Goal: Task Accomplishment & Management: Manage account settings

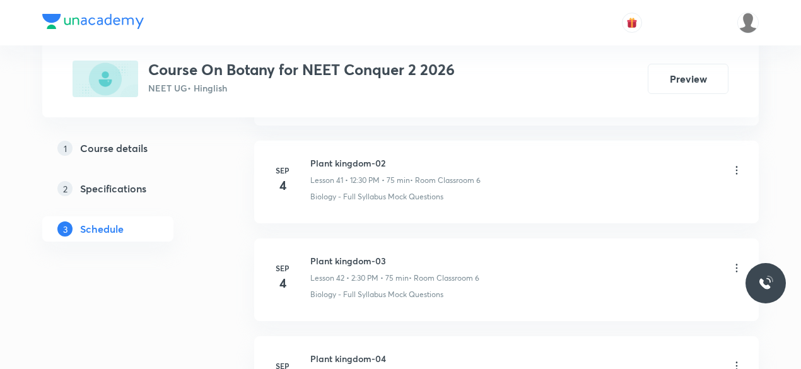
scroll to position [4824, 0]
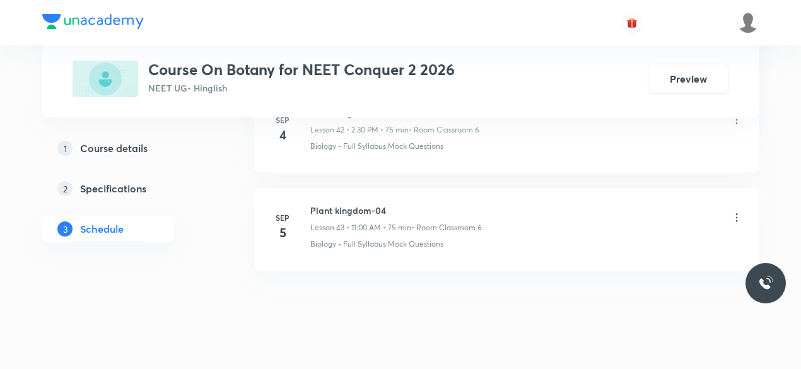
click at [310, 204] on h6 "Plant kingdom-04" at bounding box center [396, 210] width 172 height 13
drag, startPoint x: 310, startPoint y: 191, endPoint x: 362, endPoint y: 190, distance: 51.7
click at [362, 204] on h6 "Plant kingdom-04" at bounding box center [396, 210] width 172 height 13
copy h6 "Plant kingdom-04"
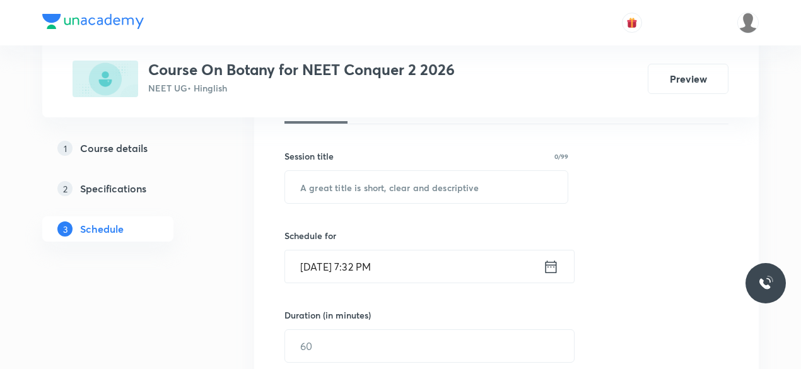
scroll to position [219, 0]
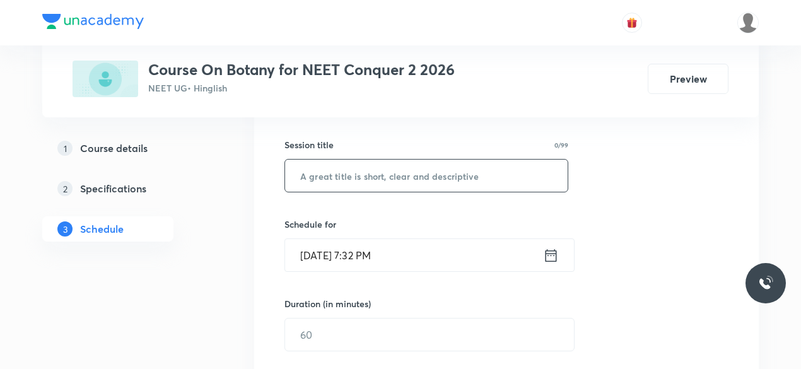
click at [337, 177] on input "text" at bounding box center [426, 176] width 282 height 32
paste input "Plant kingdom-04"
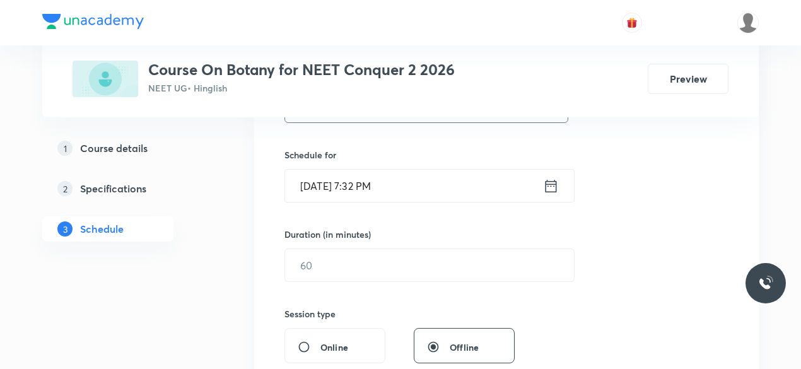
scroll to position [290, 0]
type input "Plant kingdom-05"
click at [550, 187] on icon at bounding box center [551, 185] width 16 height 18
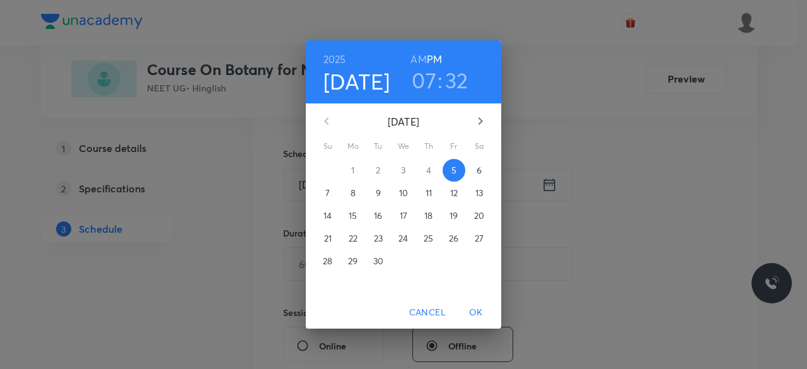
click at [480, 173] on p "6" at bounding box center [479, 170] width 5 height 13
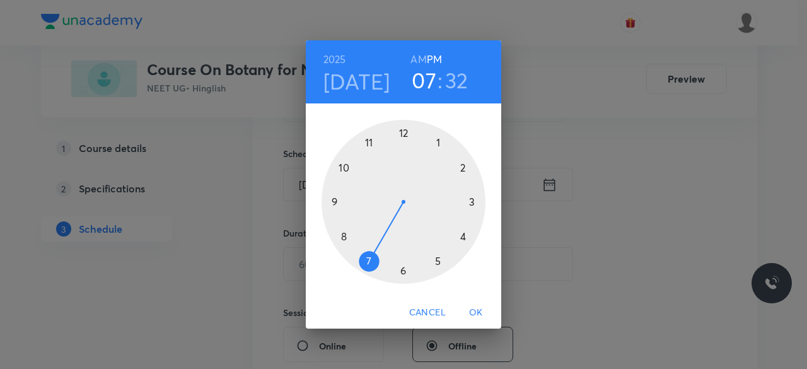
click at [335, 201] on div at bounding box center [404, 202] width 164 height 164
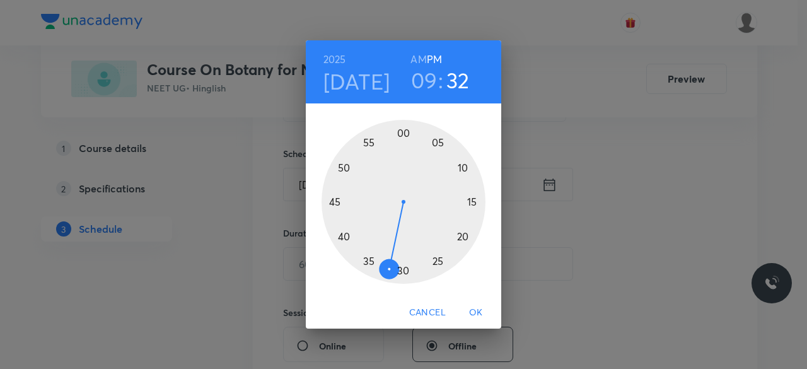
click at [404, 271] on div at bounding box center [404, 202] width 164 height 164
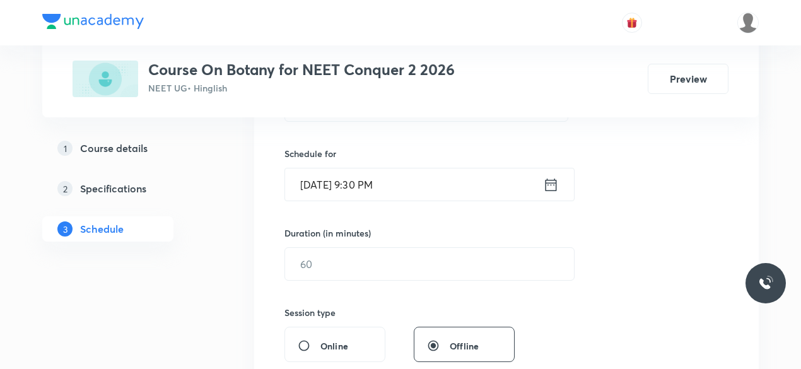
click at [554, 183] on icon at bounding box center [550, 184] width 11 height 13
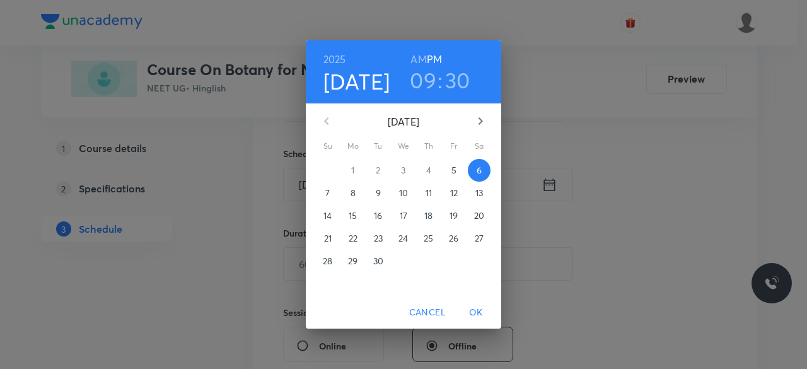
click at [416, 61] on h6 "AM" at bounding box center [418, 59] width 16 height 18
click at [474, 309] on span "OK" at bounding box center [476, 313] width 30 height 16
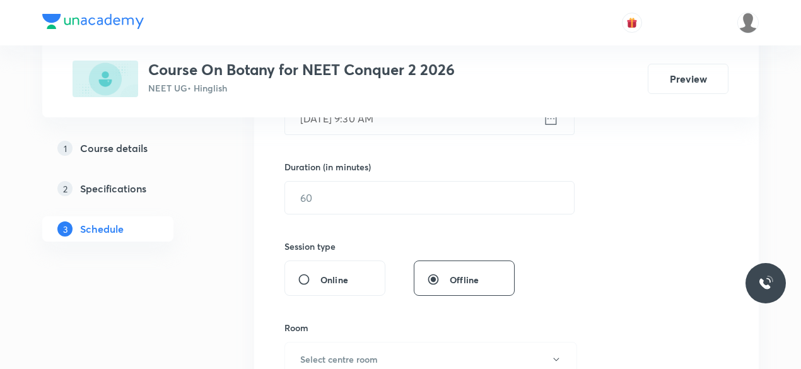
scroll to position [361, 0]
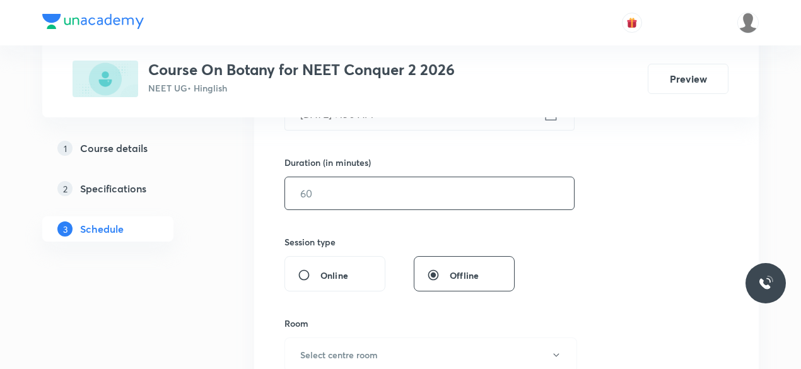
click at [315, 191] on input "text" at bounding box center [429, 193] width 289 height 32
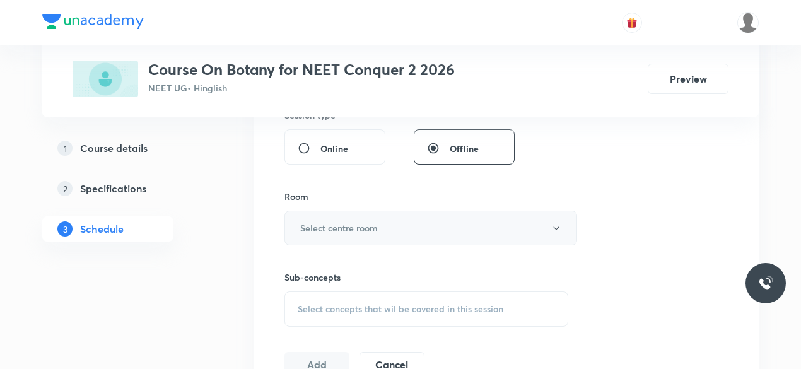
scroll to position [488, 0]
type input "75"
click at [318, 223] on h6 "Select centre room" at bounding box center [339, 227] width 78 height 13
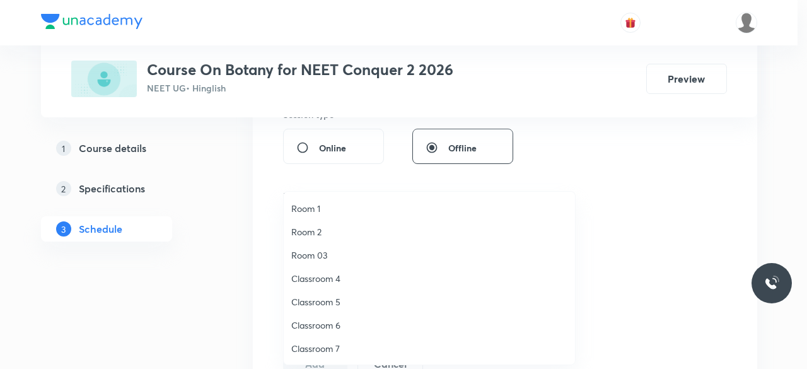
click at [335, 323] on span "Classroom 6" at bounding box center [429, 324] width 276 height 13
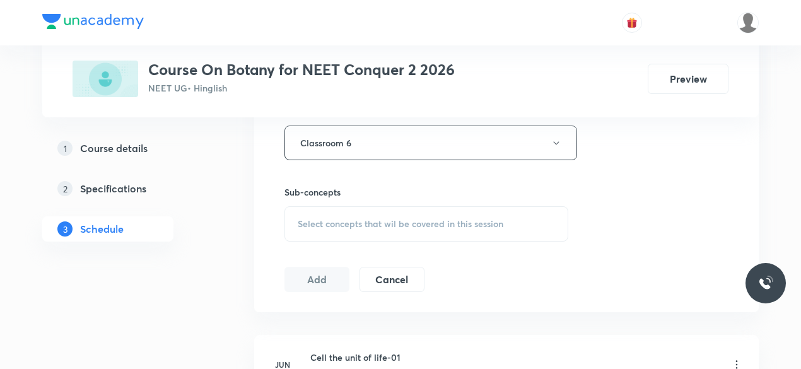
scroll to position [576, 0]
click at [301, 216] on span "Select concepts that wil be covered in this session" at bounding box center [401, 221] width 206 height 10
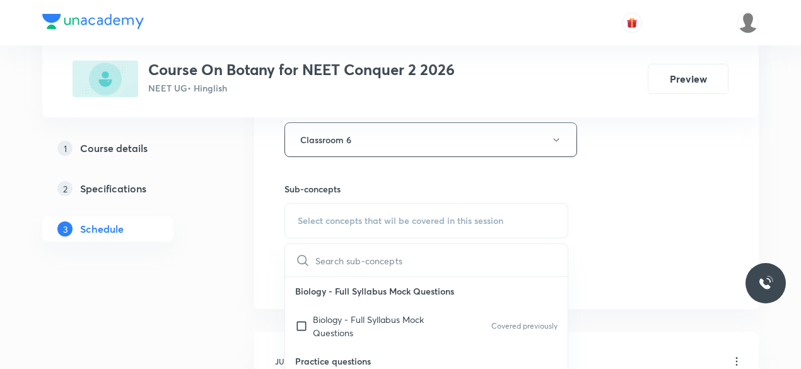
drag, startPoint x: 299, startPoint y: 321, endPoint x: 296, endPoint y: 310, distance: 11.8
click at [299, 321] on input "checkbox" at bounding box center [304, 326] width 18 height 26
checkbox input "true"
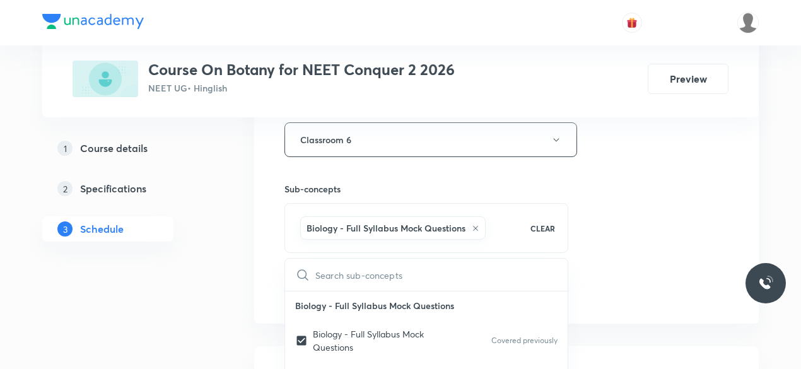
click at [270, 260] on div "Session 44 Live class Session title 16/99 Plant kingdom-05 ​ Schedule for Sep 6…" at bounding box center [506, 0] width 504 height 647
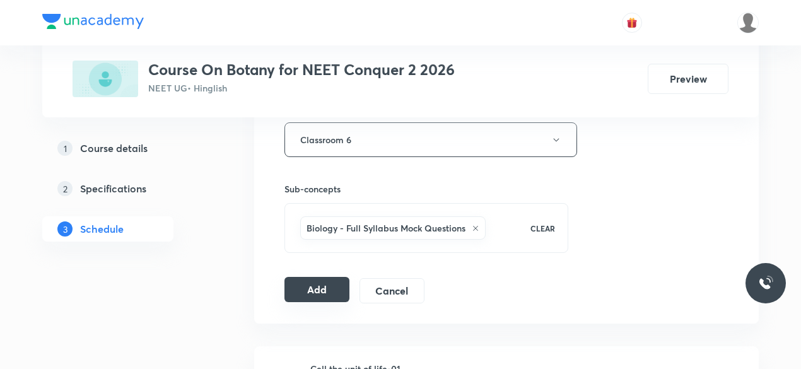
click at [308, 289] on button "Add" at bounding box center [316, 289] width 65 height 25
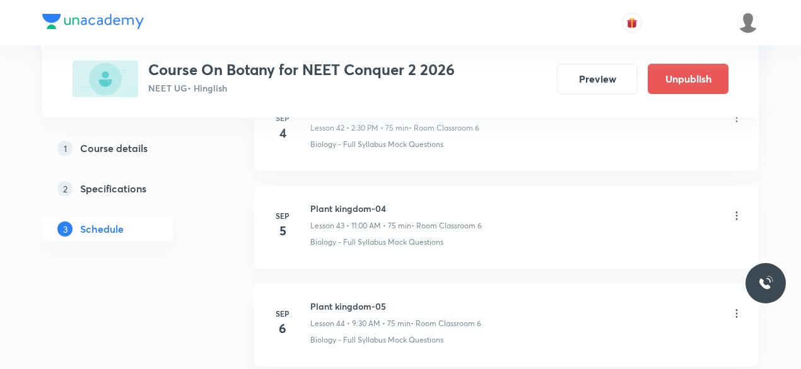
scroll to position [4344, 0]
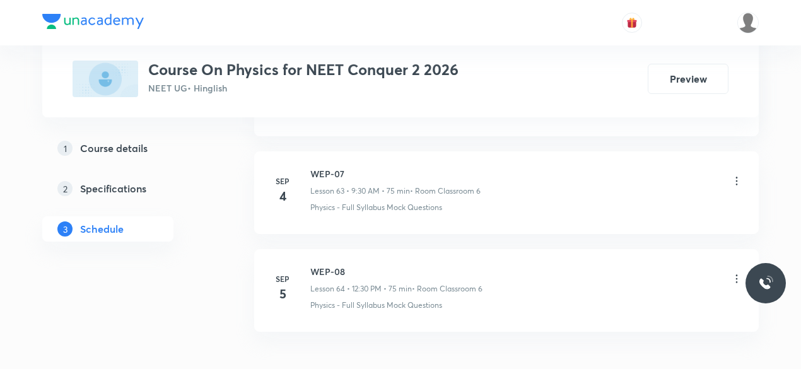
scroll to position [6868, 0]
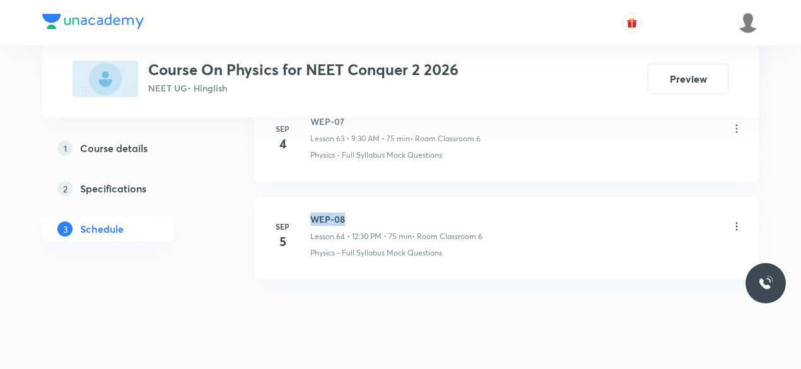
drag, startPoint x: 311, startPoint y: 190, endPoint x: 346, endPoint y: 188, distance: 34.7
click at [346, 212] on h6 "WEP-08" at bounding box center [396, 218] width 172 height 13
copy h6 "WEP-08"
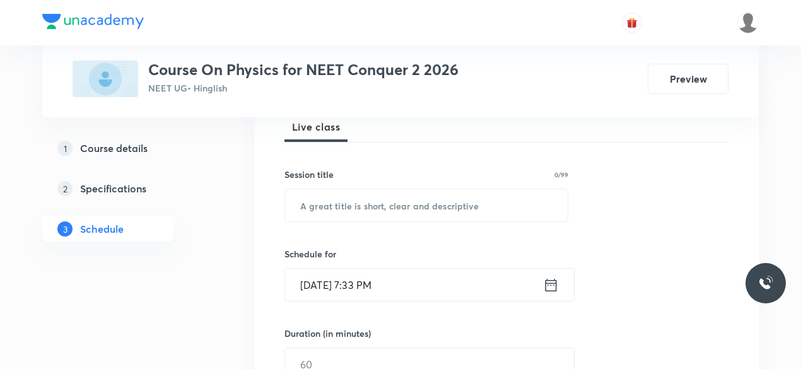
scroll to position [215, 0]
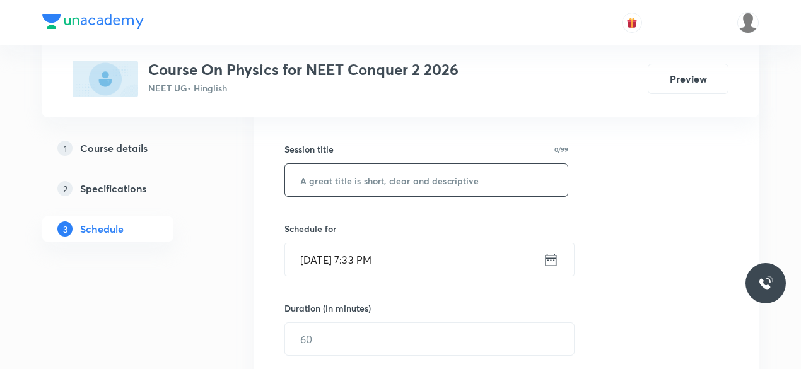
click at [327, 182] on input "text" at bounding box center [426, 180] width 282 height 32
paste input "WEP-08"
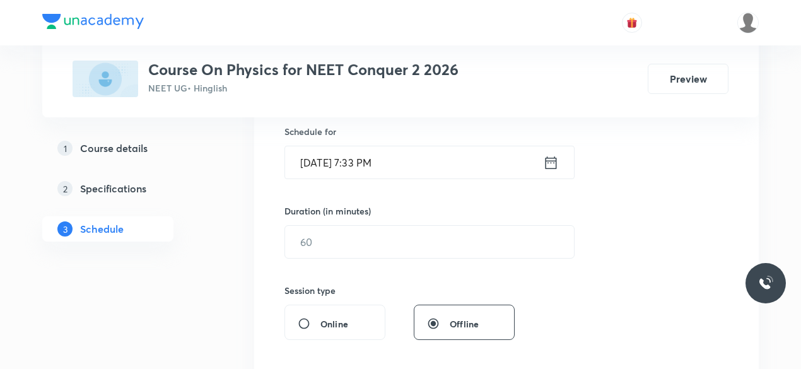
scroll to position [313, 0]
type input "WEP-09"
click at [551, 162] on icon at bounding box center [551, 162] width 16 height 18
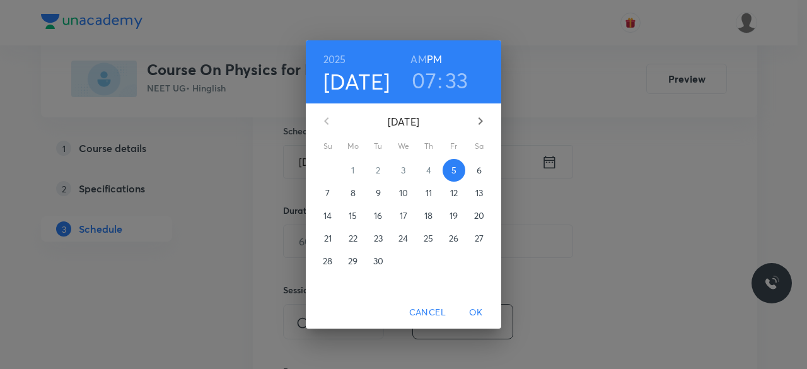
click at [478, 167] on p "6" at bounding box center [479, 170] width 5 height 13
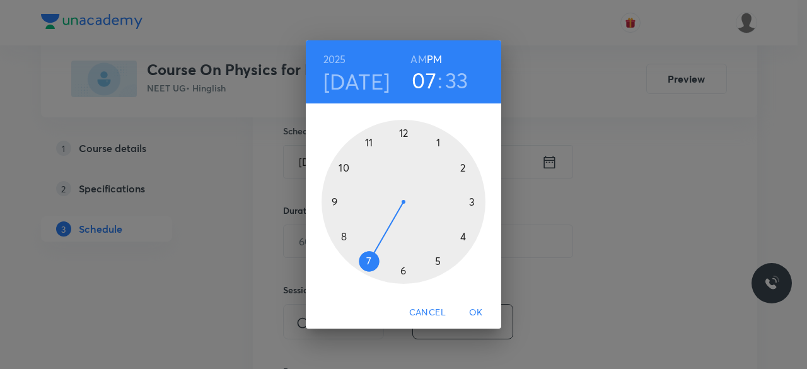
click at [369, 142] on div at bounding box center [404, 202] width 164 height 164
click at [402, 133] on div at bounding box center [404, 202] width 164 height 164
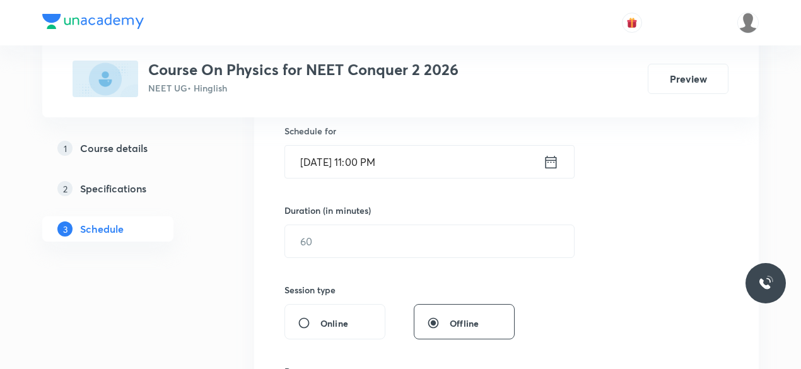
click at [551, 161] on icon at bounding box center [551, 162] width 16 height 18
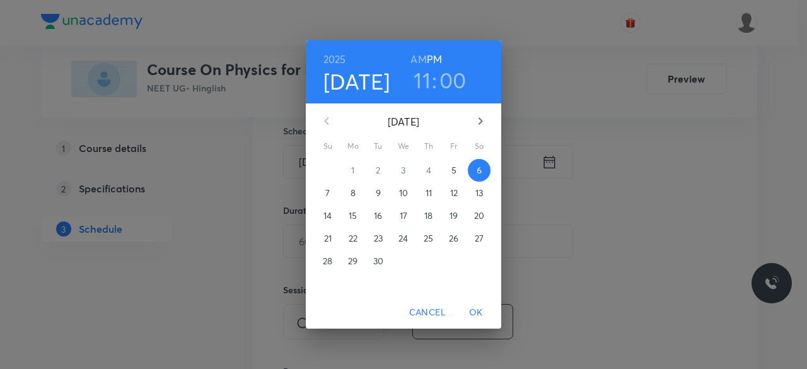
click at [421, 61] on h6 "AM" at bounding box center [418, 59] width 16 height 18
click at [470, 314] on span "OK" at bounding box center [476, 313] width 30 height 16
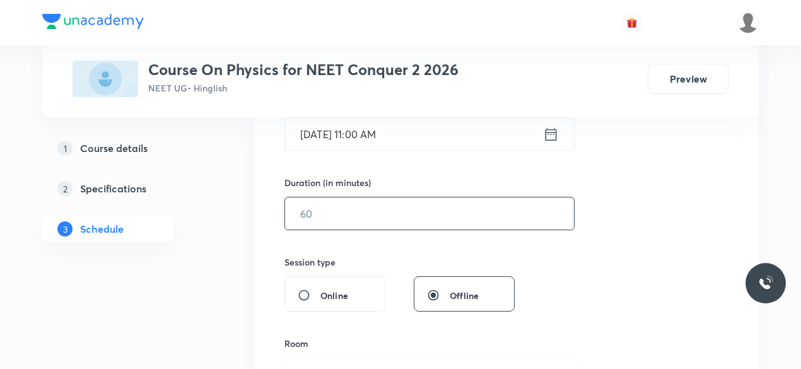
scroll to position [342, 0]
click at [340, 212] on input "text" at bounding box center [429, 212] width 289 height 32
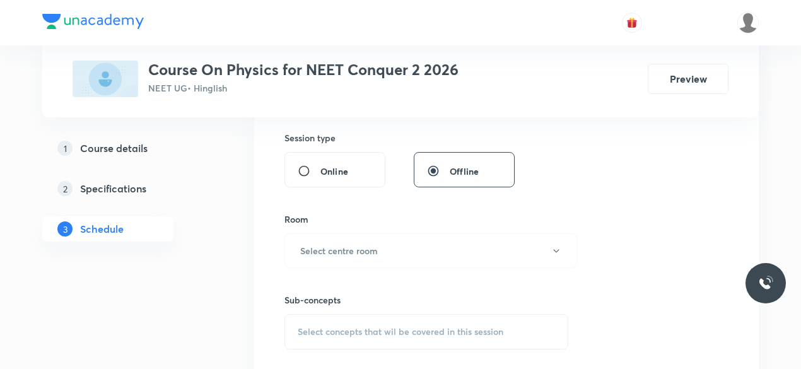
scroll to position [470, 0]
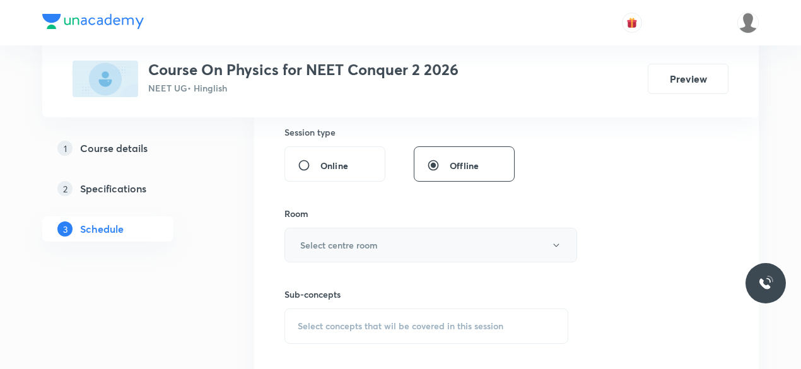
type input "75"
click at [315, 238] on h6 "Select centre room" at bounding box center [339, 244] width 78 height 13
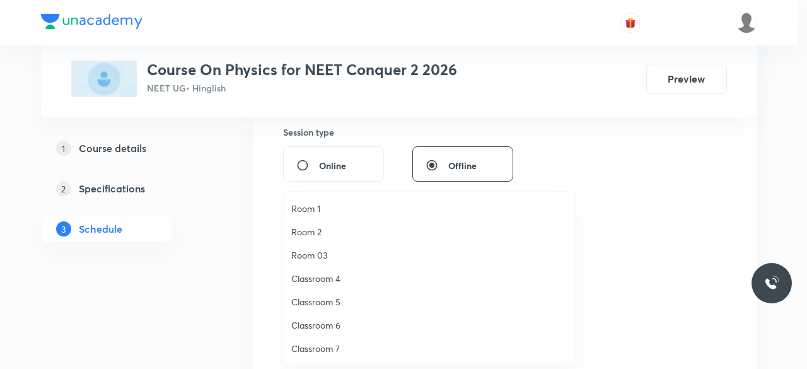
click at [341, 323] on span "Classroom 6" at bounding box center [429, 324] width 276 height 13
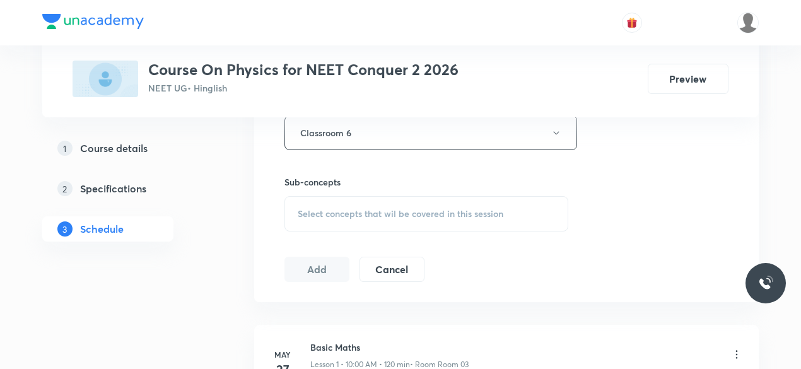
scroll to position [589, 0]
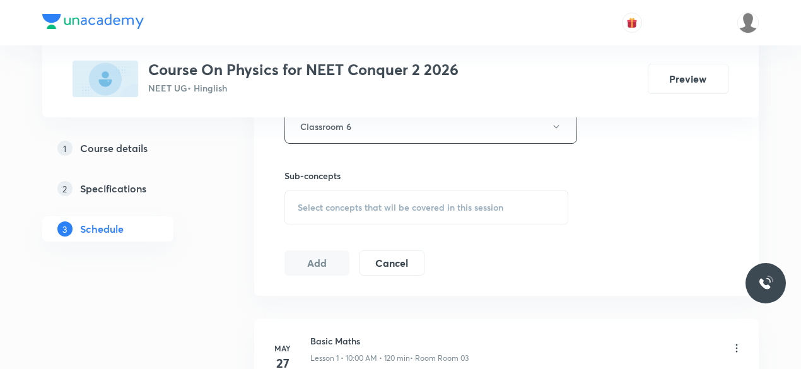
click at [306, 202] on span "Select concepts that wil be covered in this session" at bounding box center [401, 207] width 206 height 10
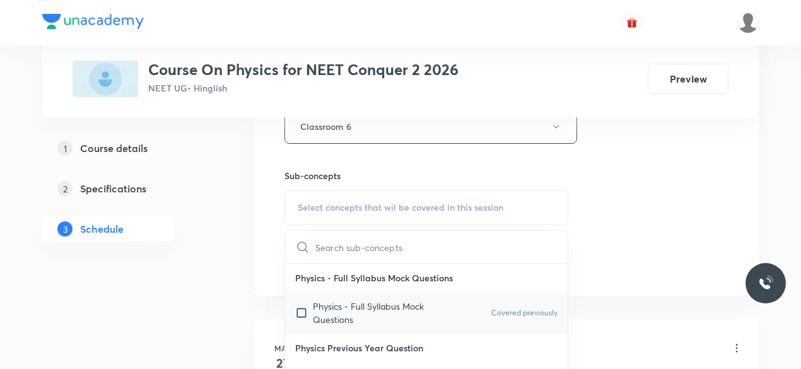
click at [298, 311] on input "checkbox" at bounding box center [304, 312] width 18 height 26
checkbox input "true"
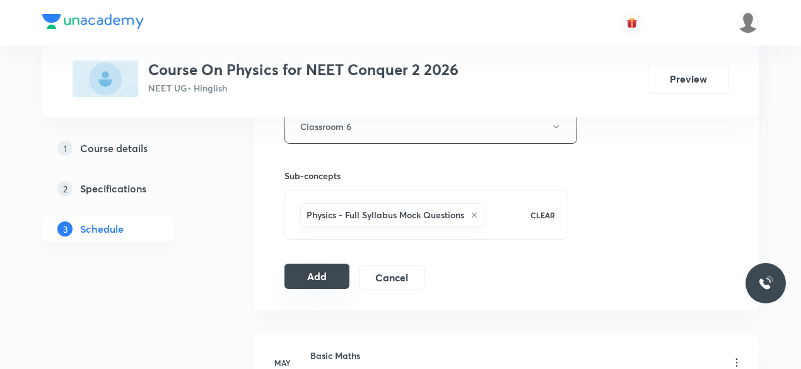
click at [315, 274] on button "Add" at bounding box center [316, 276] width 65 height 25
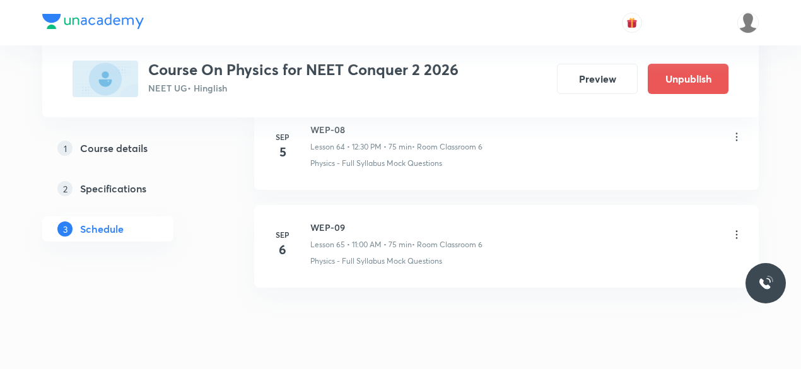
scroll to position [6387, 0]
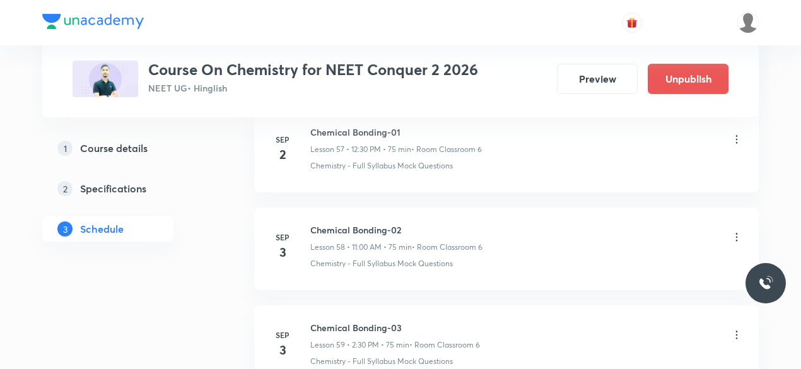
scroll to position [6673, 0]
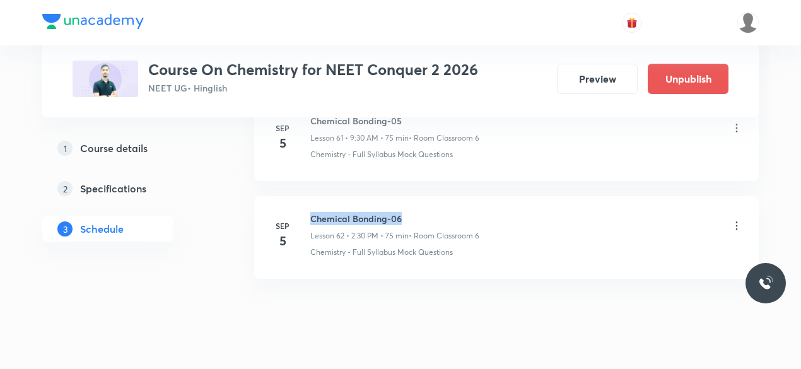
drag, startPoint x: 310, startPoint y: 189, endPoint x: 400, endPoint y: 189, distance: 90.2
click at [400, 212] on h6 "Chemical Bonding-06" at bounding box center [394, 218] width 169 height 13
copy h6 "Chemical Bonding-06"
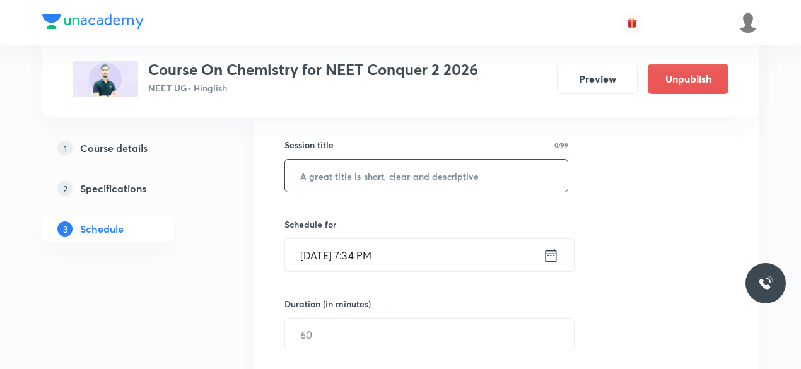
scroll to position [219, 0]
click at [327, 177] on input "text" at bounding box center [426, 176] width 282 height 32
paste input "Chemical Bonding-06"
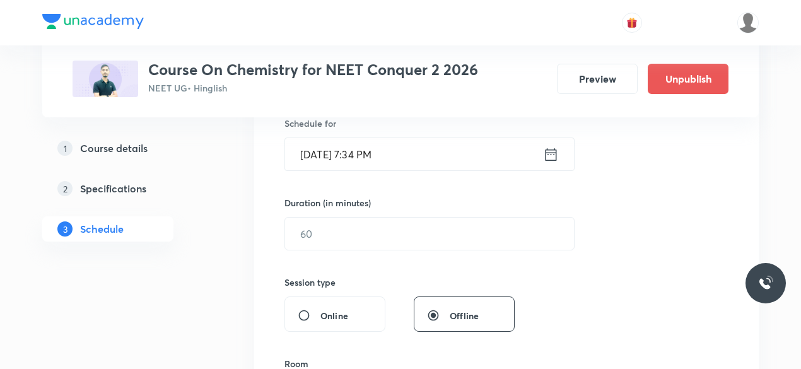
scroll to position [321, 0]
type input "Chemical Bonding-07"
click at [553, 156] on icon at bounding box center [551, 154] width 16 height 18
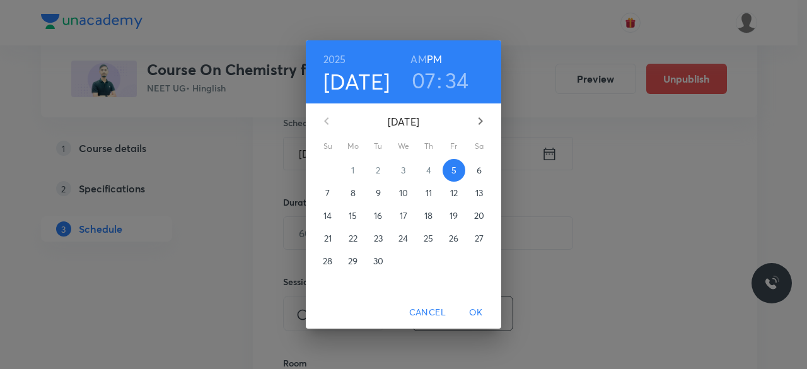
click at [475, 172] on span "6" at bounding box center [479, 170] width 23 height 13
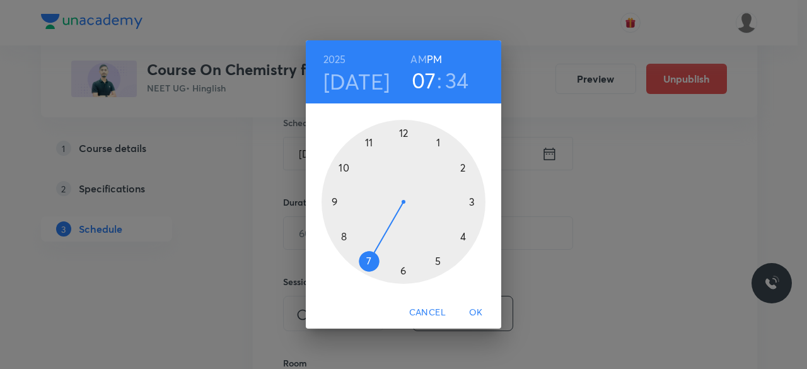
click at [404, 133] on div at bounding box center [404, 202] width 164 height 164
click at [402, 269] on div at bounding box center [404, 202] width 164 height 164
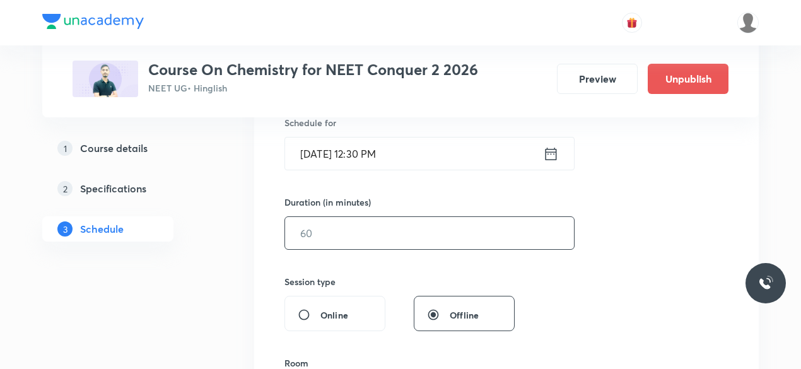
click at [332, 236] on input "text" at bounding box center [429, 233] width 289 height 32
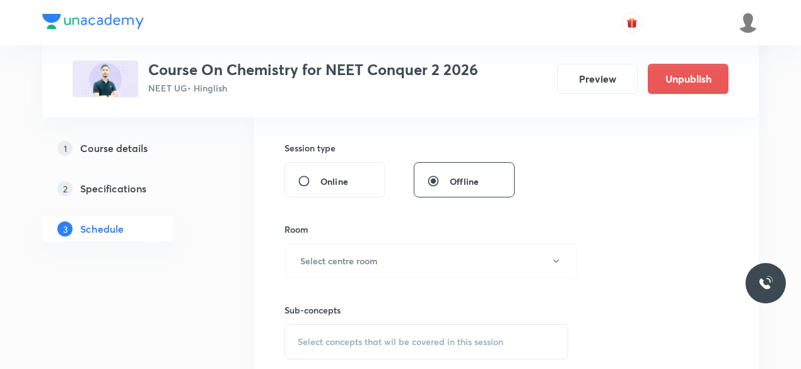
scroll to position [479, 0]
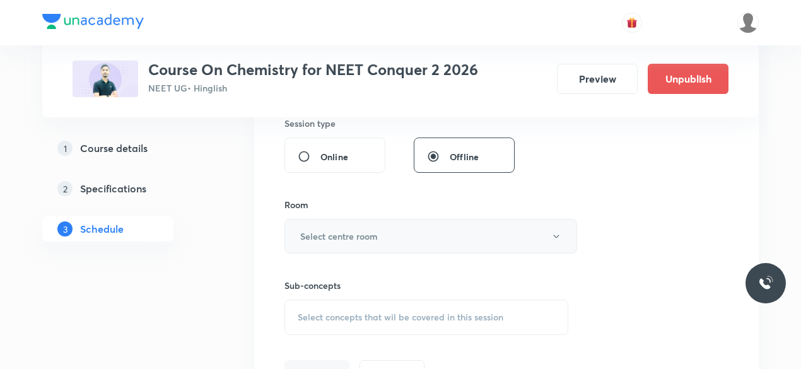
type input "75"
click at [306, 235] on h6 "Select centre room" at bounding box center [339, 236] width 78 height 13
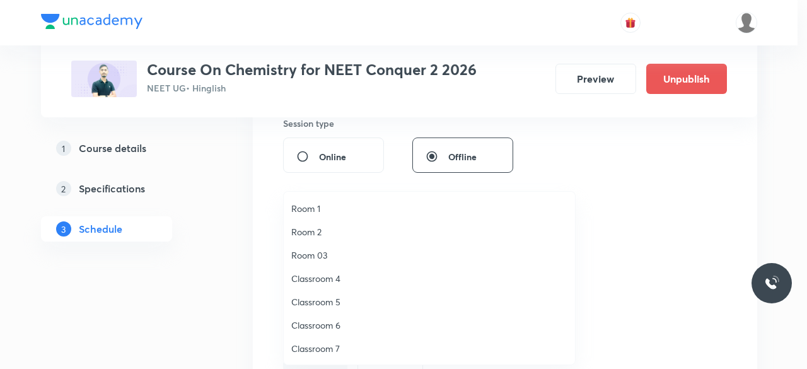
click at [333, 326] on span "Classroom 6" at bounding box center [429, 324] width 276 height 13
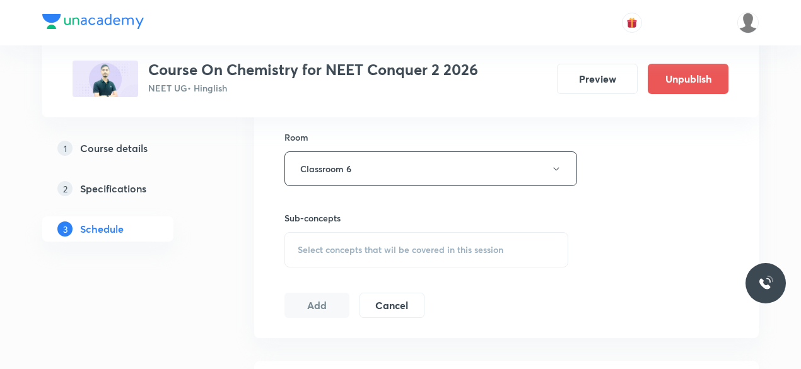
scroll to position [547, 0]
click at [299, 247] on span "Select concepts that wil be covered in this session" at bounding box center [401, 249] width 206 height 10
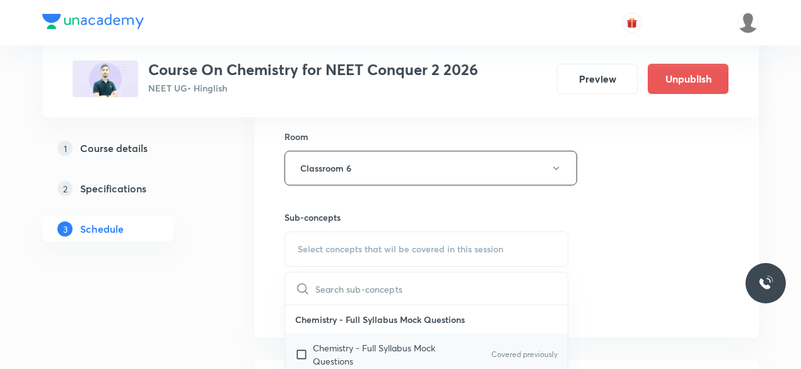
click at [301, 351] on input "checkbox" at bounding box center [304, 354] width 18 height 26
checkbox input "true"
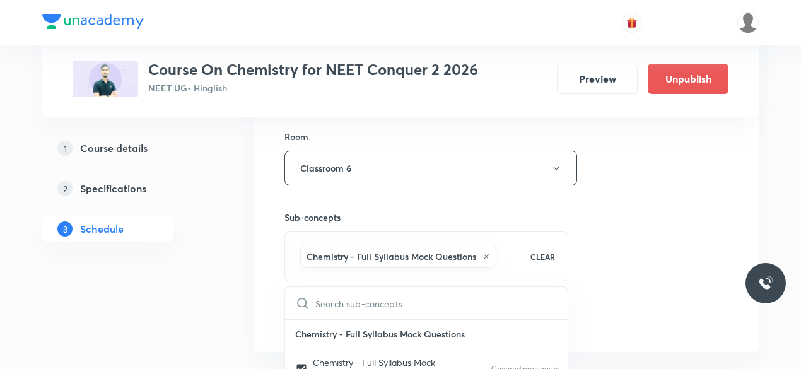
click at [270, 279] on div "Session 63 Live class Session title 19/99 Chemical Bonding-07 ​ Schedule for Se…" at bounding box center [506, 28] width 504 height 647
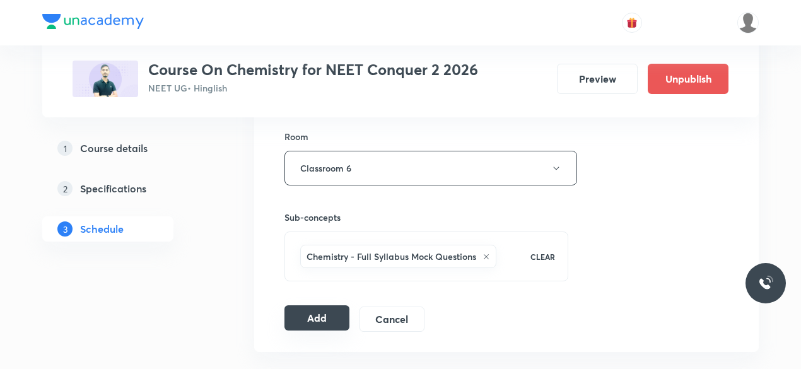
click at [318, 316] on button "Add" at bounding box center [316, 317] width 65 height 25
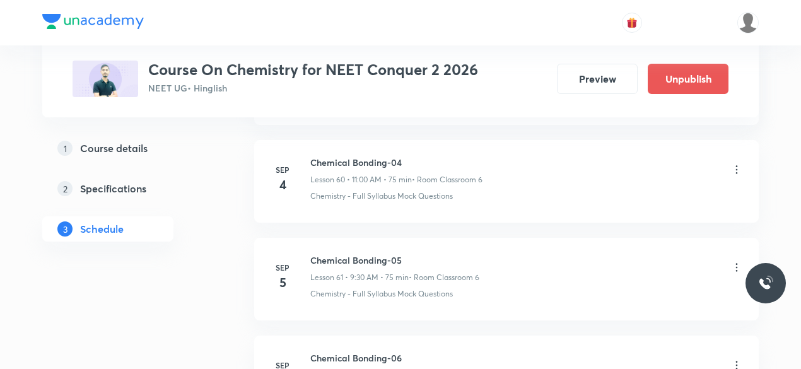
scroll to position [6193, 0]
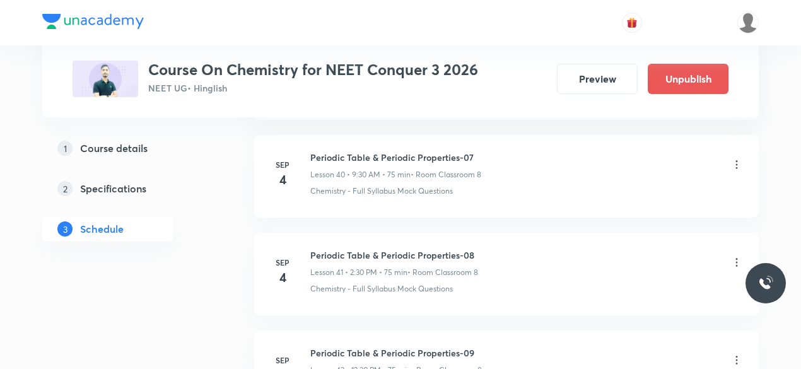
scroll to position [4726, 0]
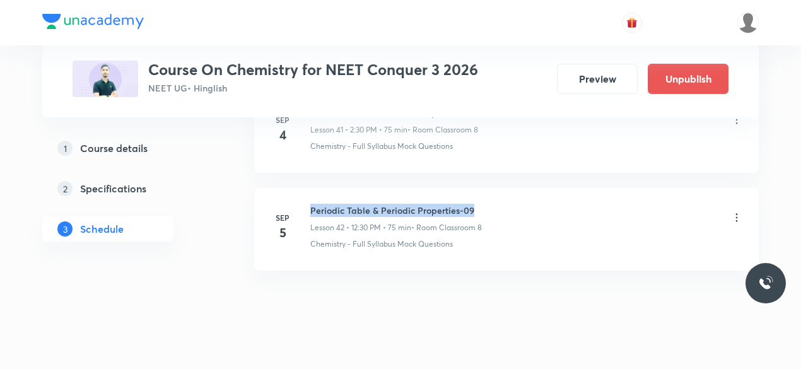
drag, startPoint x: 311, startPoint y: 190, endPoint x: 473, endPoint y: 189, distance: 161.4
click at [473, 204] on h6 "Periodic Table & Periodic Properties-09" at bounding box center [396, 210] width 172 height 13
copy h6 "Periodic Table & Periodic Properties-09"
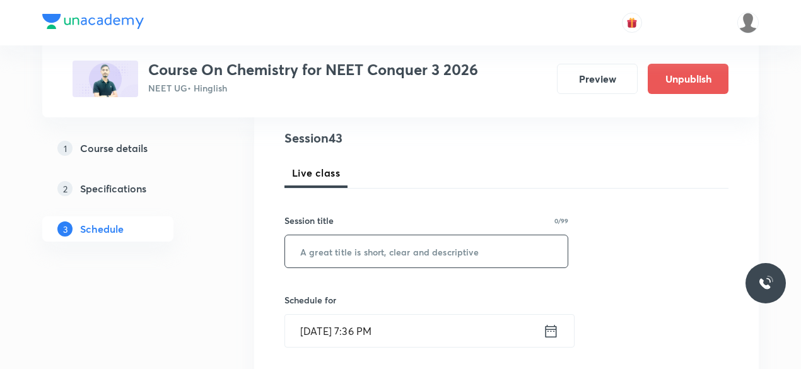
scroll to position [144, 0]
click at [367, 255] on input "text" at bounding box center [426, 251] width 282 height 32
paste input "Periodic Table & Periodic Properties-09"
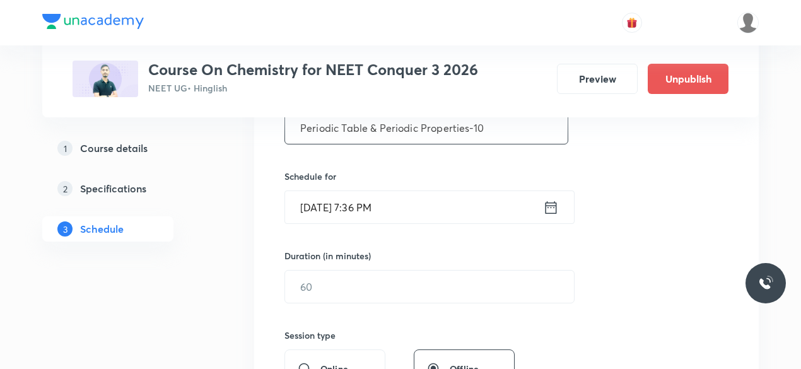
scroll to position [269, 0]
type input "Periodic Table & Periodic Properties-10"
click at [554, 208] on icon at bounding box center [551, 206] width 16 height 18
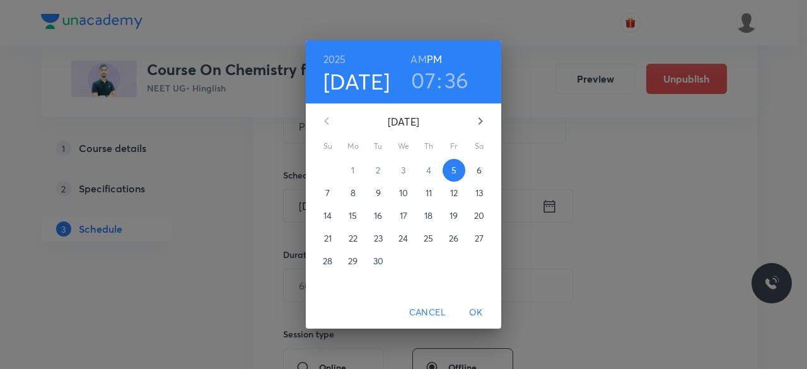
click at [480, 172] on p "6" at bounding box center [479, 170] width 5 height 13
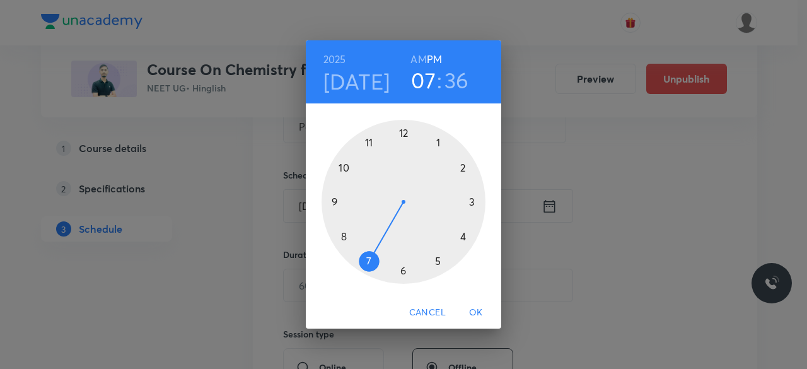
click at [336, 201] on div at bounding box center [404, 202] width 164 height 164
click at [402, 270] on div at bounding box center [404, 202] width 164 height 164
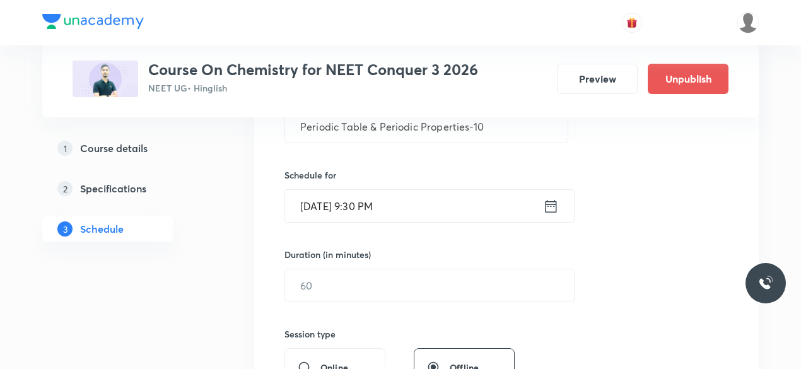
click at [549, 206] on icon at bounding box center [551, 206] width 16 height 18
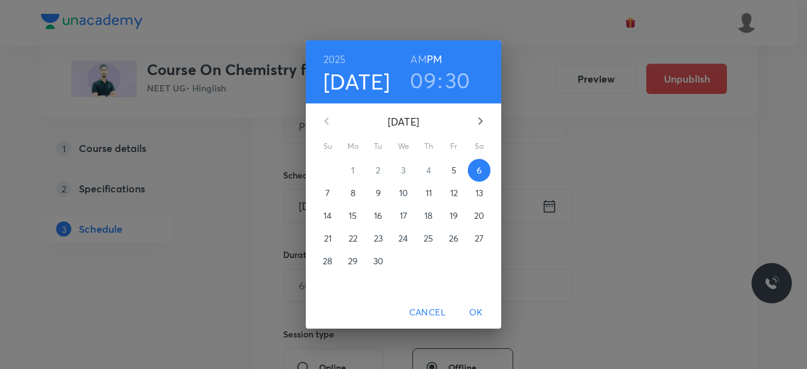
click at [421, 58] on h6 "AM" at bounding box center [418, 59] width 16 height 18
click at [476, 314] on span "OK" at bounding box center [476, 313] width 30 height 16
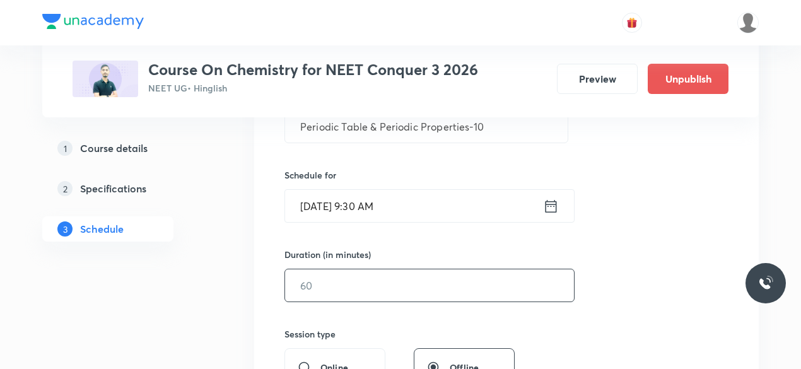
click at [342, 281] on input "text" at bounding box center [429, 285] width 289 height 32
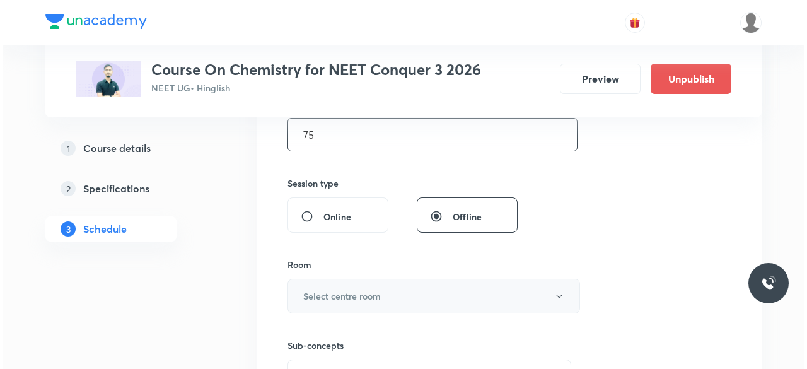
scroll to position [420, 0]
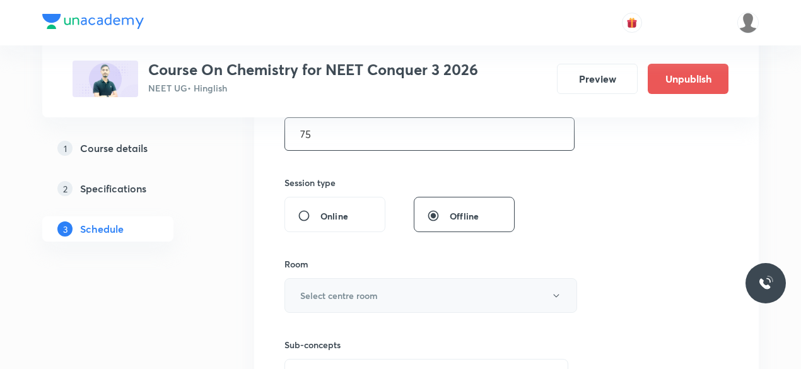
type input "75"
click at [305, 292] on h6 "Select centre room" at bounding box center [339, 295] width 78 height 13
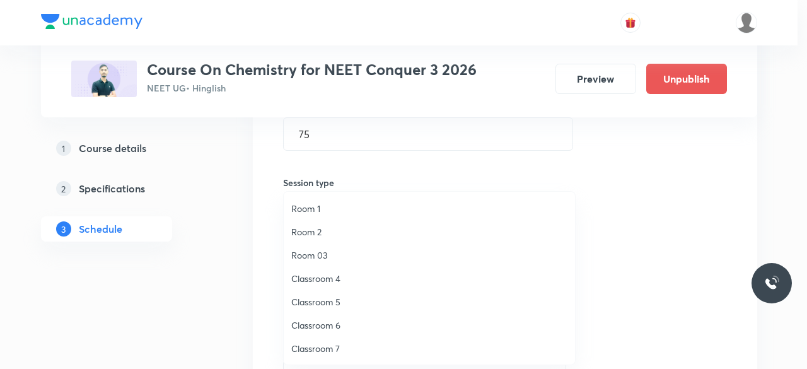
click at [335, 344] on span "Classroom 7" at bounding box center [429, 348] width 276 height 13
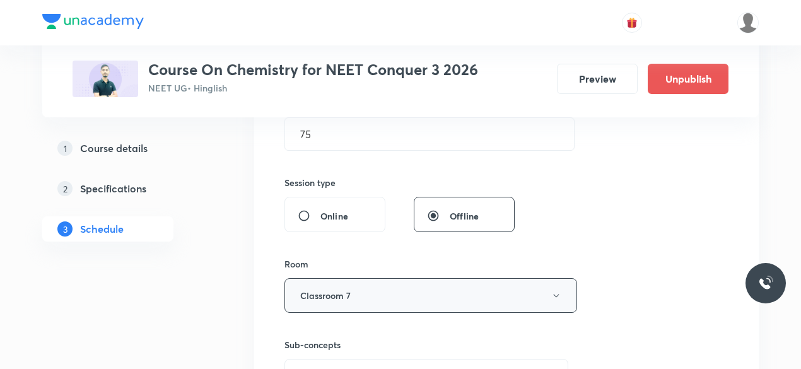
click at [376, 293] on button "Classroom 7" at bounding box center [430, 295] width 293 height 35
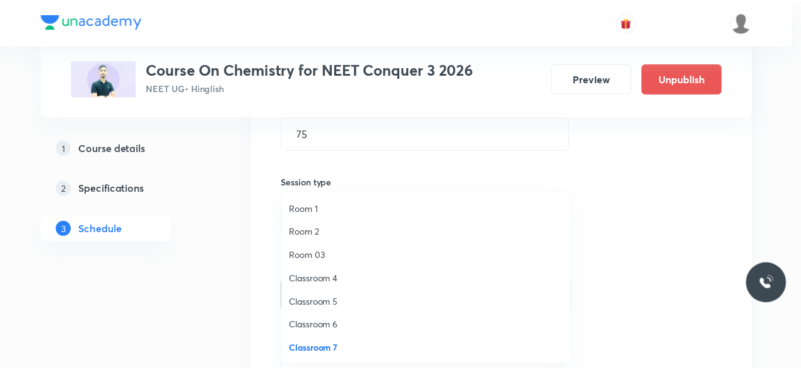
scroll to position [23, 0]
click at [339, 344] on span "Classroom 8" at bounding box center [429, 348] width 276 height 13
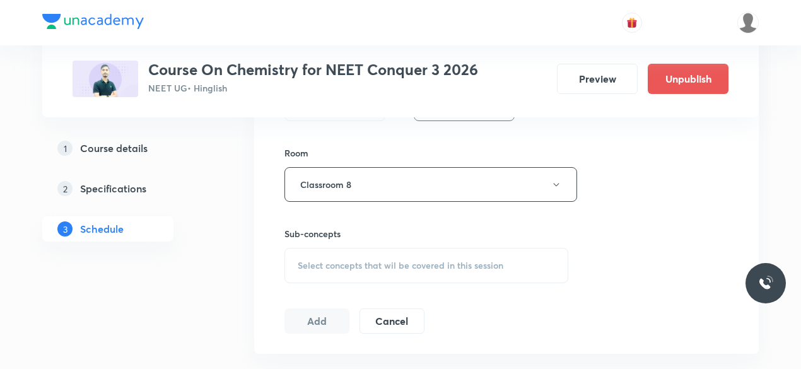
scroll to position [532, 0]
click at [303, 264] on span "Select concepts that wil be covered in this session" at bounding box center [401, 265] width 206 height 10
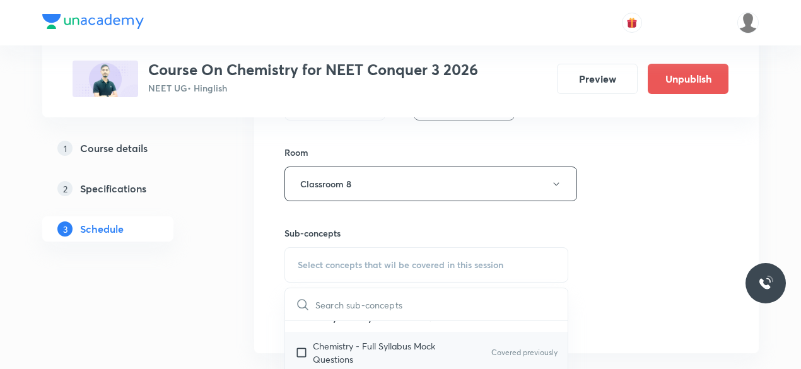
scroll to position [16, 0]
click at [305, 350] on input "checkbox" at bounding box center [304, 353] width 18 height 26
checkbox input "true"
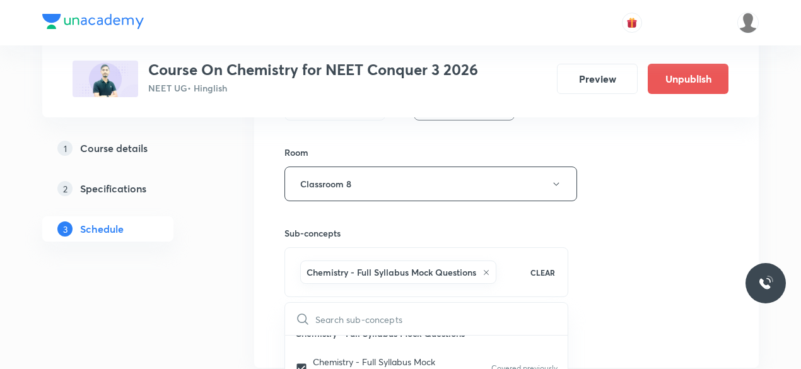
click at [261, 299] on div "Session 43 Live class Session title 39/99 Periodic Table & Periodic Properties-…" at bounding box center [506, 44] width 504 height 647
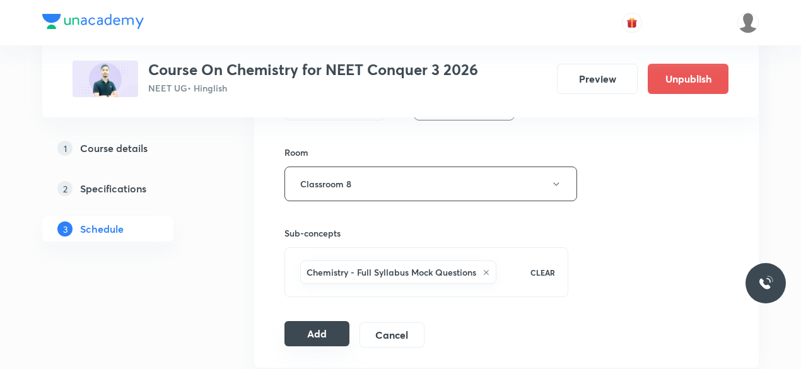
click at [310, 327] on button "Add" at bounding box center [316, 333] width 65 height 25
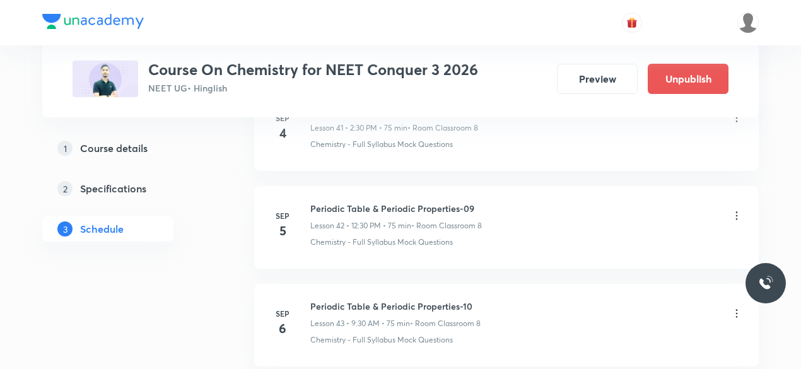
scroll to position [4247, 0]
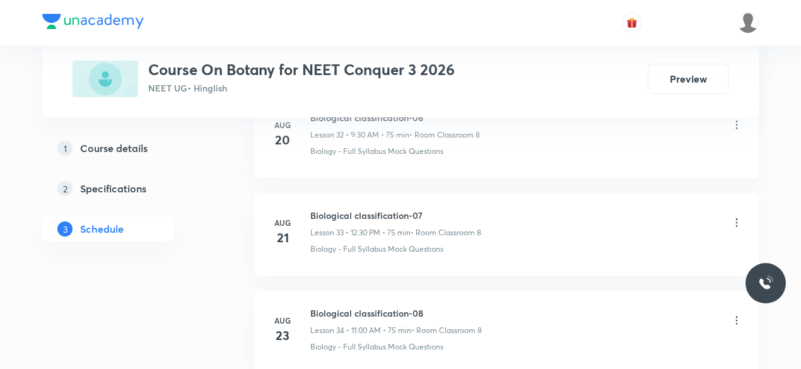
scroll to position [4240, 0]
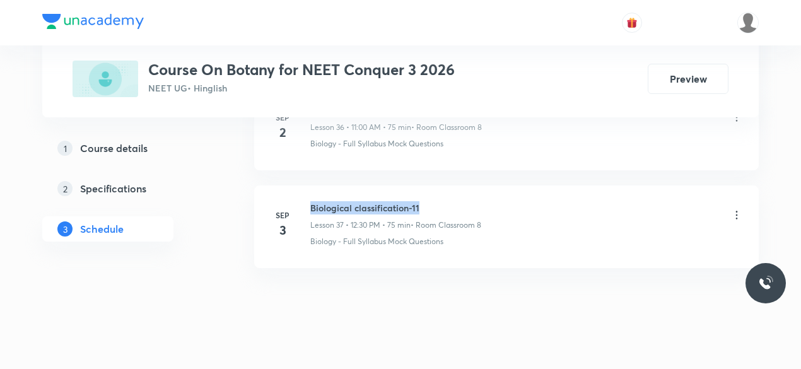
drag, startPoint x: 312, startPoint y: 189, endPoint x: 421, endPoint y: 188, distance: 109.1
click at [421, 201] on h6 "Biological classification-11" at bounding box center [395, 207] width 171 height 13
copy h6 "Biological classification-11"
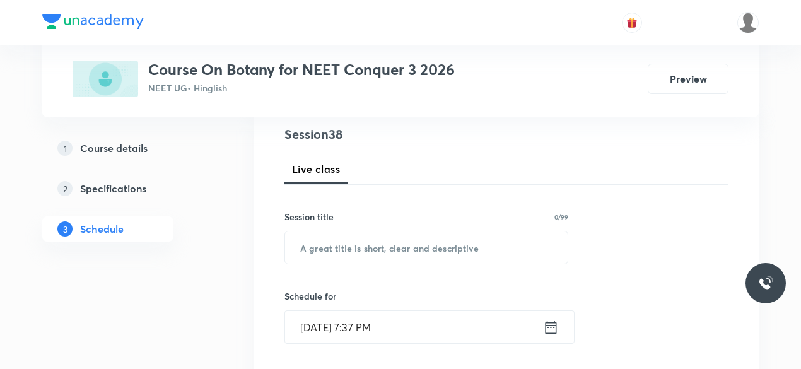
scroll to position [166, 0]
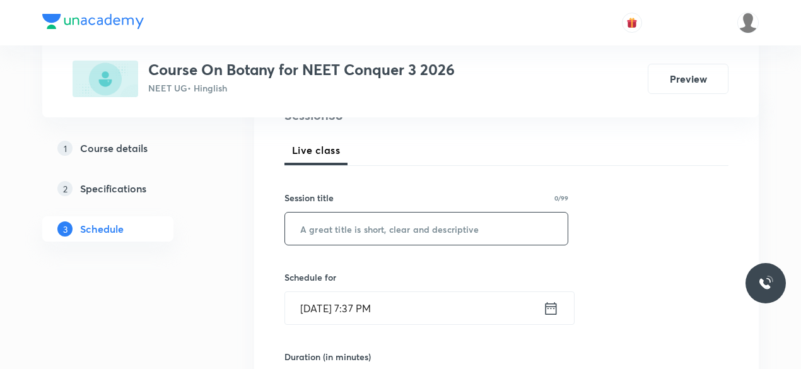
click at [351, 227] on input "text" at bounding box center [426, 228] width 282 height 32
paste input "Biological classification-11"
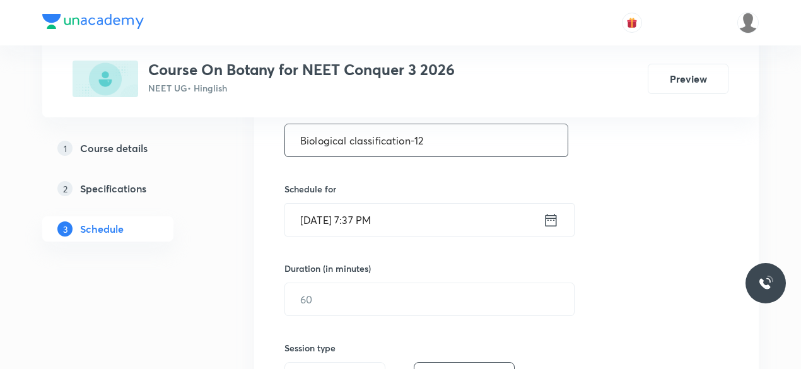
scroll to position [256, 0]
type input "Biological classification-12"
click at [552, 218] on icon at bounding box center [551, 219] width 16 height 18
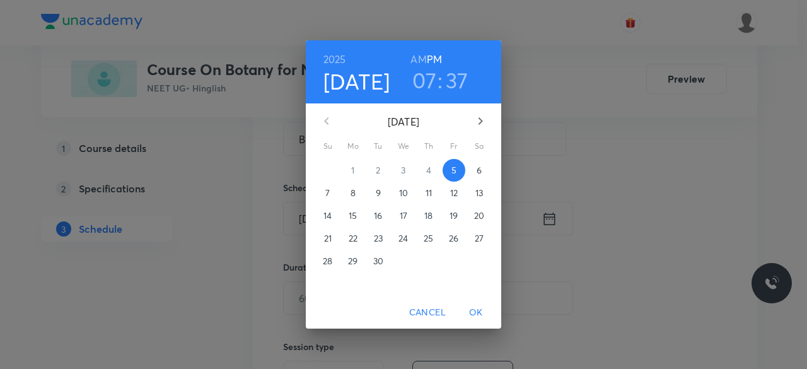
click at [479, 173] on p "6" at bounding box center [479, 170] width 5 height 13
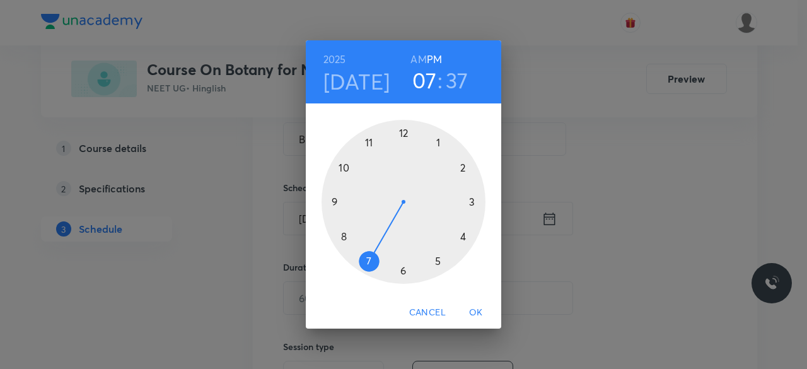
click at [368, 144] on div at bounding box center [404, 202] width 164 height 164
click at [402, 133] on div at bounding box center [404, 202] width 164 height 164
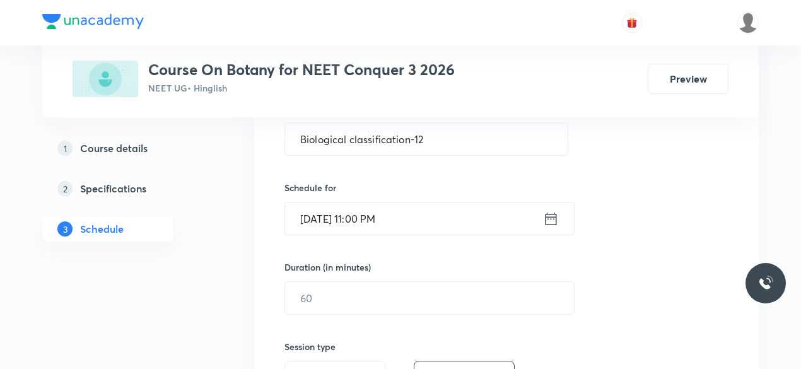
click at [552, 222] on icon at bounding box center [551, 219] width 16 height 18
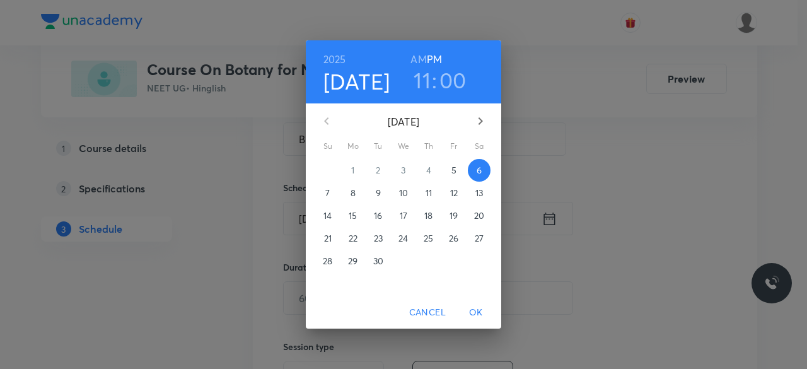
click at [415, 59] on h6 "AM" at bounding box center [418, 59] width 16 height 18
click at [480, 315] on span "OK" at bounding box center [476, 313] width 30 height 16
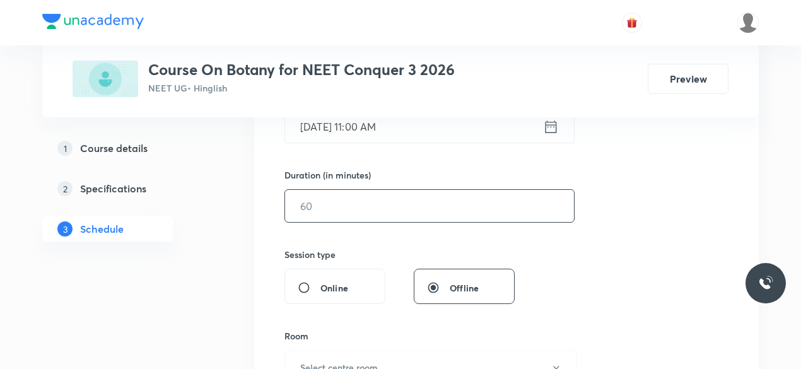
scroll to position [349, 0]
click at [325, 204] on input "text" at bounding box center [429, 205] width 289 height 32
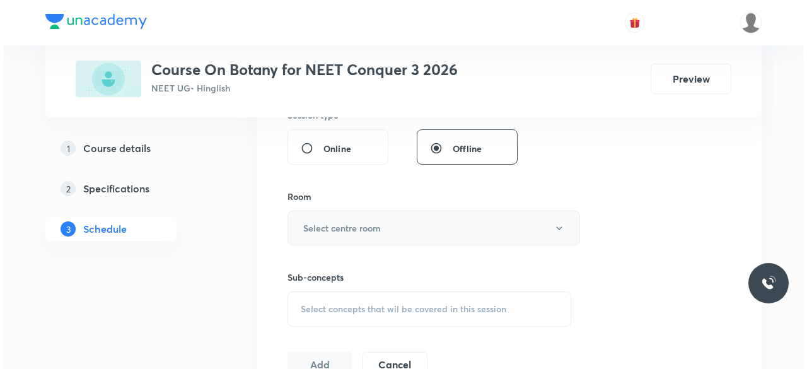
scroll to position [491, 0]
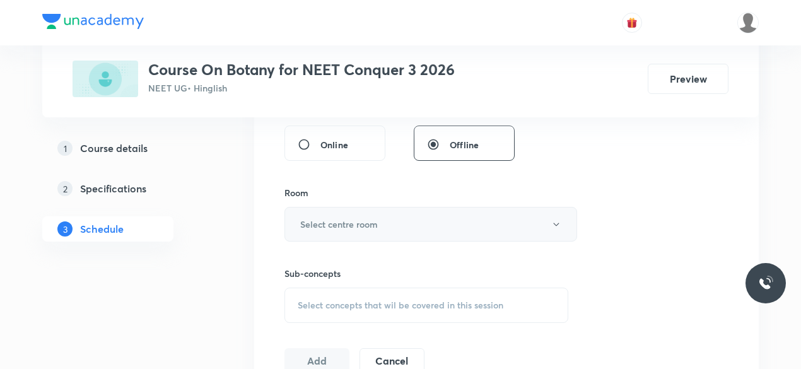
type input "75"
click at [305, 224] on h6 "Select centre room" at bounding box center [339, 224] width 78 height 13
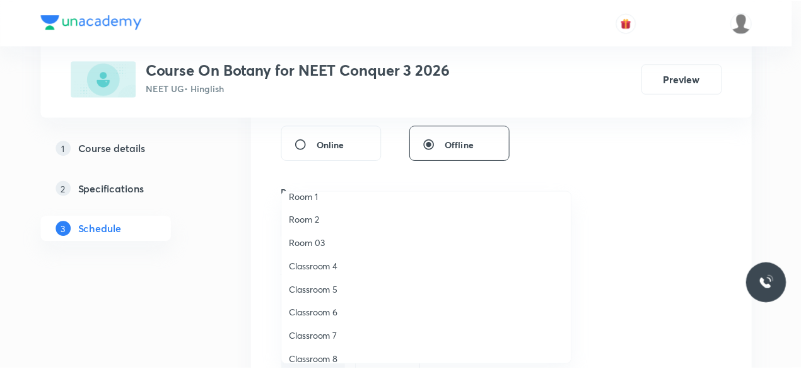
scroll to position [23, 0]
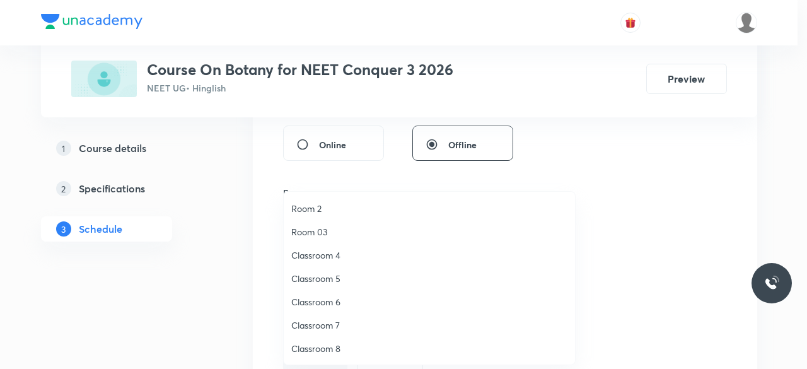
click at [340, 344] on span "Classroom 8" at bounding box center [429, 348] width 276 height 13
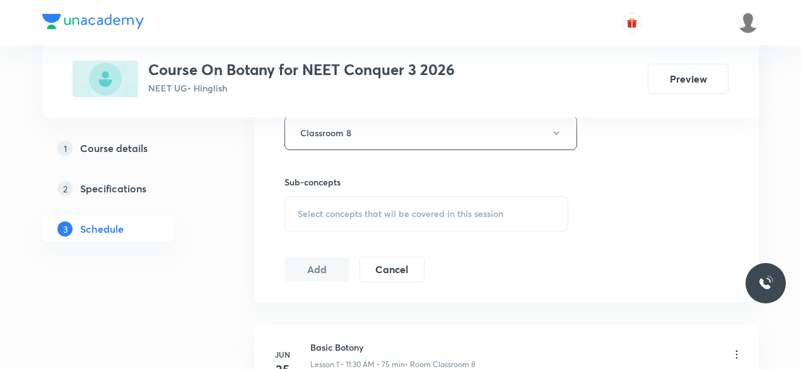
scroll to position [583, 0]
click at [299, 210] on span "Select concepts that wil be covered in this session" at bounding box center [401, 213] width 206 height 10
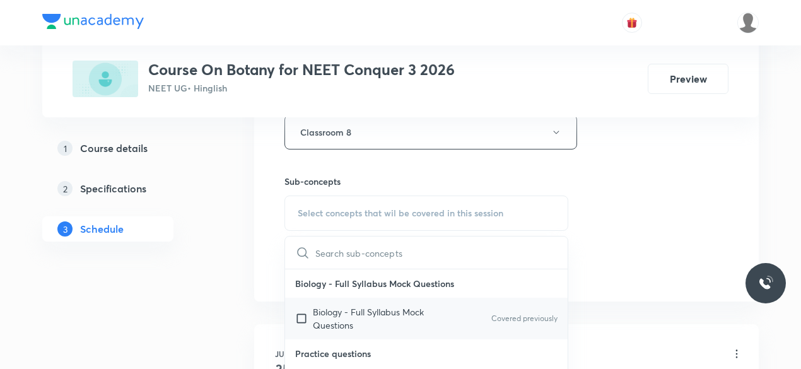
click at [301, 319] on input "checkbox" at bounding box center [304, 318] width 18 height 26
checkbox input "true"
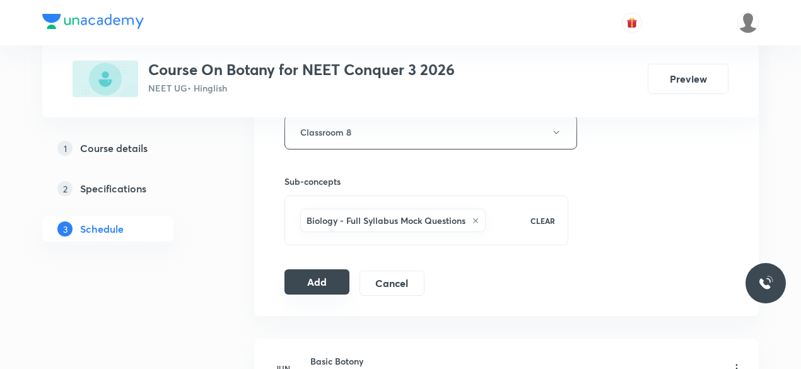
click at [306, 276] on button "Add" at bounding box center [316, 281] width 65 height 25
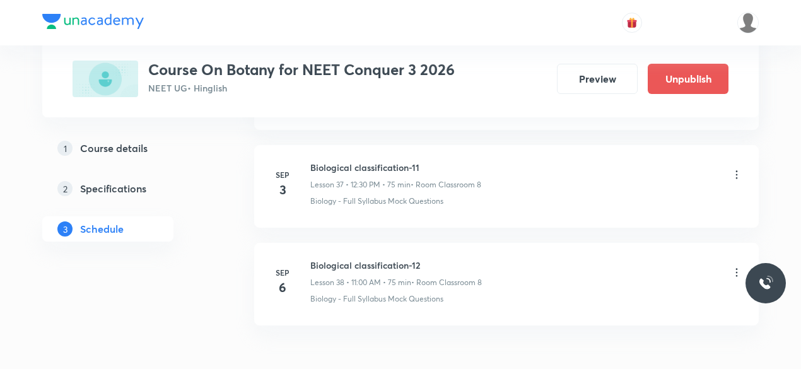
scroll to position [3760, 0]
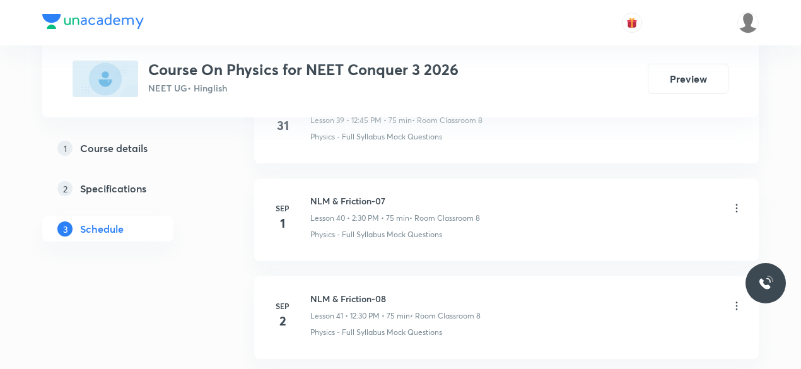
scroll to position [4921, 0]
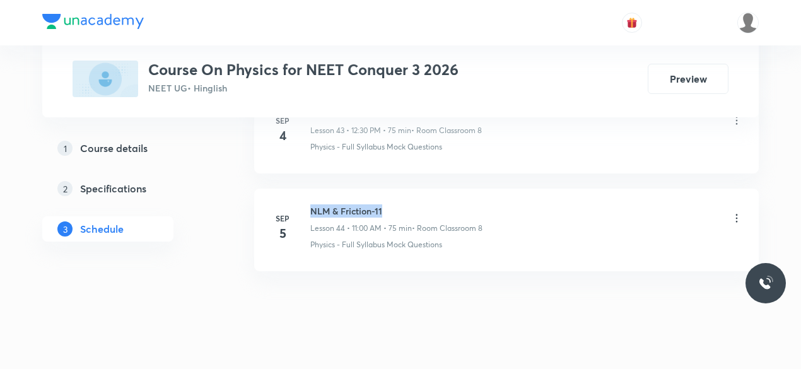
drag, startPoint x: 310, startPoint y: 191, endPoint x: 381, endPoint y: 189, distance: 70.6
click at [381, 204] on h6 "NLM & Friction-11" at bounding box center [396, 210] width 172 height 13
copy h6 "NLM & Friction-11"
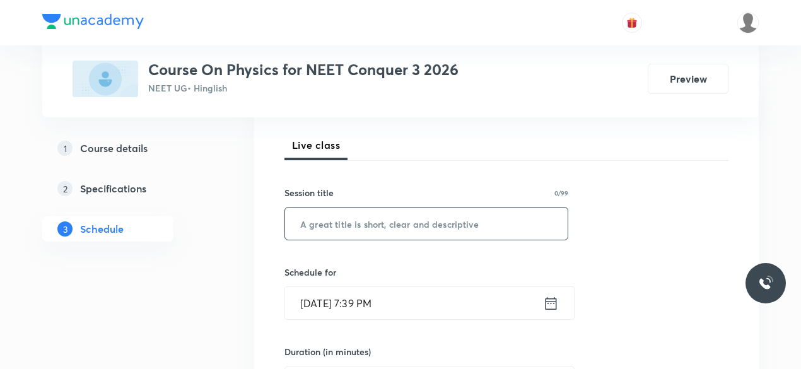
scroll to position [173, 0]
click at [326, 224] on input "text" at bounding box center [426, 222] width 282 height 32
paste input "NLM & Friction-11"
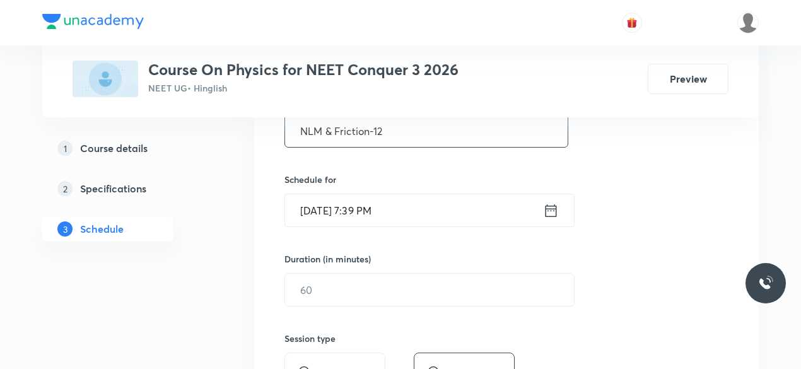
scroll to position [266, 0]
type input "NLM & Friction-12"
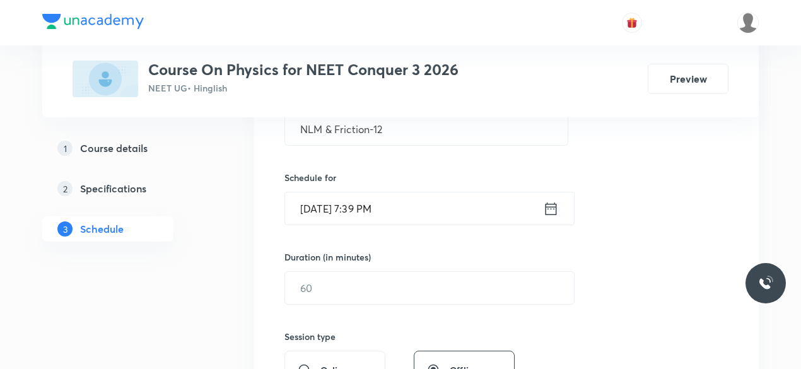
click at [550, 209] on icon at bounding box center [551, 209] width 16 height 18
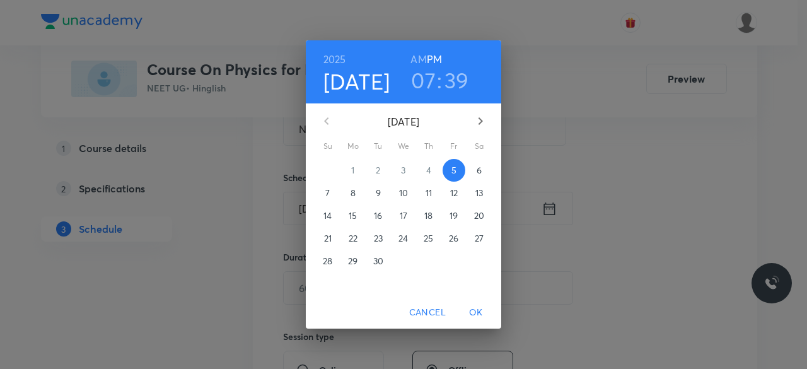
click at [477, 172] on p "6" at bounding box center [479, 170] width 5 height 13
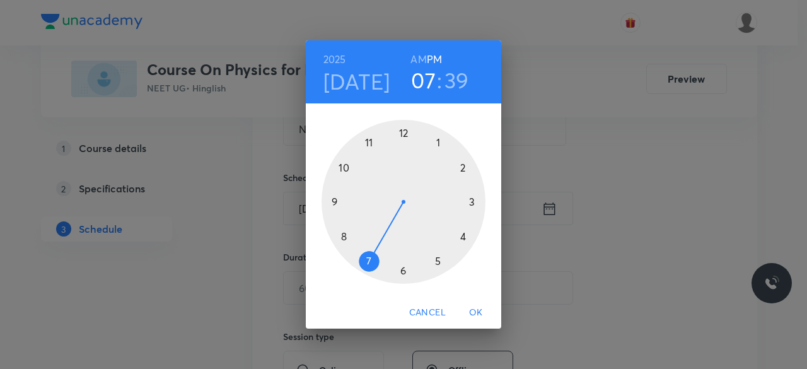
click at [404, 133] on div at bounding box center [404, 202] width 164 height 164
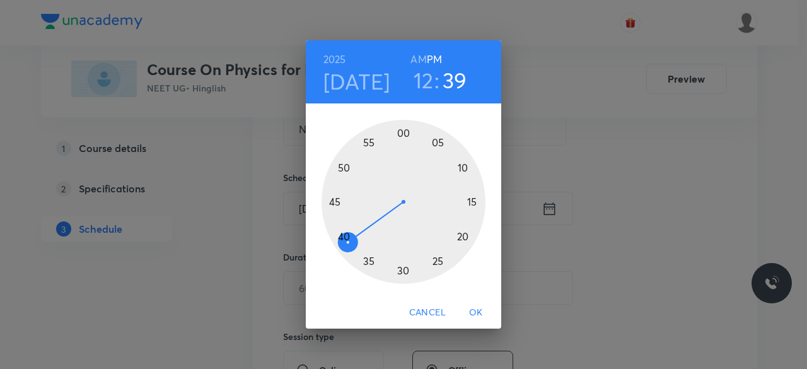
click at [404, 272] on div at bounding box center [404, 202] width 164 height 164
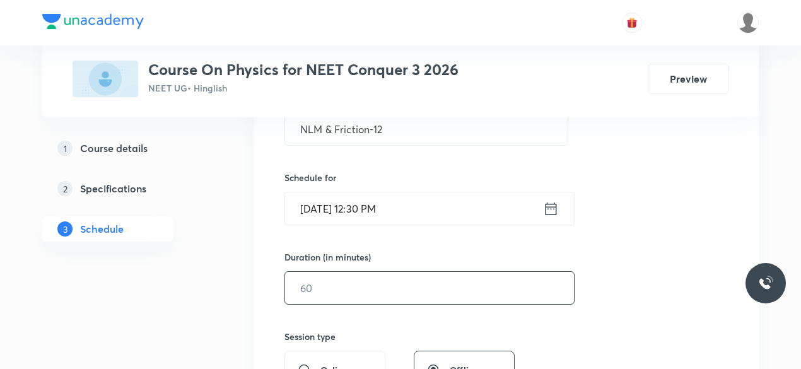
click at [348, 288] on input "text" at bounding box center [429, 288] width 289 height 32
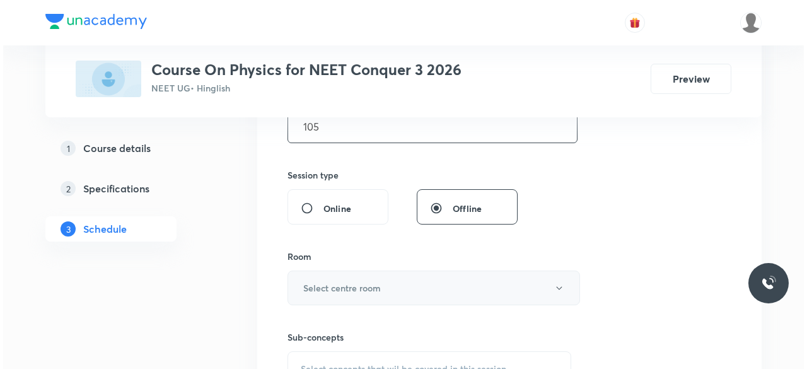
scroll to position [431, 0]
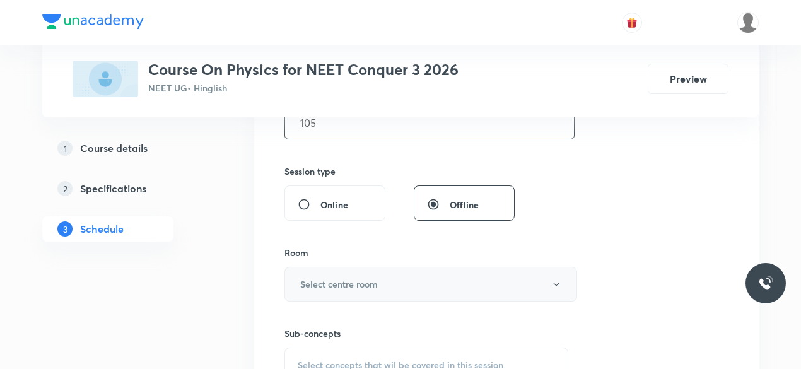
type input "105"
click at [311, 277] on h6 "Select centre room" at bounding box center [339, 283] width 78 height 13
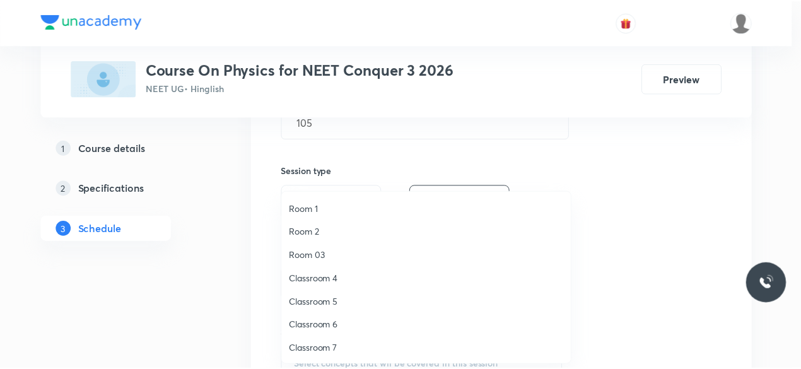
scroll to position [23, 0]
click at [336, 347] on span "Classroom 8" at bounding box center [429, 348] width 276 height 13
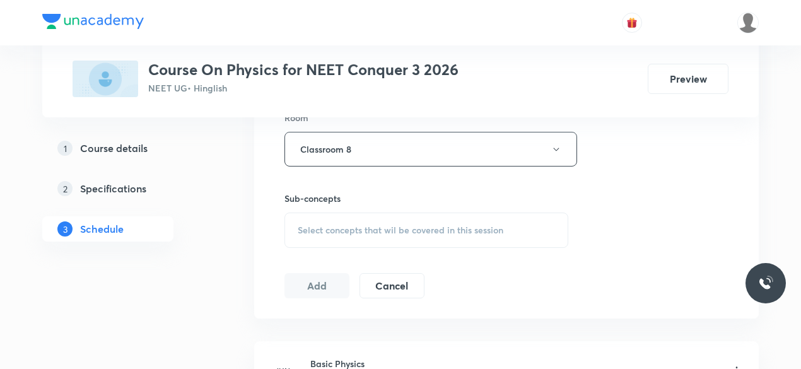
scroll to position [567, 0]
click at [299, 224] on span "Select concepts that wil be covered in this session" at bounding box center [401, 229] width 206 height 10
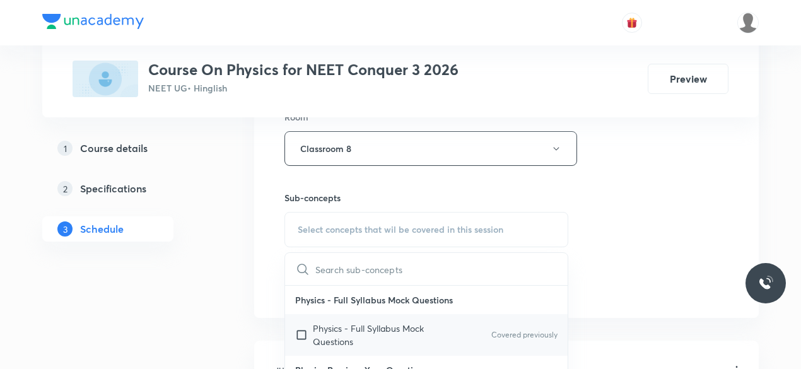
click at [302, 330] on input "checkbox" at bounding box center [304, 335] width 18 height 26
checkbox input "true"
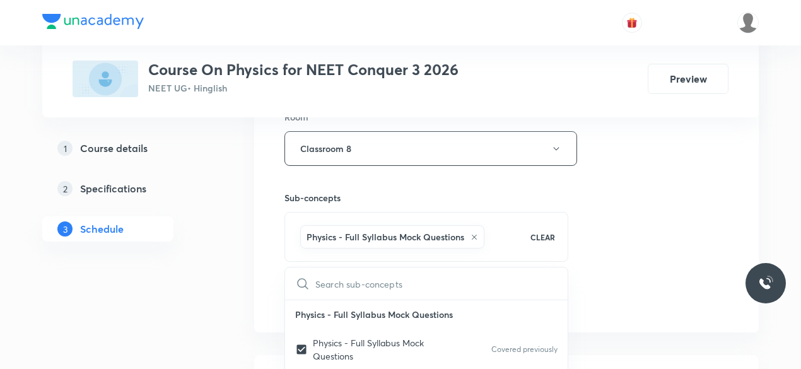
click at [267, 259] on div "Session 45 Live class Session title 17/99 NLM & Friction-12 ​ Schedule for Sep …" at bounding box center [506, 8] width 504 height 647
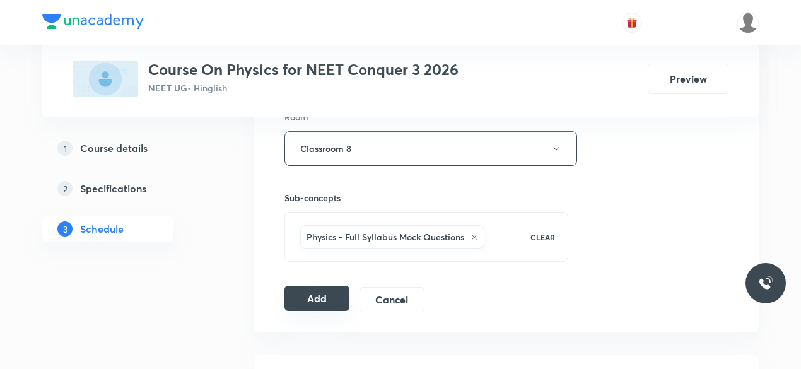
click at [315, 293] on button "Add" at bounding box center [316, 298] width 65 height 25
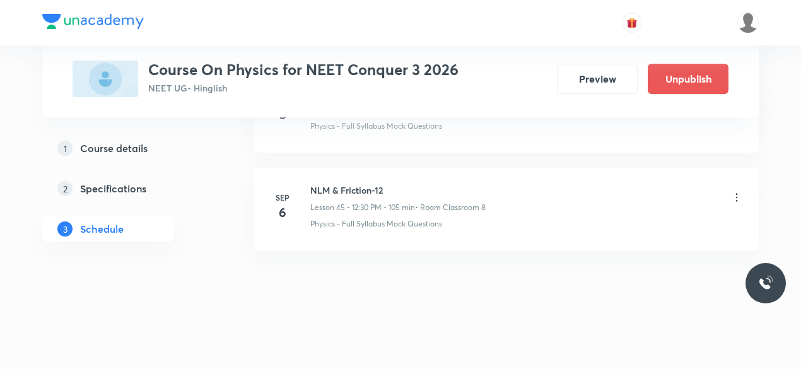
scroll to position [4441, 0]
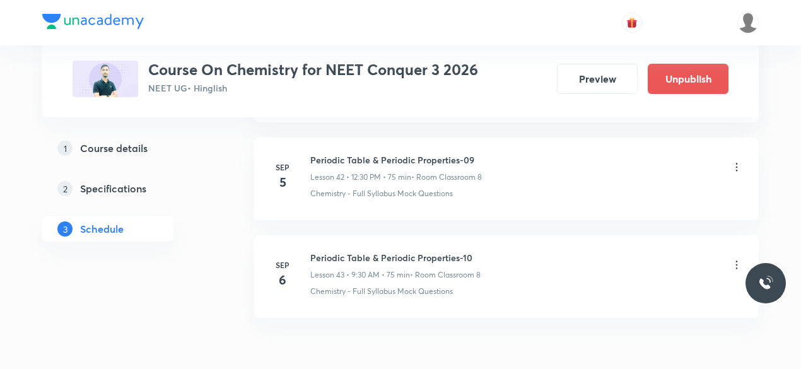
scroll to position [4824, 0]
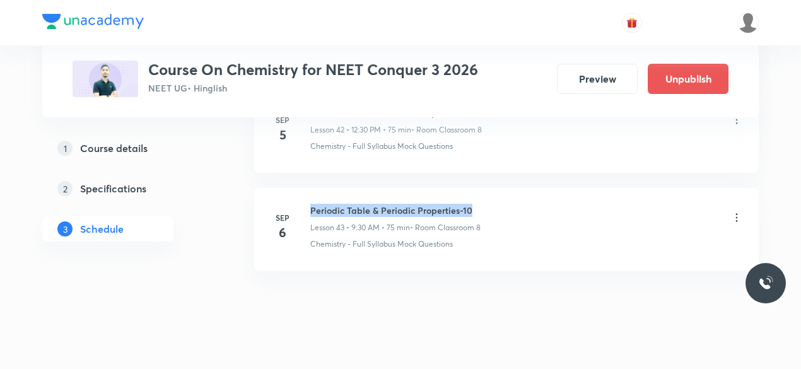
drag, startPoint x: 311, startPoint y: 191, endPoint x: 473, endPoint y: 189, distance: 162.1
click at [473, 204] on h6 "Periodic Table & Periodic Properties-10" at bounding box center [395, 210] width 170 height 13
copy h6 "Periodic Table & Periodic Properties-10"
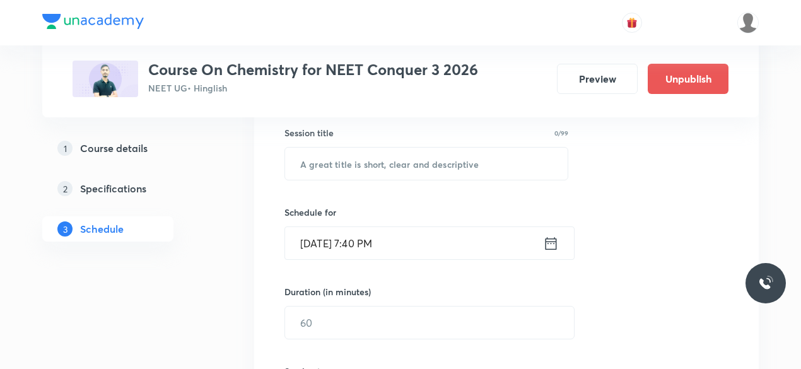
scroll to position [233, 0]
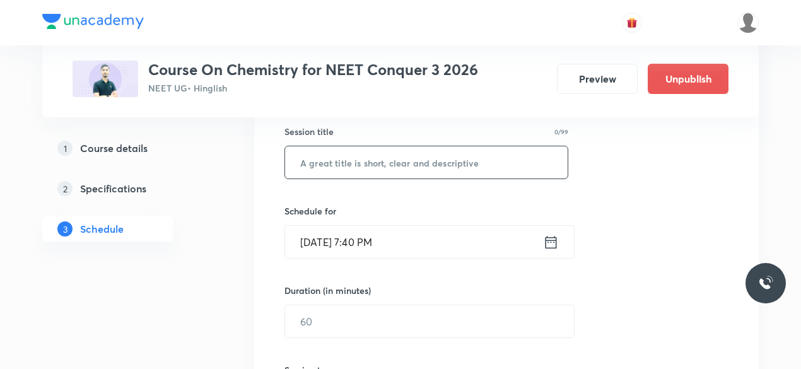
click at [329, 168] on input "text" at bounding box center [426, 162] width 282 height 32
paste input "Periodic Table & Periodic Properties-10"
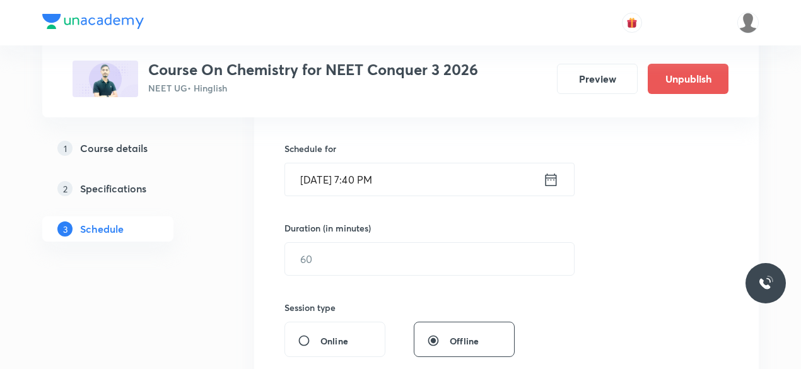
scroll to position [296, 0]
type input "Periodic Table & Periodic Properties-11"
click at [550, 180] on icon at bounding box center [551, 179] width 16 height 18
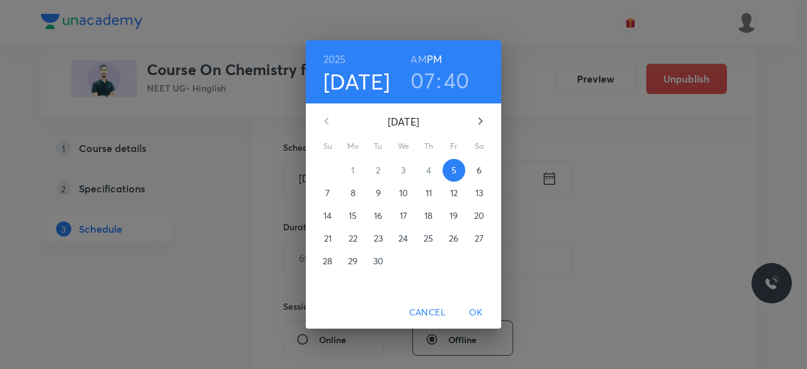
click at [479, 171] on p "6" at bounding box center [479, 170] width 5 height 13
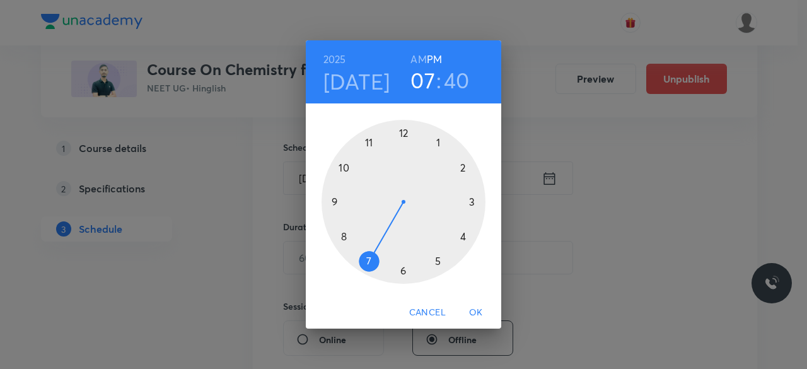
click at [463, 168] on div at bounding box center [404, 202] width 164 height 164
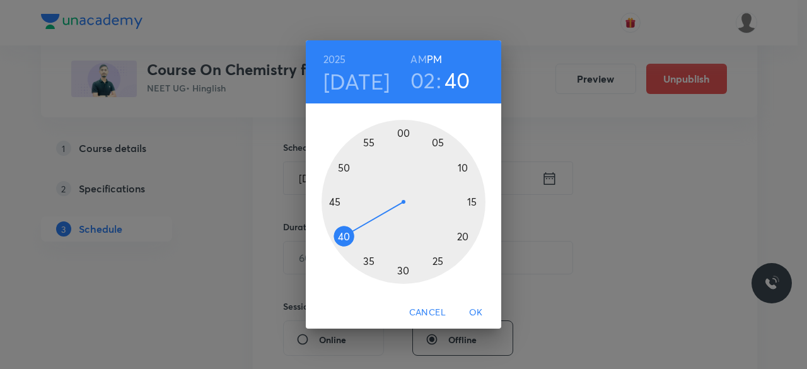
click at [405, 271] on div at bounding box center [404, 202] width 164 height 164
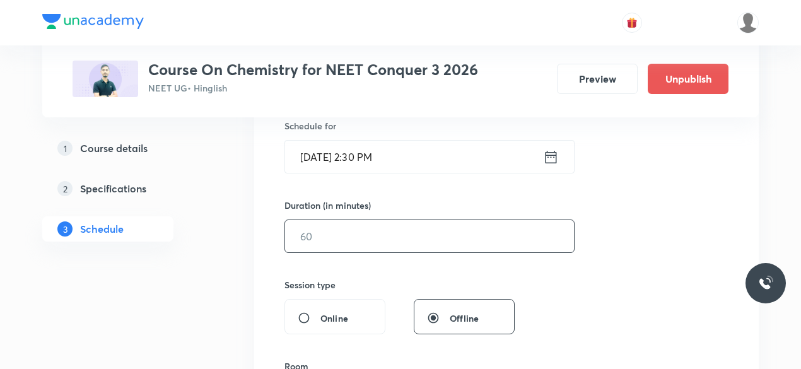
scroll to position [318, 0]
click at [339, 237] on input "text" at bounding box center [429, 235] width 289 height 32
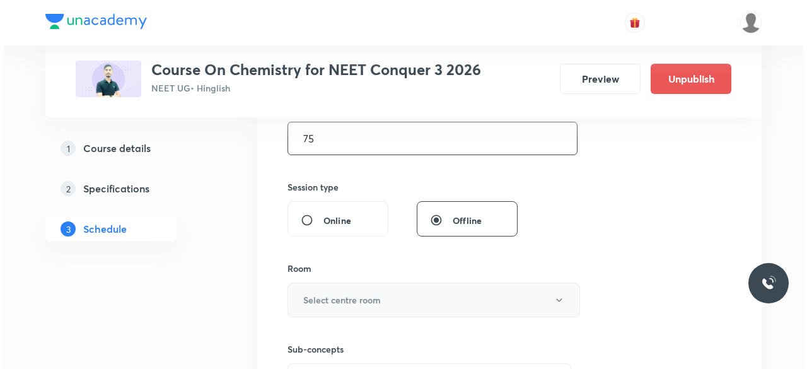
scroll to position [434, 0]
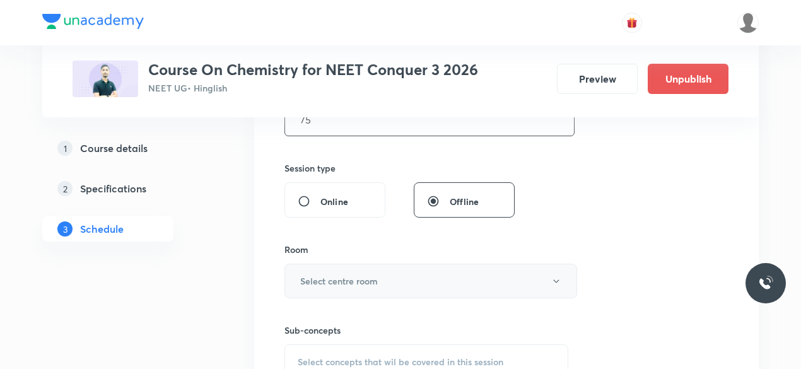
type input "75"
click at [302, 278] on h6 "Select centre room" at bounding box center [339, 280] width 78 height 13
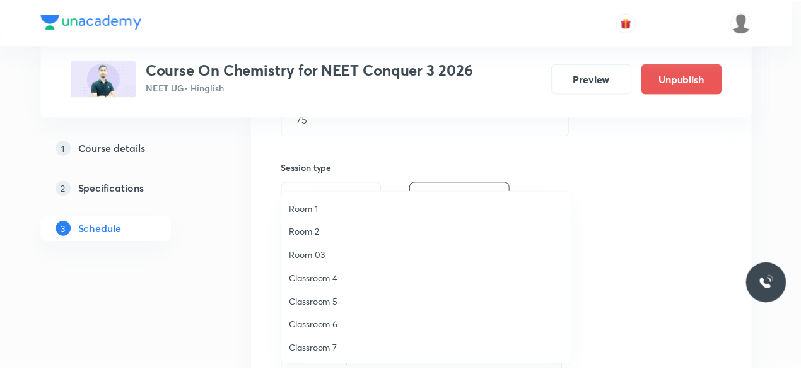
scroll to position [23, 0]
click at [334, 347] on span "Classroom 8" at bounding box center [429, 348] width 276 height 13
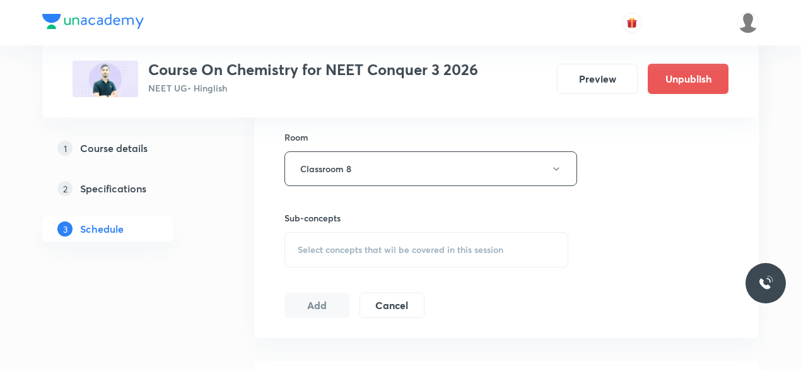
scroll to position [560, 0]
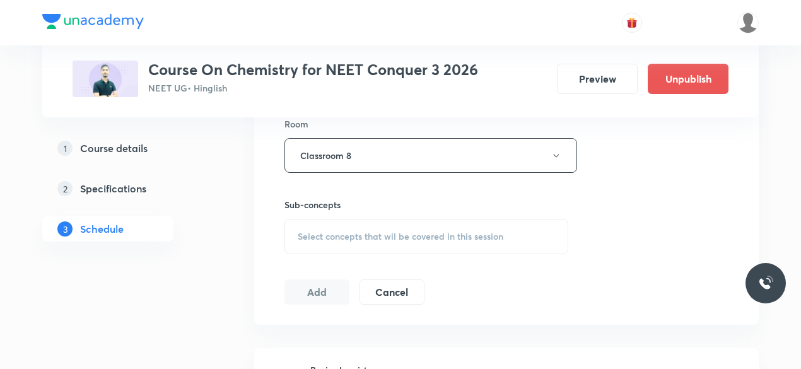
click at [302, 231] on span "Select concepts that wil be covered in this session" at bounding box center [401, 236] width 206 height 10
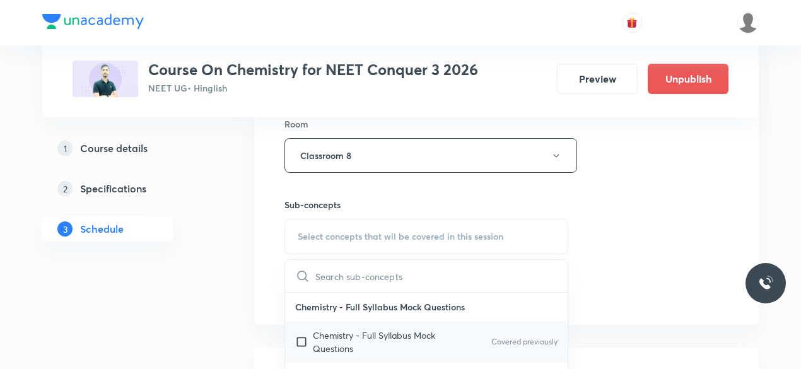
click at [301, 336] on input "checkbox" at bounding box center [304, 342] width 18 height 26
checkbox input "true"
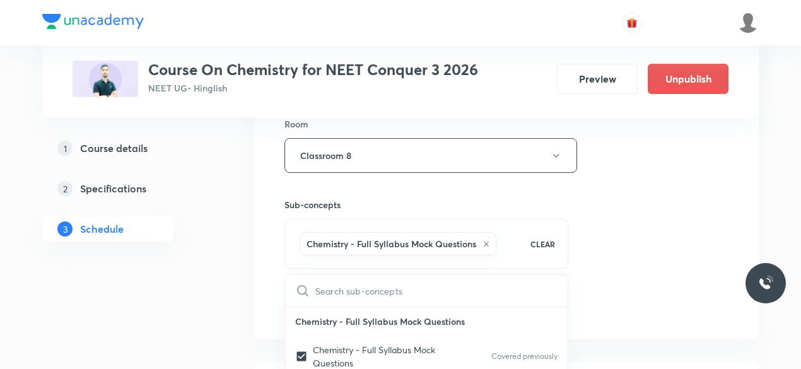
click at [266, 250] on div "Session 44 Live class Session title 39/99 Periodic Table & Periodic Properties-…" at bounding box center [506, 15] width 504 height 647
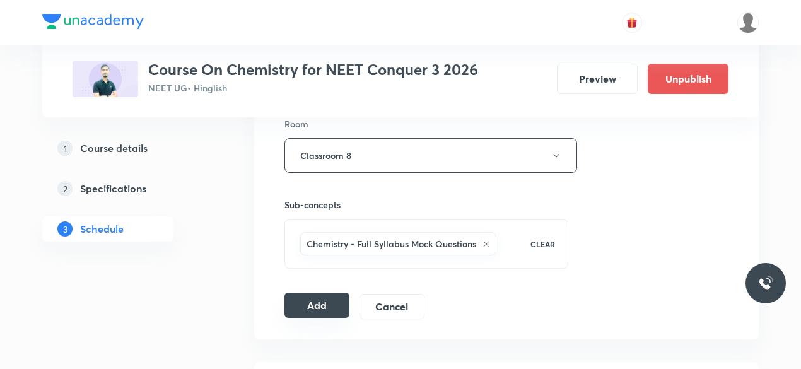
click at [320, 301] on button "Add" at bounding box center [316, 305] width 65 height 25
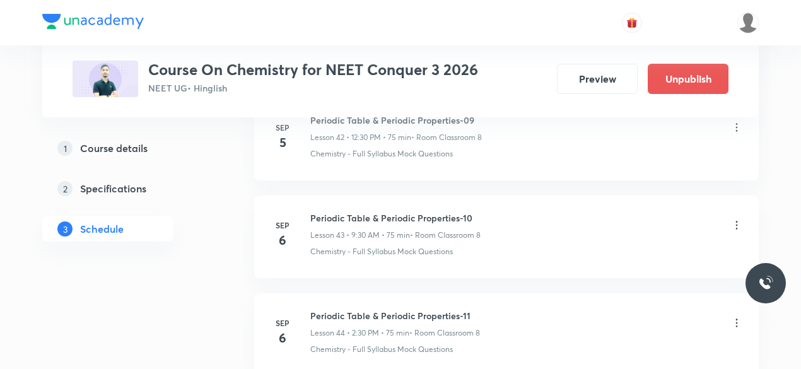
scroll to position [4236, 0]
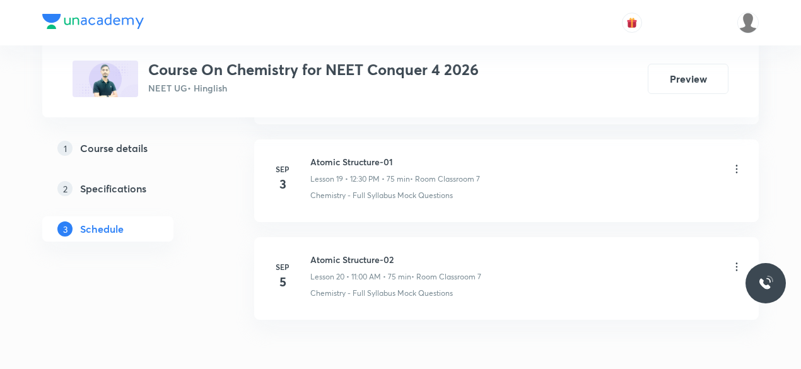
scroll to position [2586, 0]
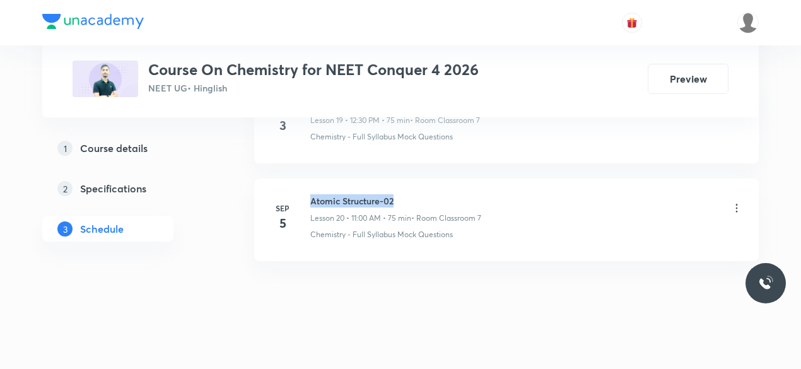
drag, startPoint x: 311, startPoint y: 190, endPoint x: 396, endPoint y: 189, distance: 84.5
click at [396, 194] on h6 "Atomic Structure-02" at bounding box center [395, 200] width 171 height 13
copy h6 "Atomic Structure-02"
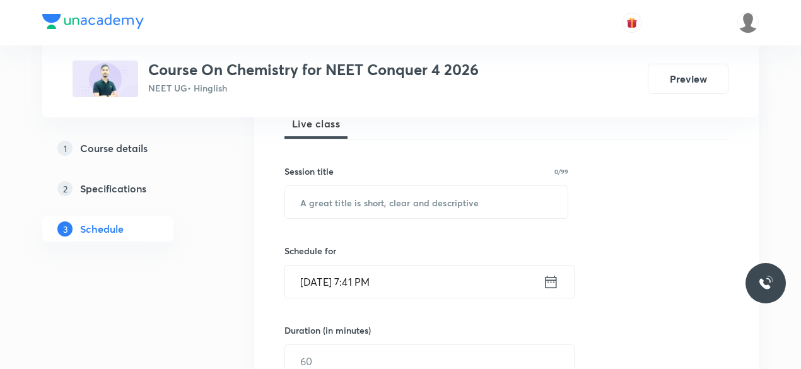
scroll to position [201, 0]
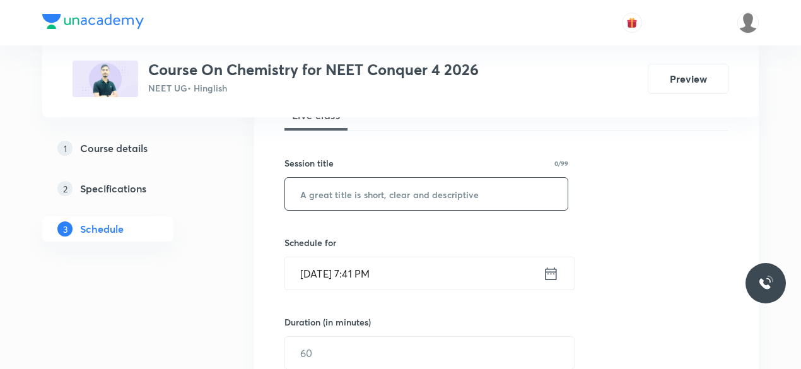
click at [324, 200] on input "text" at bounding box center [426, 194] width 282 height 32
paste input "Atomic Structure-02"
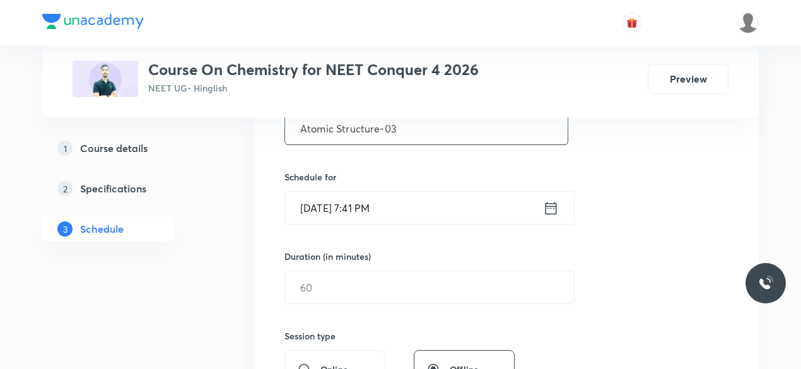
scroll to position [267, 0]
type input "Atomic Structure-03"
click at [550, 209] on icon at bounding box center [551, 208] width 16 height 18
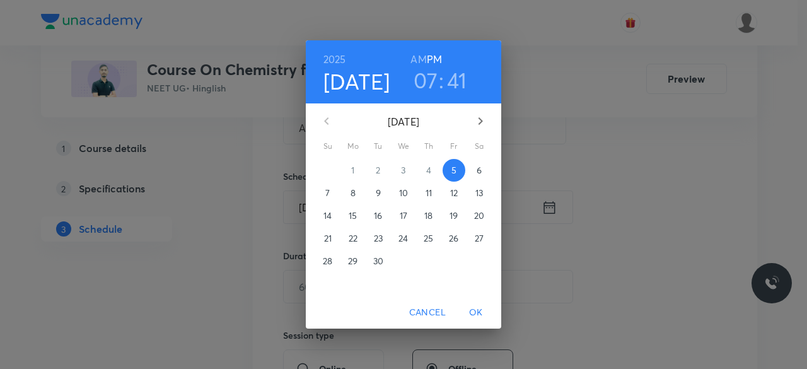
click at [480, 171] on p "6" at bounding box center [479, 170] width 5 height 13
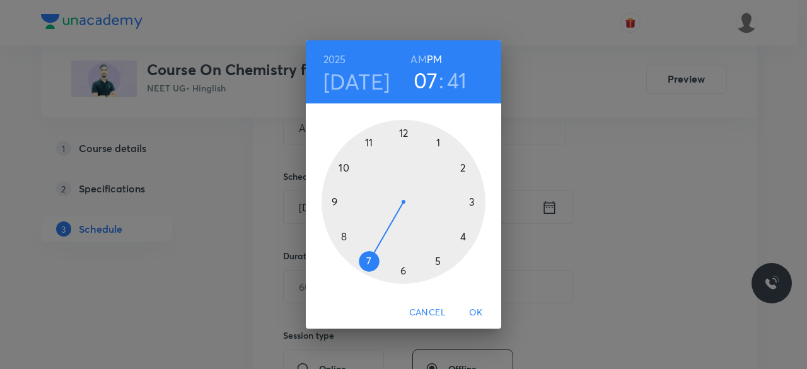
click at [368, 143] on div at bounding box center [404, 202] width 164 height 164
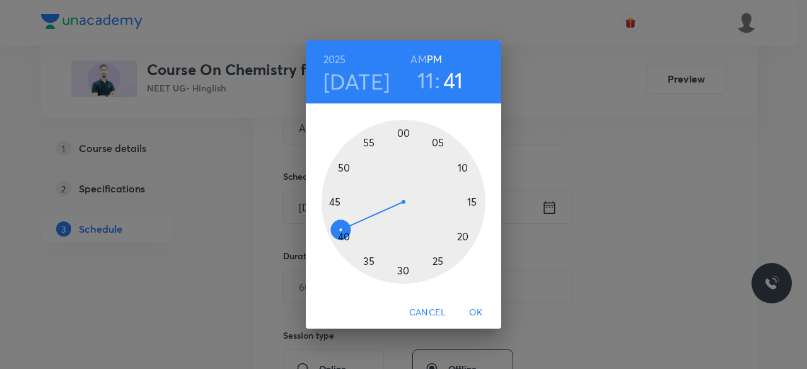
click at [402, 133] on div at bounding box center [404, 202] width 164 height 164
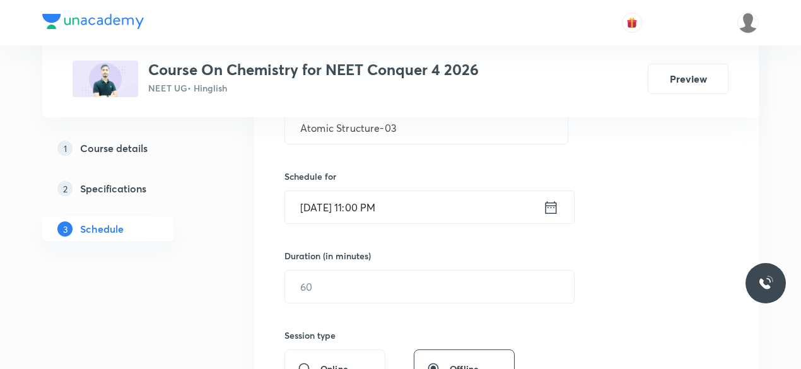
click at [554, 212] on icon at bounding box center [550, 207] width 11 height 13
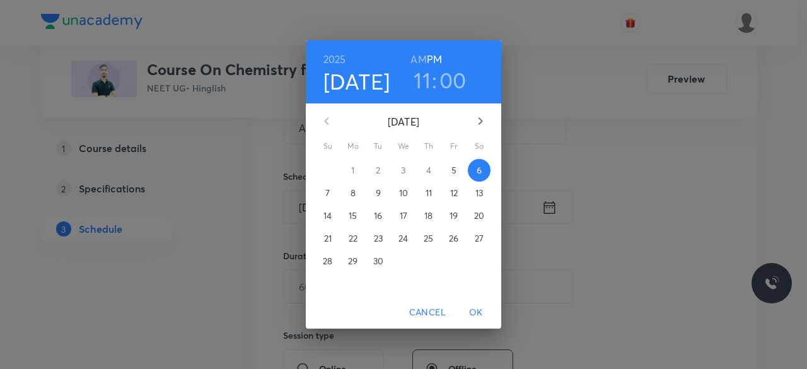
click at [414, 56] on h6 "AM" at bounding box center [418, 59] width 16 height 18
click at [477, 313] on span "OK" at bounding box center [476, 313] width 30 height 16
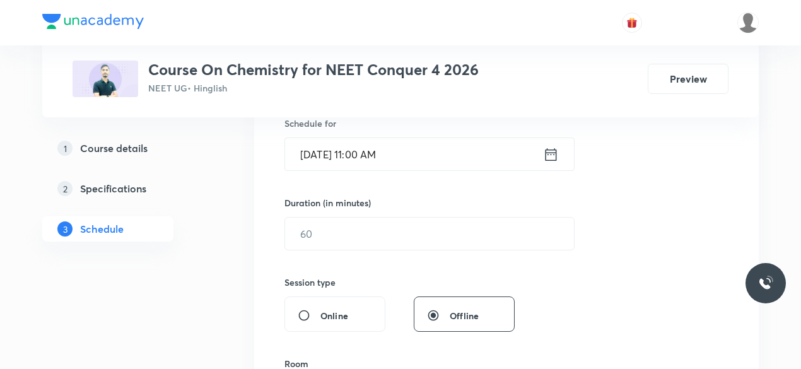
scroll to position [322, 0]
click at [322, 229] on input "text" at bounding box center [429, 232] width 289 height 32
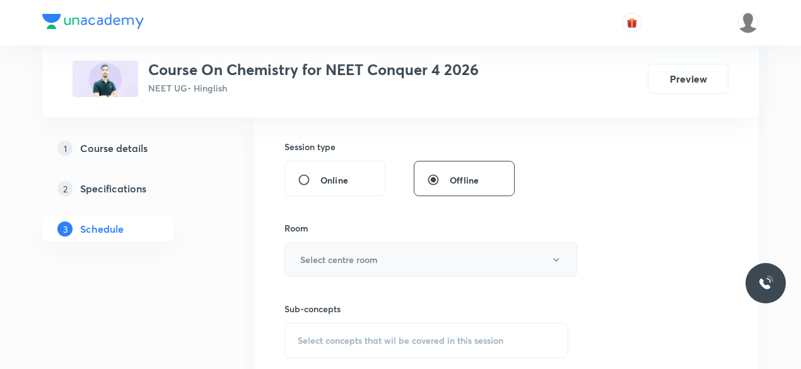
scroll to position [458, 0]
type input "75"
click at [312, 253] on h6 "Select centre room" at bounding box center [339, 257] width 78 height 13
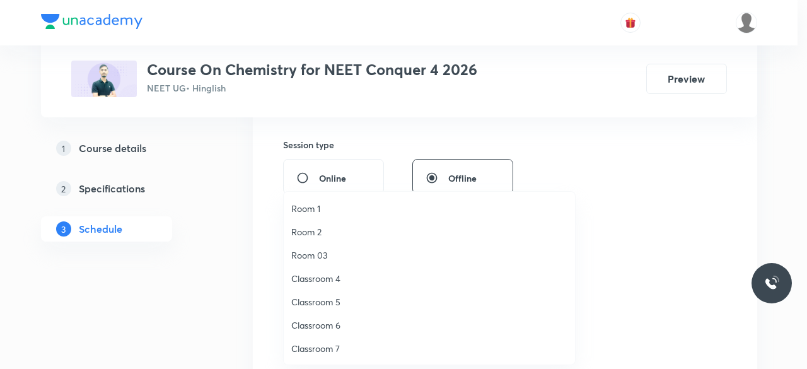
click at [335, 347] on span "Classroom 7" at bounding box center [429, 348] width 276 height 13
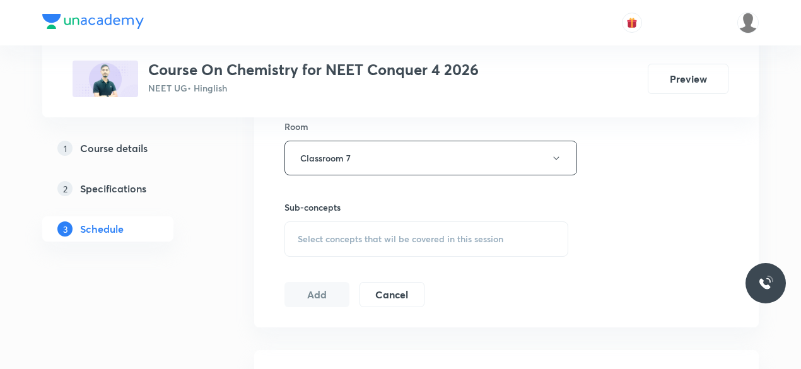
scroll to position [571, 0]
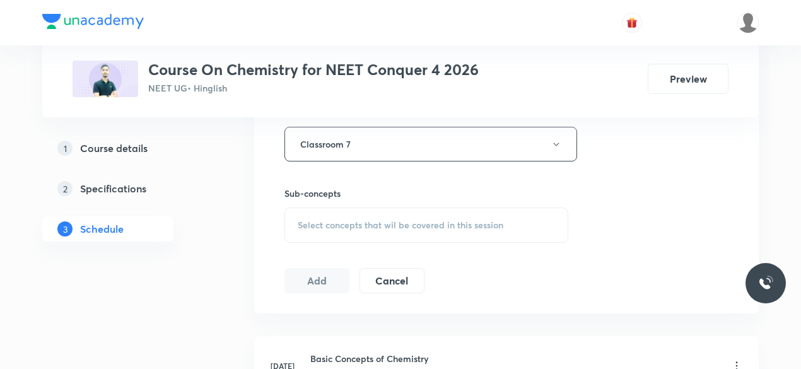
click at [299, 223] on span "Select concepts that wil be covered in this session" at bounding box center [401, 225] width 206 height 10
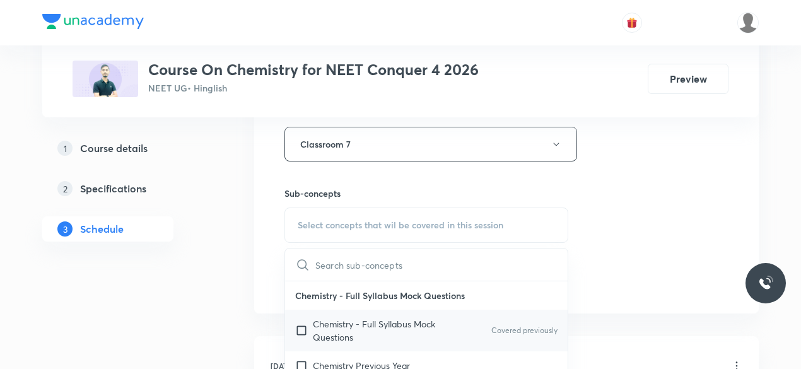
click at [301, 329] on input "checkbox" at bounding box center [304, 330] width 18 height 26
checkbox input "true"
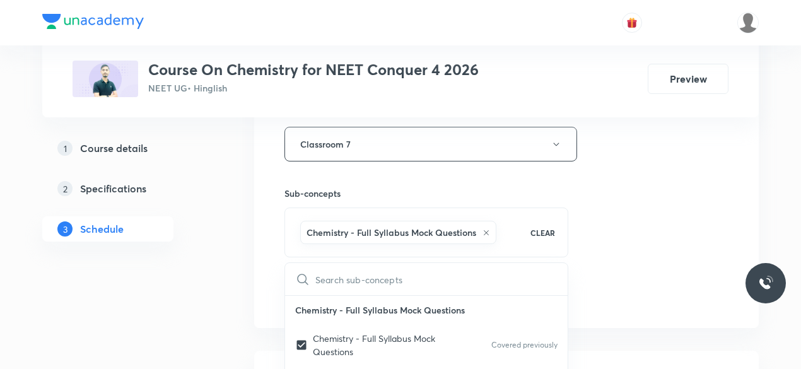
click at [268, 265] on div "Session 21 Live class Session title 19/99 Atomic Structure-03 ​ Schedule for Se…" at bounding box center [506, 4] width 504 height 647
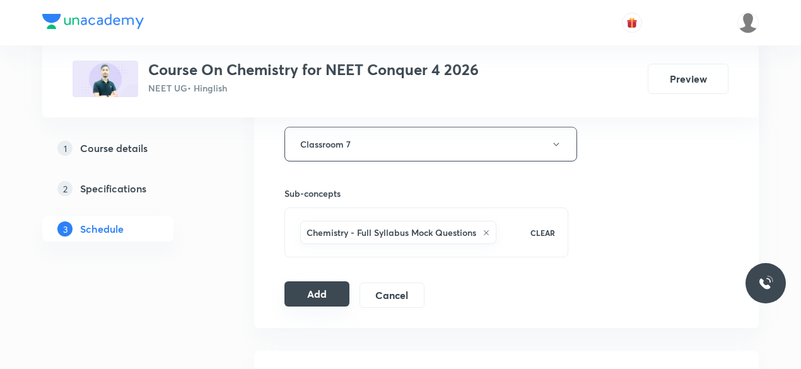
click at [313, 293] on button "Add" at bounding box center [316, 293] width 65 height 25
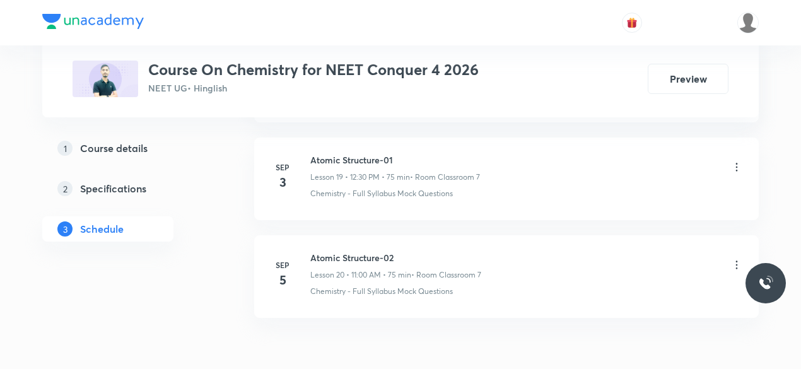
scroll to position [2008, 0]
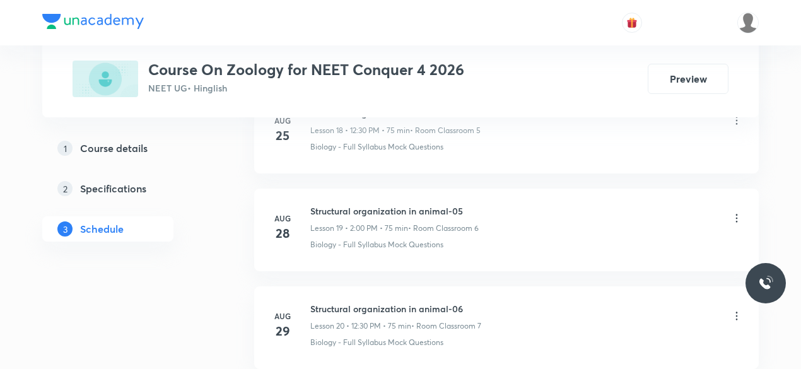
scroll to position [2878, 0]
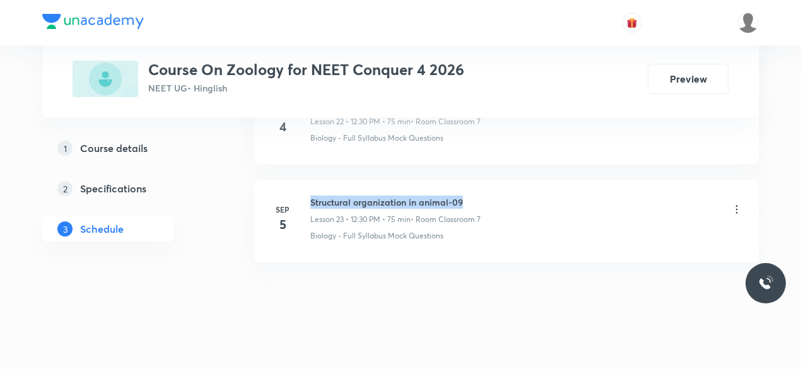
drag, startPoint x: 310, startPoint y: 190, endPoint x: 461, endPoint y: 189, distance: 150.7
click at [461, 195] on h6 "Structural organization in animal-09" at bounding box center [395, 201] width 170 height 13
copy h6 "Structural organization in animal-09"
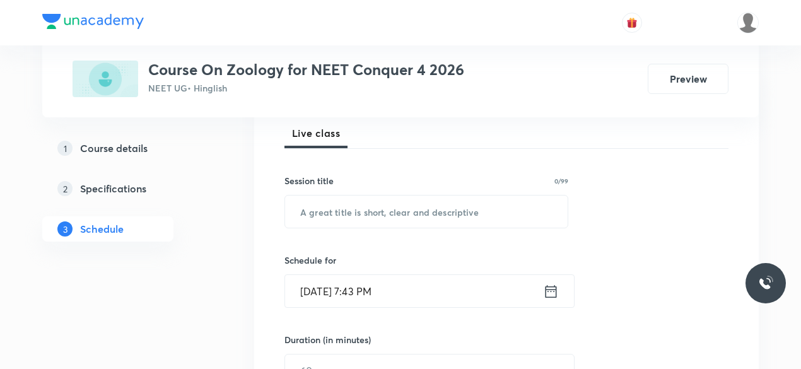
scroll to position [197, 0]
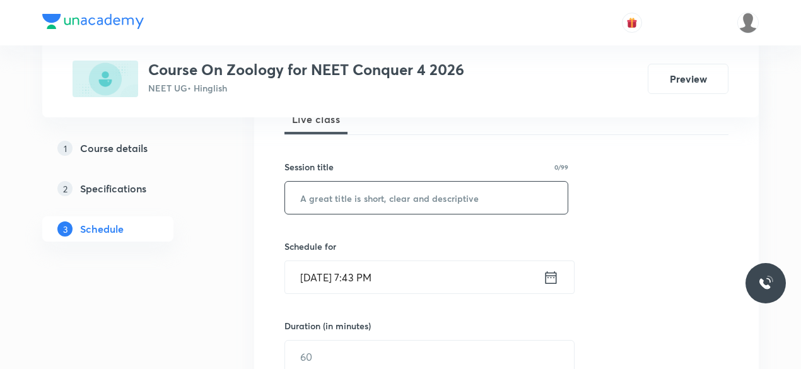
click at [351, 202] on input "text" at bounding box center [426, 198] width 282 height 32
paste input "Structural organization in animal-09"
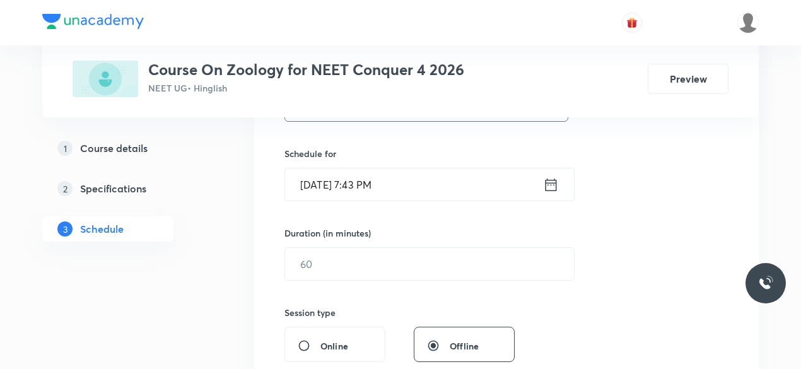
scroll to position [297, 0]
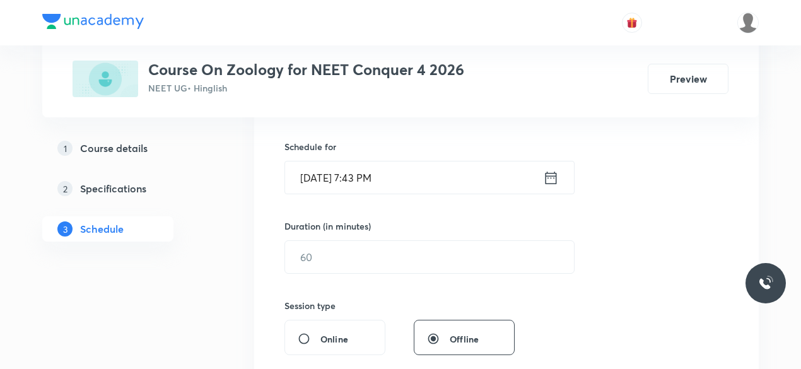
type input "Structural organization in animal-10"
click at [549, 175] on icon at bounding box center [550, 177] width 11 height 13
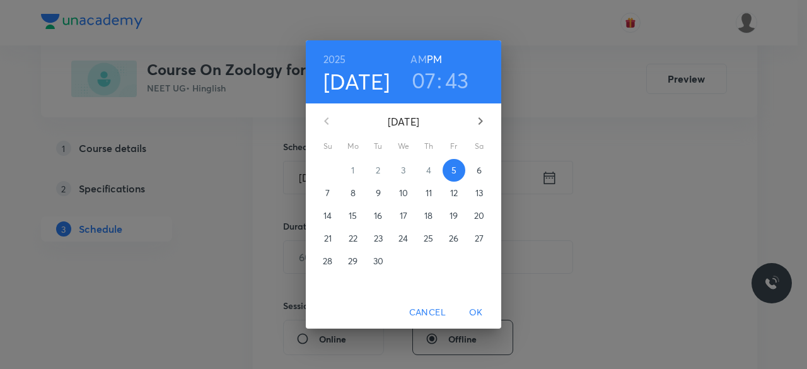
click at [478, 172] on p "6" at bounding box center [479, 170] width 5 height 13
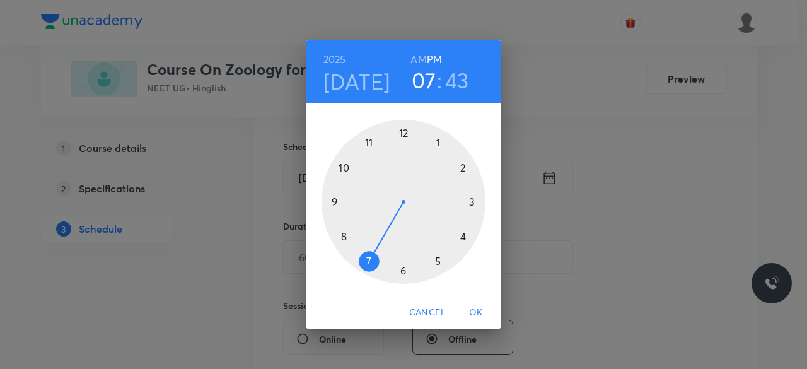
click at [402, 132] on div at bounding box center [404, 202] width 164 height 164
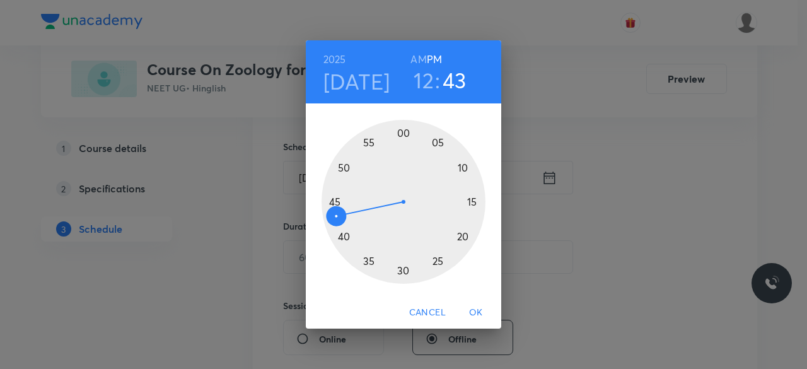
click at [402, 271] on div at bounding box center [404, 202] width 164 height 164
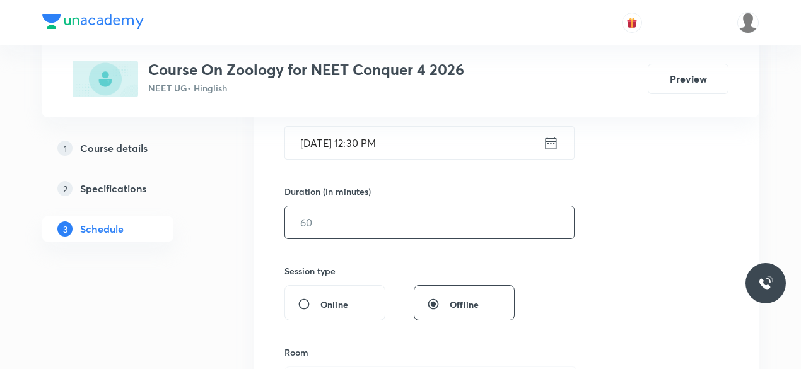
scroll to position [334, 0]
click at [339, 218] on input "text" at bounding box center [429, 220] width 289 height 32
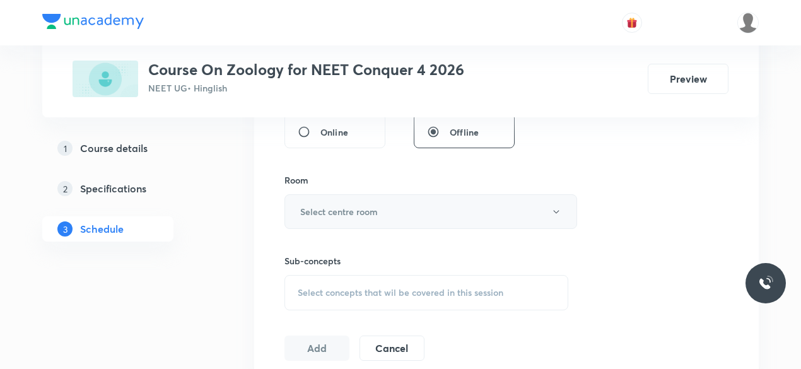
scroll to position [509, 0]
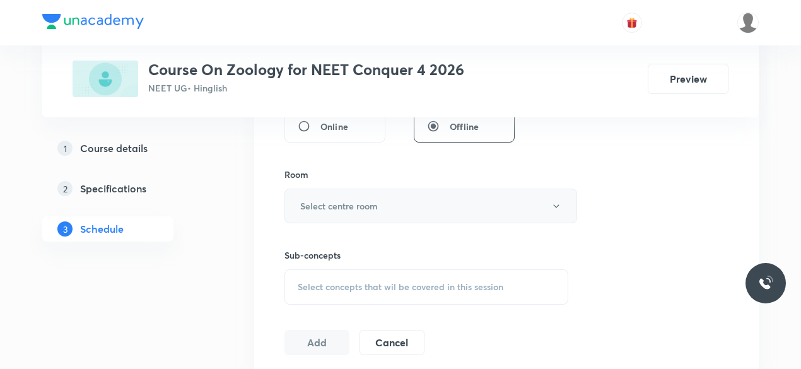
type input "75"
click at [301, 201] on h6 "Select centre room" at bounding box center [339, 205] width 78 height 13
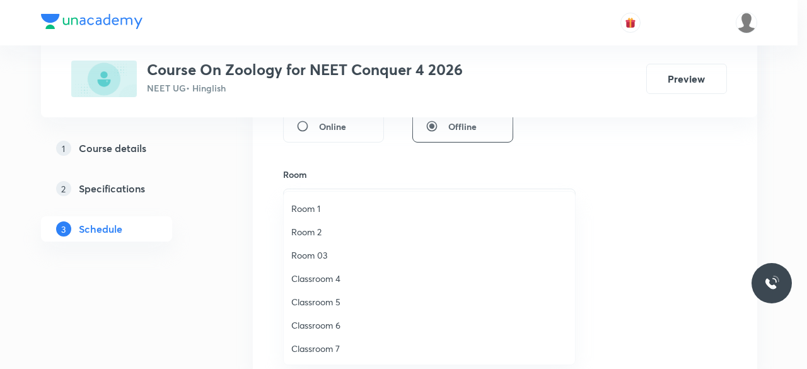
click at [335, 346] on span "Classroom 7" at bounding box center [429, 348] width 276 height 13
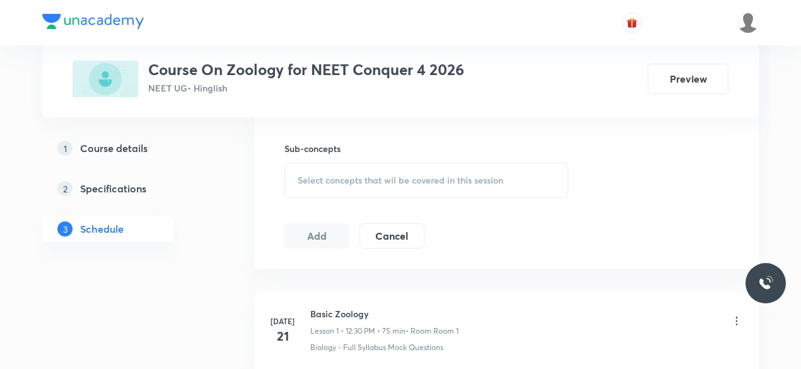
scroll to position [617, 0]
click at [295, 172] on div "Select concepts that wil be covered in this session" at bounding box center [426, 179] width 284 height 35
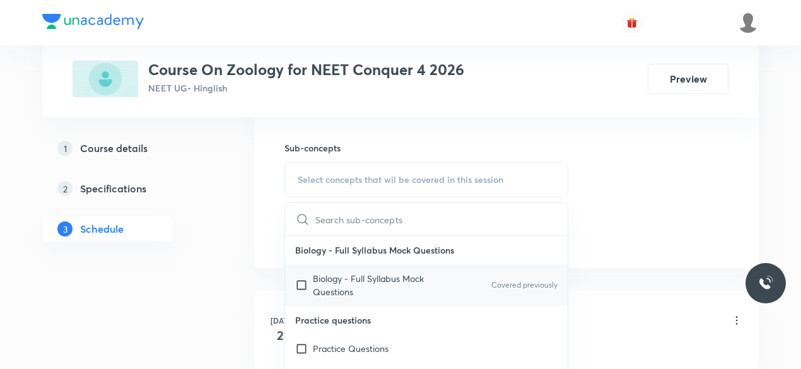
click at [303, 286] on input "checkbox" at bounding box center [304, 285] width 18 height 26
checkbox input "true"
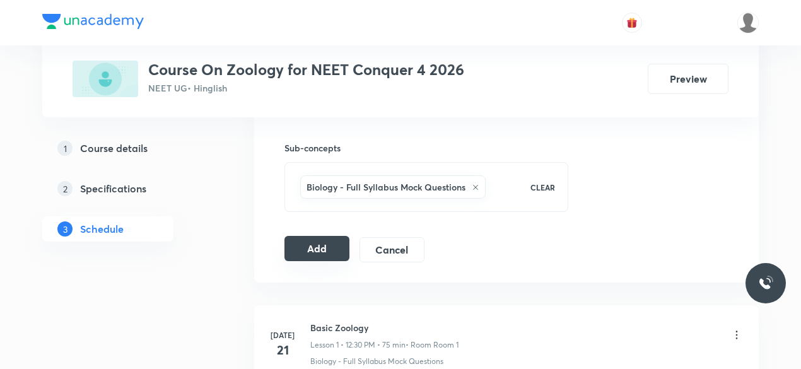
click at [312, 249] on button "Add" at bounding box center [316, 248] width 65 height 25
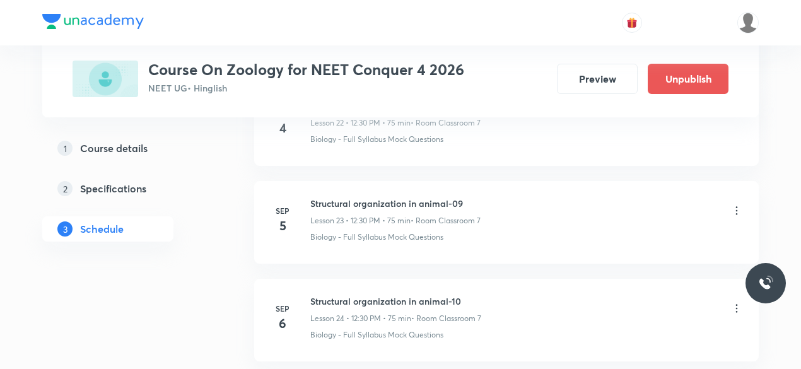
scroll to position [2397, 0]
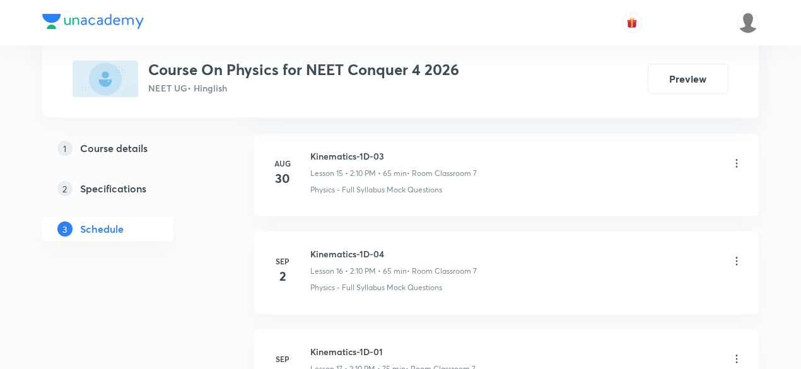
scroll to position [2391, 0]
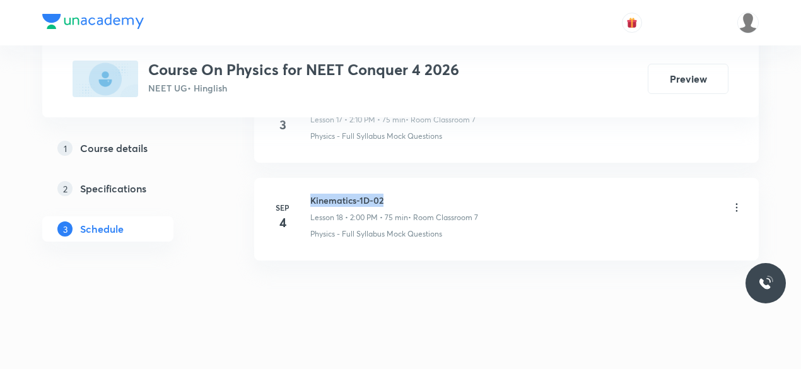
drag, startPoint x: 311, startPoint y: 190, endPoint x: 383, endPoint y: 189, distance: 71.9
click at [383, 194] on h6 "Kinematics-1D-02" at bounding box center [394, 200] width 168 height 13
copy h6 "Kinematics-1D-02"
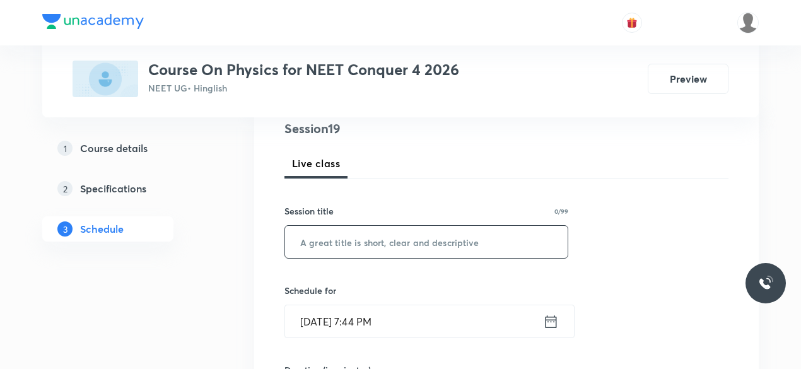
scroll to position [156, 0]
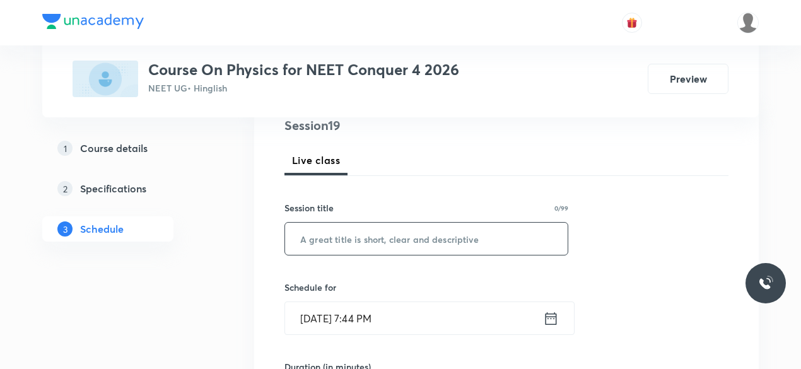
click at [327, 241] on input "text" at bounding box center [426, 239] width 282 height 32
paste input "Kinematics-1D-02"
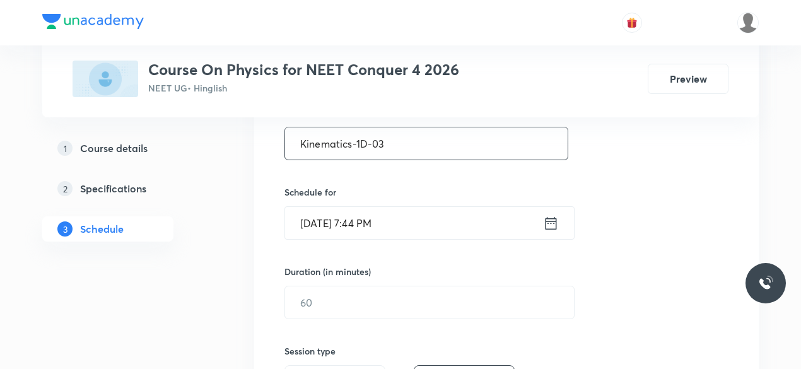
scroll to position [252, 0]
type input "Kinematics-1D-03"
click at [552, 223] on icon at bounding box center [551, 223] width 16 height 18
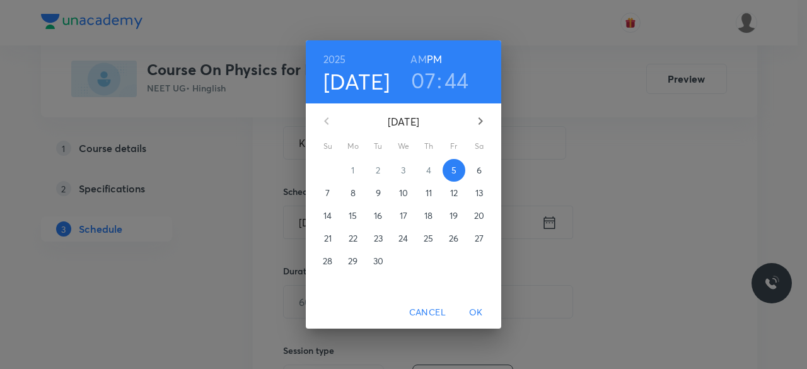
click at [480, 171] on p "6" at bounding box center [479, 170] width 5 height 13
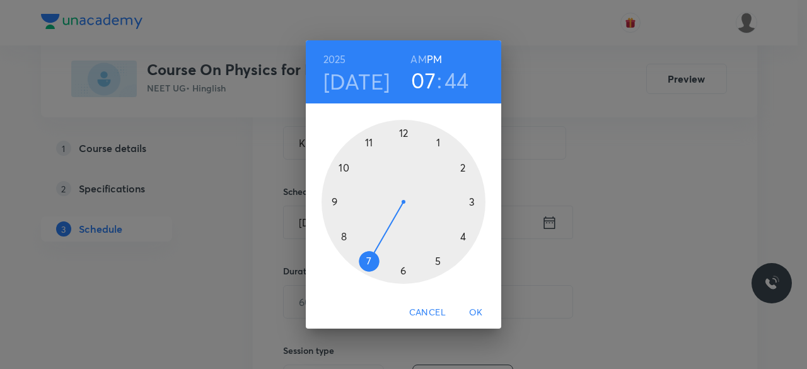
click at [463, 167] on div at bounding box center [404, 202] width 164 height 164
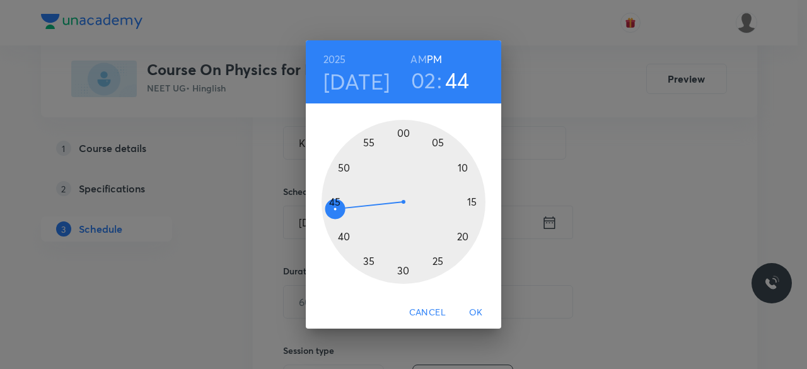
click at [404, 271] on div at bounding box center [404, 202] width 164 height 164
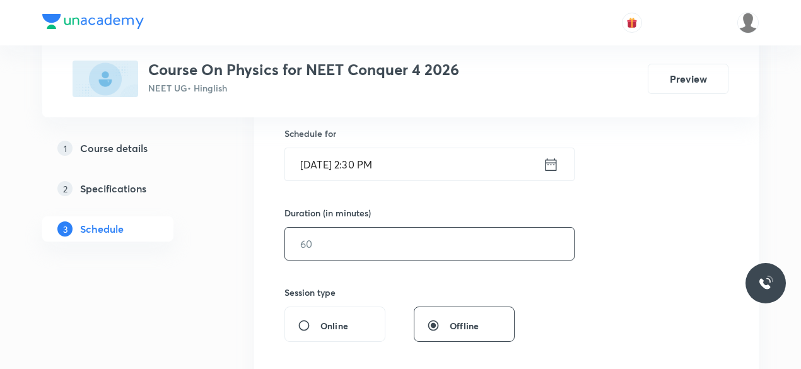
scroll to position [313, 0]
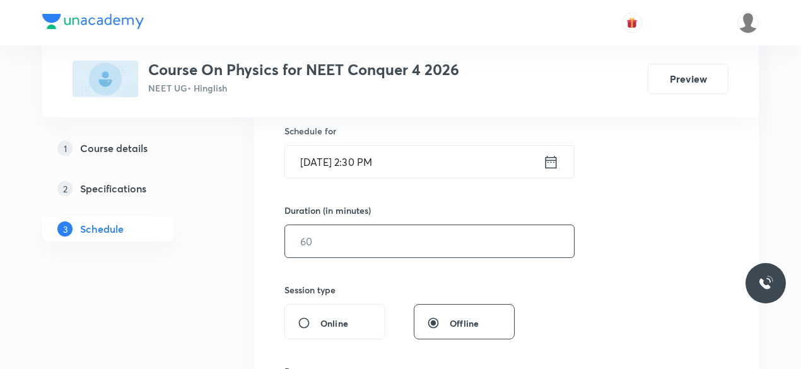
click at [337, 242] on input "text" at bounding box center [429, 241] width 289 height 32
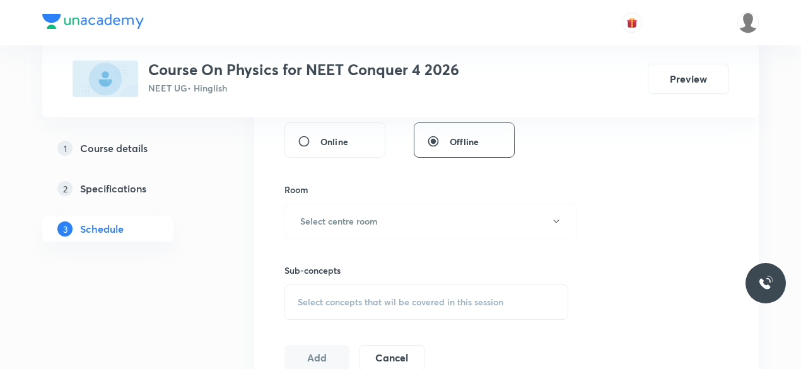
scroll to position [497, 0]
type input "60"
click at [300, 217] on h6 "Select centre room" at bounding box center [339, 218] width 78 height 13
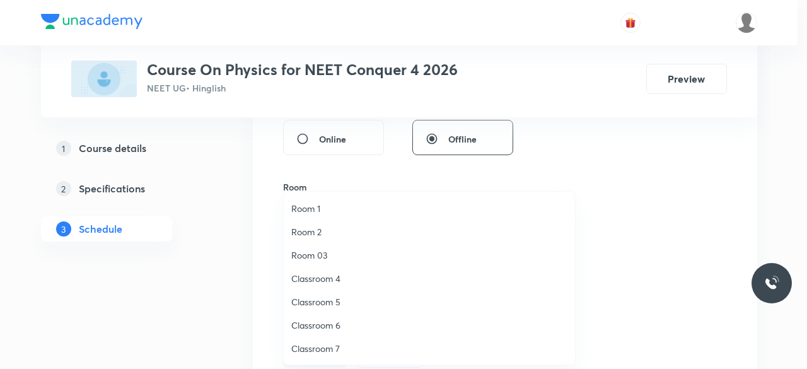
click at [339, 349] on span "Classroom 7" at bounding box center [429, 348] width 276 height 13
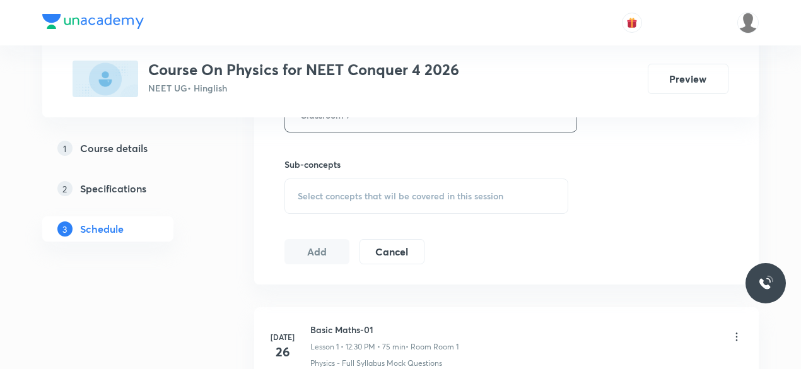
scroll to position [603, 0]
click at [300, 191] on span "Select concepts that wil be covered in this session" at bounding box center [401, 194] width 206 height 10
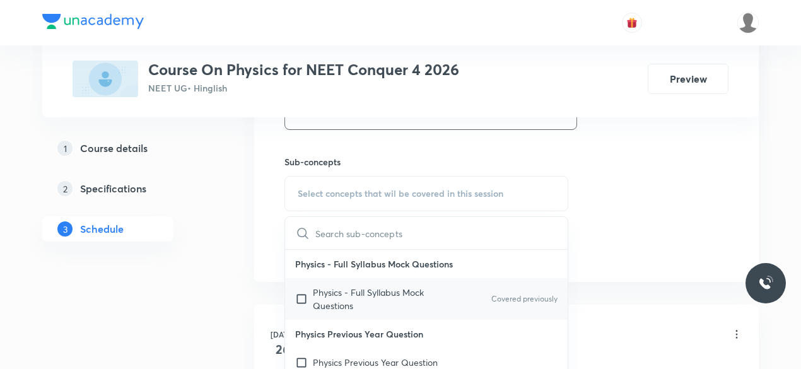
click at [301, 296] on input "checkbox" at bounding box center [304, 299] width 18 height 26
checkbox input "true"
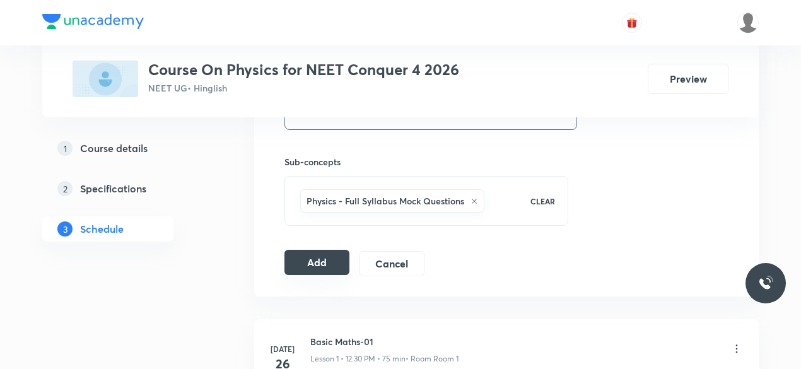
click at [307, 264] on button "Add" at bounding box center [316, 262] width 65 height 25
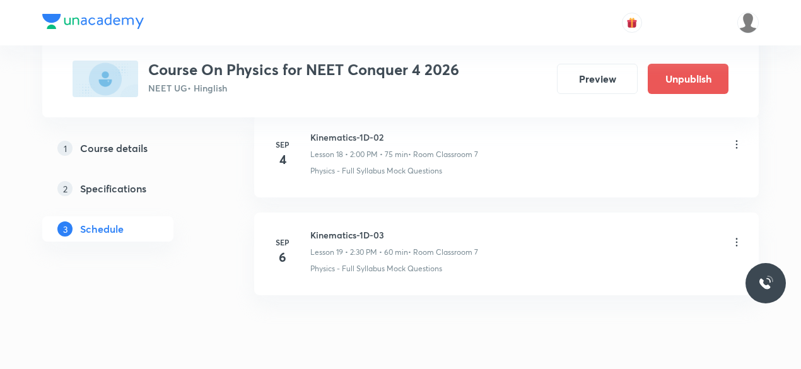
scroll to position [1911, 0]
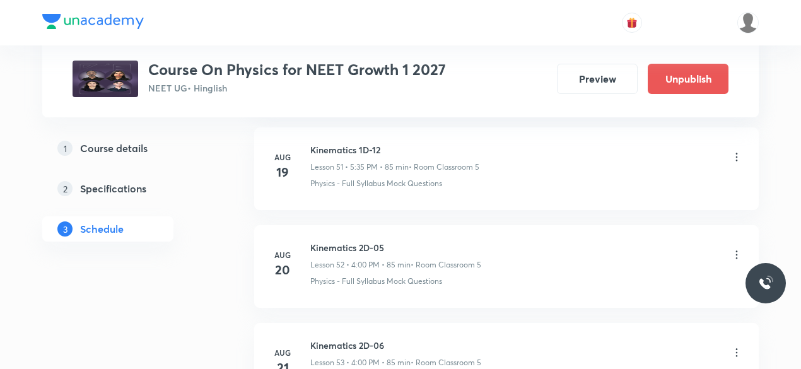
scroll to position [6284, 0]
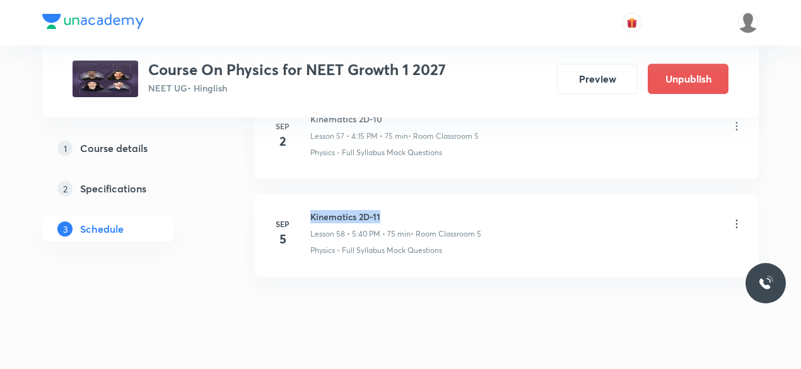
drag, startPoint x: 310, startPoint y: 189, endPoint x: 380, endPoint y: 189, distance: 69.4
click at [380, 210] on h6 "Kinematics 2D-11" at bounding box center [395, 216] width 171 height 13
copy h6 "Kinematics 2D-11"
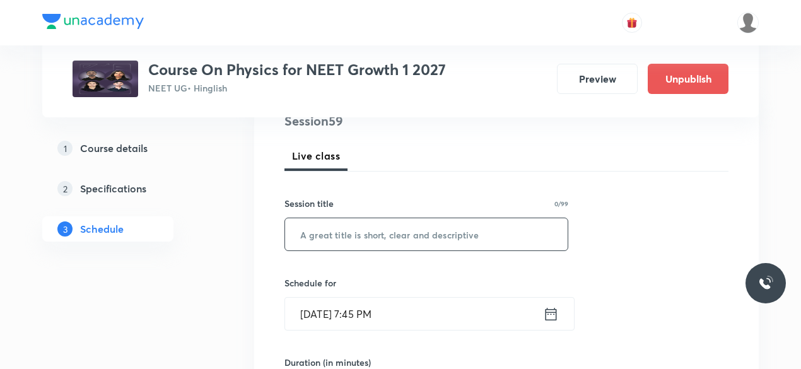
scroll to position [162, 0]
click at [342, 231] on input "text" at bounding box center [426, 233] width 282 height 32
paste input "Kinematics 2D-11"
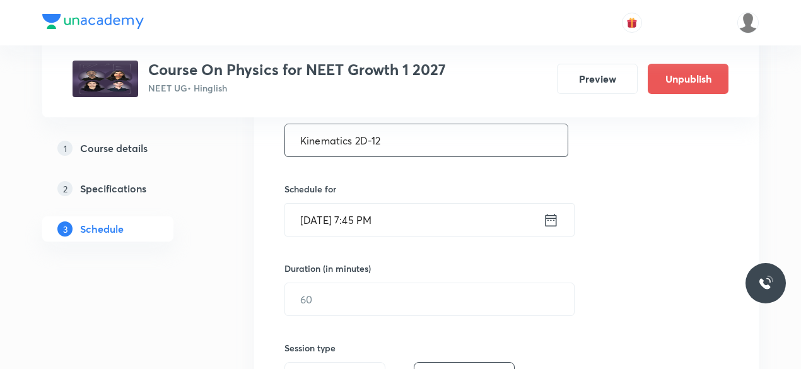
scroll to position [260, 0]
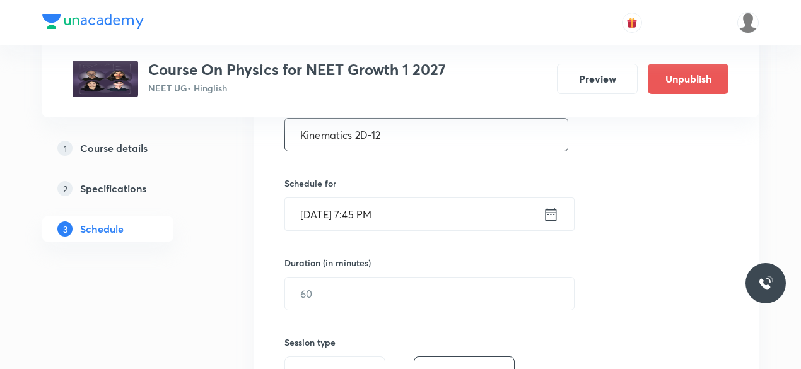
type input "Kinematics 2D-12"
click at [548, 214] on icon at bounding box center [551, 215] width 16 height 18
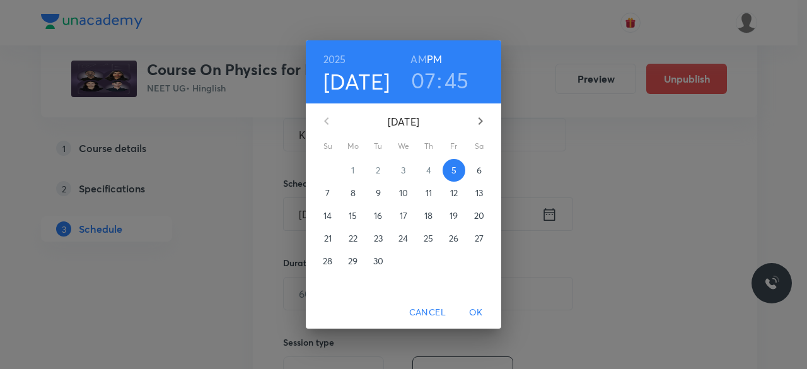
click at [478, 170] on p "6" at bounding box center [479, 170] width 5 height 13
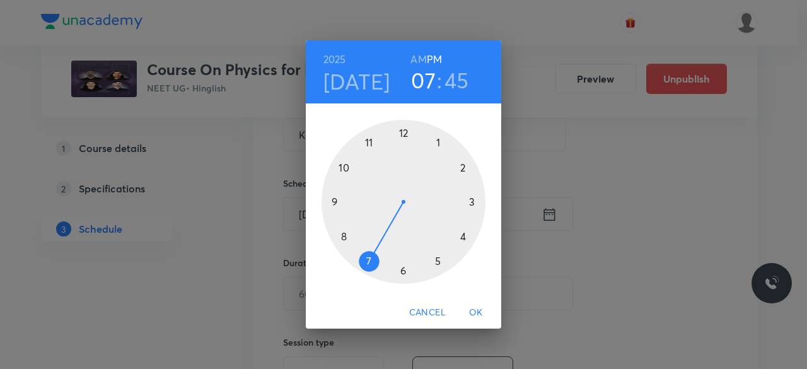
click at [462, 237] on div at bounding box center [404, 202] width 164 height 164
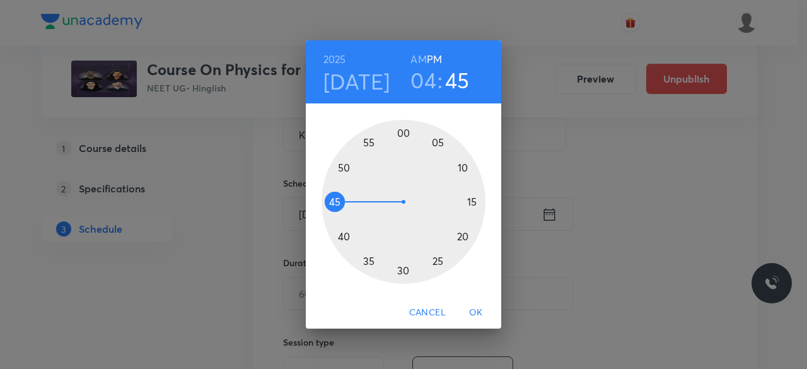
click at [474, 202] on div at bounding box center [404, 202] width 164 height 164
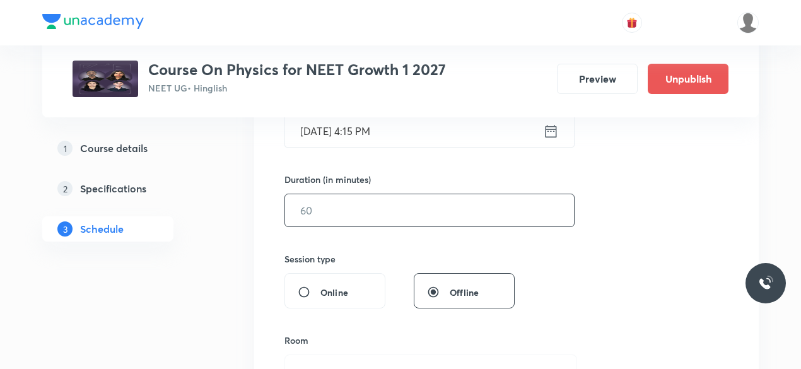
scroll to position [344, 0]
click at [328, 209] on input "text" at bounding box center [429, 210] width 289 height 32
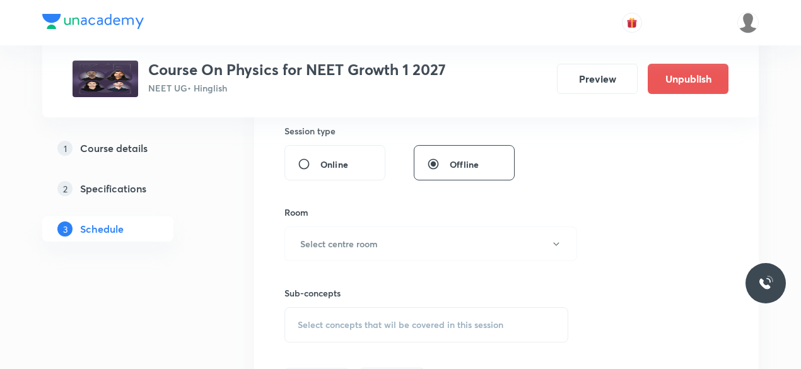
scroll to position [492, 0]
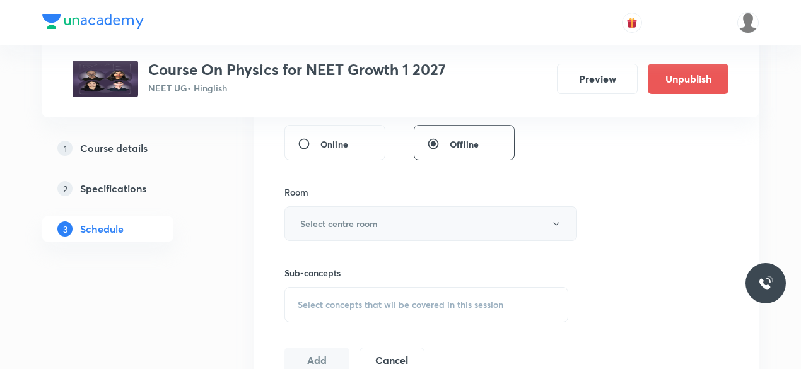
type input "75"
click at [300, 223] on h6 "Select centre room" at bounding box center [339, 223] width 78 height 13
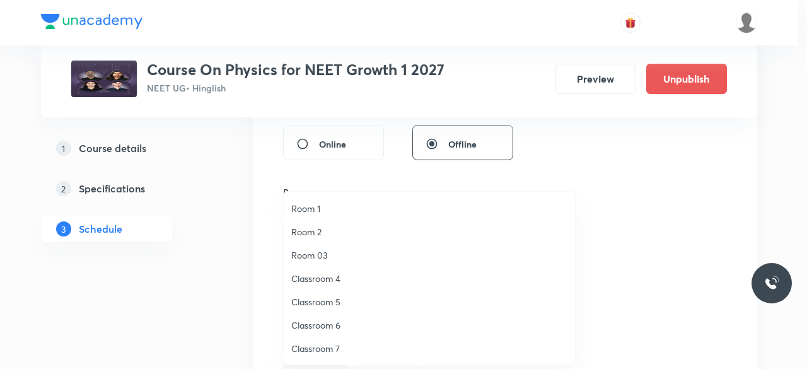
click at [328, 301] on span "Classroom 5" at bounding box center [429, 301] width 276 height 13
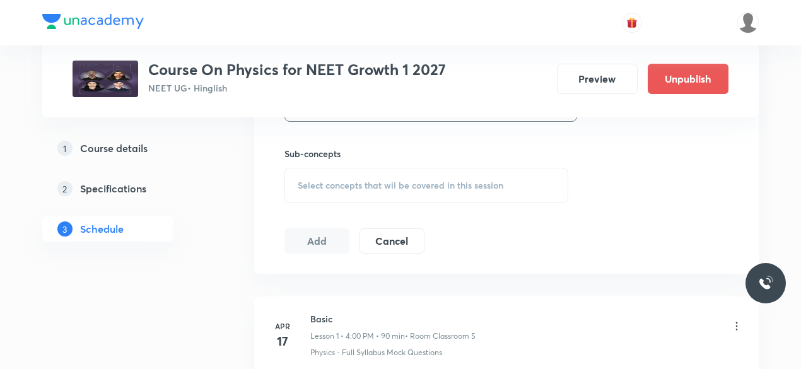
scroll to position [615, 0]
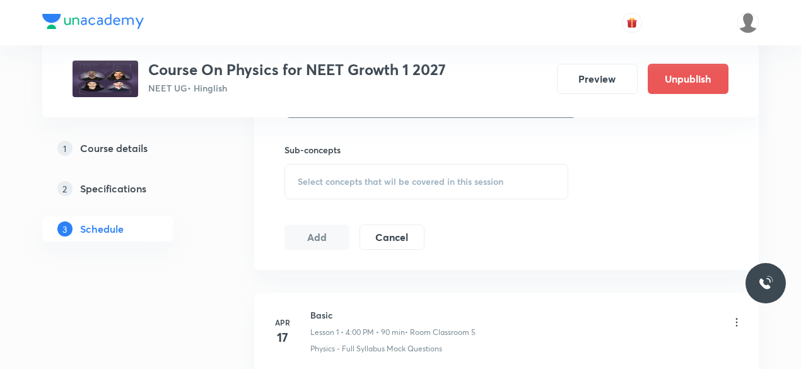
click at [300, 178] on span "Select concepts that wil be covered in this session" at bounding box center [401, 182] width 206 height 10
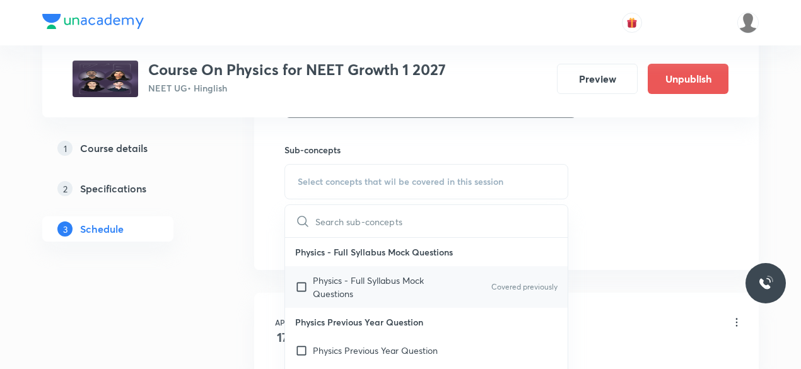
click at [298, 285] on input "checkbox" at bounding box center [304, 287] width 18 height 26
checkbox input "true"
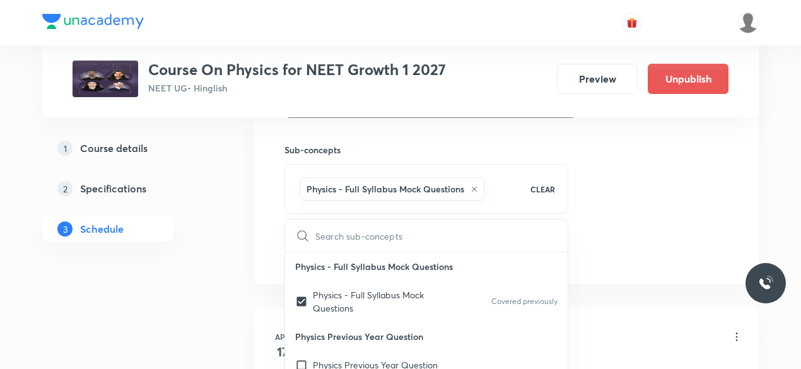
drag, startPoint x: 261, startPoint y: 230, endPoint x: 269, endPoint y: 233, distance: 8.0
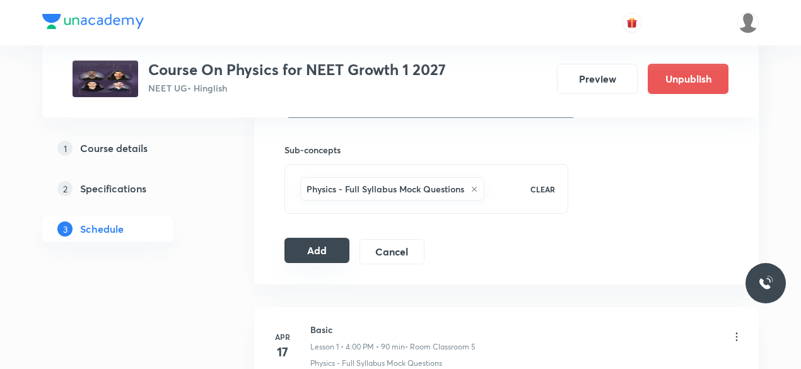
click at [316, 248] on button "Add" at bounding box center [316, 250] width 65 height 25
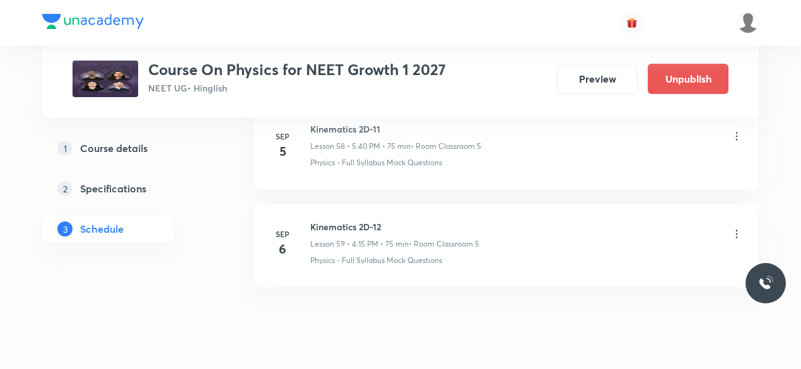
scroll to position [5803, 0]
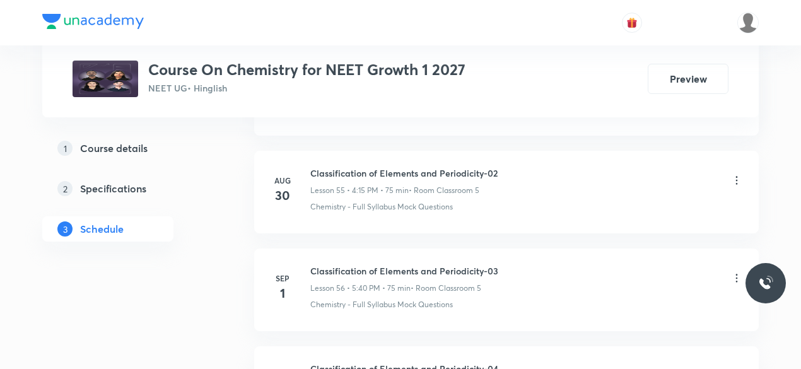
scroll to position [6198, 0]
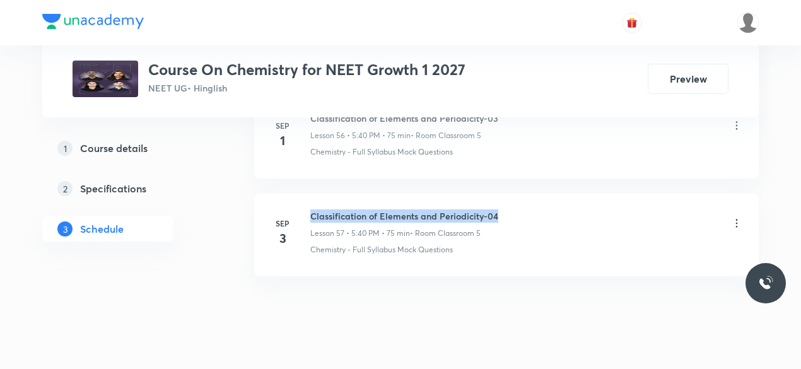
drag, startPoint x: 311, startPoint y: 193, endPoint x: 503, endPoint y: 187, distance: 192.4
click at [503, 209] on div "Classification of Elements and Periodicity-04 Lesson 57 • 5:40 PM • 75 min • Ro…" at bounding box center [526, 224] width 433 height 30
copy h6 "Classification of Elements and Periodicity-04"
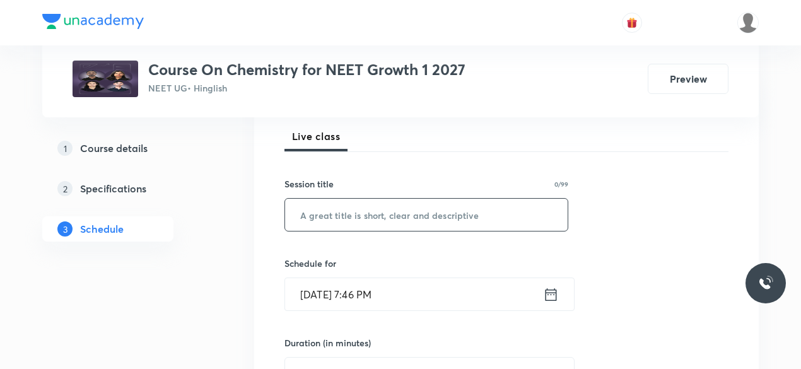
scroll to position [180, 0]
click at [349, 208] on input "text" at bounding box center [426, 215] width 282 height 32
paste input "Classification of Elements and Periodicity-04"
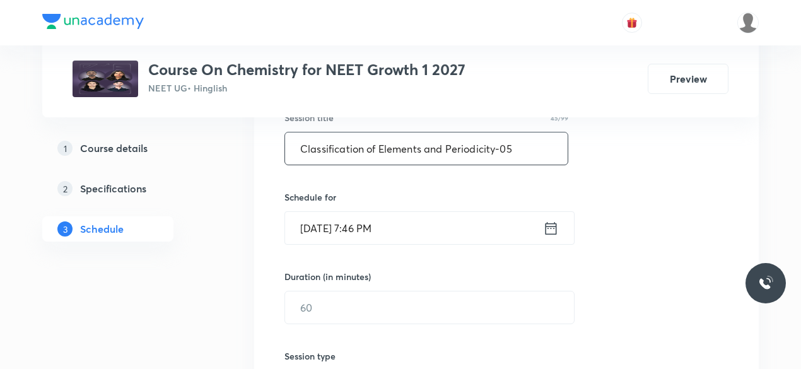
scroll to position [256, 0]
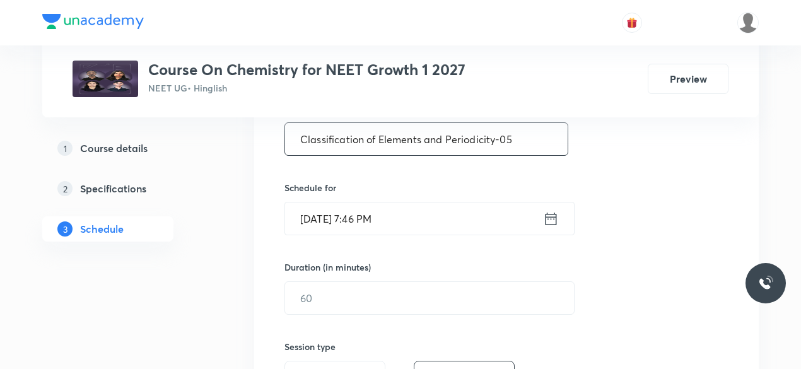
type input "Classification of Elements and Periodicity-05"
click at [552, 219] on icon at bounding box center [551, 219] width 16 height 18
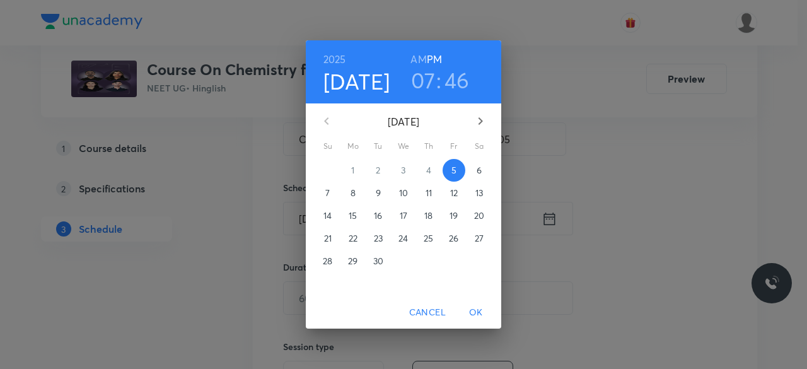
click at [475, 171] on span "6" at bounding box center [479, 170] width 23 height 13
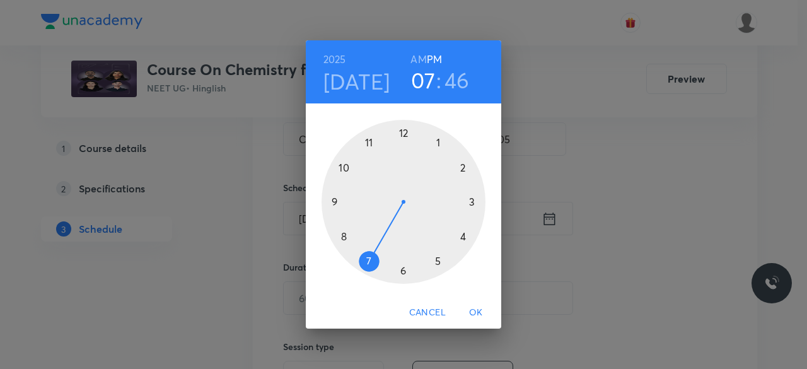
click at [439, 262] on div at bounding box center [404, 202] width 164 height 164
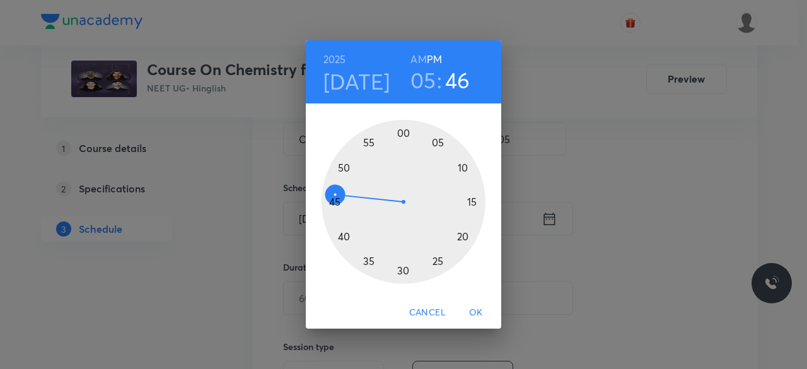
click at [344, 238] on div at bounding box center [404, 202] width 164 height 164
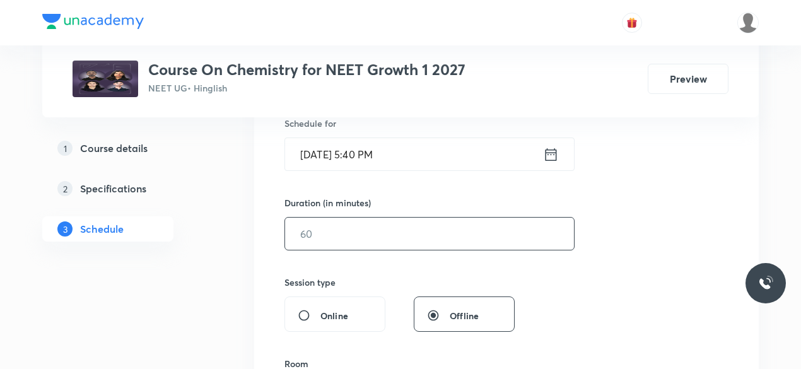
scroll to position [322, 0]
click at [329, 236] on input "text" at bounding box center [429, 232] width 289 height 32
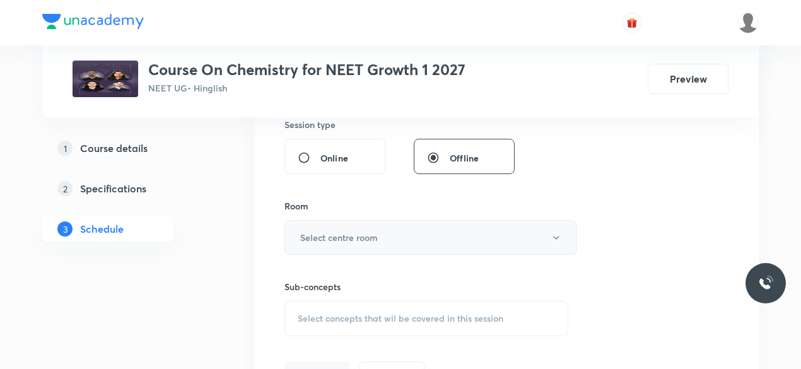
scroll to position [484, 0]
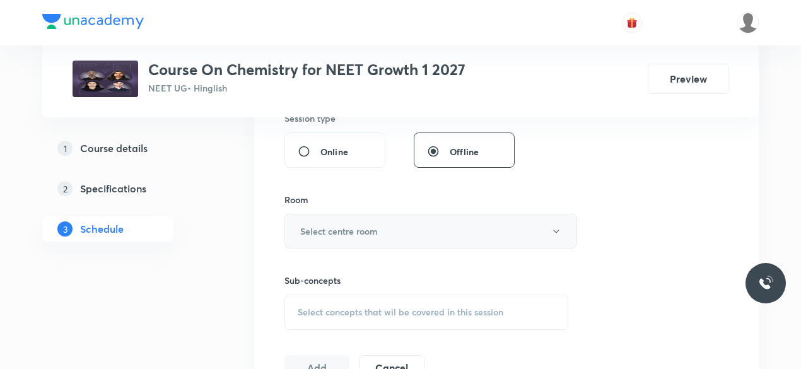
type input "75"
click at [304, 222] on button "Select centre room" at bounding box center [430, 231] width 293 height 35
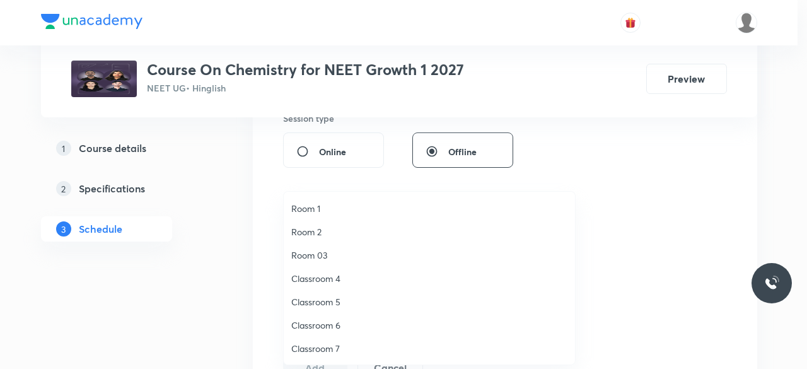
click at [310, 303] on span "Classroom 5" at bounding box center [429, 301] width 276 height 13
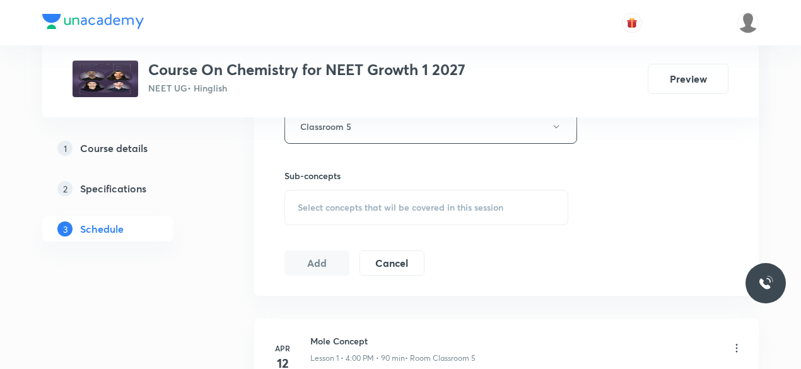
scroll to position [593, 0]
click at [296, 205] on div "Select concepts that wil be covered in this session" at bounding box center [426, 203] width 284 height 35
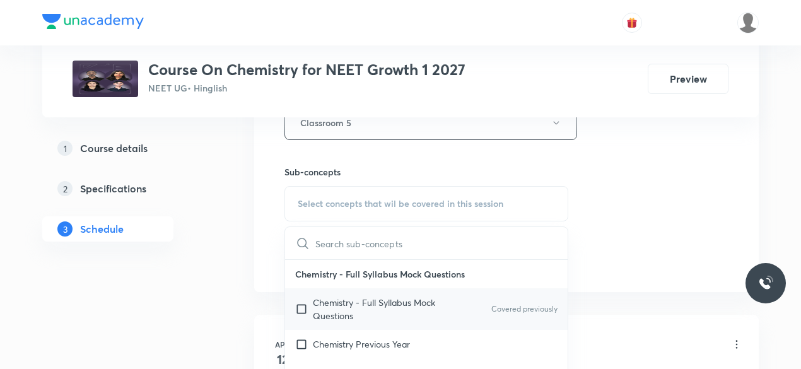
click at [298, 308] on input "checkbox" at bounding box center [304, 309] width 18 height 26
checkbox input "true"
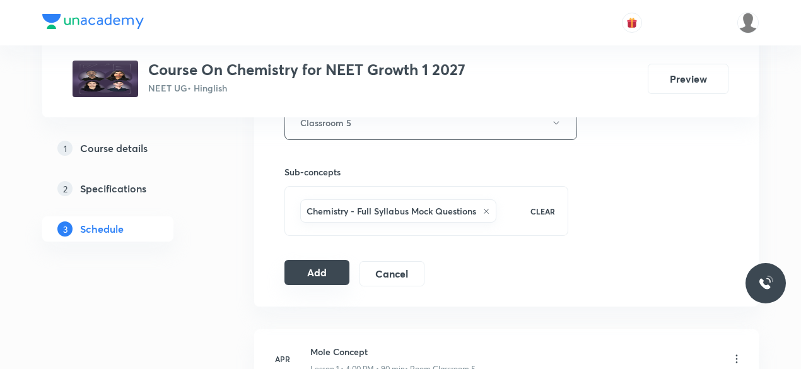
click at [315, 272] on button "Add" at bounding box center [316, 272] width 65 height 25
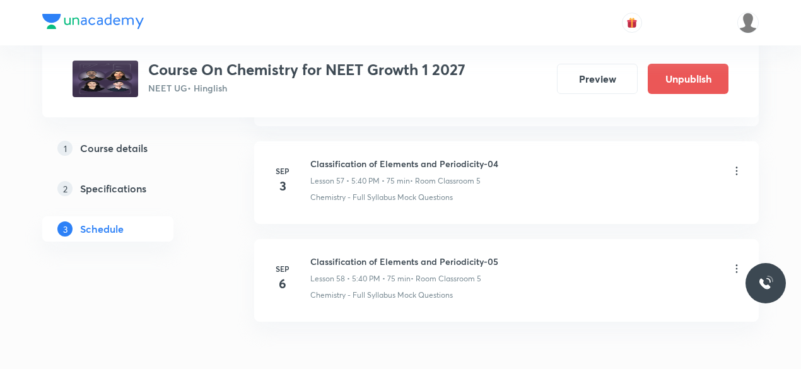
scroll to position [5666, 0]
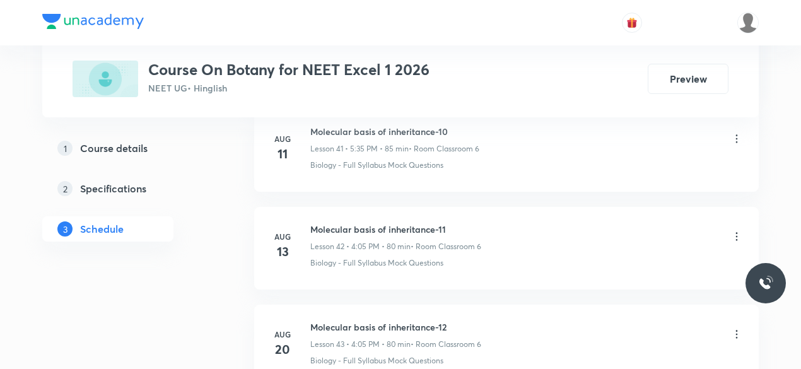
scroll to position [5116, 0]
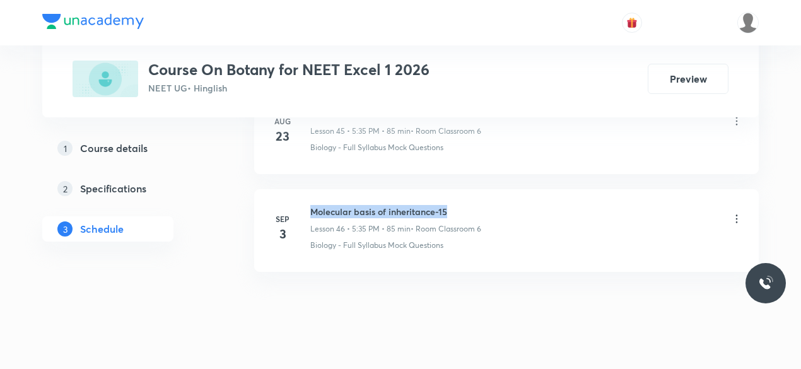
drag, startPoint x: 311, startPoint y: 190, endPoint x: 446, endPoint y: 190, distance: 134.9
click at [446, 205] on h6 "Molecular basis of inheritance-15" at bounding box center [395, 211] width 171 height 13
copy h6 "Molecular basis of inheritance-15"
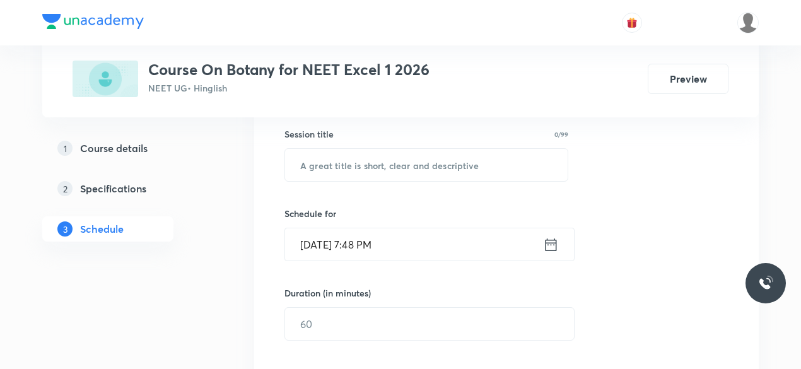
scroll to position [231, 0]
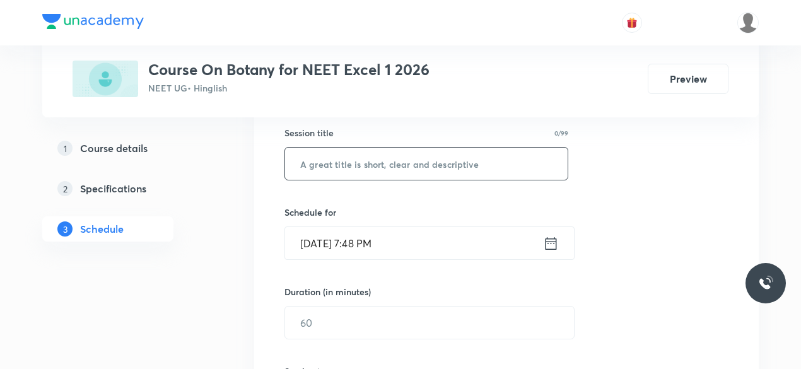
click at [313, 165] on input "text" at bounding box center [426, 164] width 282 height 32
paste input "Molecular basis of inheritance-15"
type input "Molecular basis of inheritance-16"
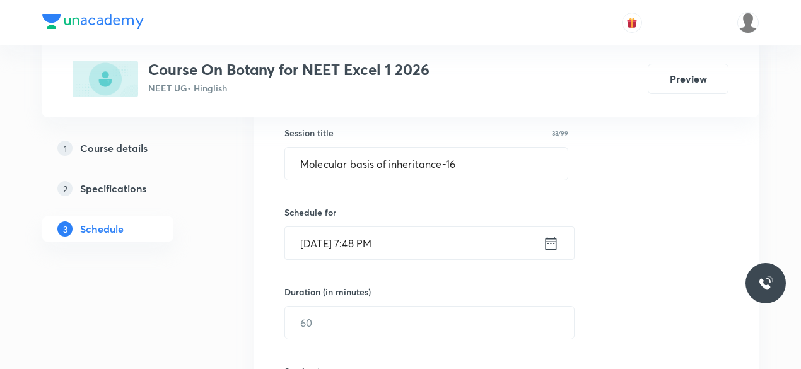
click at [550, 243] on icon at bounding box center [551, 244] width 16 height 18
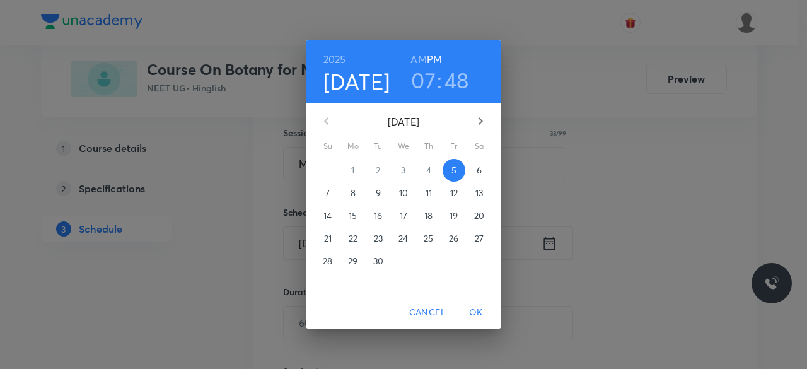
click at [479, 173] on p "6" at bounding box center [479, 170] width 5 height 13
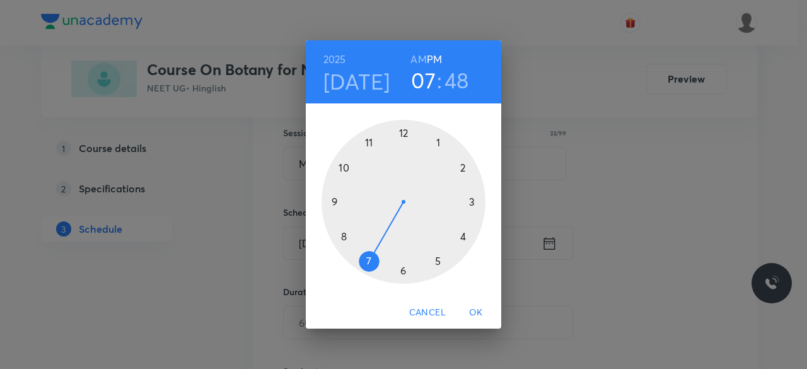
click at [463, 236] on div at bounding box center [404, 202] width 164 height 164
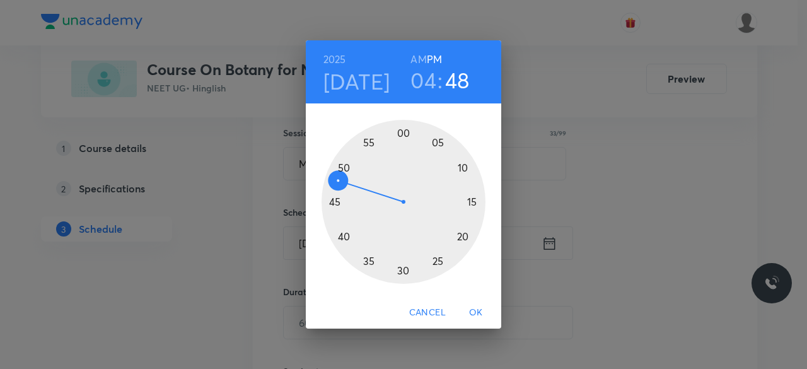
click at [404, 134] on div at bounding box center [404, 202] width 164 height 164
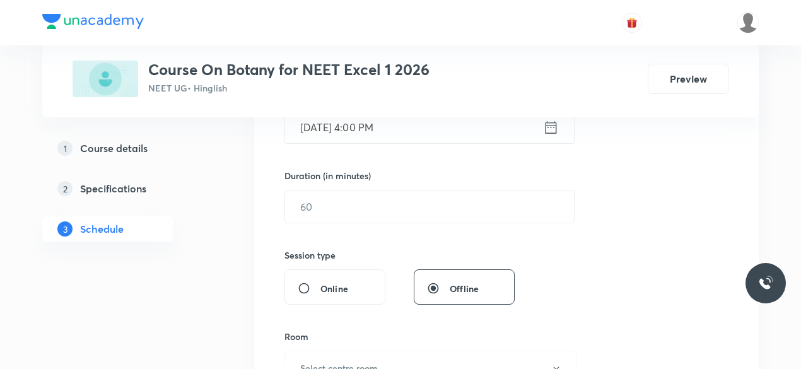
scroll to position [348, 0]
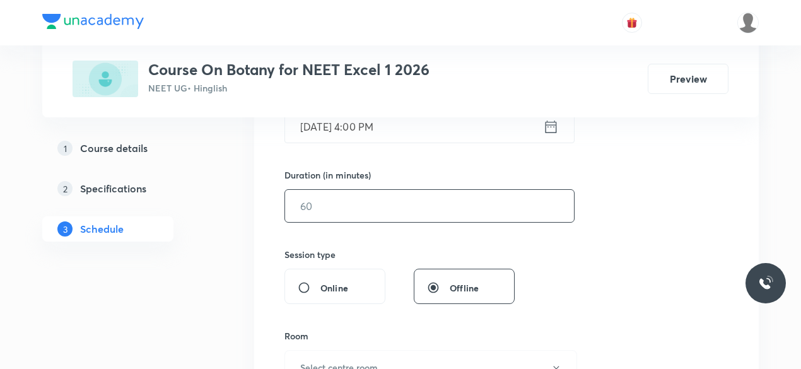
click at [335, 207] on input "text" at bounding box center [429, 206] width 289 height 32
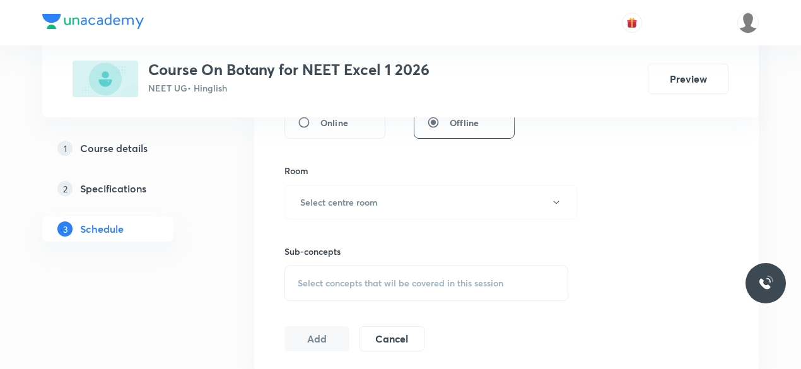
scroll to position [517, 0]
type input "85"
click at [308, 195] on h6 "Select centre room" at bounding box center [339, 198] width 78 height 13
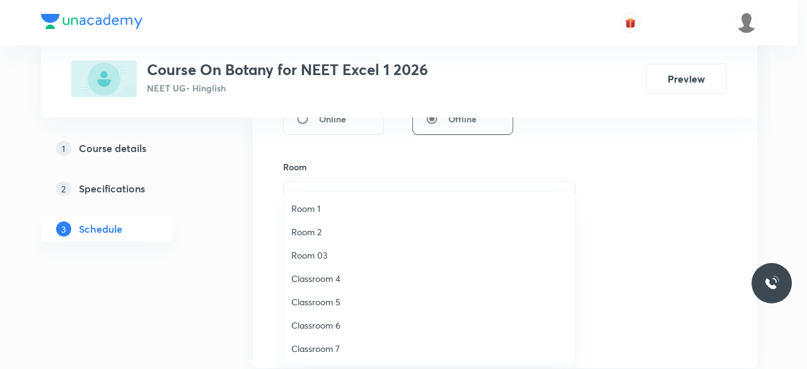
click at [338, 324] on span "Classroom 6" at bounding box center [429, 324] width 276 height 13
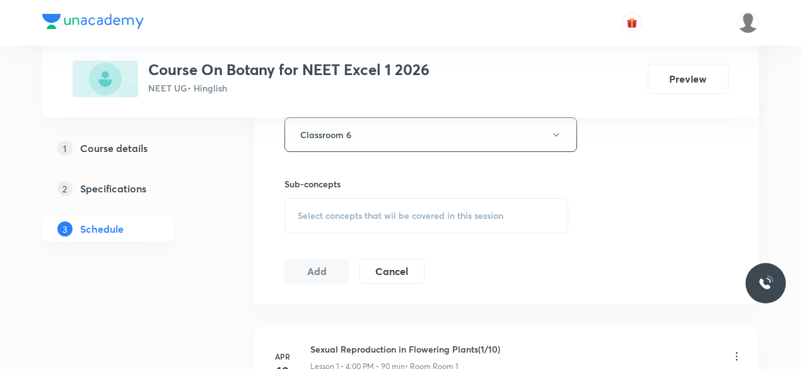
scroll to position [590, 0]
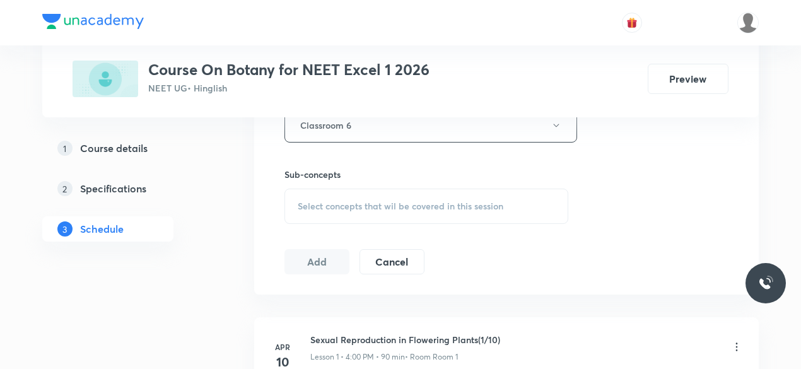
click at [298, 204] on span "Select concepts that wil be covered in this session" at bounding box center [401, 206] width 206 height 10
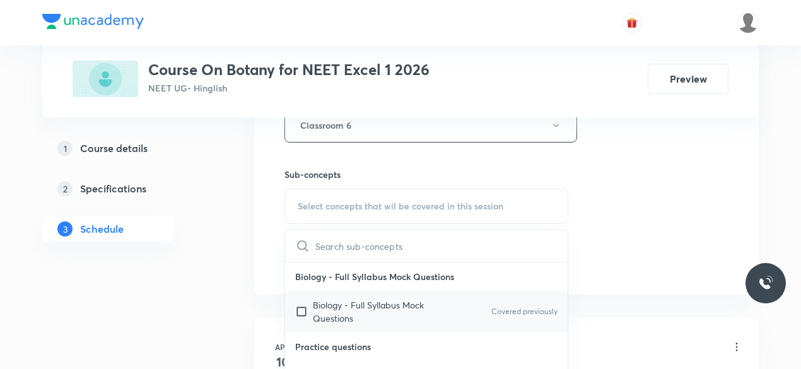
click at [299, 311] on input "checkbox" at bounding box center [304, 311] width 18 height 26
checkbox input "true"
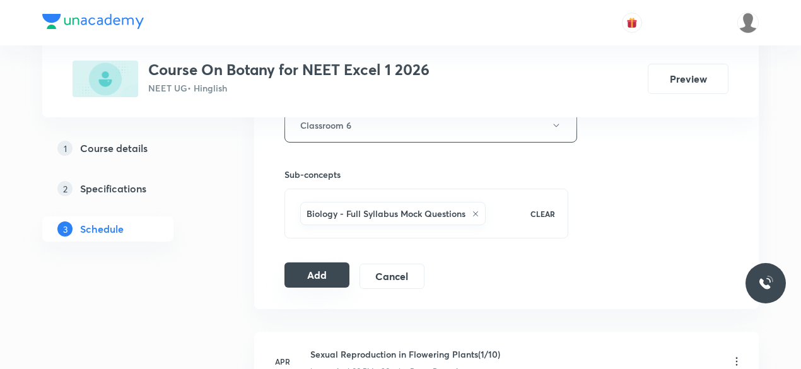
click at [309, 273] on button "Add" at bounding box center [316, 274] width 65 height 25
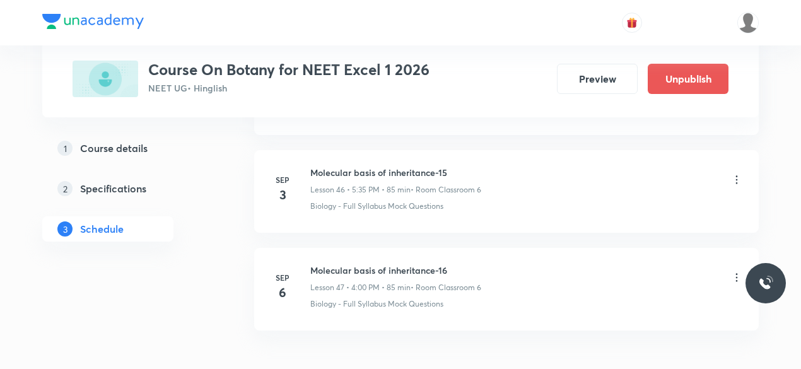
scroll to position [4636, 0]
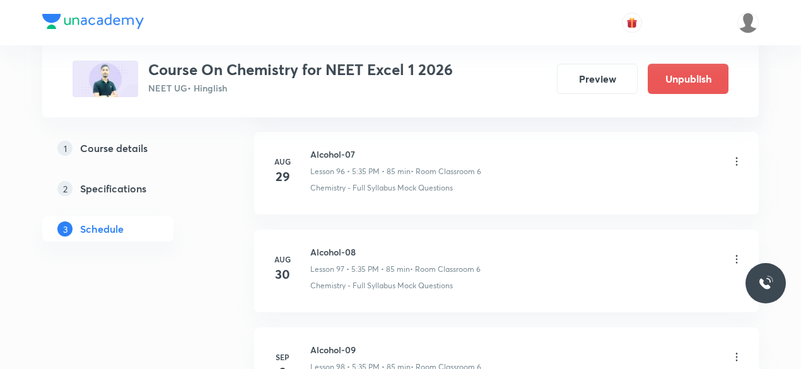
scroll to position [10371, 0]
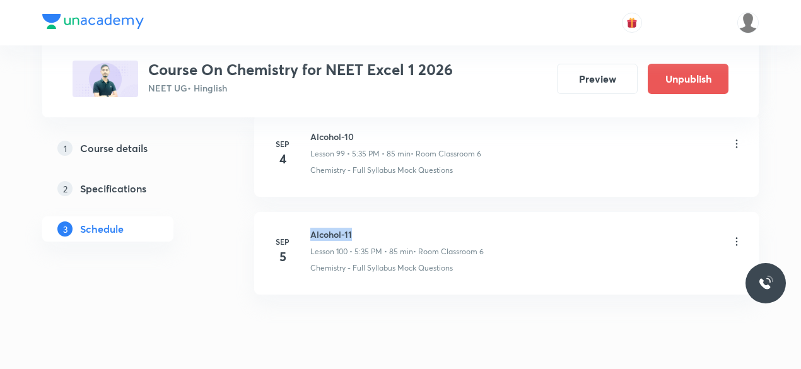
drag, startPoint x: 311, startPoint y: 190, endPoint x: 363, endPoint y: 189, distance: 51.1
click at [363, 228] on h6 "Alcohol-11" at bounding box center [396, 234] width 173 height 13
copy h6 "Alcohol-11"
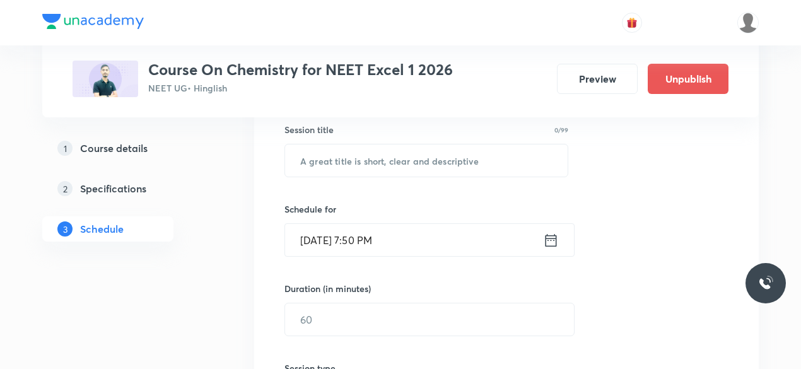
scroll to position [235, 0]
click at [313, 156] on input "text" at bounding box center [426, 160] width 282 height 32
paste input "Alcohol-11"
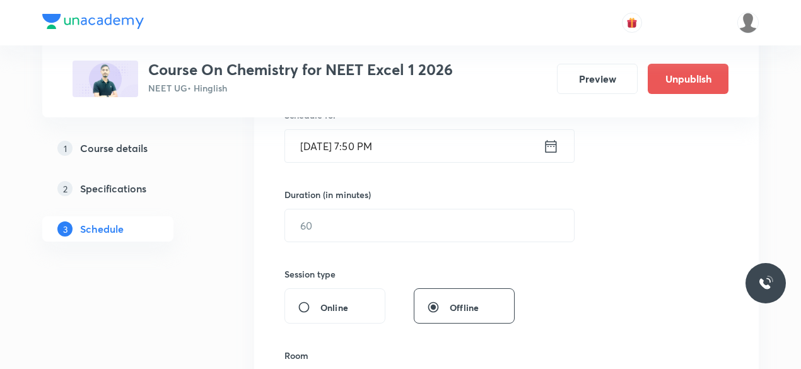
scroll to position [331, 0]
type input "Alcohol-12"
click at [552, 143] on icon at bounding box center [551, 144] width 16 height 18
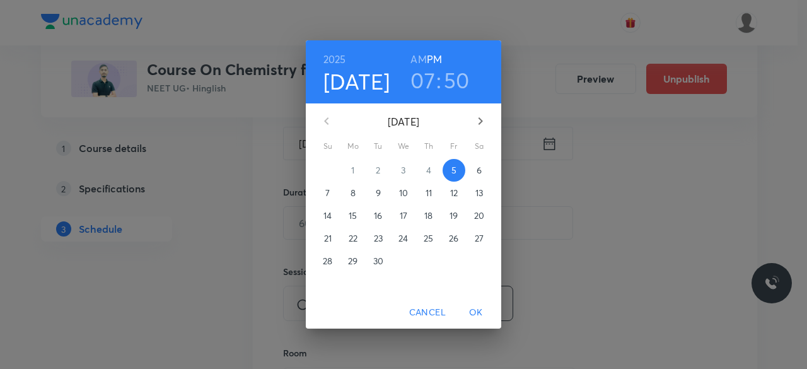
click at [483, 170] on span "6" at bounding box center [479, 170] width 23 height 13
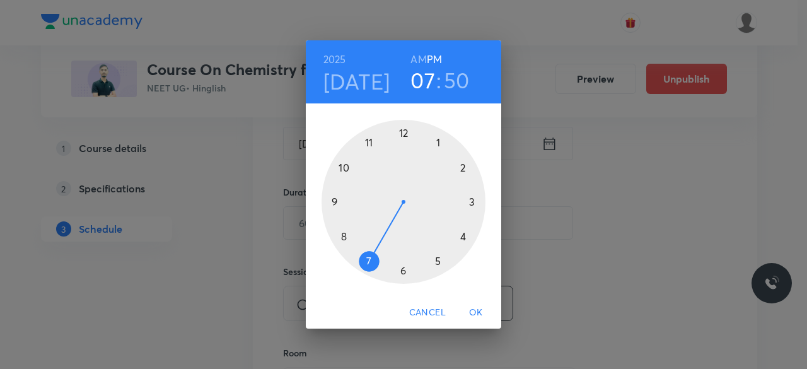
click at [438, 263] on div at bounding box center [404, 202] width 164 height 164
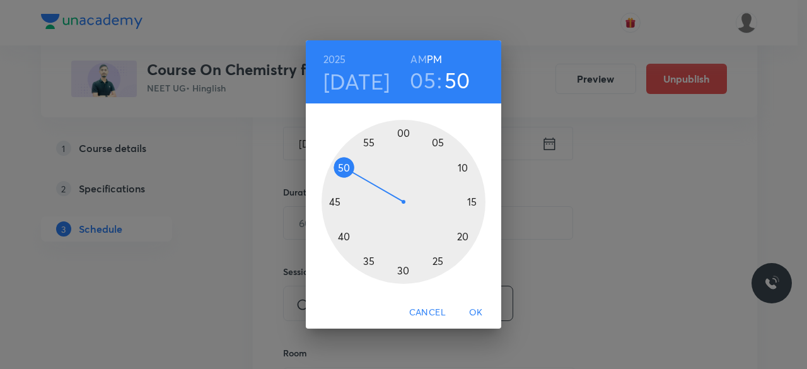
click at [368, 261] on div at bounding box center [404, 202] width 164 height 164
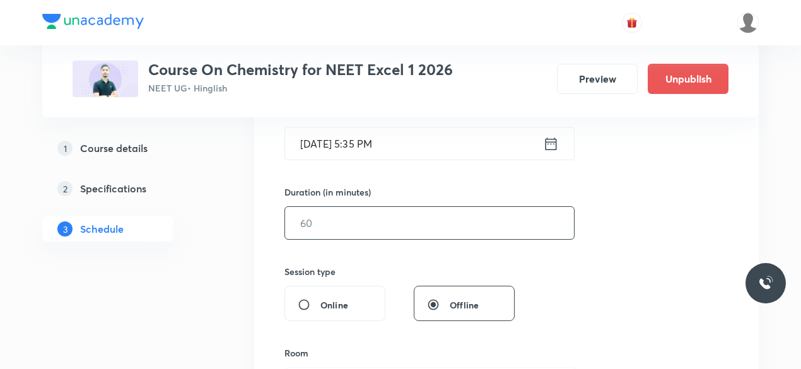
click at [327, 224] on input "text" at bounding box center [429, 223] width 289 height 32
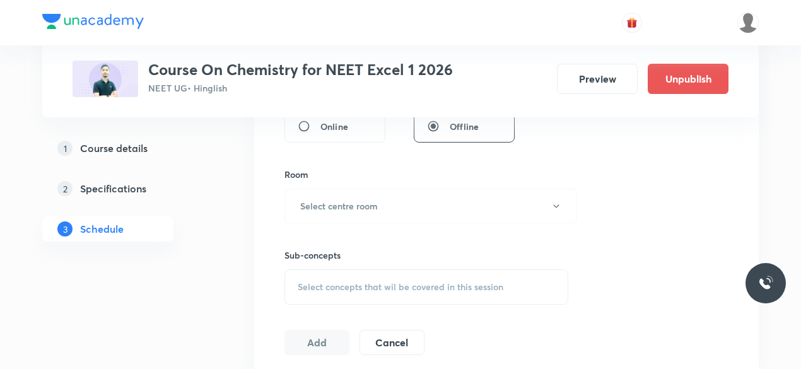
scroll to position [510, 0]
type input "85"
click at [338, 202] on h6 "Select centre room" at bounding box center [339, 205] width 78 height 13
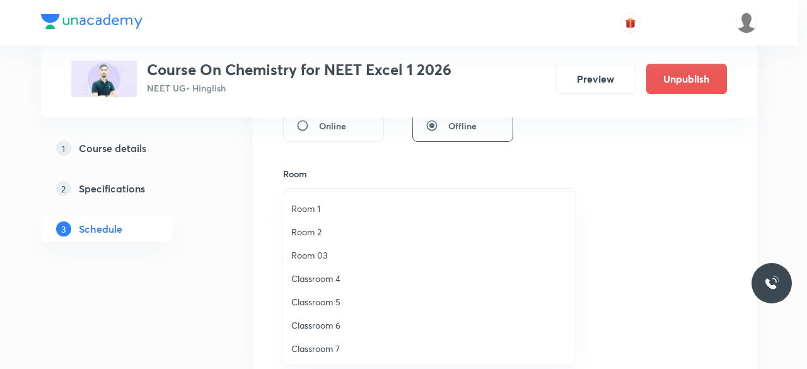
click at [327, 327] on span "Classroom 6" at bounding box center [429, 324] width 276 height 13
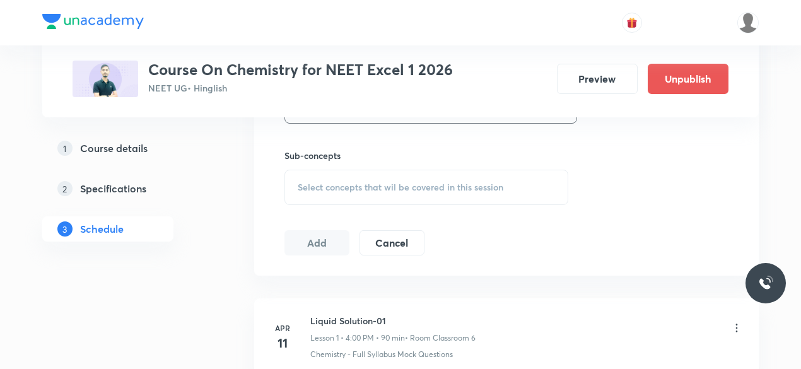
scroll to position [615, 0]
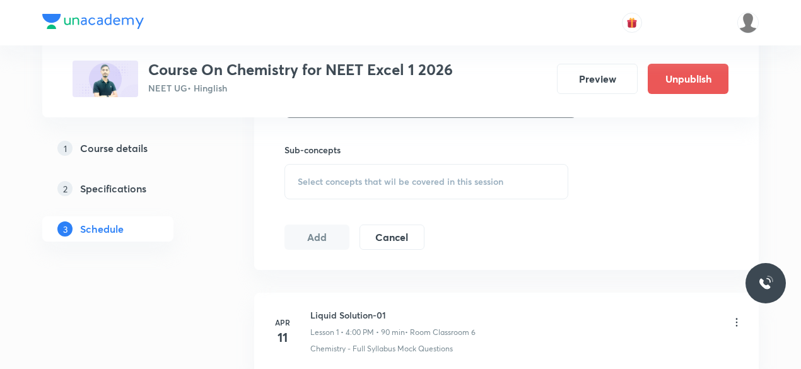
click at [299, 177] on span "Select concepts that wil be covered in this session" at bounding box center [401, 182] width 206 height 10
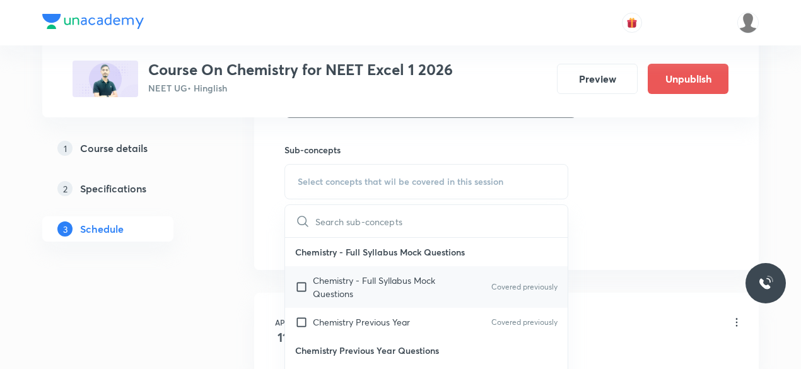
click at [303, 282] on input "checkbox" at bounding box center [304, 287] width 18 height 26
checkbox input "true"
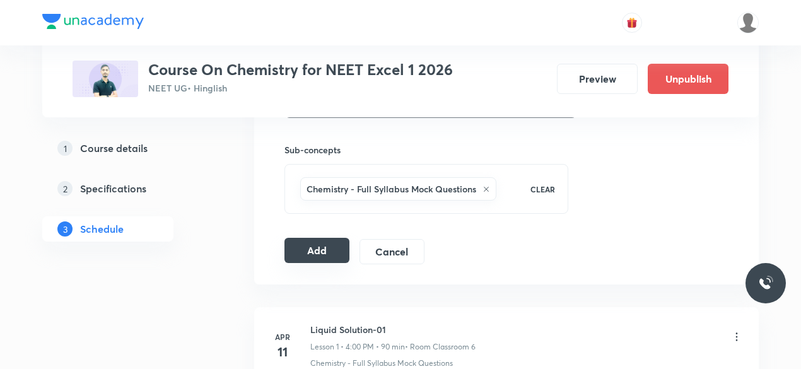
click at [327, 255] on button "Add" at bounding box center [316, 250] width 65 height 25
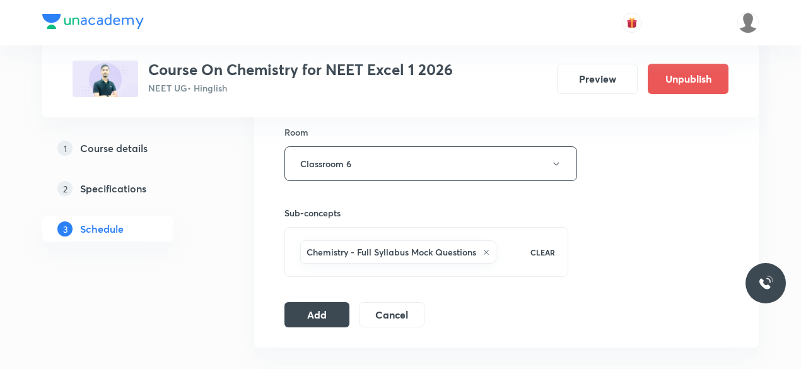
scroll to position [489, 0]
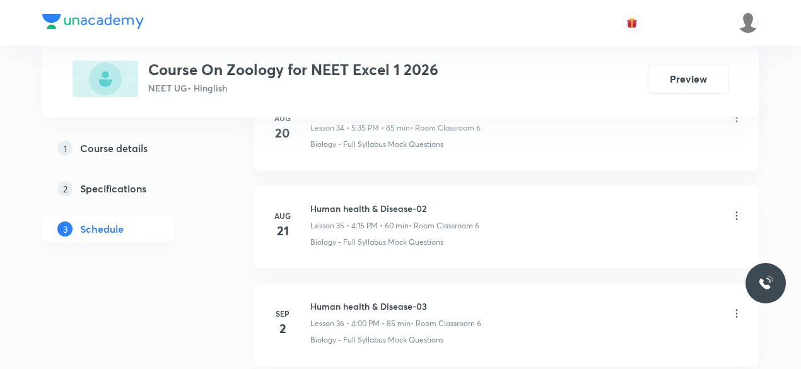
scroll to position [4240, 0]
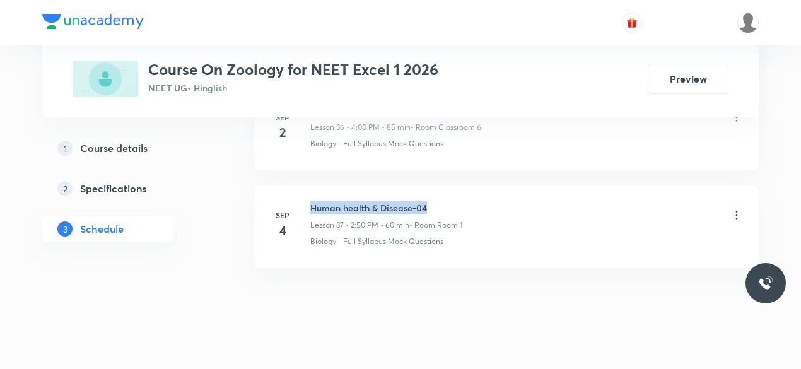
drag, startPoint x: 311, startPoint y: 189, endPoint x: 429, endPoint y: 190, distance: 117.9
click at [429, 201] on h6 "Human health & Disease-04" at bounding box center [386, 207] width 152 height 13
copy h6 "Human health & Disease-04"
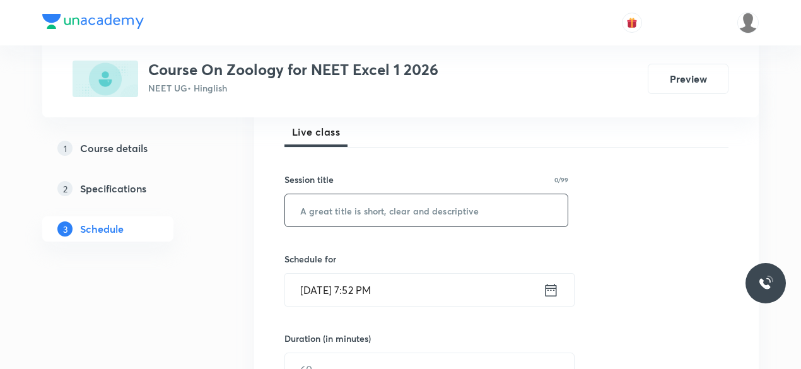
scroll to position [187, 0]
click at [334, 209] on input "text" at bounding box center [426, 208] width 282 height 32
paste input "Human health & Disease-04"
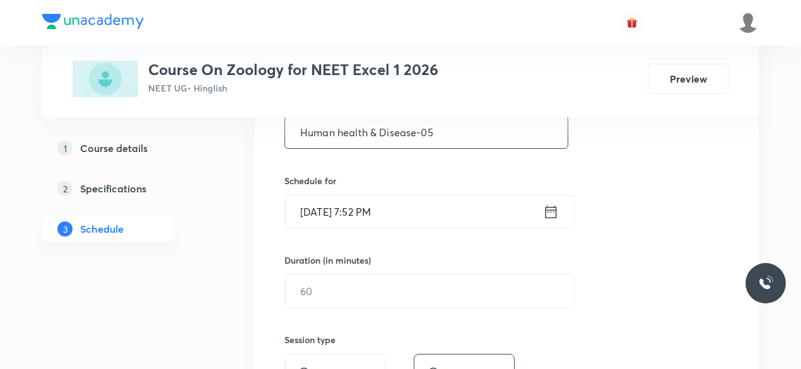
scroll to position [267, 0]
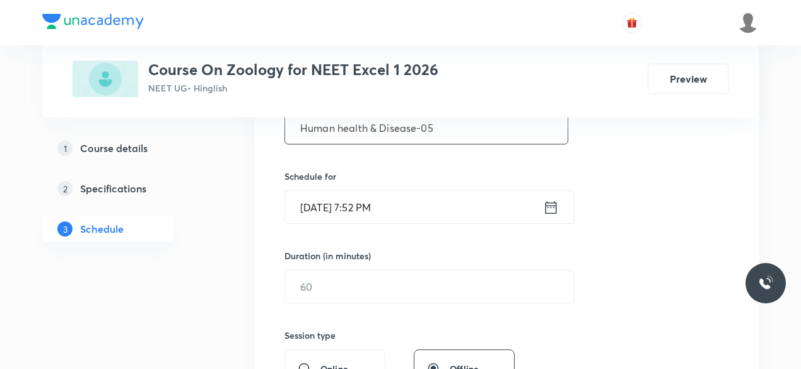
type input "Human health & Disease-05"
click at [552, 205] on icon at bounding box center [550, 207] width 11 height 13
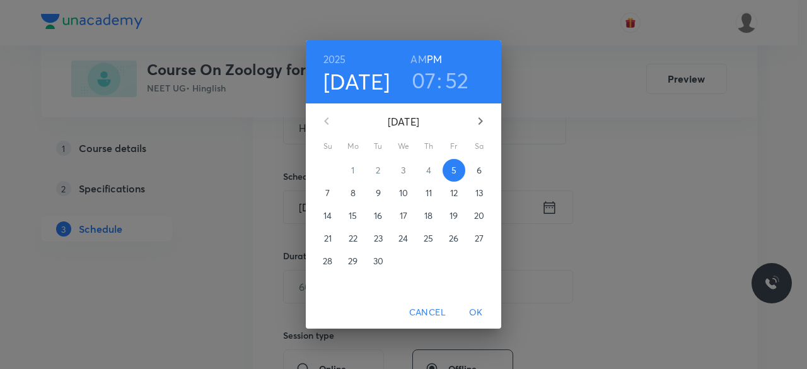
click at [480, 170] on p "6" at bounding box center [479, 170] width 5 height 13
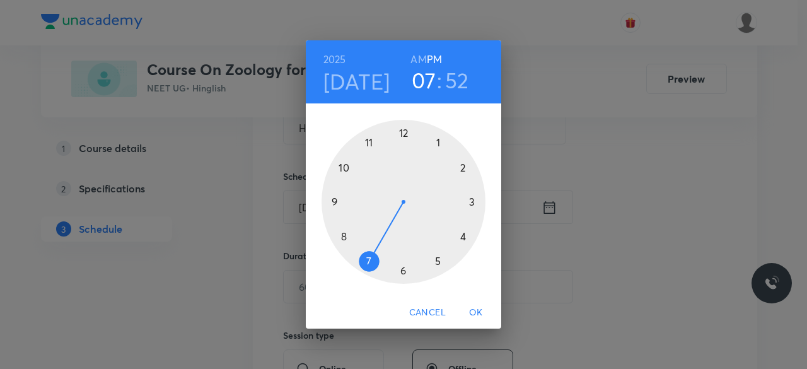
click at [439, 263] on div at bounding box center [404, 202] width 164 height 164
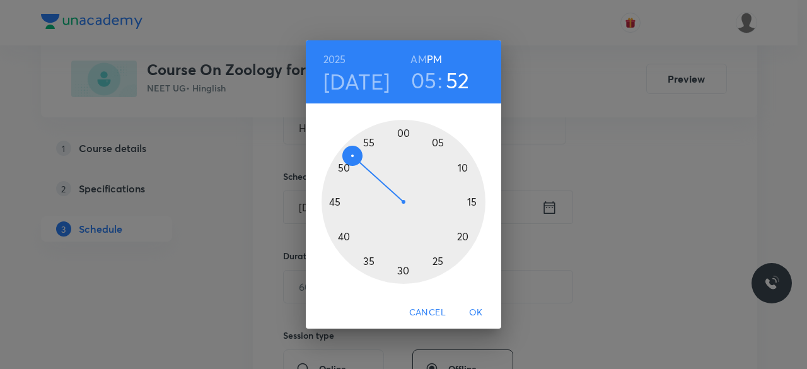
click at [370, 264] on div at bounding box center [404, 202] width 164 height 164
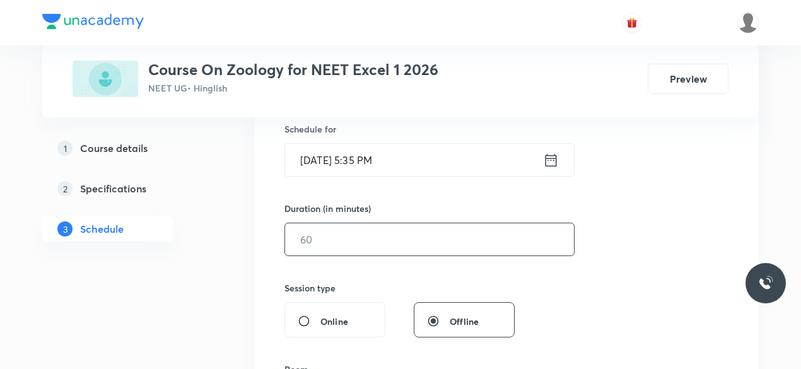
scroll to position [315, 0]
click at [328, 238] on input "text" at bounding box center [429, 239] width 289 height 32
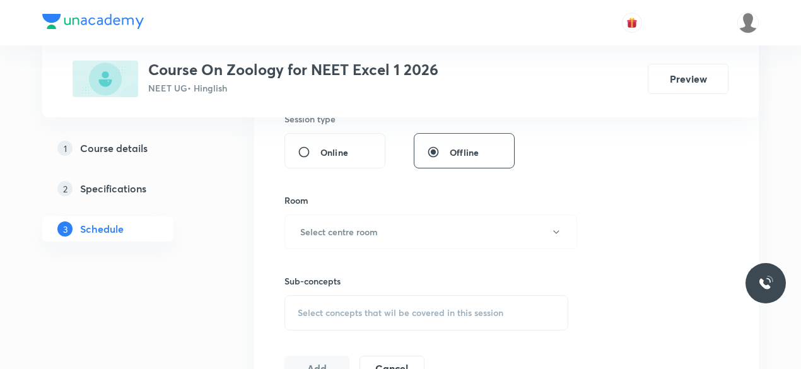
scroll to position [484, 0]
type input "85"
click at [306, 231] on h6 "Select centre room" at bounding box center [339, 230] width 78 height 13
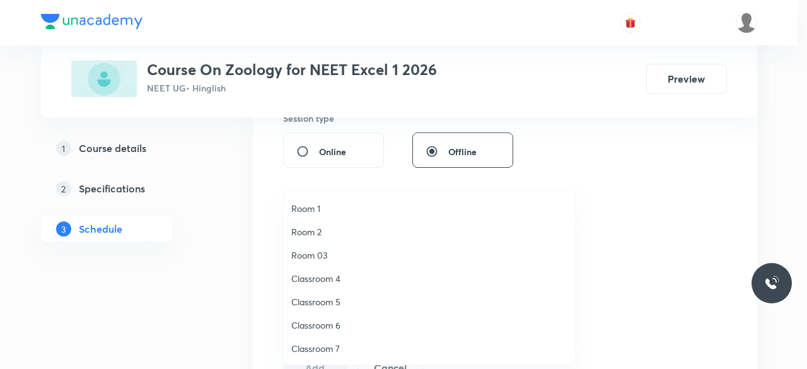
click at [327, 327] on span "Classroom 6" at bounding box center [429, 324] width 276 height 13
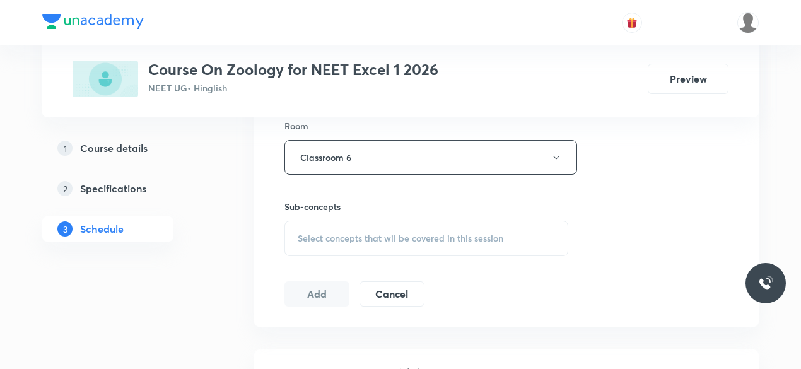
scroll to position [559, 0]
click at [299, 233] on span "Select concepts that wil be covered in this session" at bounding box center [401, 238] width 206 height 10
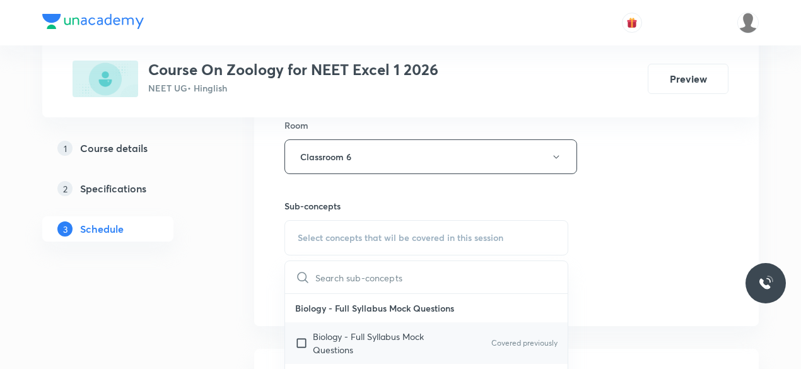
click at [298, 340] on input "checkbox" at bounding box center [304, 343] width 18 height 26
checkbox input "true"
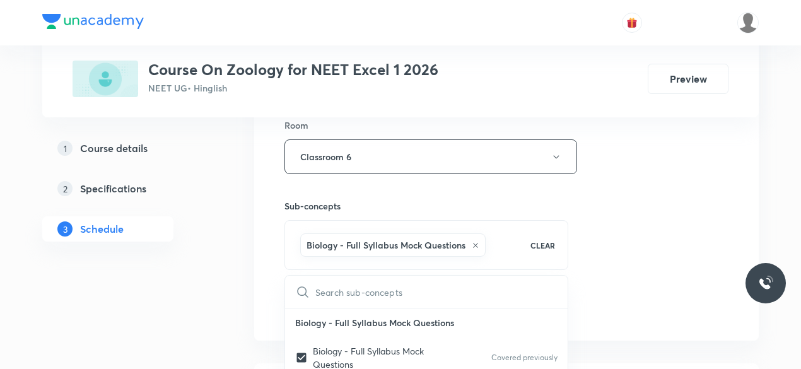
click at [271, 272] on div "Session 38 Live class Session title 25/99 Human health & Disease-05 ​ Schedule …" at bounding box center [506, 17] width 504 height 647
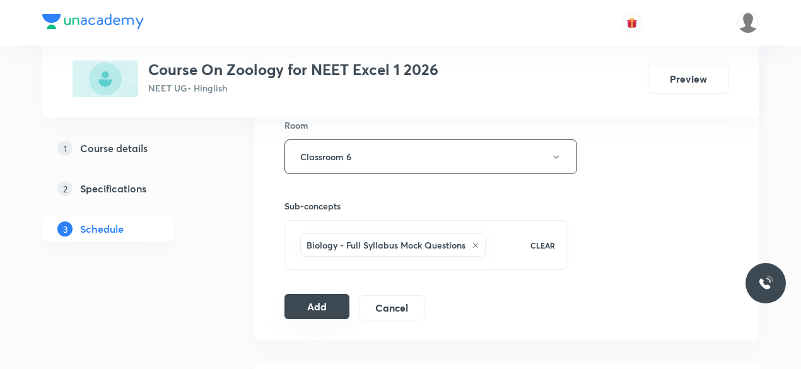
click at [327, 297] on button "Add" at bounding box center [316, 306] width 65 height 25
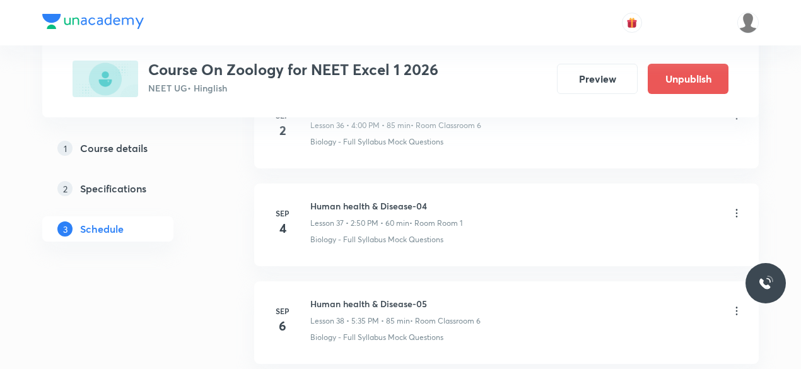
scroll to position [3760, 0]
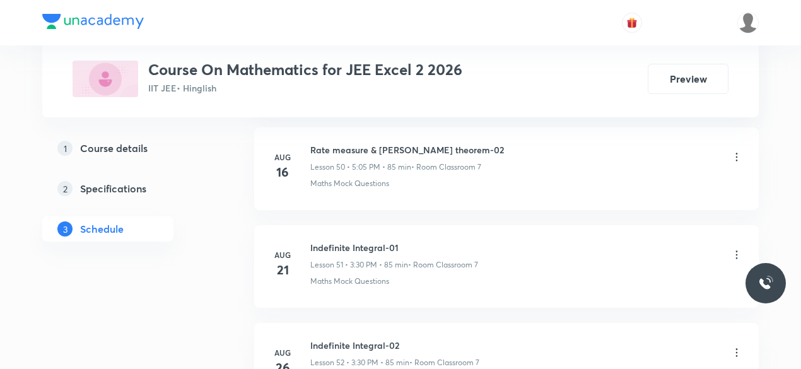
scroll to position [6089, 0]
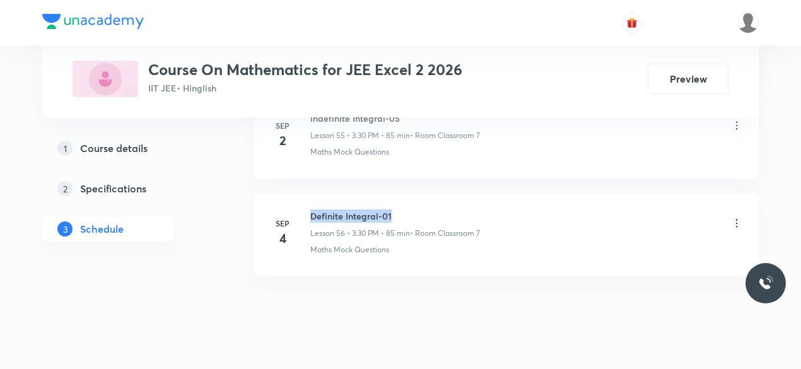
drag, startPoint x: 310, startPoint y: 189, endPoint x: 392, endPoint y: 188, distance: 82.0
click at [392, 209] on h6 "Definite Integral-01" at bounding box center [395, 215] width 170 height 13
copy h6 "Definite Integral-01"
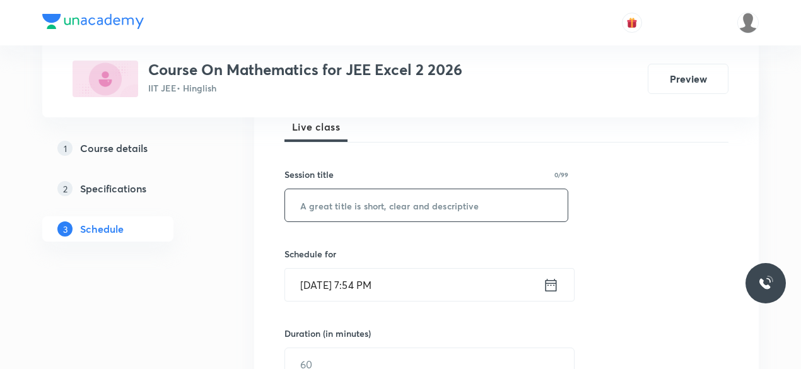
scroll to position [189, 0]
click at [338, 209] on input "text" at bounding box center [426, 206] width 282 height 32
paste input "Definite Integral-01"
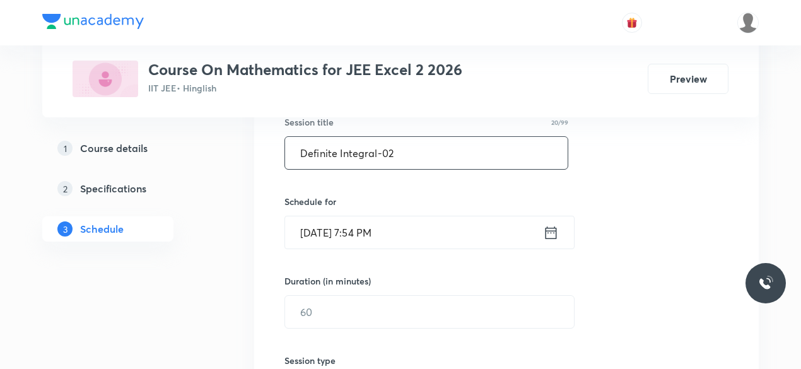
scroll to position [244, 0]
type input "Definite Integral-02"
click at [550, 230] on icon at bounding box center [551, 231] width 16 height 18
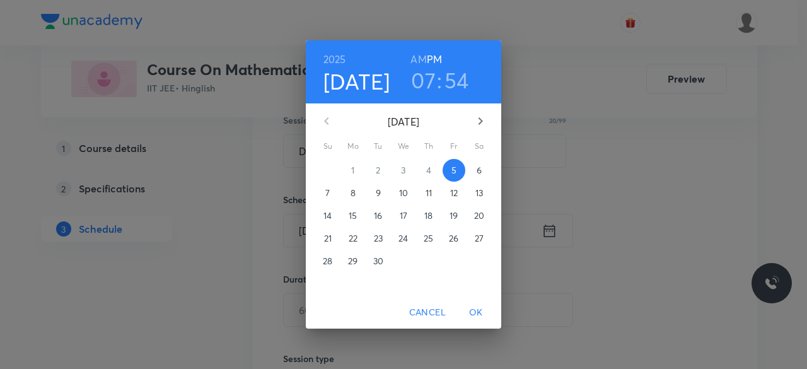
click at [479, 174] on p "6" at bounding box center [479, 170] width 5 height 13
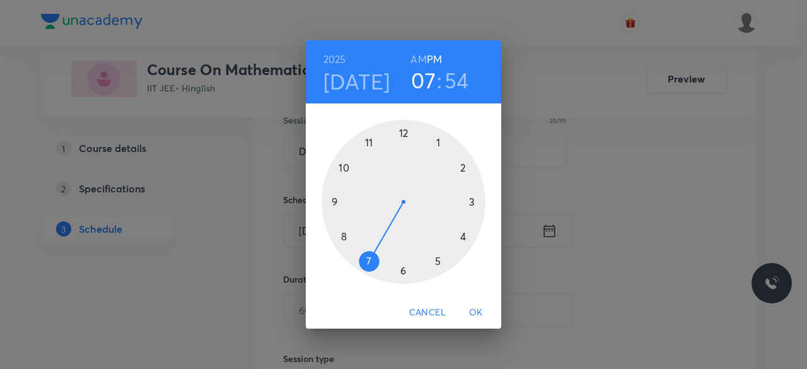
click at [473, 202] on div at bounding box center [404, 202] width 164 height 164
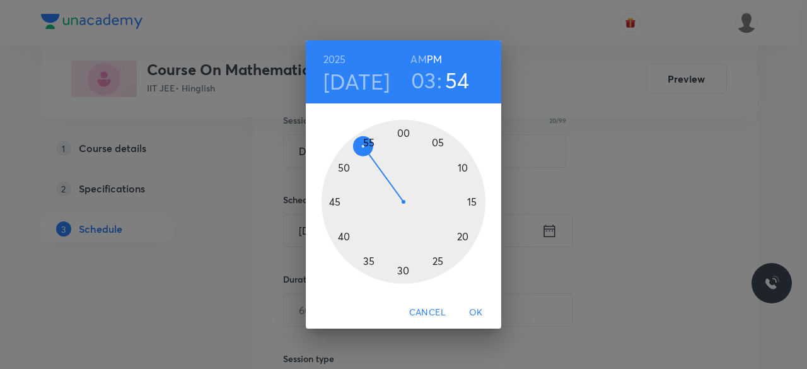
click at [403, 271] on div at bounding box center [404, 202] width 164 height 164
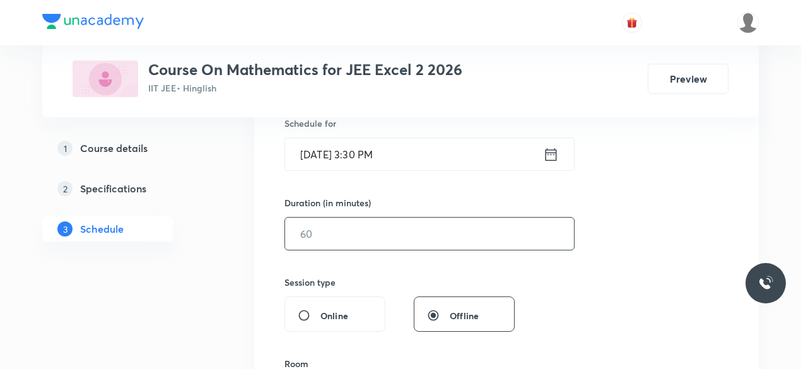
scroll to position [321, 0]
click at [314, 233] on input "text" at bounding box center [429, 233] width 289 height 32
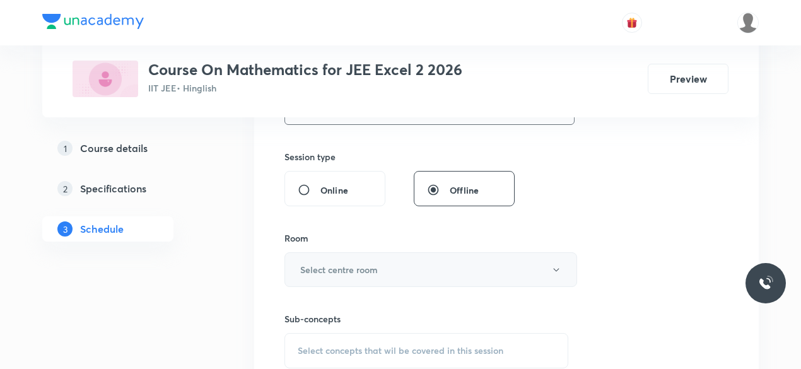
scroll to position [457, 0]
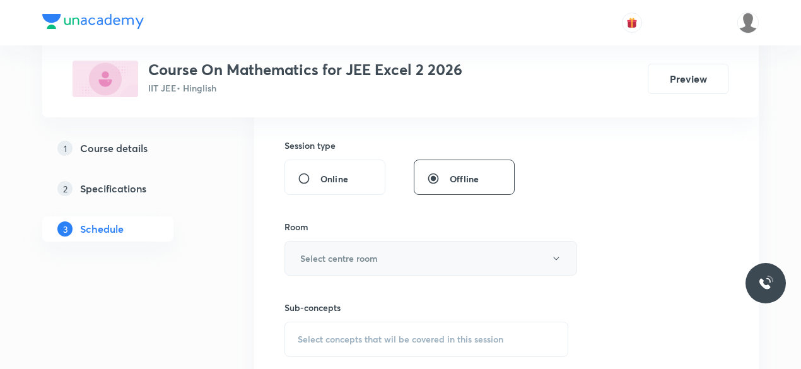
type input "85"
click at [303, 253] on h6 "Select centre room" at bounding box center [339, 258] width 78 height 13
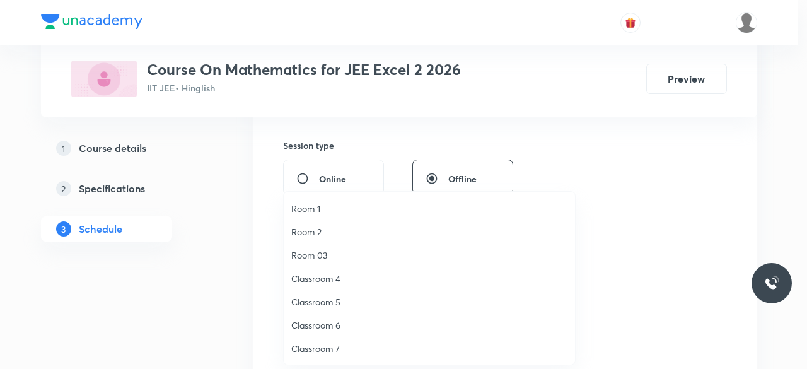
click at [334, 351] on span "Classroom 7" at bounding box center [429, 348] width 276 height 13
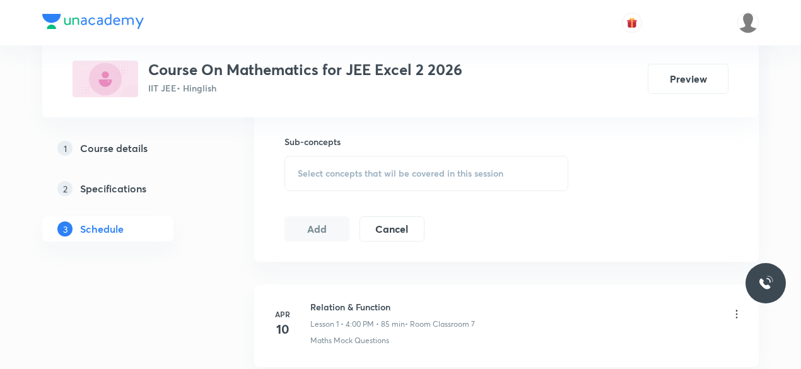
scroll to position [626, 0]
click at [305, 168] on span "Select concepts that wil be covered in this session" at bounding box center [401, 170] width 206 height 10
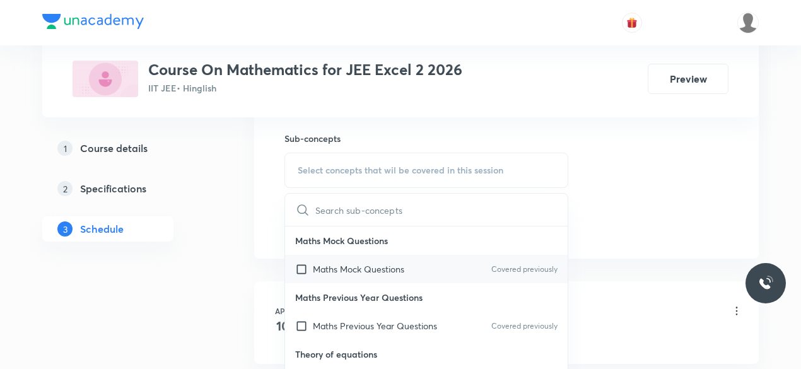
click at [301, 267] on input "checkbox" at bounding box center [304, 268] width 18 height 13
checkbox input "true"
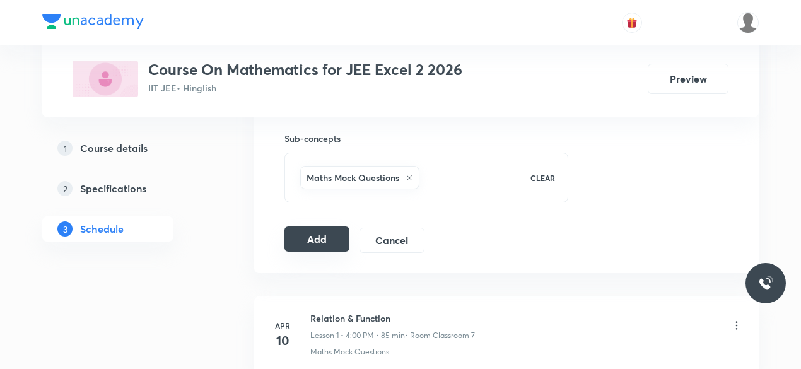
click at [321, 242] on button "Add" at bounding box center [316, 238] width 65 height 25
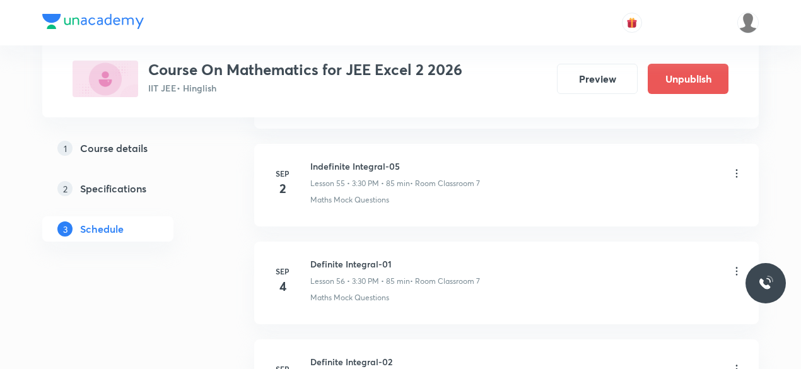
scroll to position [5609, 0]
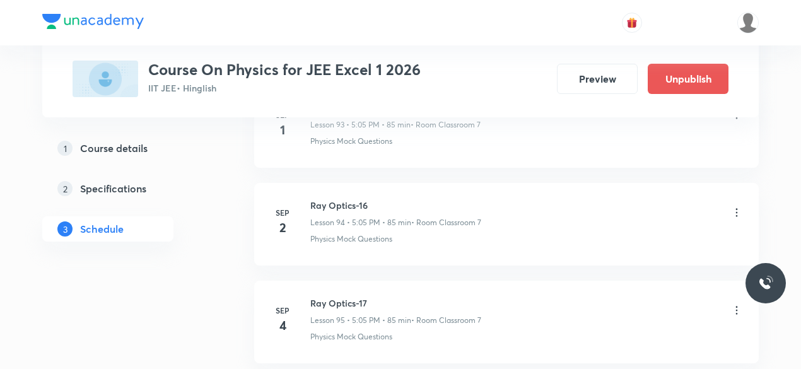
scroll to position [9981, 0]
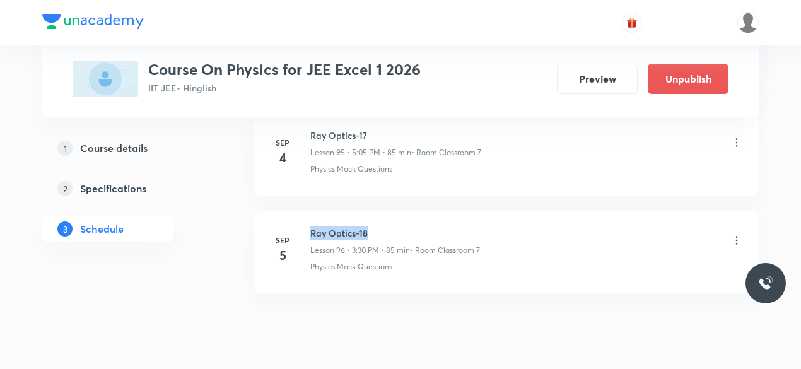
drag, startPoint x: 311, startPoint y: 189, endPoint x: 368, endPoint y: 186, distance: 56.2
click at [368, 226] on h6 "Ray Optics-18" at bounding box center [395, 232] width 170 height 13
copy h6 "Ray Optics-18"
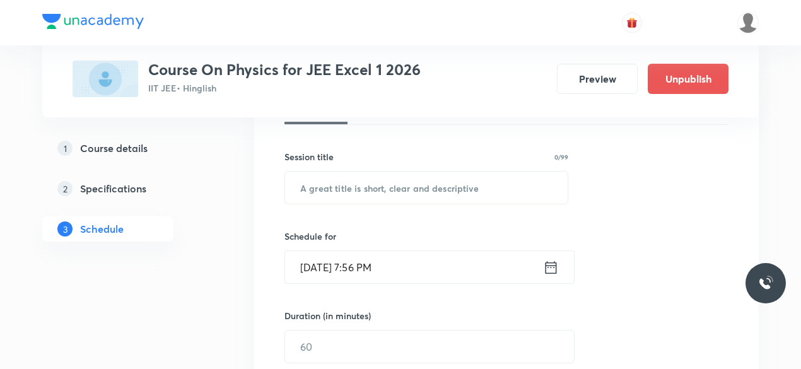
scroll to position [208, 0]
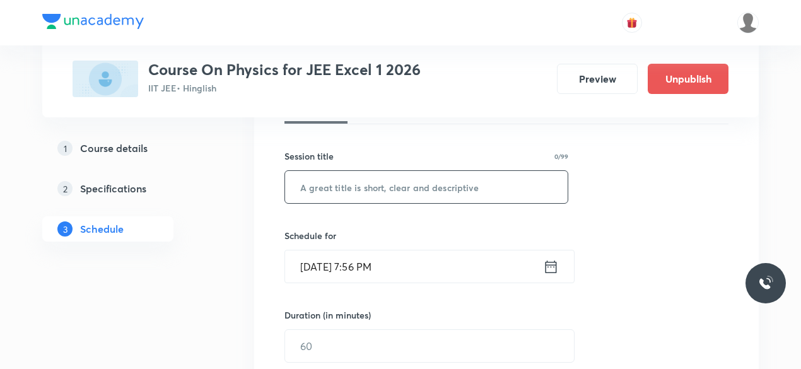
click at [314, 195] on input "text" at bounding box center [426, 187] width 282 height 32
paste input "Ray Optics-18"
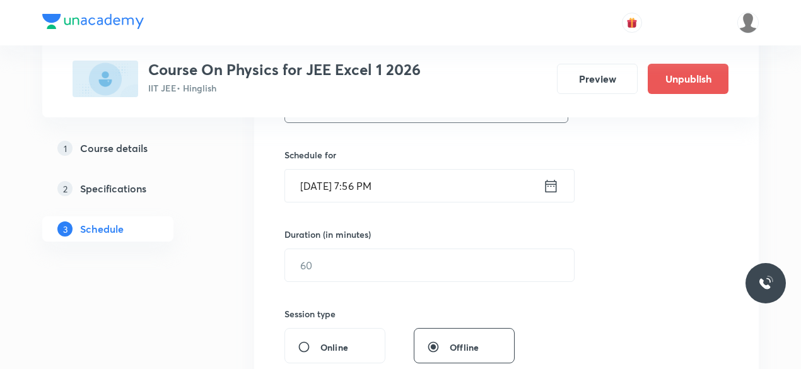
scroll to position [291, 0]
type input "Ray Optics-19"
click at [549, 183] on icon at bounding box center [551, 184] width 16 height 18
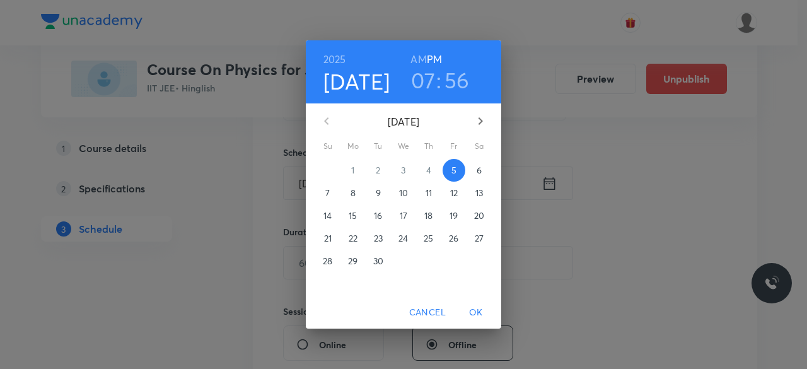
click at [480, 172] on p "6" at bounding box center [479, 170] width 5 height 13
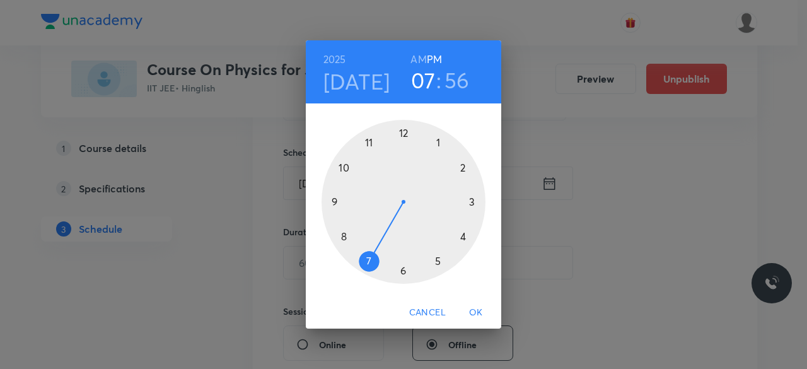
click at [438, 263] on div at bounding box center [404, 202] width 164 height 164
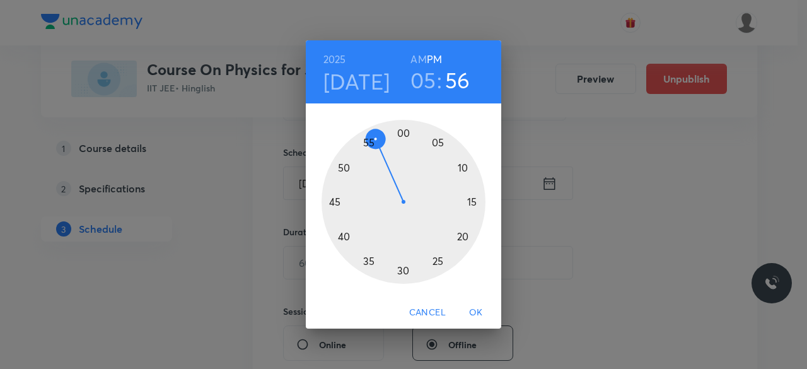
click at [438, 142] on div at bounding box center [404, 202] width 164 height 164
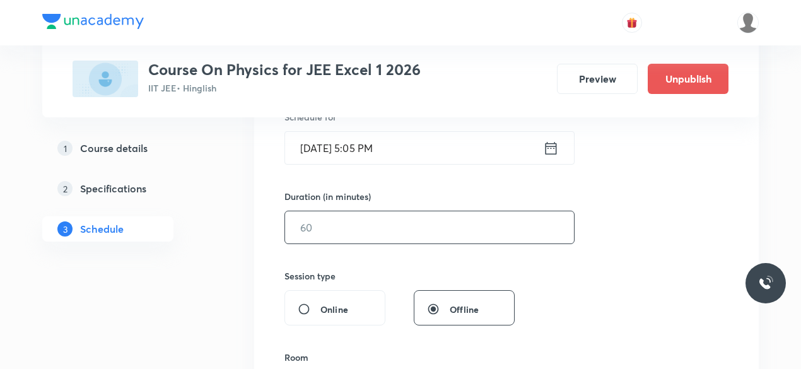
scroll to position [328, 0]
click at [336, 233] on input "text" at bounding box center [429, 226] width 289 height 32
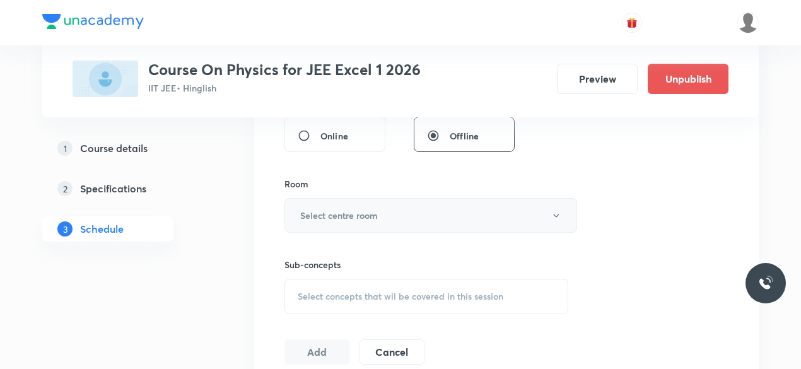
scroll to position [501, 0]
type input "85"
click at [299, 210] on button "Select centre room" at bounding box center [430, 214] width 293 height 35
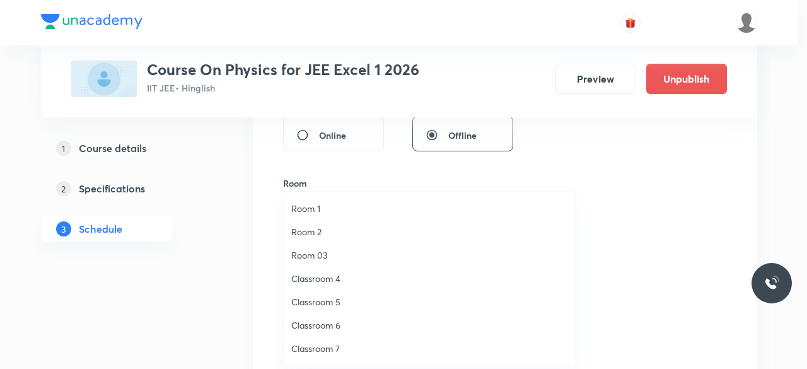
click at [324, 347] on span "Classroom 7" at bounding box center [429, 348] width 276 height 13
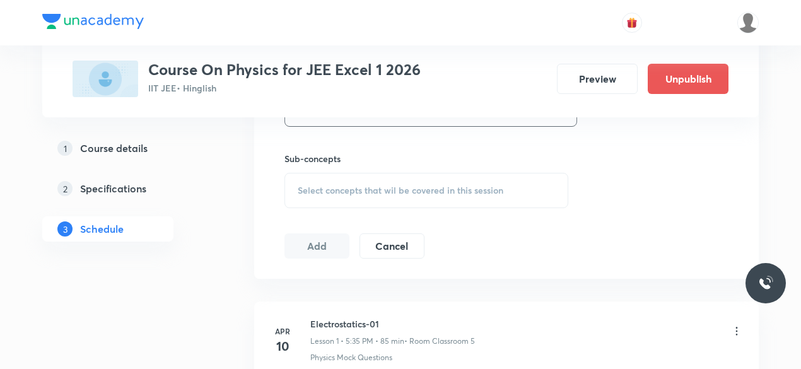
scroll to position [612, 0]
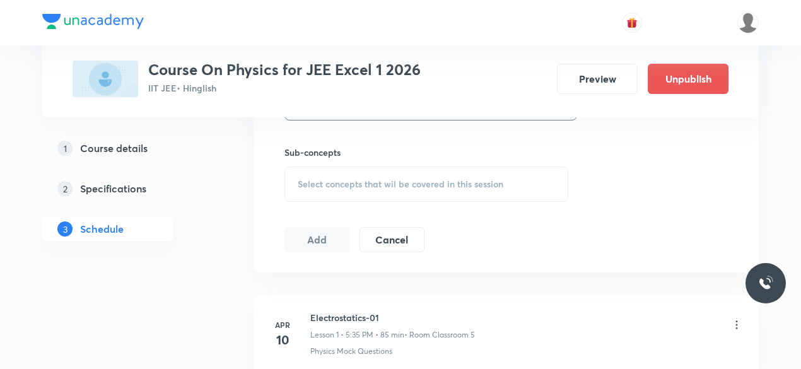
click at [296, 176] on div "Select concepts that wil be covered in this session" at bounding box center [426, 183] width 284 height 35
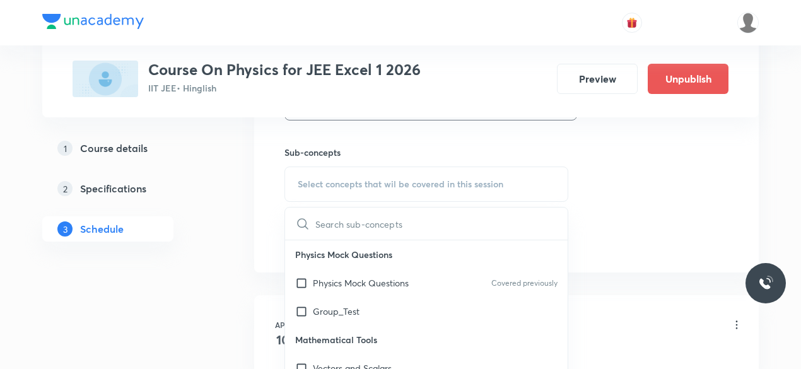
drag, startPoint x: 302, startPoint y: 280, endPoint x: 289, endPoint y: 271, distance: 15.4
click at [302, 279] on input "checkbox" at bounding box center [304, 282] width 18 height 13
checkbox input "true"
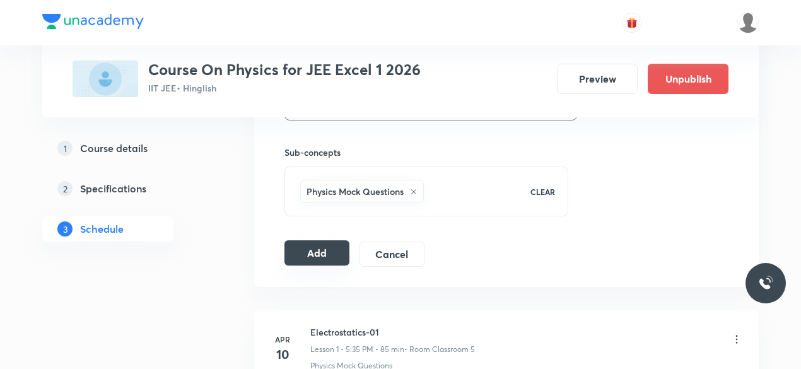
click at [308, 254] on button "Add" at bounding box center [316, 252] width 65 height 25
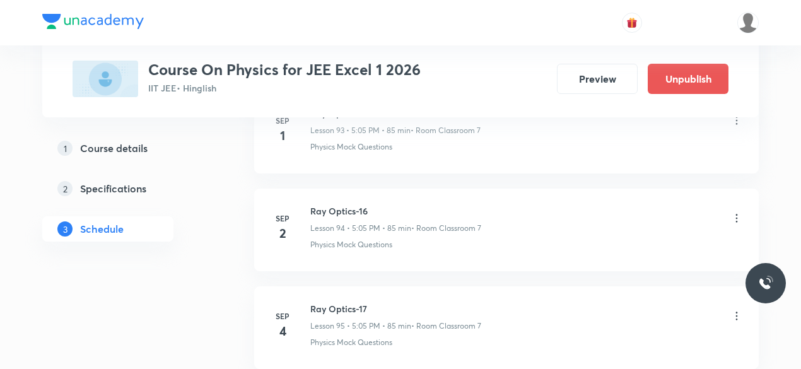
scroll to position [9182, 0]
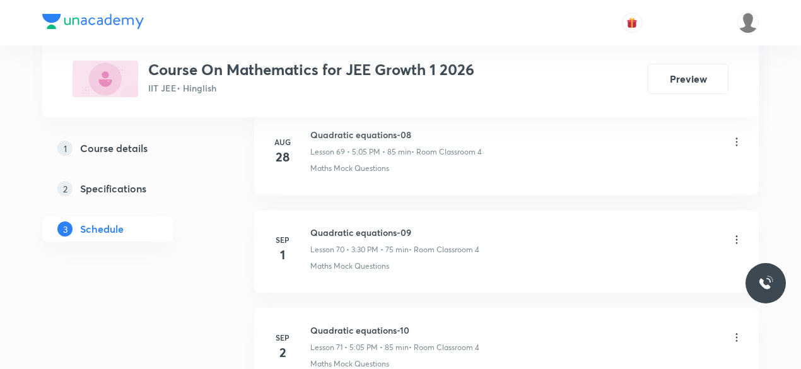
scroll to position [7646, 0]
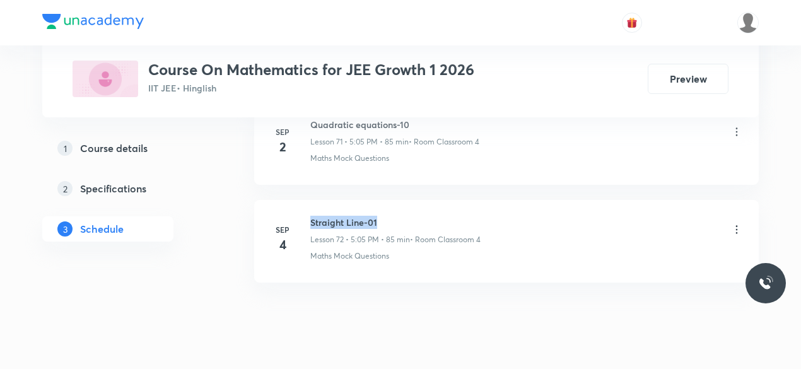
drag, startPoint x: 310, startPoint y: 190, endPoint x: 383, endPoint y: 185, distance: 72.6
click at [383, 216] on h6 "Straight Line-01" at bounding box center [395, 222] width 170 height 13
copy h6 "Straight Line-01"
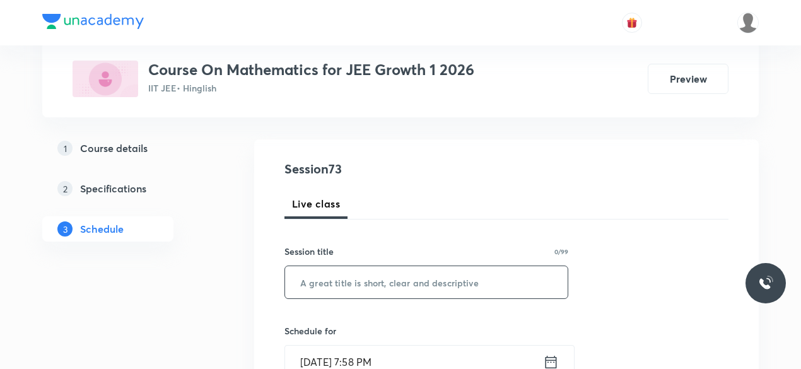
scroll to position [166, 0]
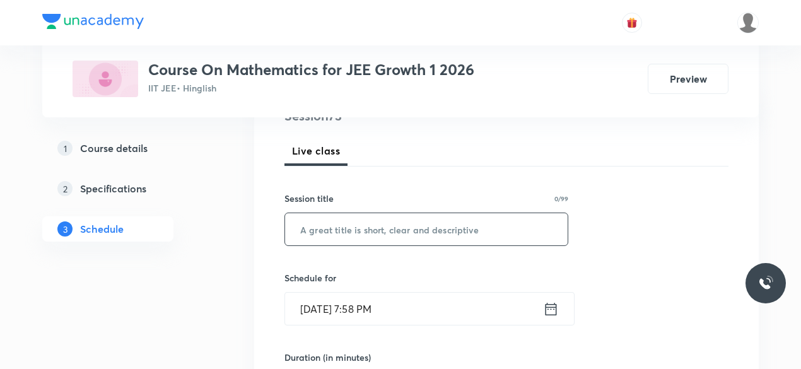
click at [340, 230] on input "text" at bounding box center [426, 229] width 282 height 32
paste input "Straight Line-01"
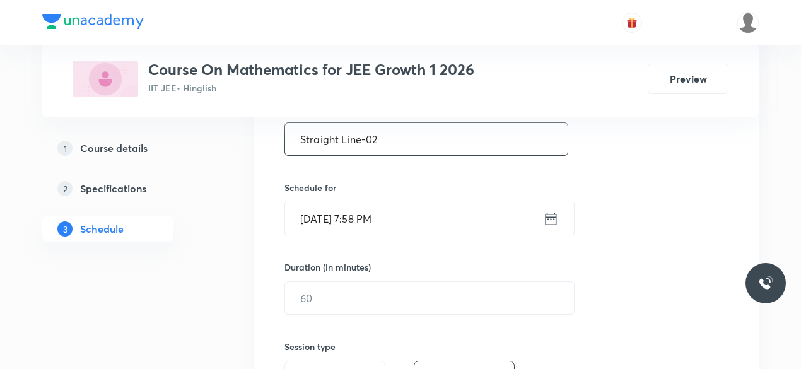
scroll to position [259, 0]
type input "Straight Line-02"
click at [548, 216] on icon at bounding box center [551, 216] width 16 height 18
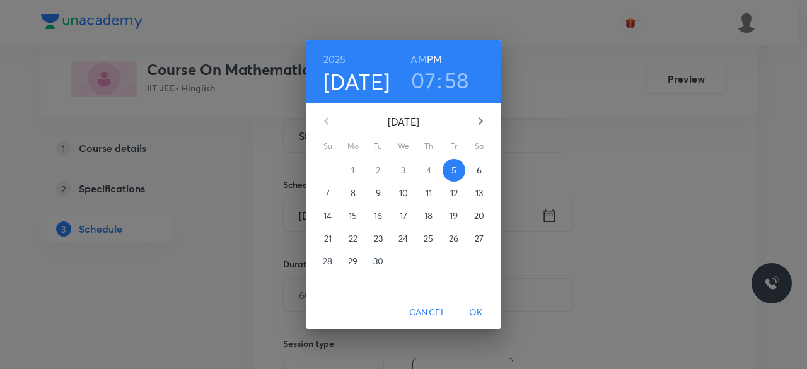
click at [479, 172] on p "6" at bounding box center [479, 170] width 5 height 13
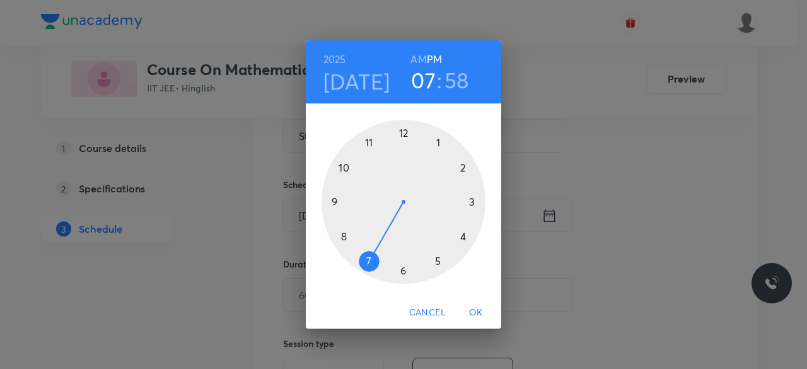
click at [471, 201] on div at bounding box center [404, 202] width 164 height 164
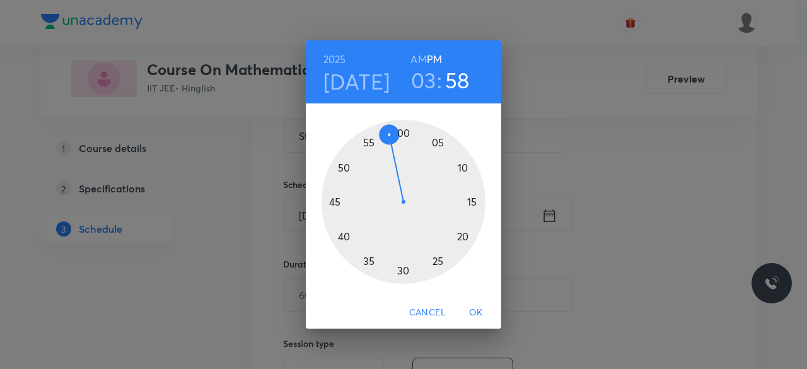
click at [402, 271] on div at bounding box center [404, 202] width 164 height 164
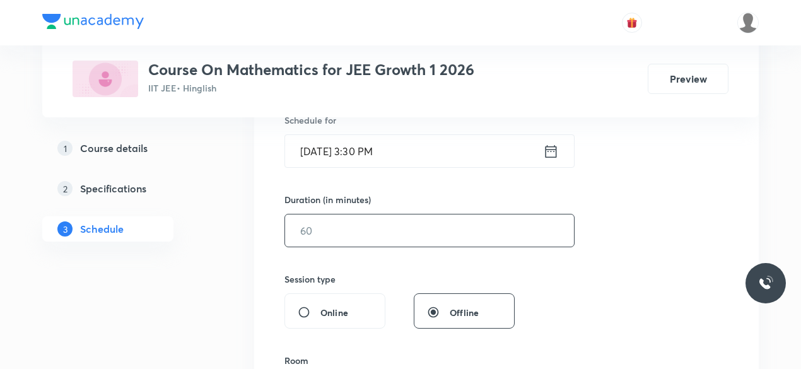
scroll to position [324, 0]
click at [317, 233] on input "text" at bounding box center [429, 230] width 289 height 32
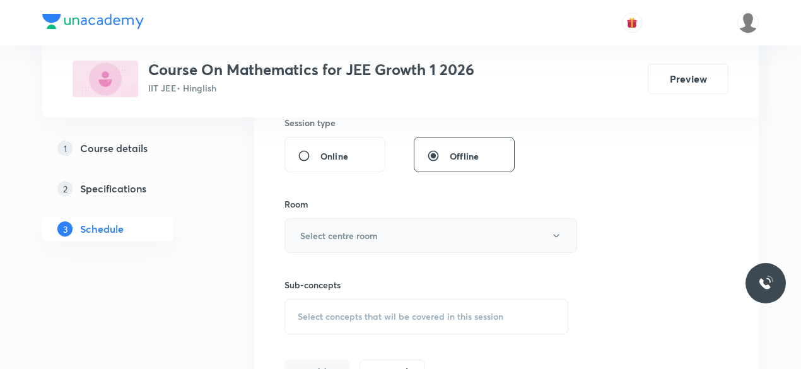
scroll to position [480, 0]
type input "75"
click at [298, 232] on button "Select centre room" at bounding box center [430, 235] width 293 height 35
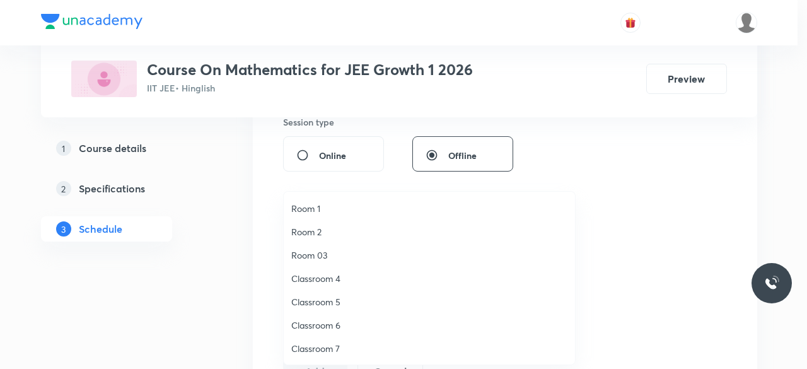
click at [333, 281] on span "Classroom 4" at bounding box center [429, 278] width 276 height 13
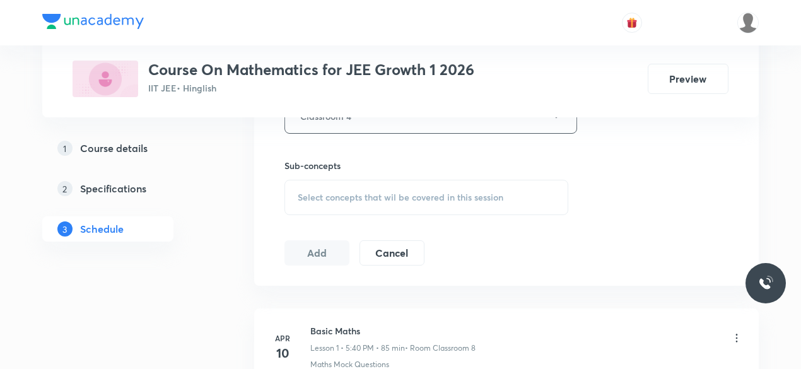
scroll to position [600, 0]
click at [295, 189] on div "Select concepts that wil be covered in this session" at bounding box center [426, 196] width 284 height 35
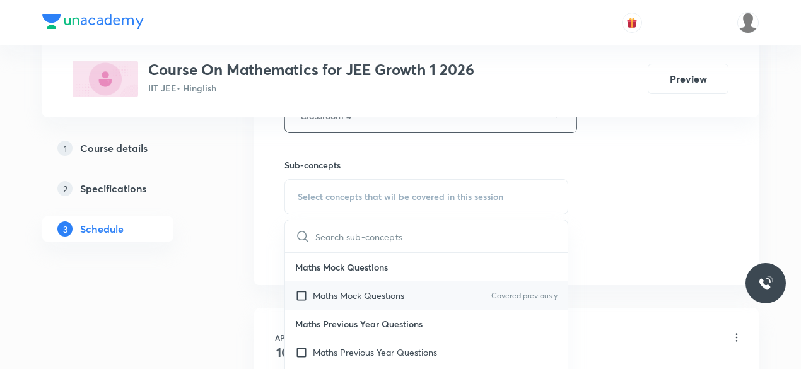
click at [298, 291] on input "checkbox" at bounding box center [304, 295] width 18 height 13
checkbox input "true"
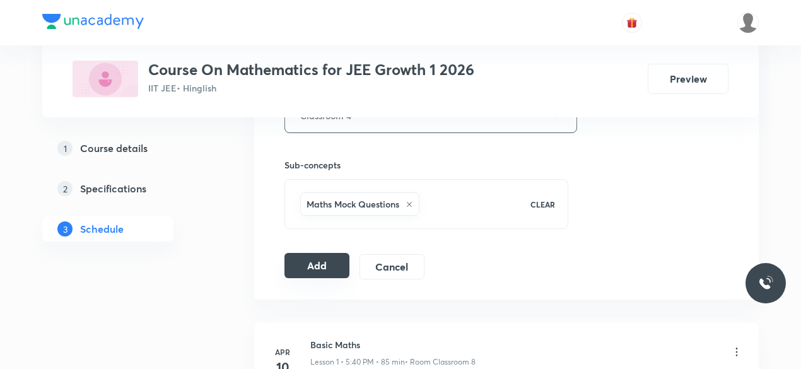
click at [319, 262] on button "Add" at bounding box center [316, 265] width 65 height 25
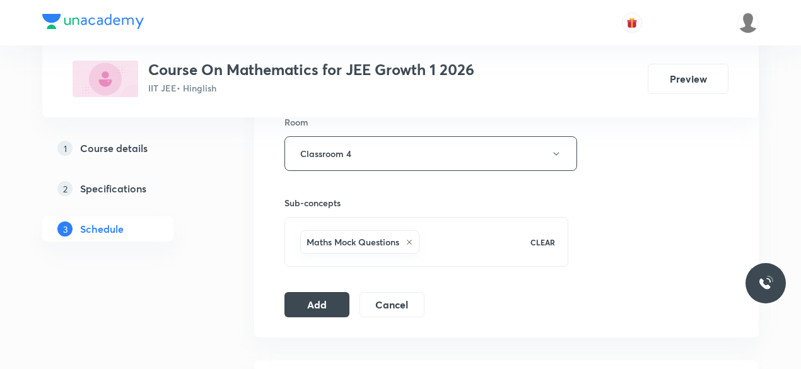
scroll to position [562, 0]
click at [316, 295] on button "Add" at bounding box center [316, 302] width 65 height 25
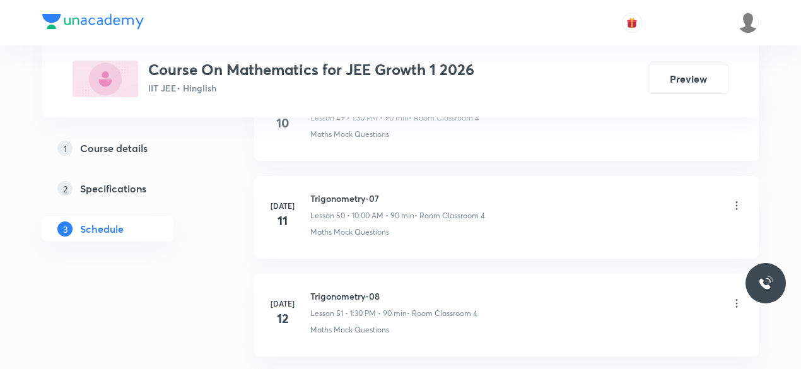
scroll to position [5540, 0]
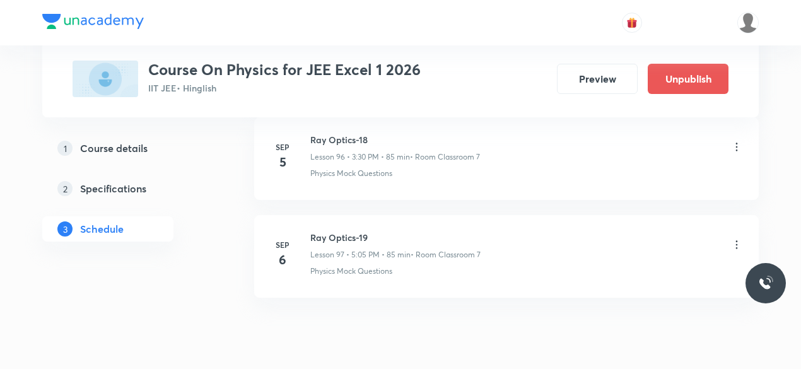
scroll to position [10079, 0]
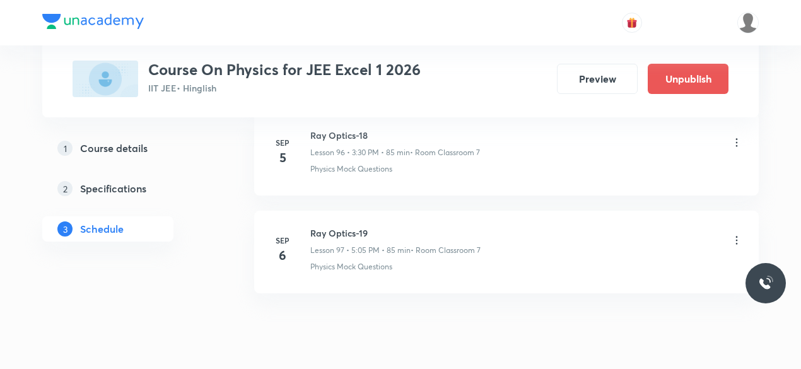
click at [736, 234] on icon at bounding box center [736, 240] width 13 height 13
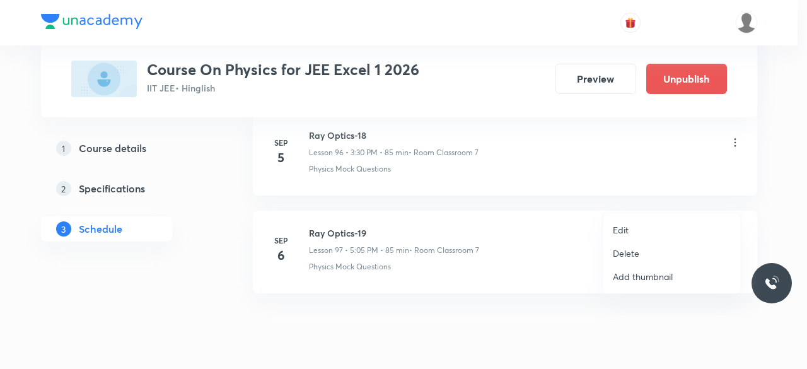
click at [625, 255] on p "Delete" at bounding box center [626, 253] width 26 height 13
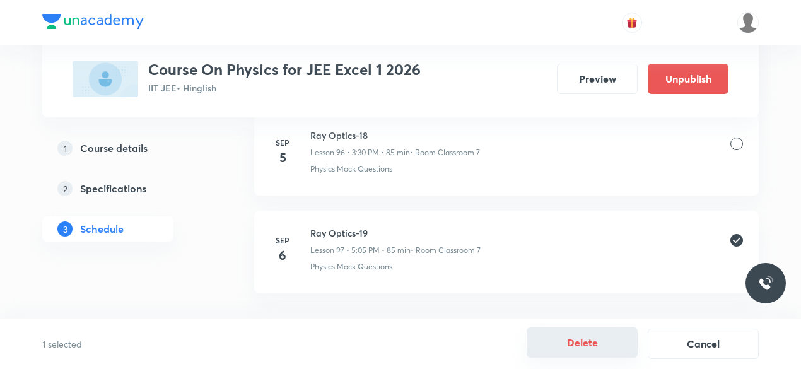
click at [595, 345] on button "Delete" at bounding box center [581, 342] width 111 height 30
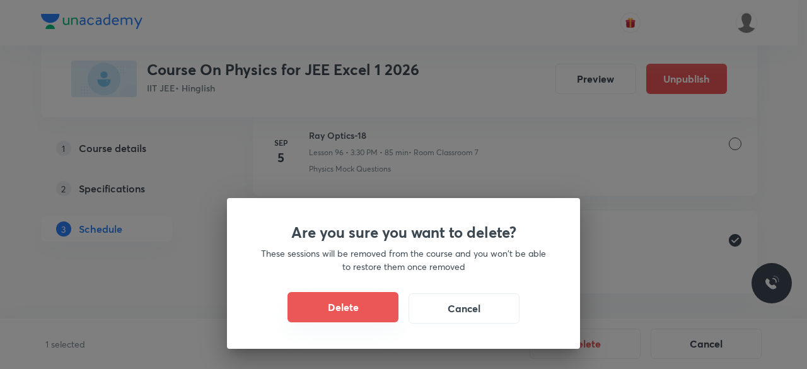
click at [345, 315] on button "Delete" at bounding box center [343, 307] width 111 height 30
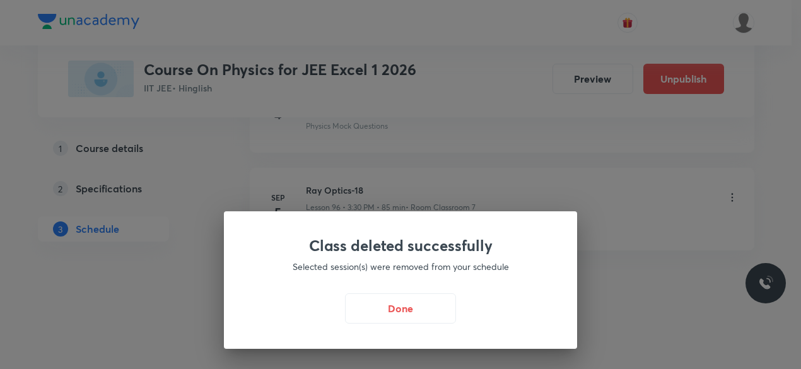
scroll to position [9981, 0]
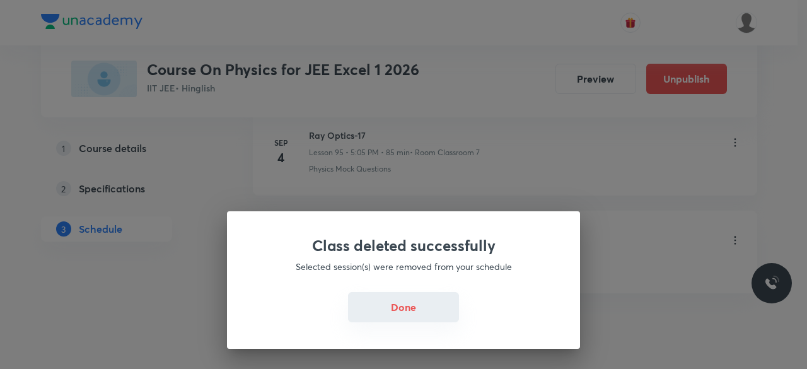
click at [419, 304] on button "Done" at bounding box center [403, 307] width 111 height 30
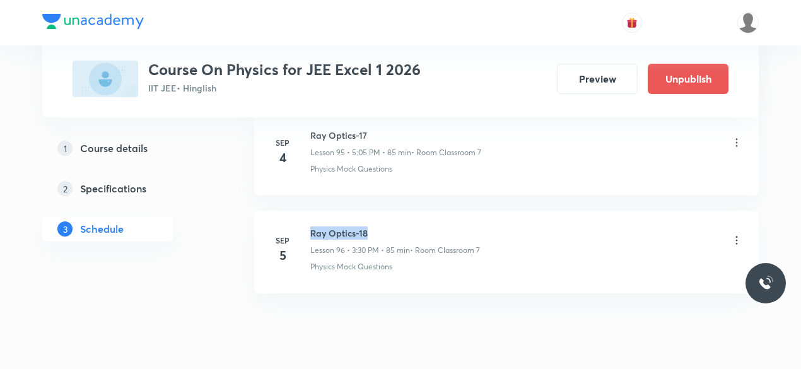
drag, startPoint x: 310, startPoint y: 189, endPoint x: 370, endPoint y: 189, distance: 59.9
click at [370, 226] on h6 "Ray Optics-18" at bounding box center [395, 232] width 170 height 13
copy h6 "Ray Optics-18"
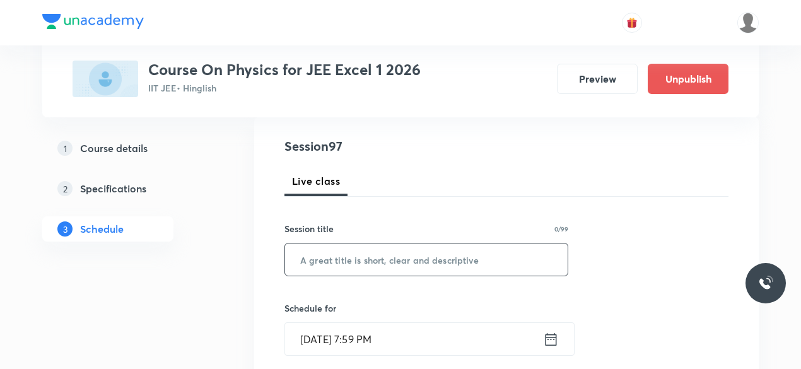
scroll to position [137, 0]
click at [320, 259] on input "text" at bounding box center [426, 257] width 282 height 32
paste input "Ray Optics-18"
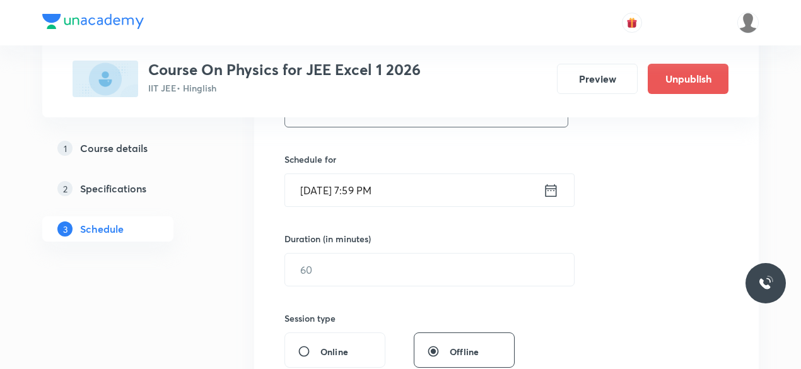
scroll to position [285, 0]
type input "Ray Optics-19"
click at [551, 190] on icon at bounding box center [551, 190] width 16 height 18
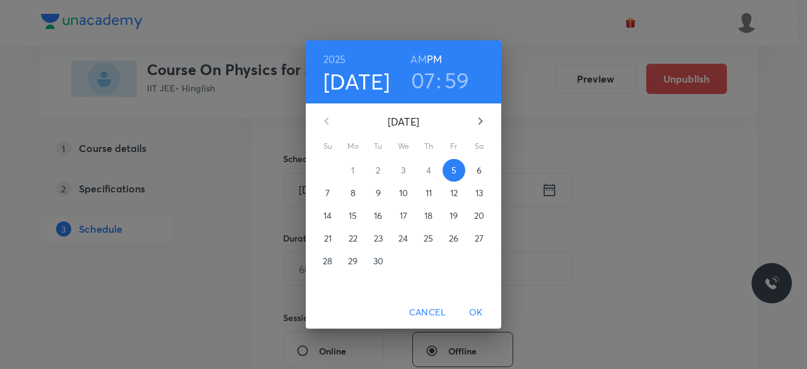
click at [474, 169] on span "6" at bounding box center [479, 170] width 23 height 13
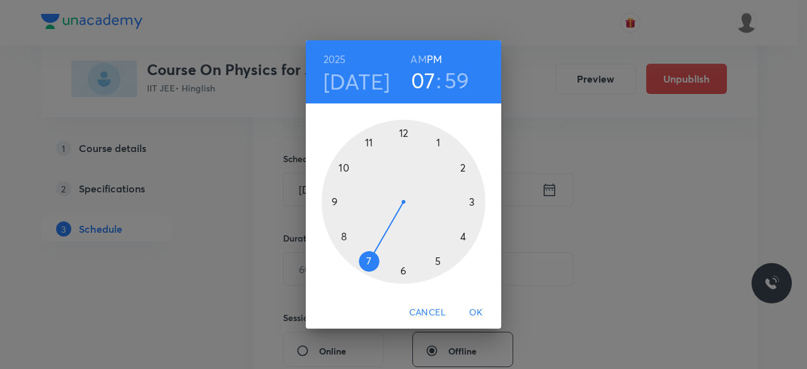
click at [472, 202] on div at bounding box center [404, 202] width 164 height 164
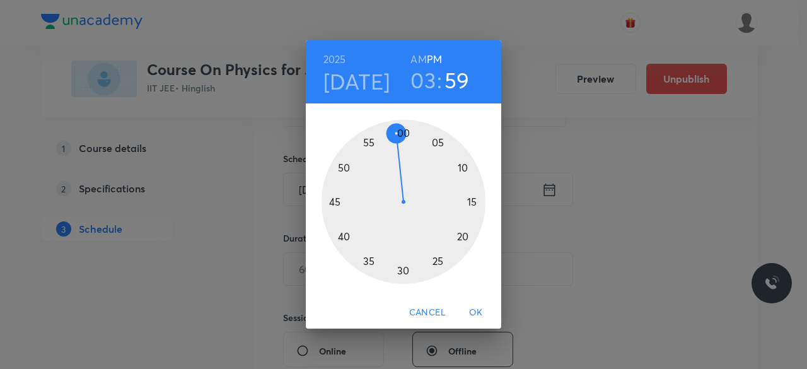
click at [404, 272] on div at bounding box center [404, 202] width 164 height 164
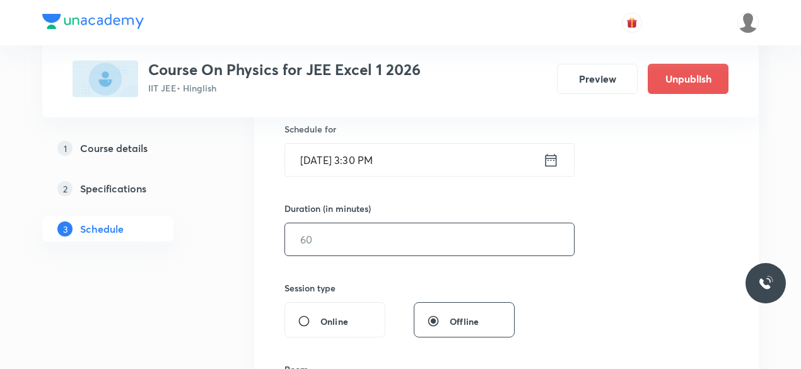
scroll to position [315, 0]
click at [335, 241] on input "text" at bounding box center [429, 239] width 289 height 32
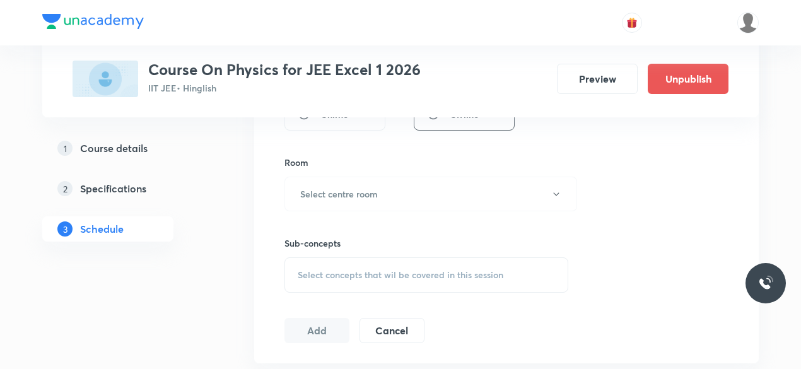
scroll to position [523, 0]
type input "85"
click at [301, 189] on h6 "Select centre room" at bounding box center [339, 192] width 78 height 13
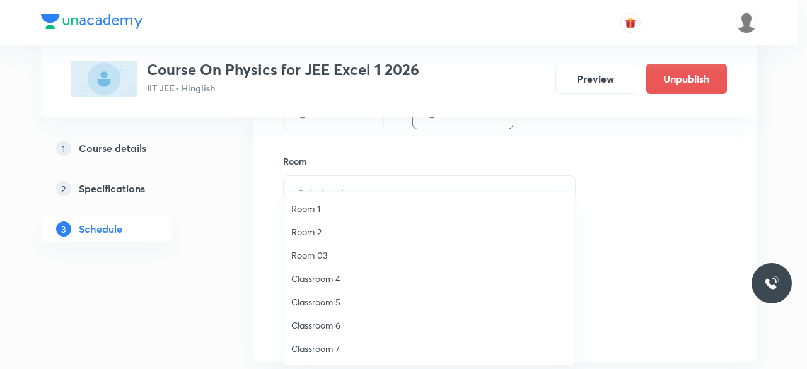
click at [336, 346] on span "Classroom 7" at bounding box center [429, 348] width 276 height 13
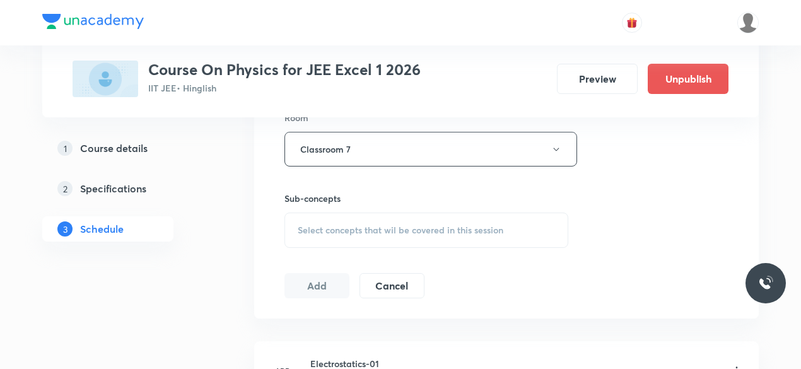
scroll to position [568, 0]
click at [298, 224] on span "Select concepts that wil be covered in this session" at bounding box center [401, 228] width 206 height 10
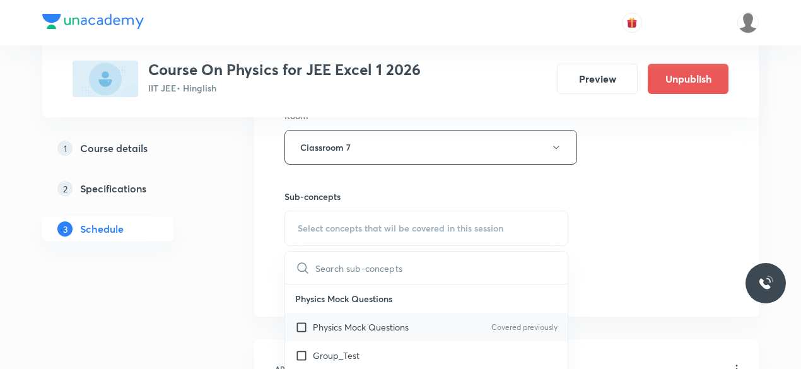
click at [300, 326] on input "checkbox" at bounding box center [304, 326] width 18 height 13
checkbox input "true"
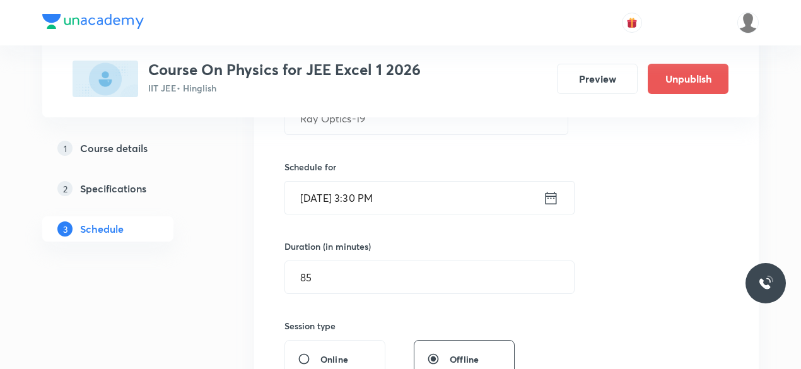
scroll to position [276, 0]
click at [551, 198] on icon at bounding box center [551, 199] width 16 height 18
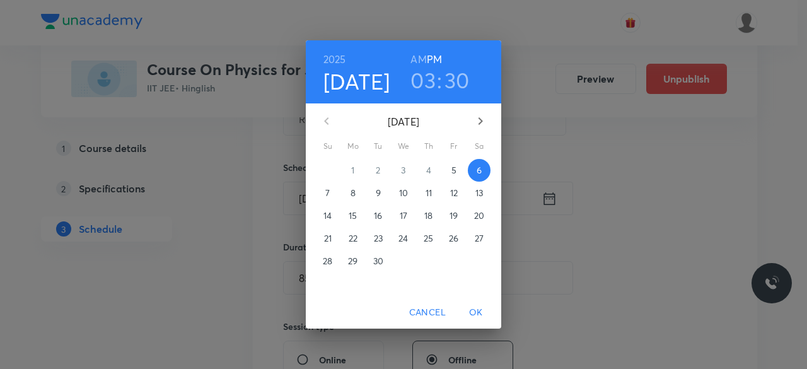
click at [429, 78] on h3 "03" at bounding box center [422, 80] width 25 height 26
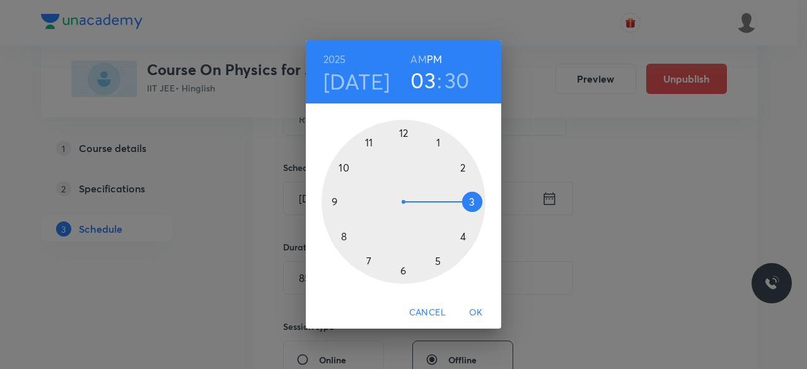
click at [453, 78] on h3 "30" at bounding box center [457, 80] width 25 height 26
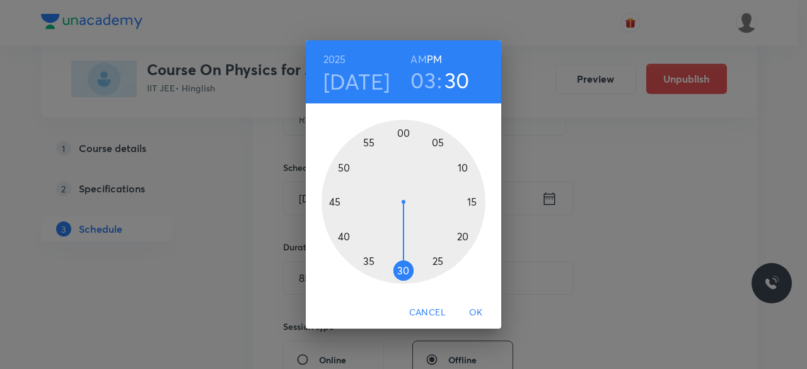
click at [342, 169] on div at bounding box center [404, 202] width 164 height 164
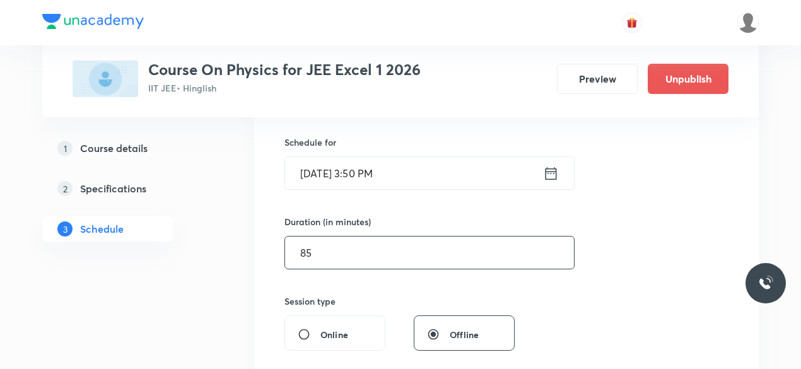
scroll to position [302, 0]
click at [319, 250] on input "85" at bounding box center [429, 252] width 289 height 32
type input "8"
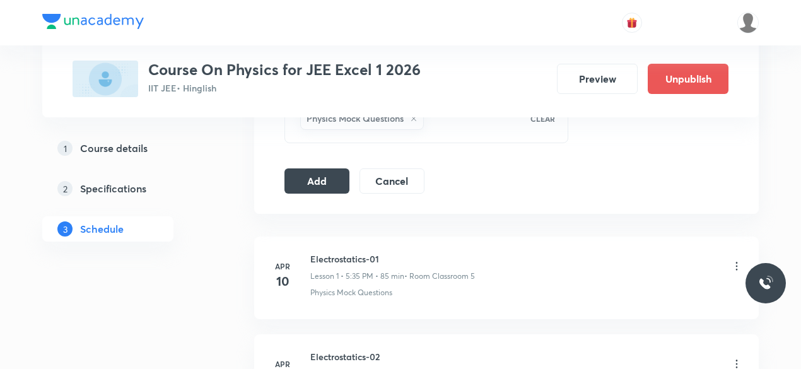
scroll to position [687, 0]
type input "75"
click at [321, 177] on button "Add" at bounding box center [316, 177] width 65 height 25
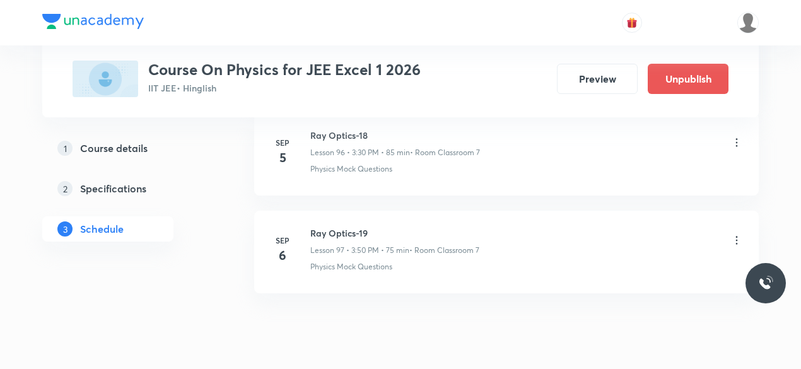
scroll to position [9501, 0]
drag, startPoint x: 310, startPoint y: 190, endPoint x: 371, endPoint y: 189, distance: 61.2
click at [371, 224] on h6 "Ray Optics-19" at bounding box center [394, 230] width 169 height 13
copy h6 "Ray Optics-19"
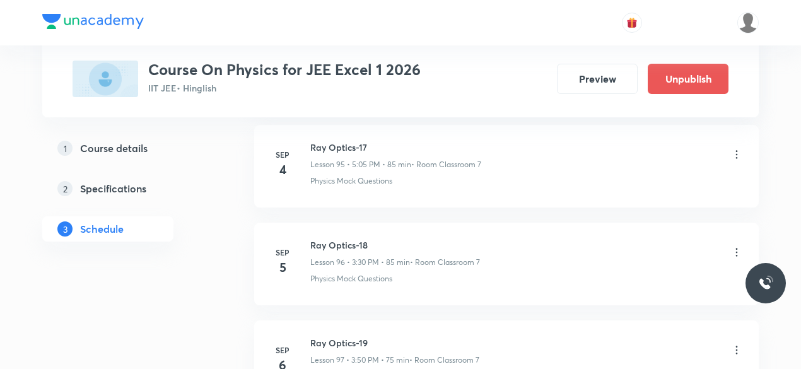
scroll to position [9389, 0]
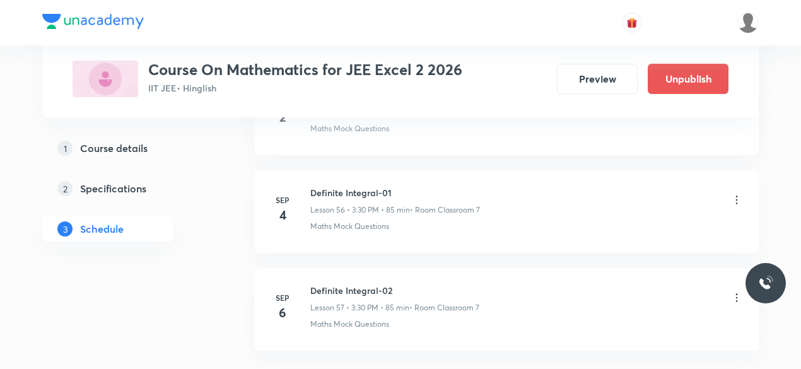
scroll to position [6187, 0]
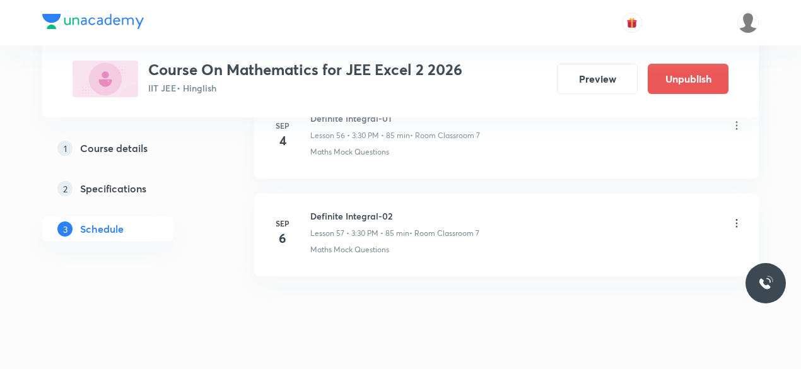
click at [735, 217] on icon at bounding box center [736, 223] width 13 height 13
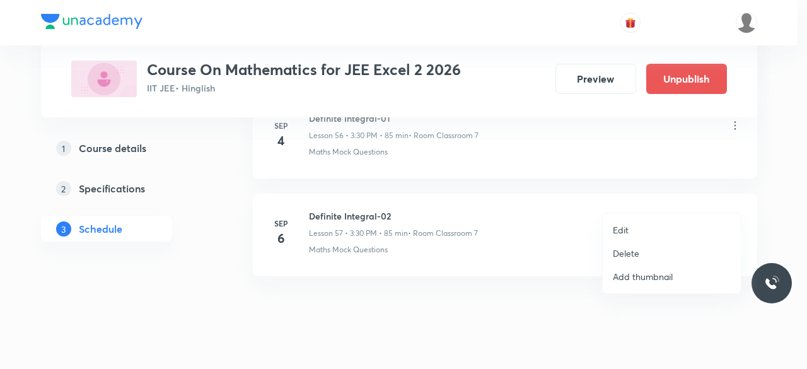
click at [624, 252] on p "Delete" at bounding box center [626, 253] width 26 height 13
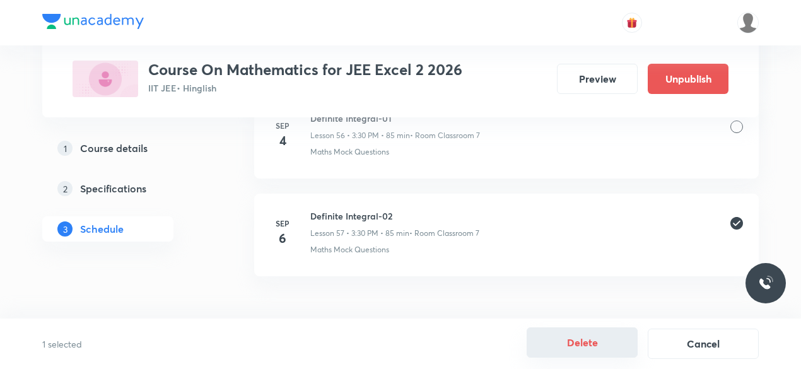
click at [588, 342] on button "Delete" at bounding box center [581, 342] width 111 height 30
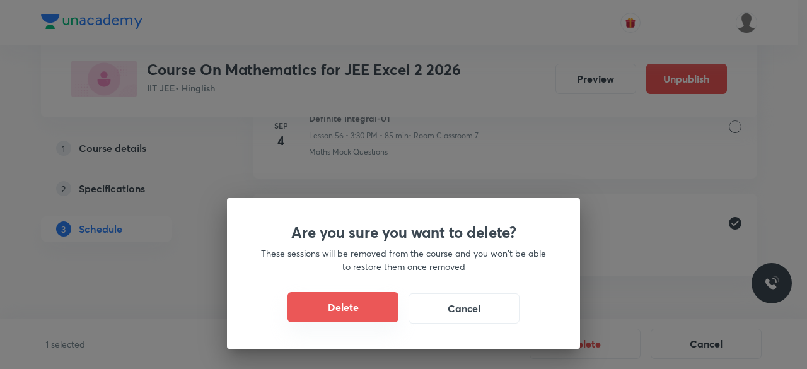
click at [369, 309] on button "Delete" at bounding box center [343, 307] width 111 height 30
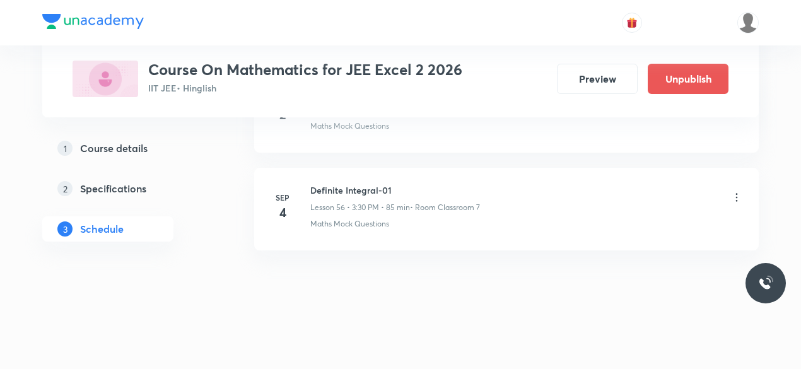
scroll to position [6089, 0]
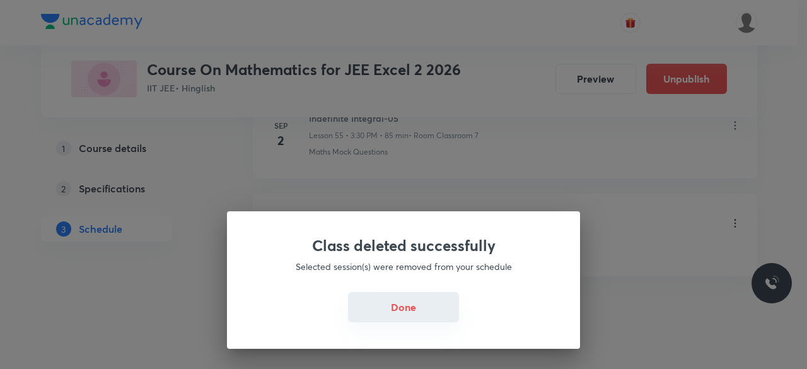
click at [431, 310] on button "Done" at bounding box center [403, 307] width 111 height 30
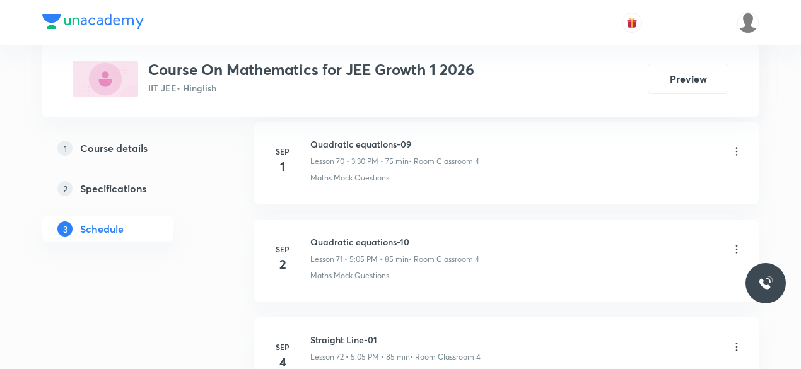
scroll to position [7646, 0]
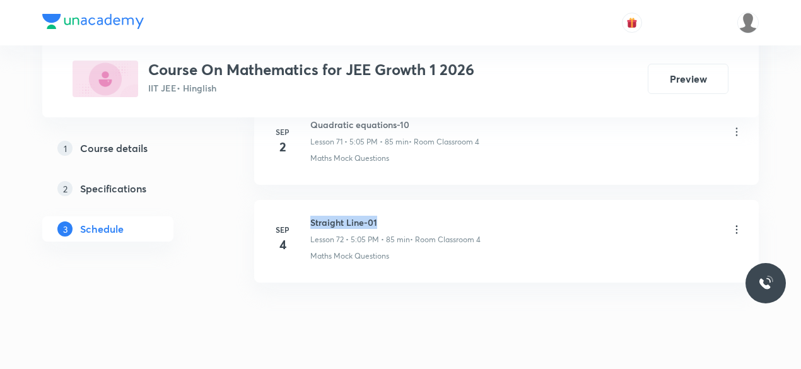
drag, startPoint x: 311, startPoint y: 192, endPoint x: 376, endPoint y: 187, distance: 65.1
click at [376, 216] on h6 "Straight Line-01" at bounding box center [395, 222] width 170 height 13
copy h6 "Straight Line-01"
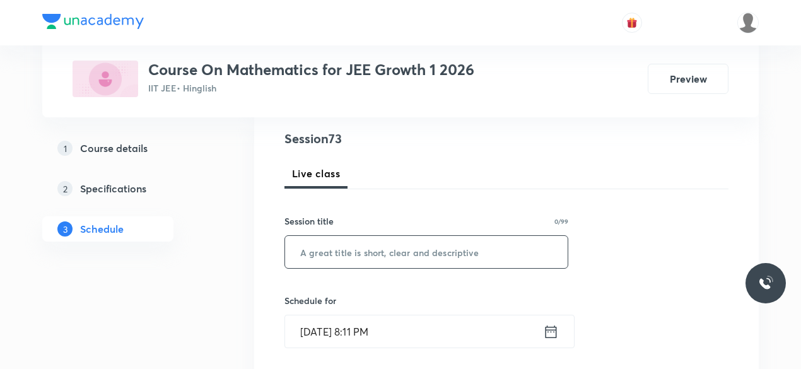
scroll to position [157, 0]
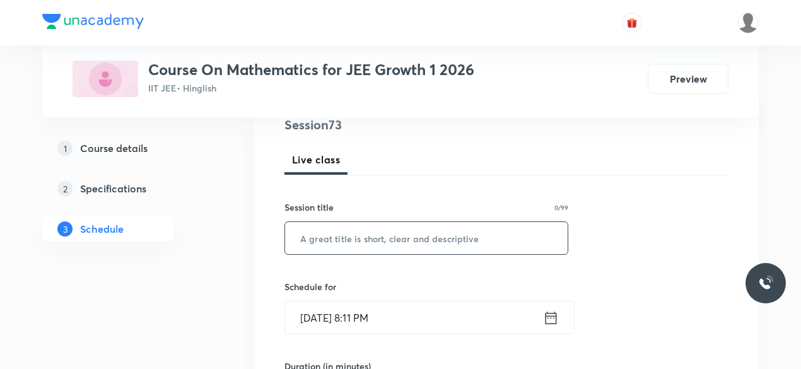
click at [351, 241] on input "text" at bounding box center [426, 238] width 282 height 32
paste input "Straight Line-01"
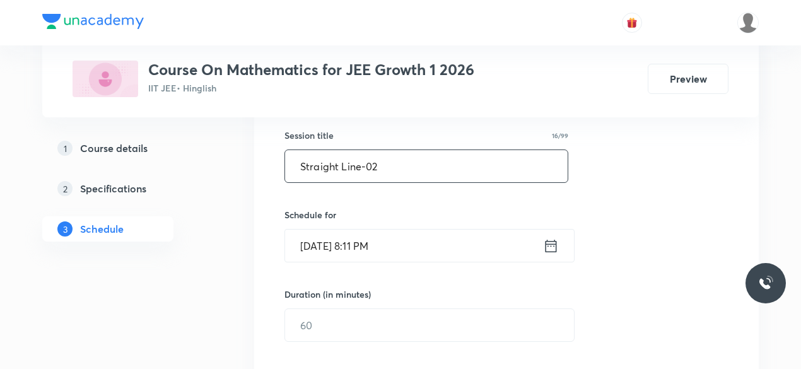
scroll to position [235, 0]
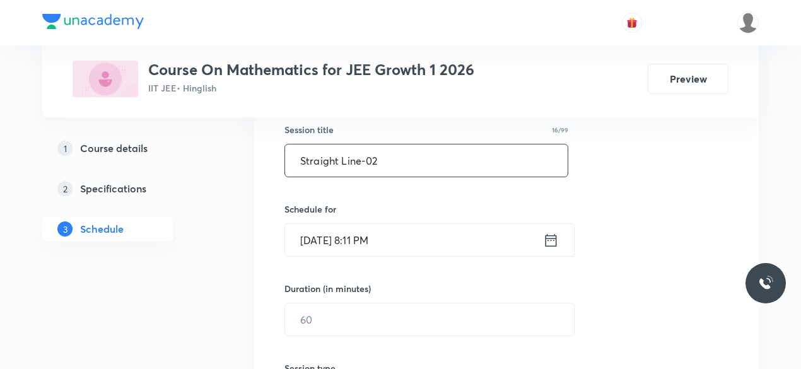
type input "Straight Line-02"
click at [553, 239] on icon at bounding box center [550, 239] width 11 height 13
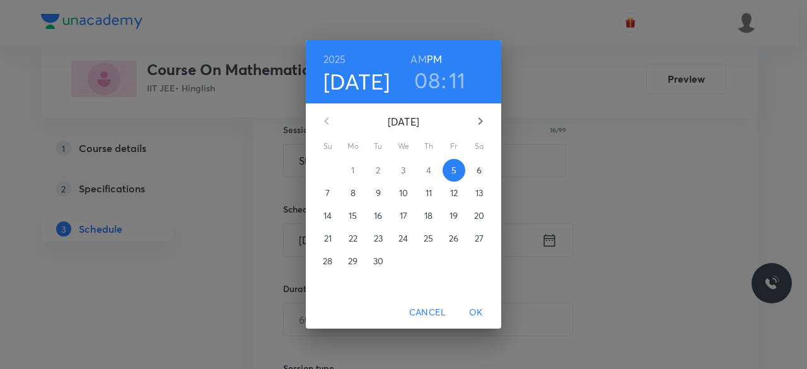
click at [479, 169] on p "6" at bounding box center [479, 170] width 5 height 13
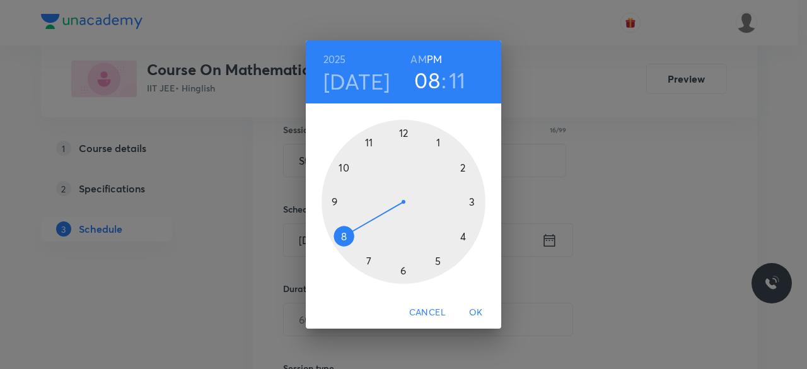
click at [472, 202] on div at bounding box center [404, 202] width 164 height 164
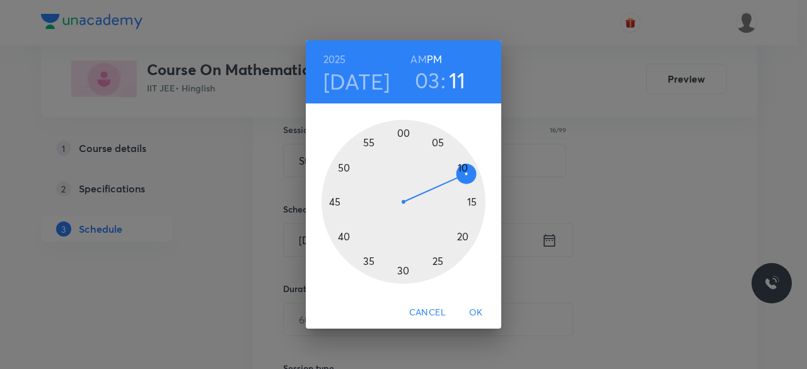
click at [402, 272] on div at bounding box center [404, 202] width 164 height 164
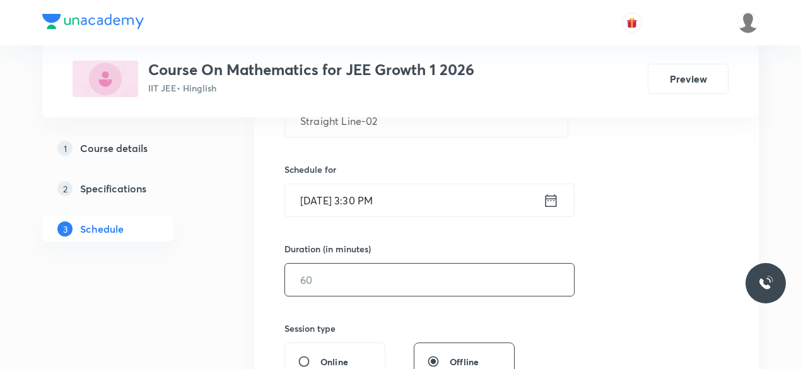
scroll to position [279, 0]
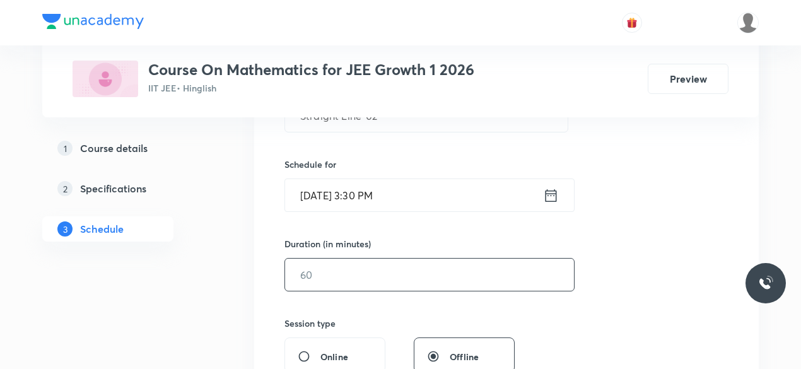
click at [342, 273] on input "text" at bounding box center [429, 275] width 289 height 32
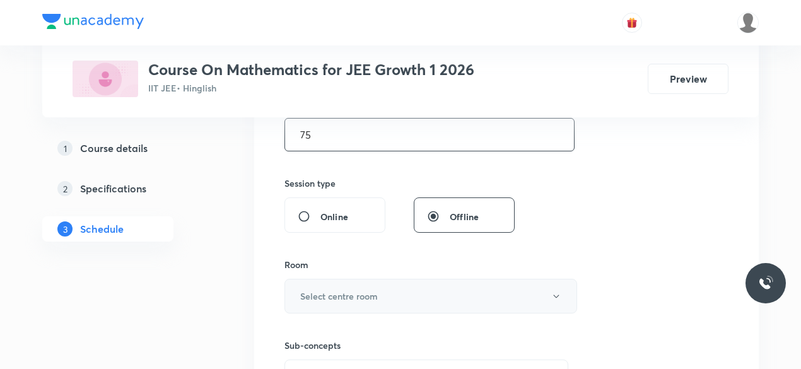
scroll to position [421, 0]
type input "75"
click at [305, 291] on h6 "Select centre room" at bounding box center [339, 294] width 78 height 13
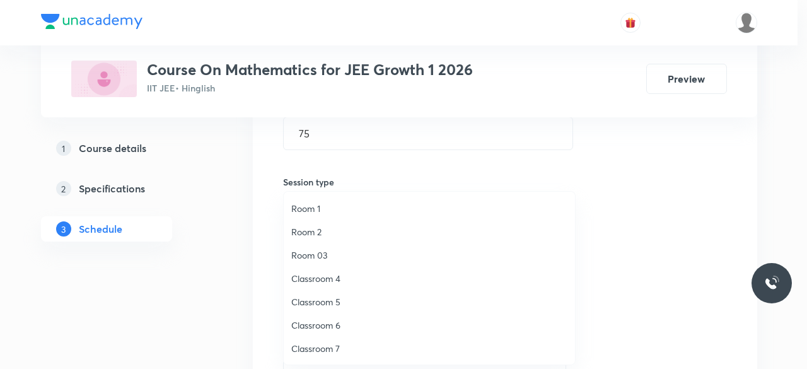
click at [322, 279] on span "Classroom 4" at bounding box center [429, 278] width 276 height 13
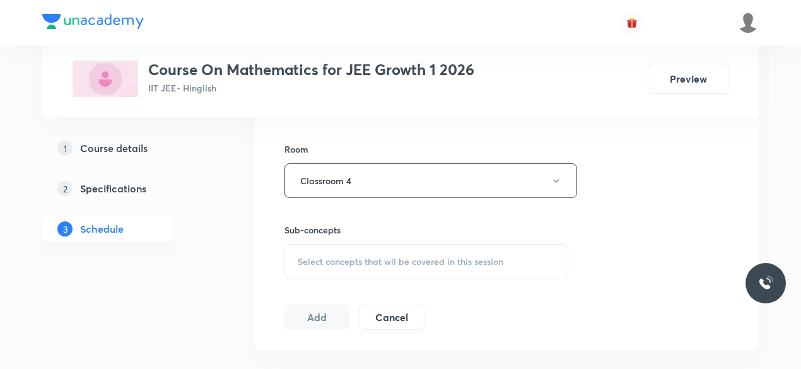
scroll to position [535, 0]
click at [300, 260] on span "Select concepts that wil be covered in this session" at bounding box center [401, 261] width 206 height 10
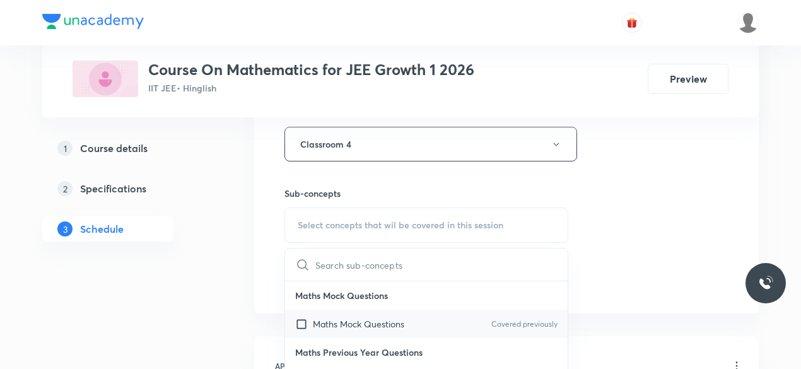
scroll to position [572, 0]
click at [301, 322] on input "checkbox" at bounding box center [304, 323] width 18 height 13
checkbox input "true"
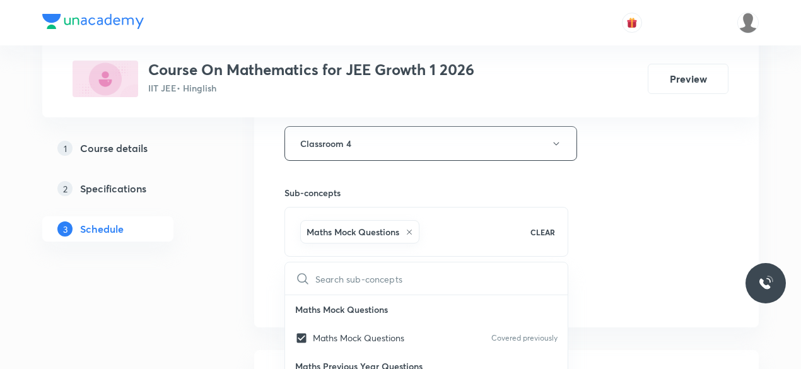
click at [267, 270] on div "Session 73 Live class Session title 16/99 Straight Line-02 ​ Schedule for Sep 6…" at bounding box center [506, 3] width 504 height 647
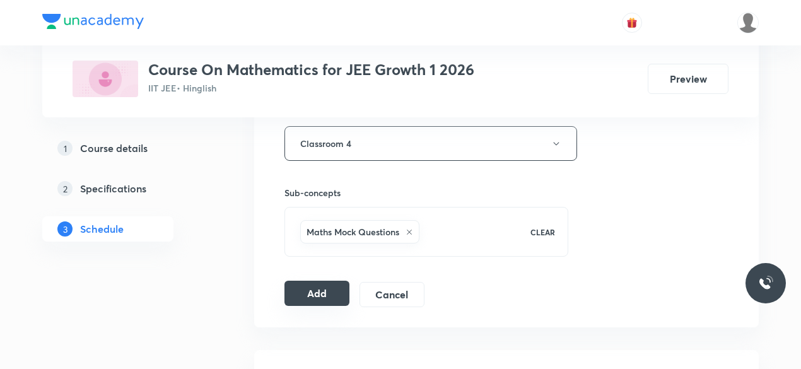
click at [314, 291] on button "Add" at bounding box center [316, 293] width 65 height 25
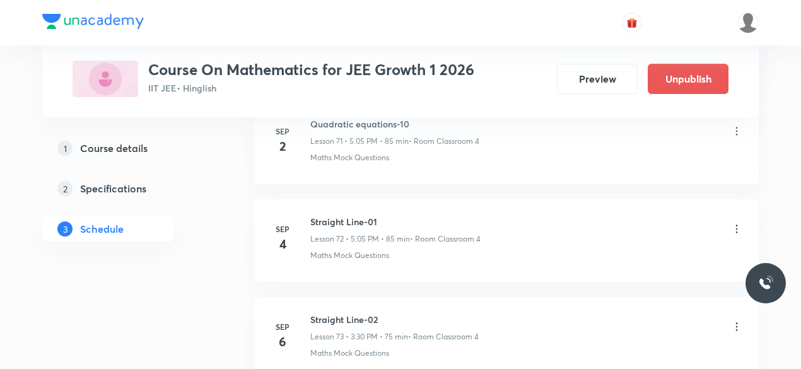
scroll to position [7065, 0]
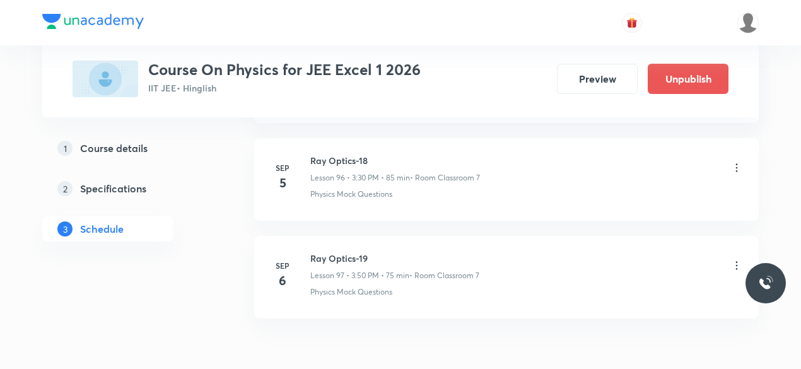
scroll to position [10079, 0]
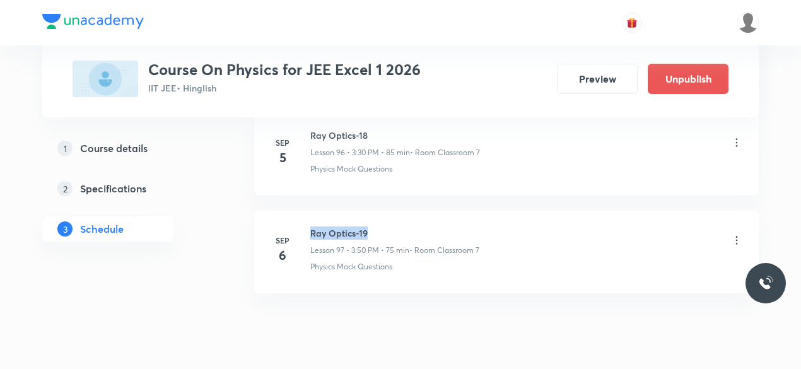
drag, startPoint x: 310, startPoint y: 190, endPoint x: 369, endPoint y: 191, distance: 58.7
click at [369, 226] on h6 "Ray Optics-19" at bounding box center [394, 232] width 169 height 13
copy h6 "Ray Optics-19"
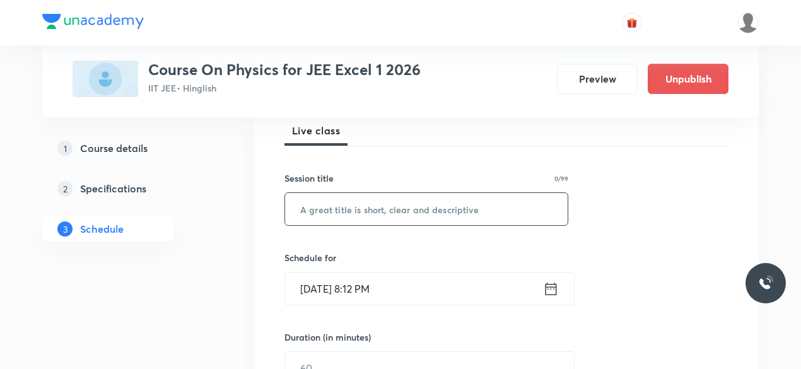
scroll to position [187, 0]
click at [327, 210] on input "text" at bounding box center [426, 208] width 282 height 32
paste input "Ray Optics-19"
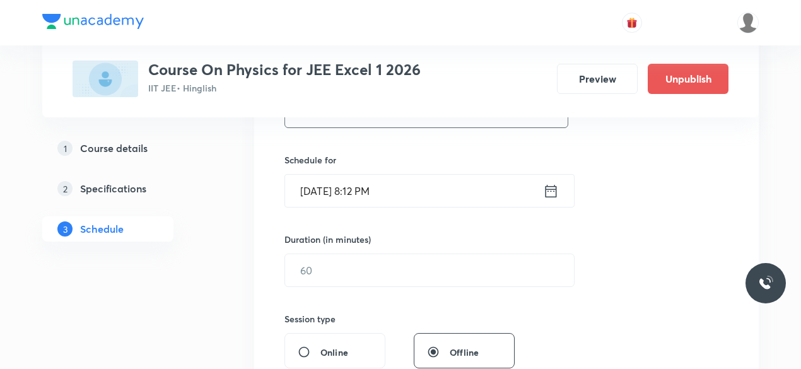
scroll to position [284, 0]
type input "Ray Optics-20"
click at [550, 192] on icon at bounding box center [551, 191] width 16 height 18
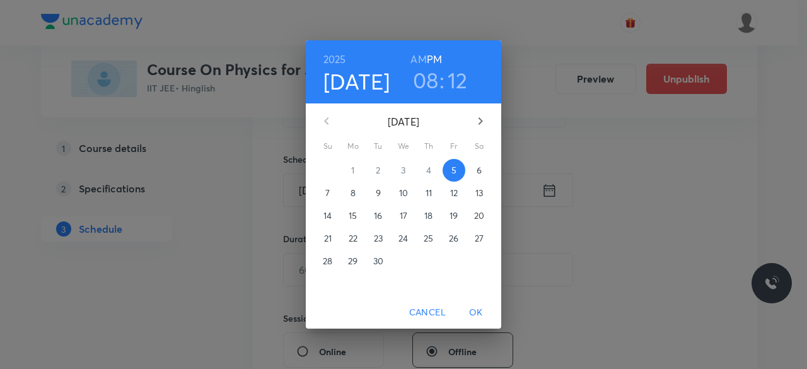
click at [479, 172] on p "6" at bounding box center [479, 170] width 5 height 13
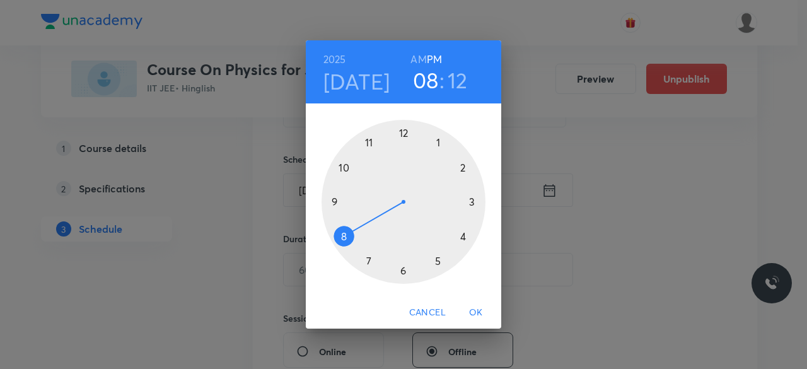
click at [436, 261] on div at bounding box center [404, 202] width 164 height 164
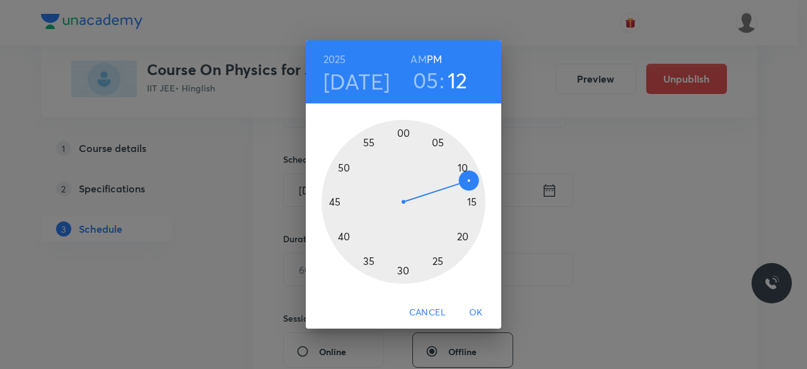
click at [438, 142] on div at bounding box center [404, 202] width 164 height 164
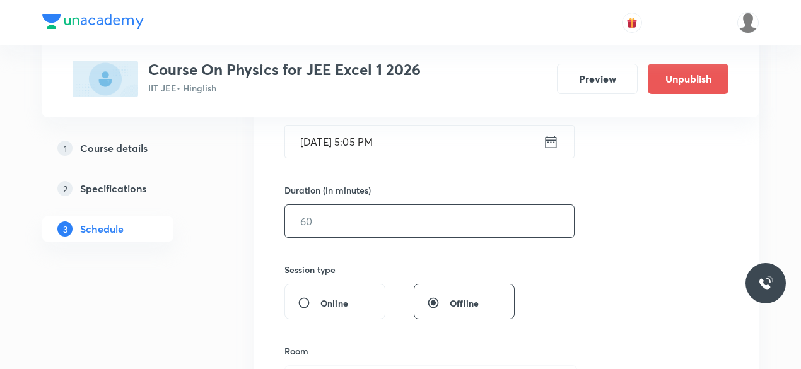
scroll to position [336, 0]
click at [327, 213] on input "text" at bounding box center [429, 218] width 289 height 32
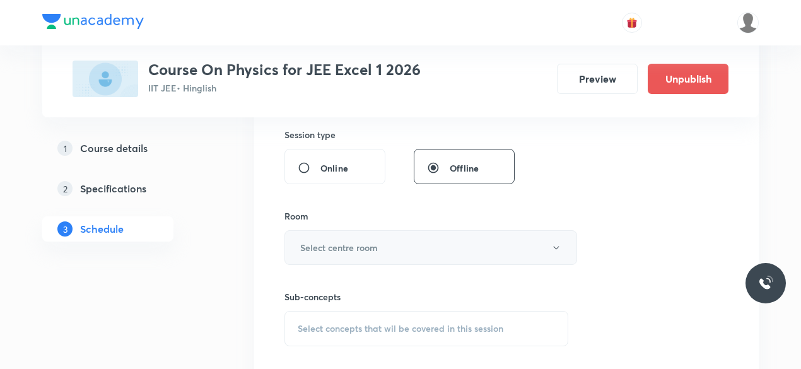
scroll to position [472, 0]
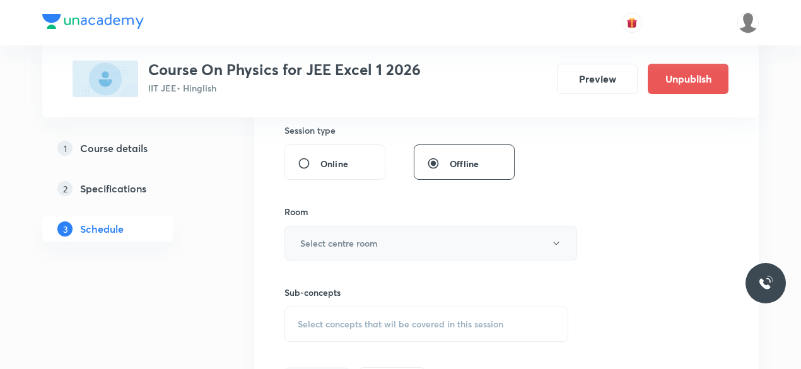
type input "85"
click at [323, 241] on h6 "Select centre room" at bounding box center [339, 242] width 78 height 13
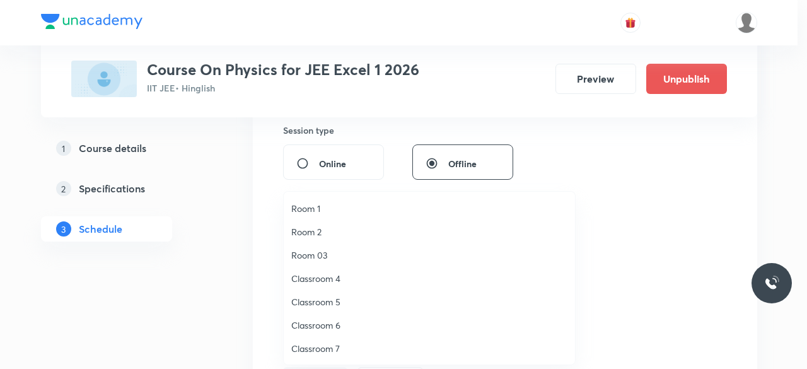
click at [334, 345] on span "Classroom 7" at bounding box center [429, 348] width 276 height 13
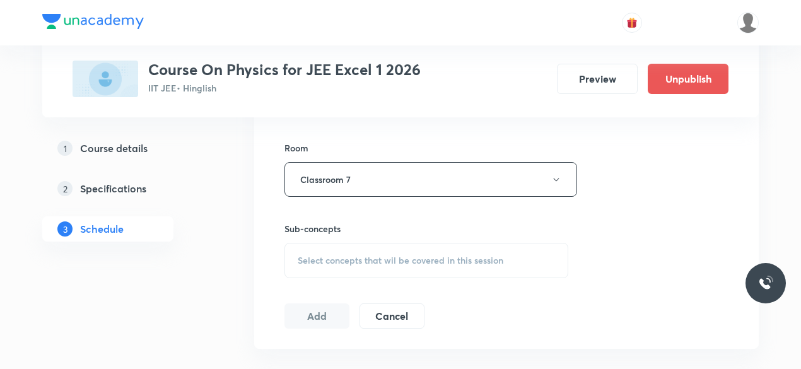
scroll to position [537, 0]
click at [298, 255] on span "Select concepts that wil be covered in this session" at bounding box center [401, 260] width 206 height 10
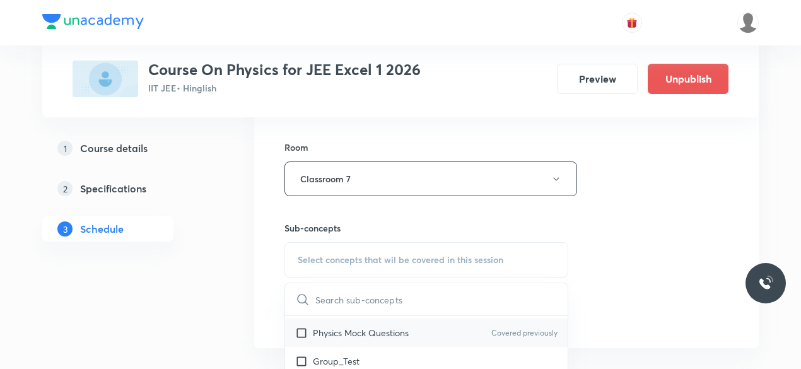
scroll to position [28, 0]
click at [299, 329] on input "checkbox" at bounding box center [304, 330] width 18 height 13
checkbox input "true"
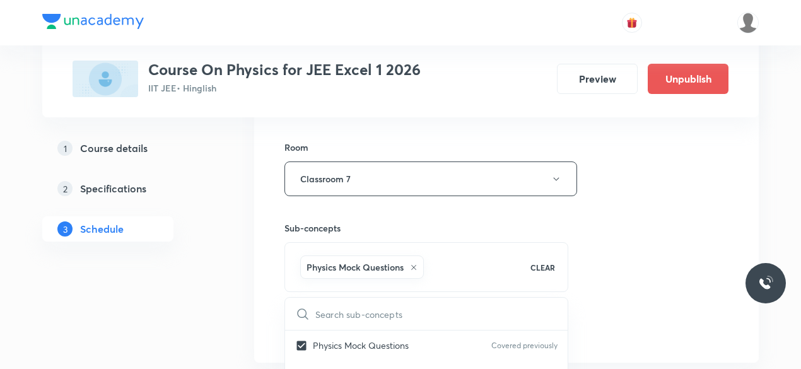
click at [265, 284] on div "Session 98 Live class Session title 13/99 Ray Optics-20 ​ Schedule for [DATE] 5…" at bounding box center [506, 39] width 504 height 647
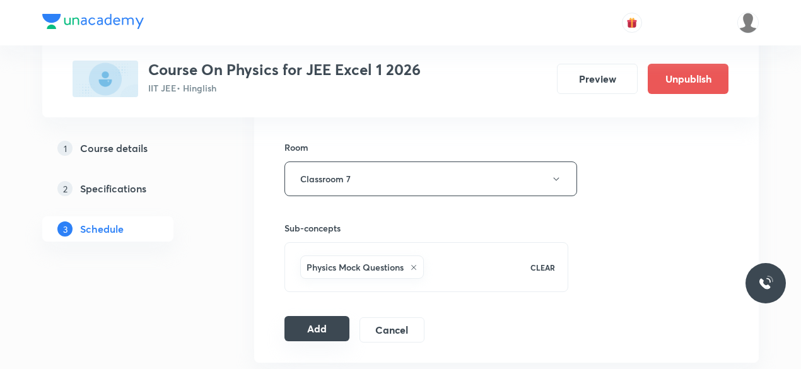
click at [308, 321] on button "Add" at bounding box center [316, 328] width 65 height 25
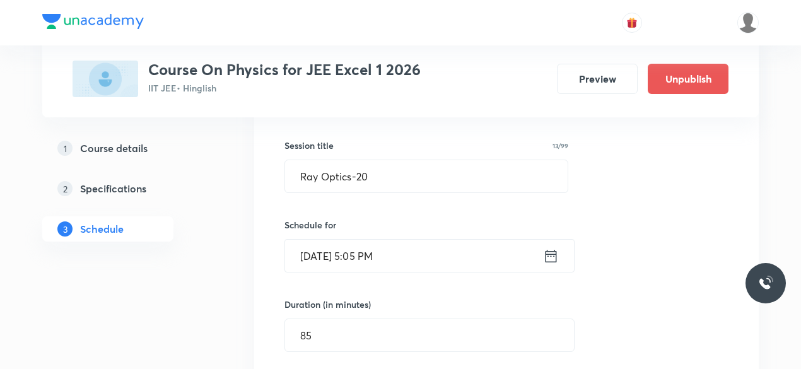
scroll to position [221, 0]
click at [549, 256] on icon at bounding box center [551, 254] width 16 height 18
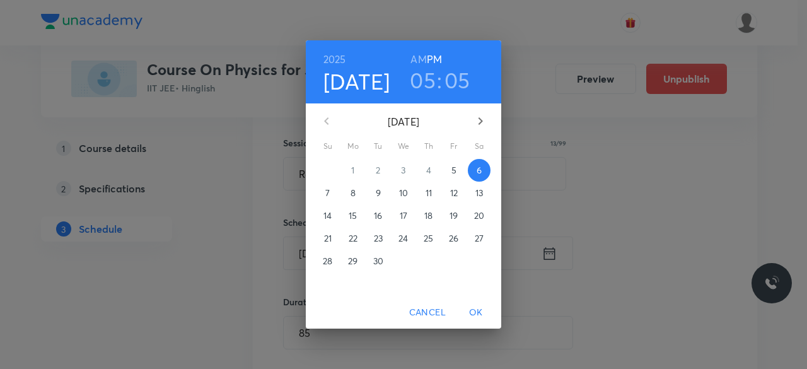
click at [424, 79] on h3 "05" at bounding box center [423, 80] width 26 height 26
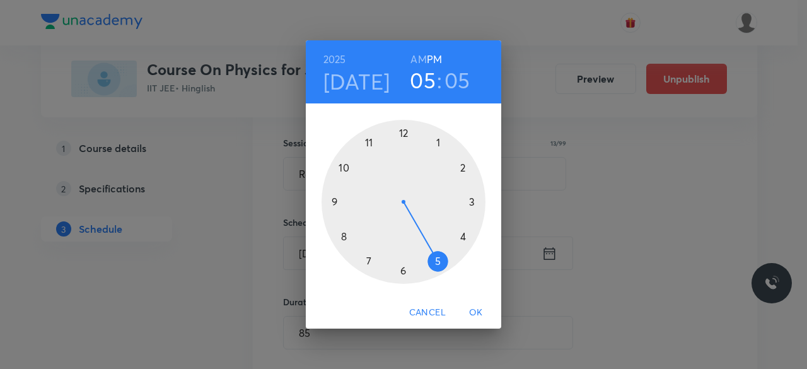
click at [456, 79] on h3 "05" at bounding box center [458, 80] width 26 height 26
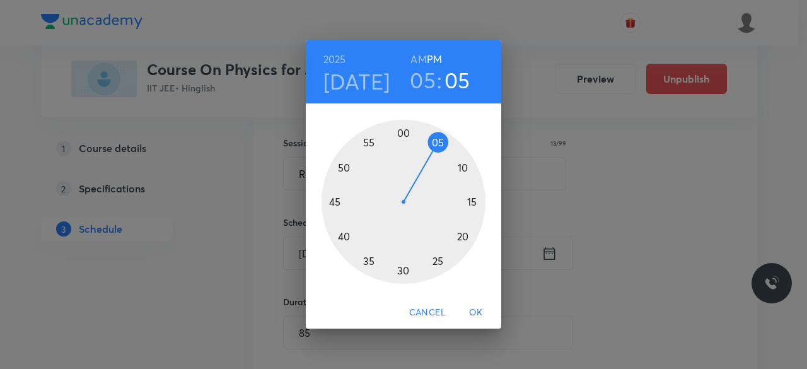
click at [471, 201] on div at bounding box center [404, 202] width 164 height 164
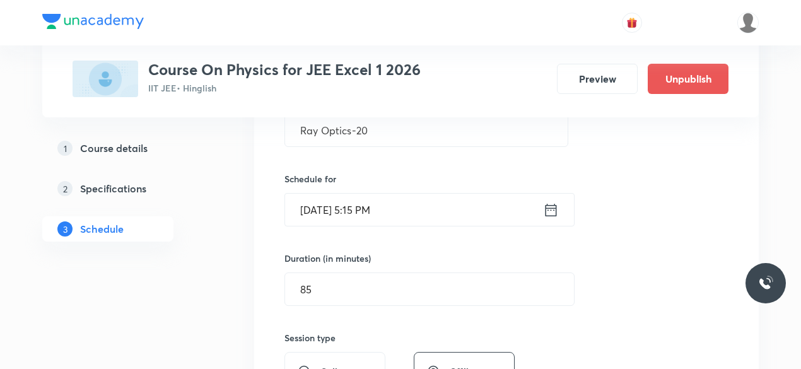
scroll to position [265, 0]
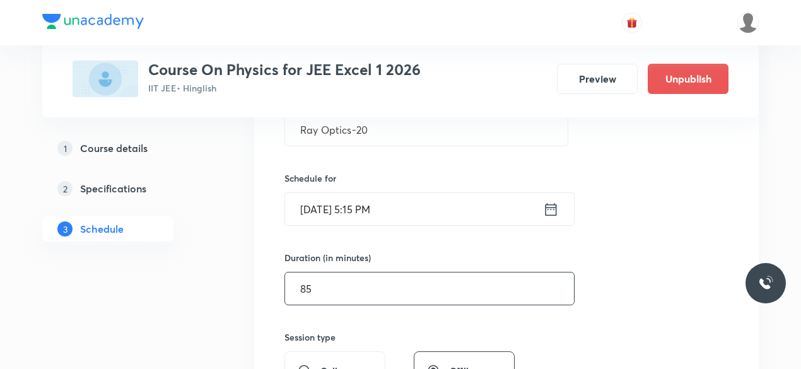
click at [323, 287] on input "85" at bounding box center [429, 288] width 289 height 32
type input "8"
type input "0"
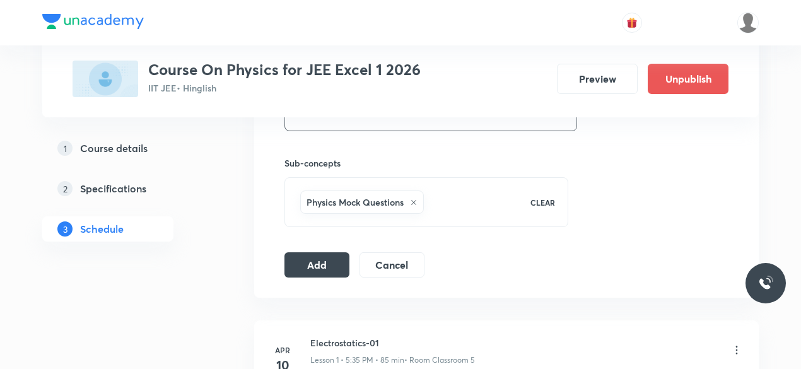
scroll to position [605, 0]
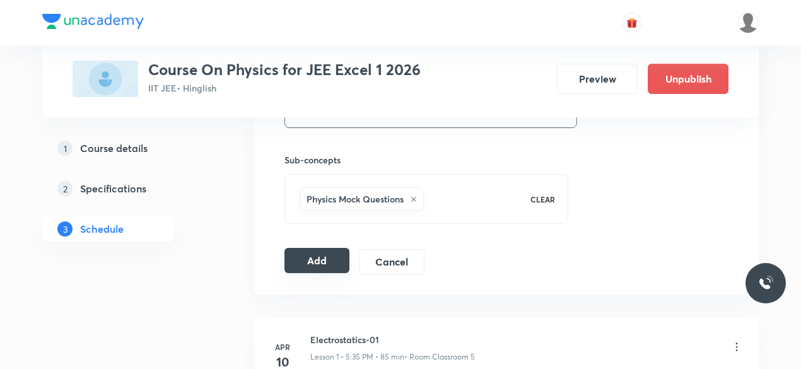
type input "75"
click at [324, 262] on button "Add" at bounding box center [316, 260] width 65 height 25
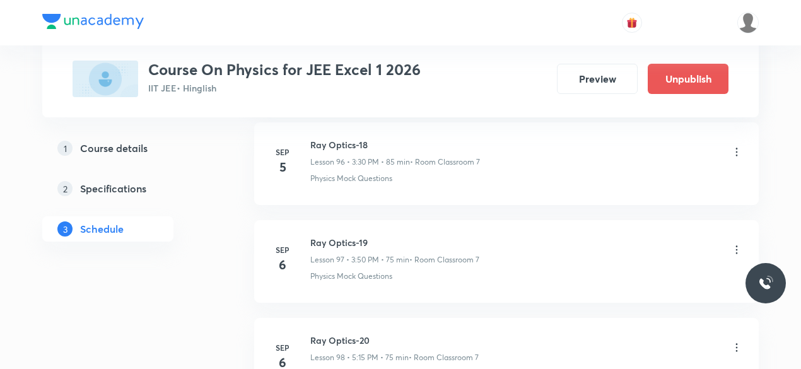
scroll to position [9491, 0]
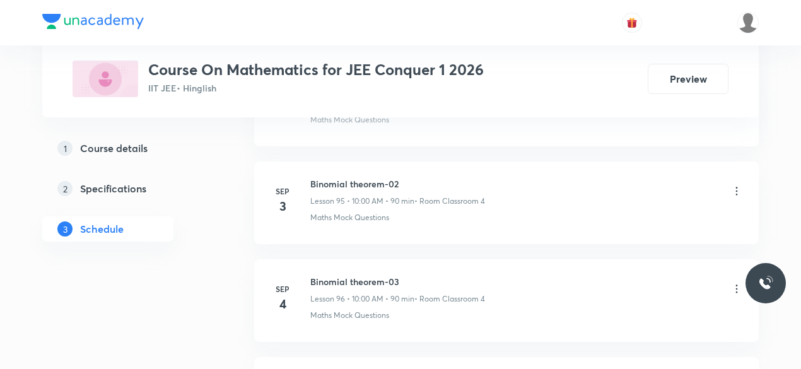
scroll to position [10080, 0]
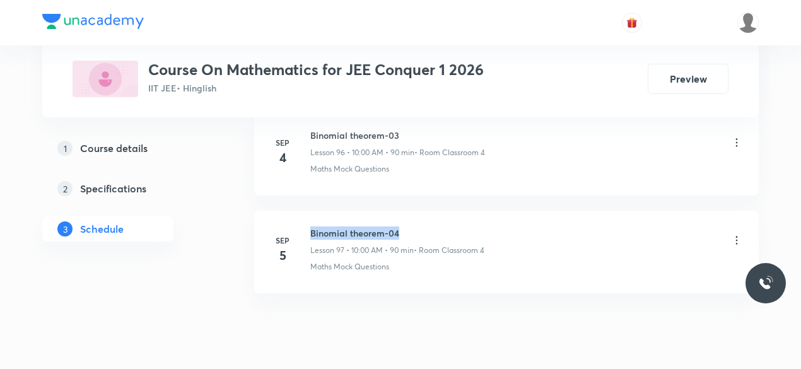
drag, startPoint x: 311, startPoint y: 191, endPoint x: 405, endPoint y: 191, distance: 93.9
click at [405, 226] on h6 "Binomial theorem-04" at bounding box center [397, 232] width 174 height 13
copy h6 "Binomial theorem-04"
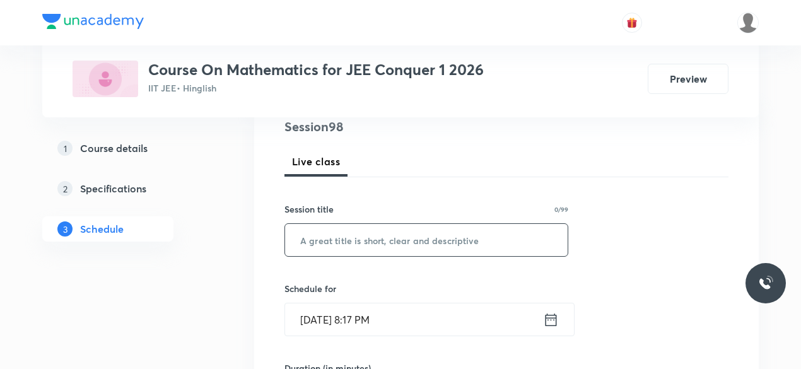
scroll to position [159, 0]
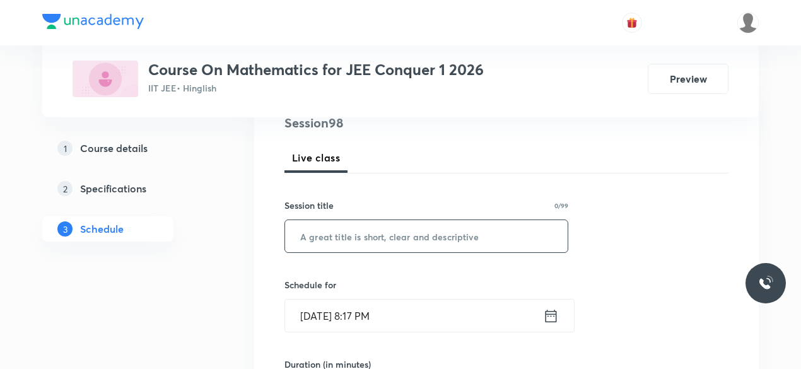
click at [334, 239] on input "text" at bounding box center [426, 236] width 282 height 32
paste input "Binomial theorem-04"
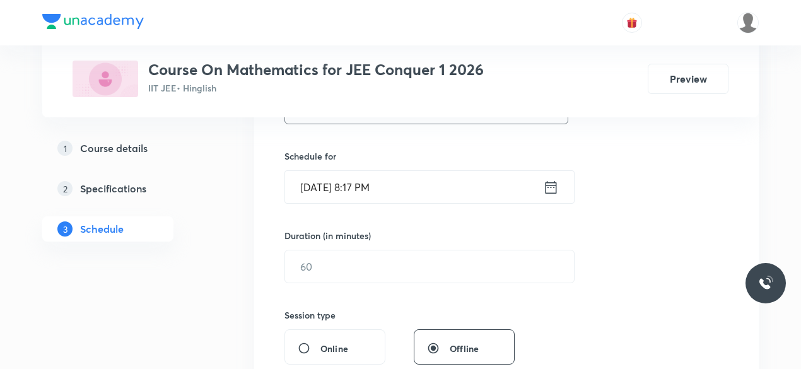
scroll to position [289, 0]
type input "Binomial theorem-05"
click at [552, 186] on icon at bounding box center [551, 186] width 16 height 18
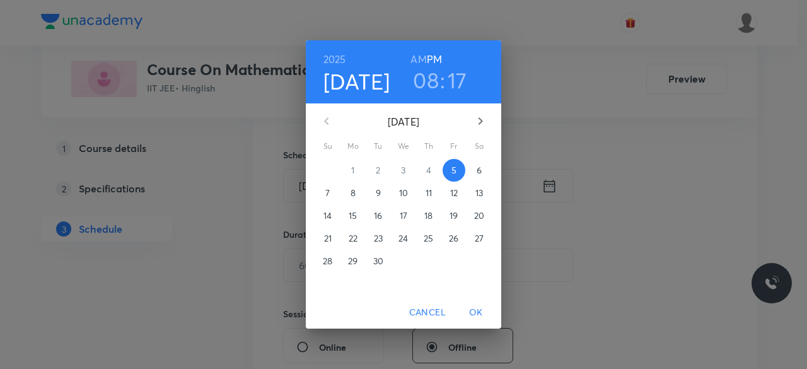
click at [480, 170] on p "6" at bounding box center [479, 170] width 5 height 13
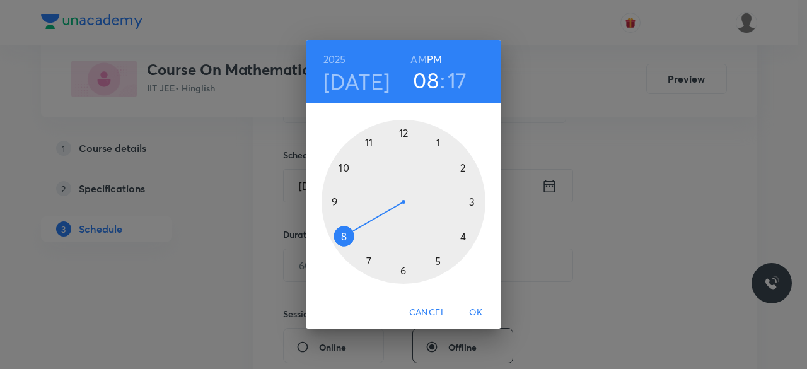
click at [343, 168] on div at bounding box center [404, 202] width 164 height 164
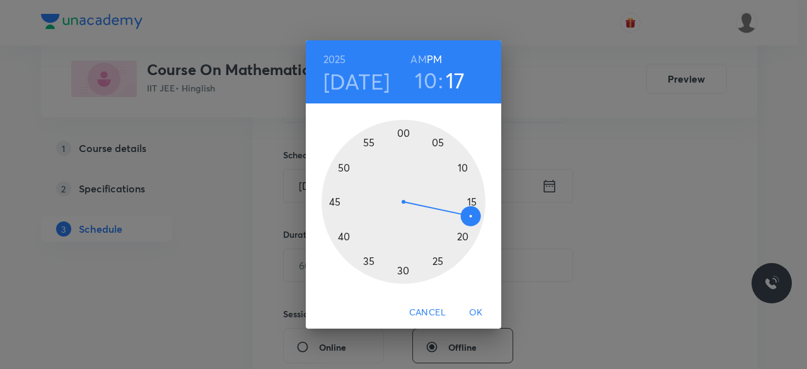
click at [402, 135] on div at bounding box center [404, 202] width 164 height 164
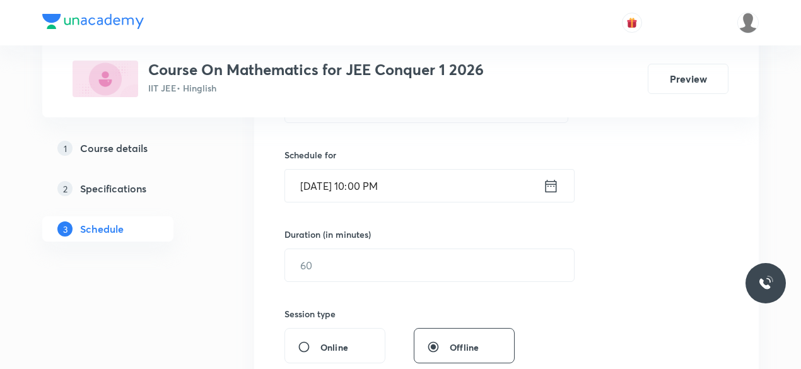
click at [552, 186] on icon at bounding box center [551, 186] width 16 height 18
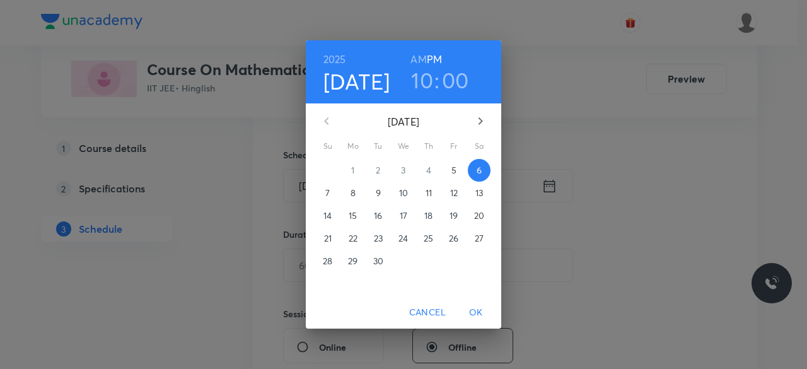
click at [420, 61] on h6 "AM" at bounding box center [418, 59] width 16 height 18
click at [472, 311] on span "OK" at bounding box center [476, 313] width 30 height 16
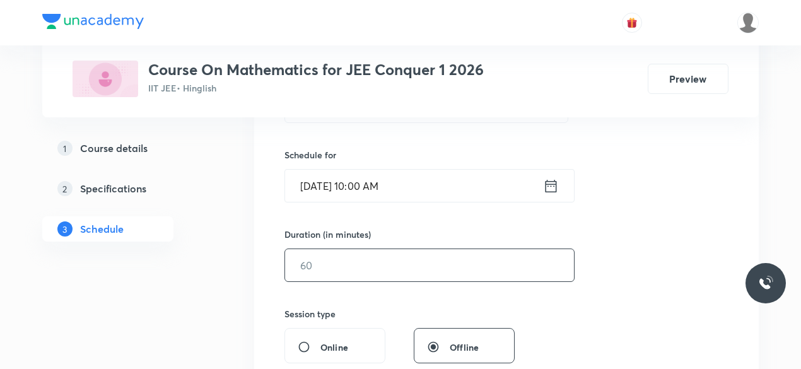
click at [329, 268] on input "text" at bounding box center [429, 265] width 289 height 32
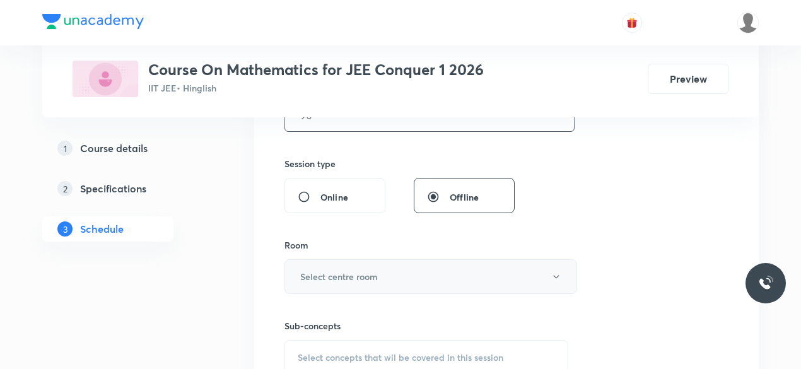
scroll to position [441, 0]
type input "90"
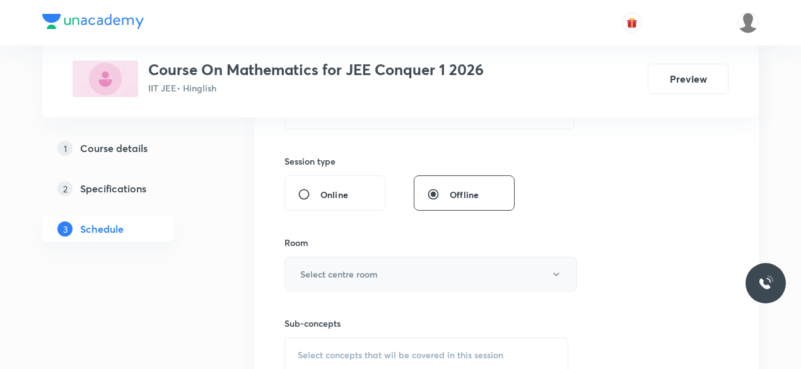
click at [305, 267] on h6 "Select centre room" at bounding box center [339, 273] width 78 height 13
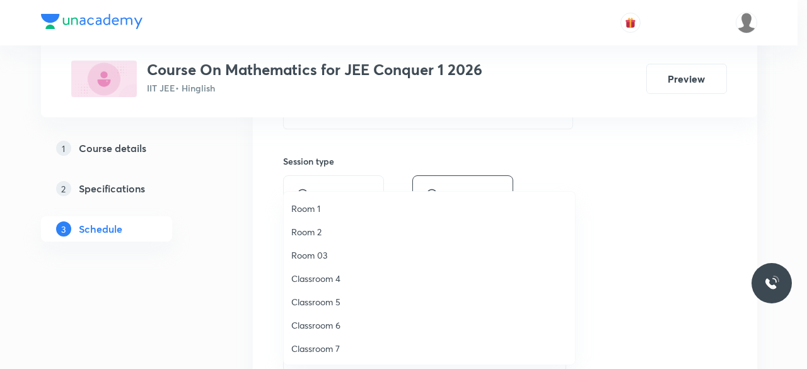
click at [320, 279] on span "Classroom 4" at bounding box center [429, 278] width 276 height 13
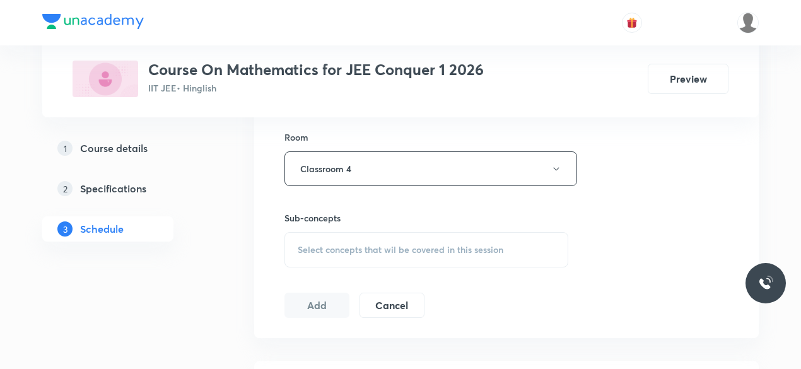
scroll to position [549, 0]
click at [303, 243] on span "Select concepts that wil be covered in this session" at bounding box center [401, 248] width 206 height 10
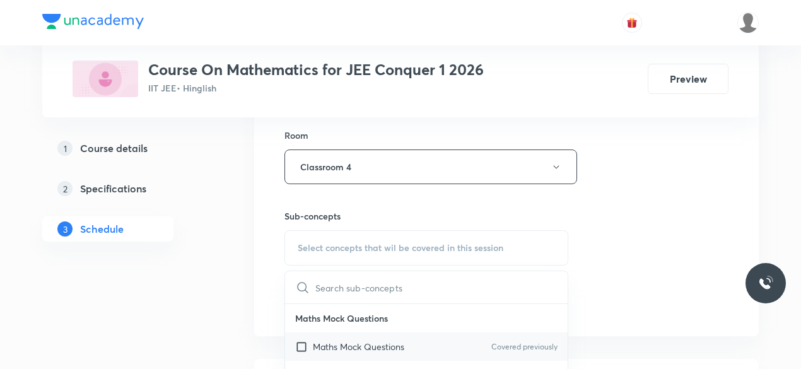
click at [300, 346] on input "checkbox" at bounding box center [304, 346] width 18 height 13
checkbox input "true"
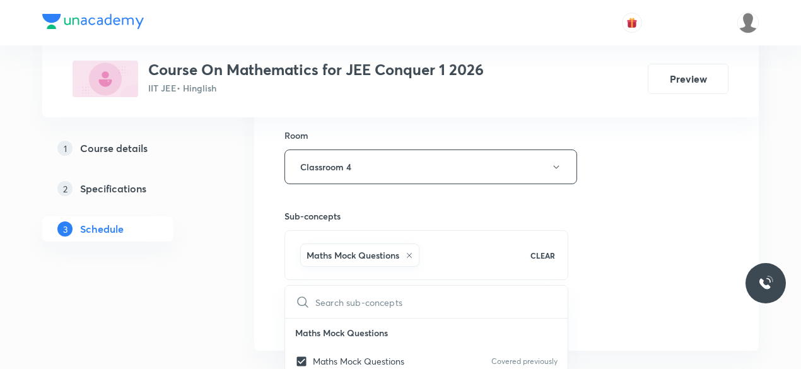
click at [265, 288] on div "Session 98 Live class Session title 19/99 Binomial theorem-05 ​ Schedule for Se…" at bounding box center [506, 27] width 504 height 647
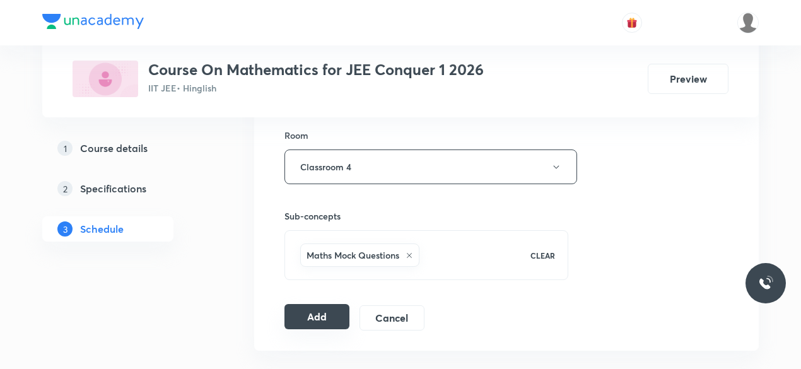
click at [303, 312] on button "Add" at bounding box center [316, 316] width 65 height 25
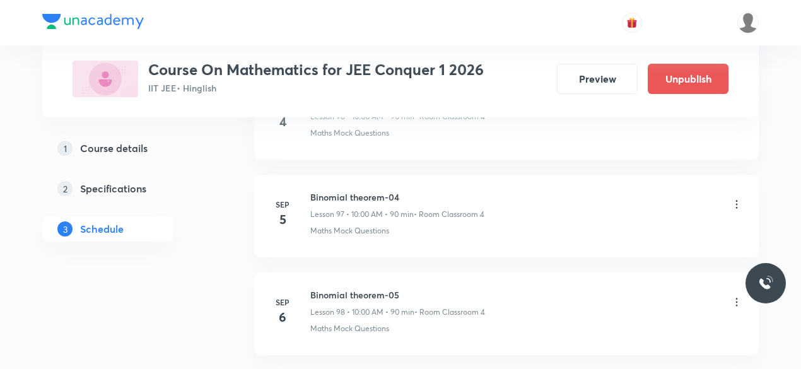
scroll to position [9505, 0]
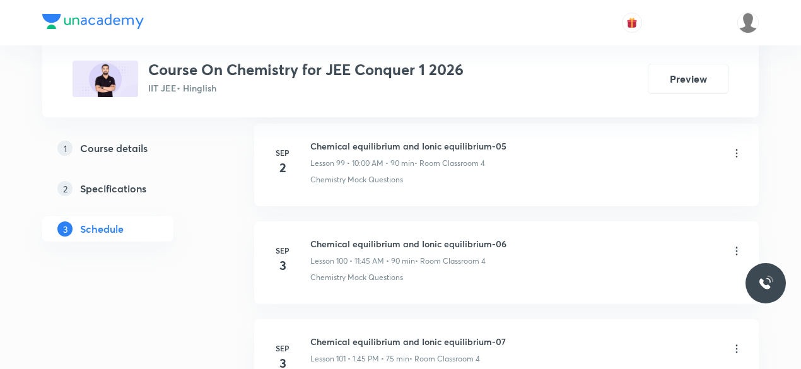
scroll to position [10663, 0]
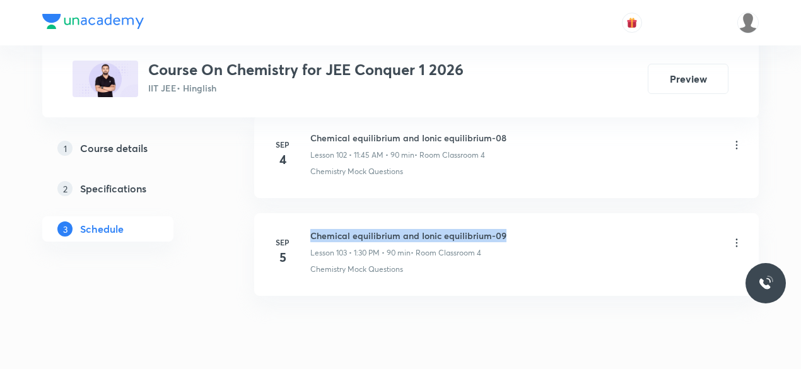
drag, startPoint x: 311, startPoint y: 189, endPoint x: 506, endPoint y: 189, distance: 194.8
click at [506, 229] on div "Chemical equilibrium and Ionic equilibrium-09 Lesson 103 • 1:30 PM • 90 min • R…" at bounding box center [526, 244] width 433 height 30
copy h6 "Chemical equilibrium and Ionic equilibrium-09"
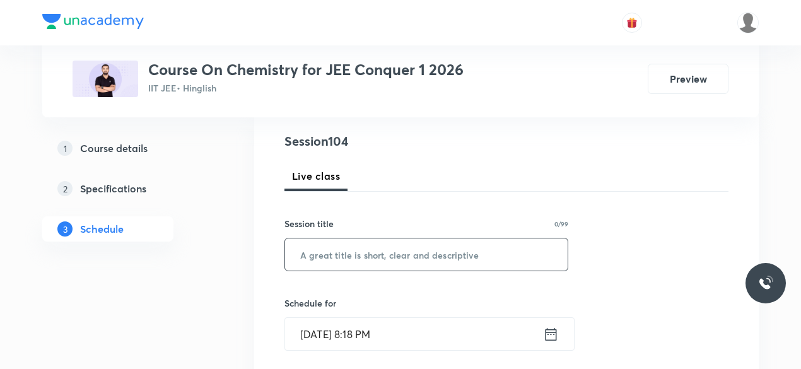
scroll to position [143, 0]
click at [343, 255] on input "text" at bounding box center [426, 252] width 282 height 32
paste input "Chemical equilibrium and Ionic equilibrium-09"
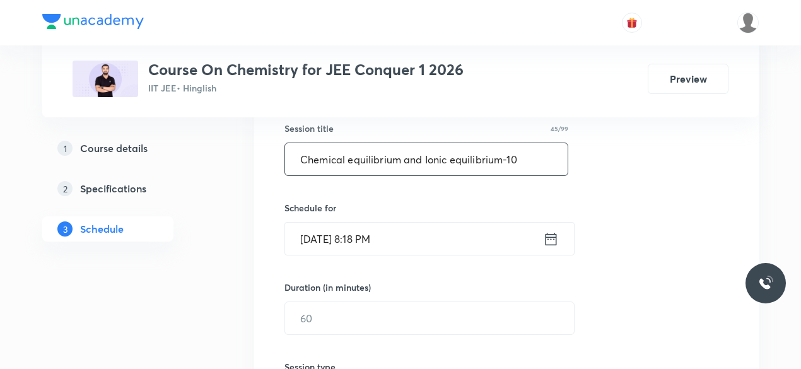
scroll to position [238, 0]
type input "Chemical equilibrium and Ionic equilibrium-10"
click at [552, 238] on icon at bounding box center [551, 237] width 16 height 18
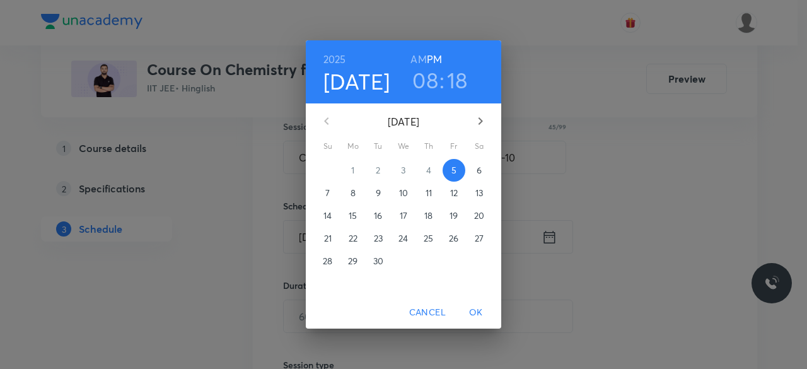
click at [480, 171] on p "6" at bounding box center [479, 170] width 5 height 13
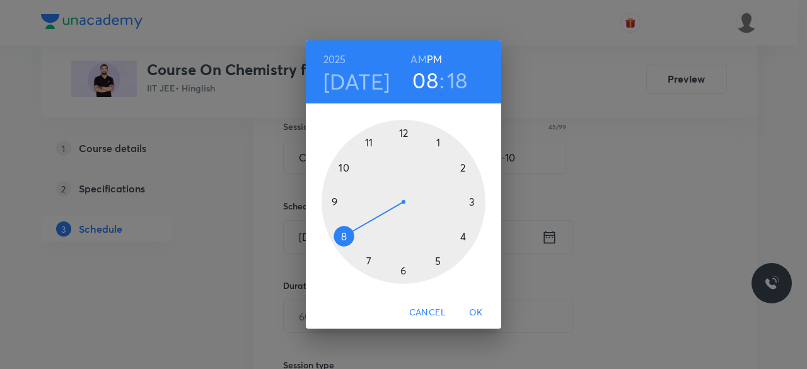
click at [369, 142] on div at bounding box center [404, 202] width 164 height 164
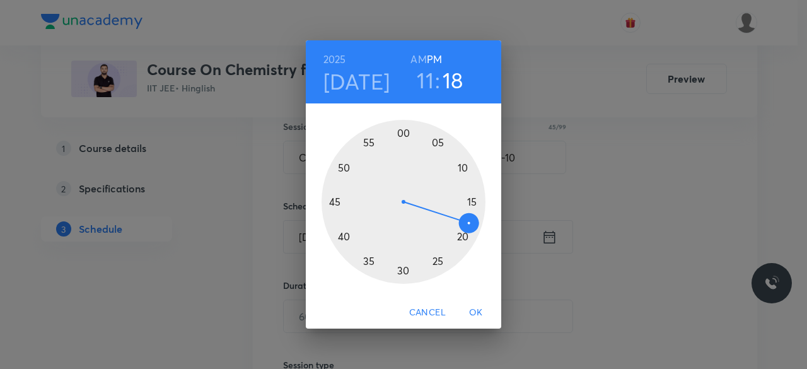
click at [334, 204] on div at bounding box center [404, 202] width 164 height 164
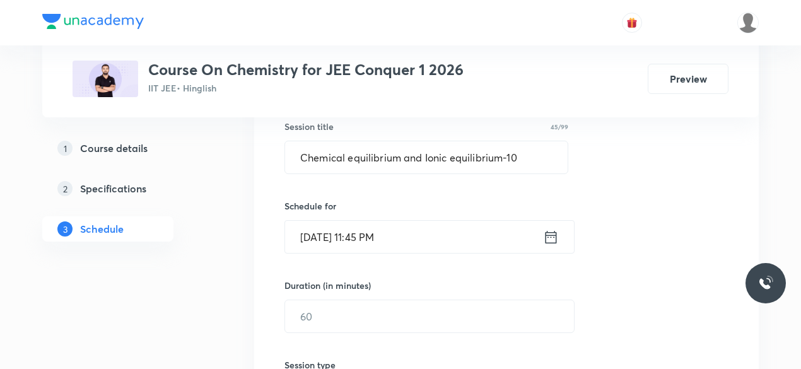
click at [552, 236] on icon at bounding box center [551, 237] width 16 height 18
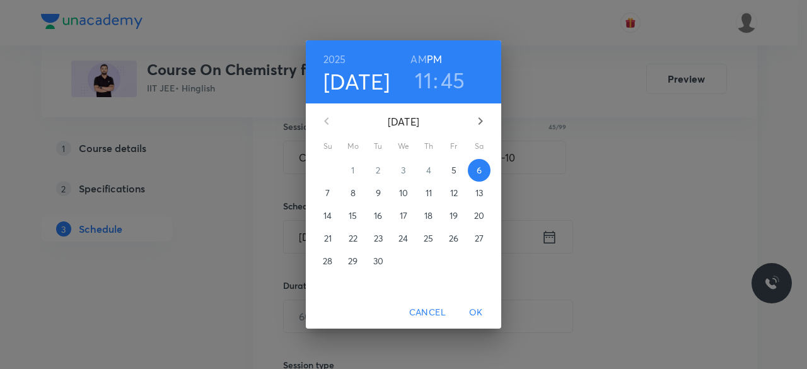
click at [419, 59] on h6 "AM" at bounding box center [418, 59] width 16 height 18
click at [477, 313] on span "OK" at bounding box center [476, 313] width 30 height 16
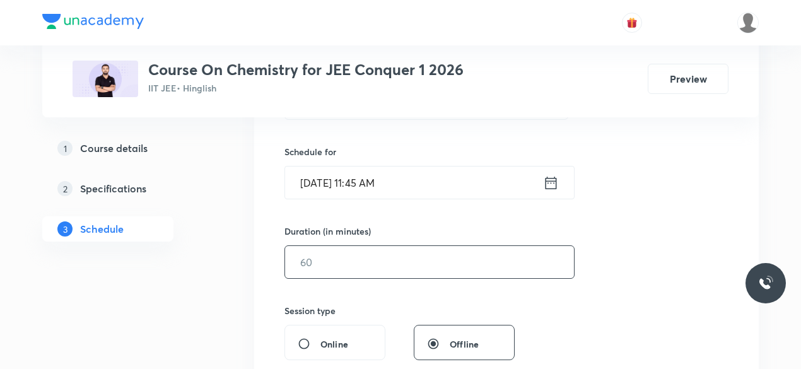
scroll to position [293, 0]
click at [330, 262] on input "text" at bounding box center [429, 261] width 289 height 32
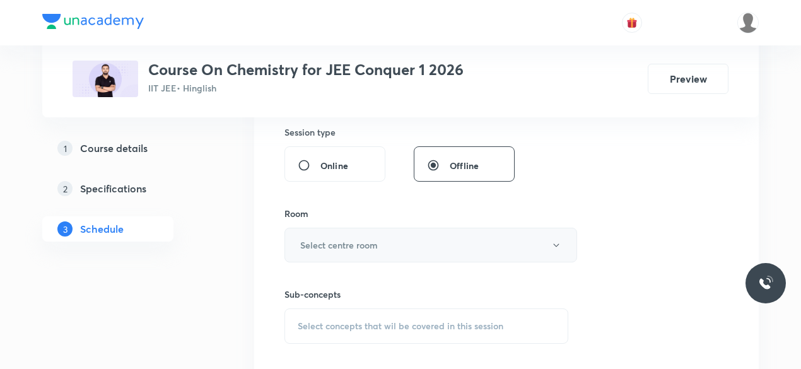
scroll to position [471, 0]
type input "90"
click at [313, 238] on h6 "Select centre room" at bounding box center [339, 244] width 78 height 13
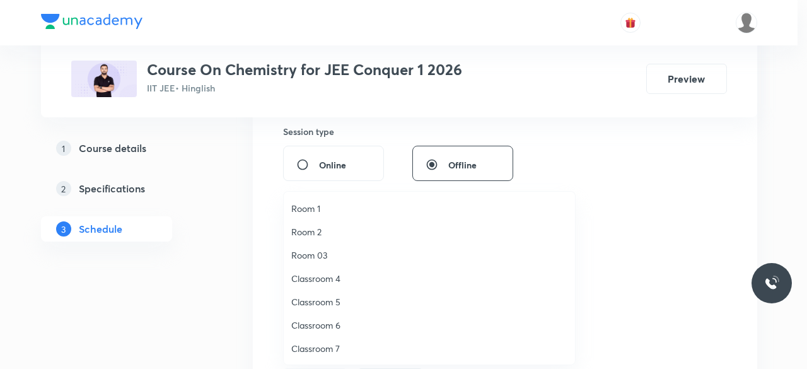
click at [330, 280] on span "Classroom 4" at bounding box center [429, 278] width 276 height 13
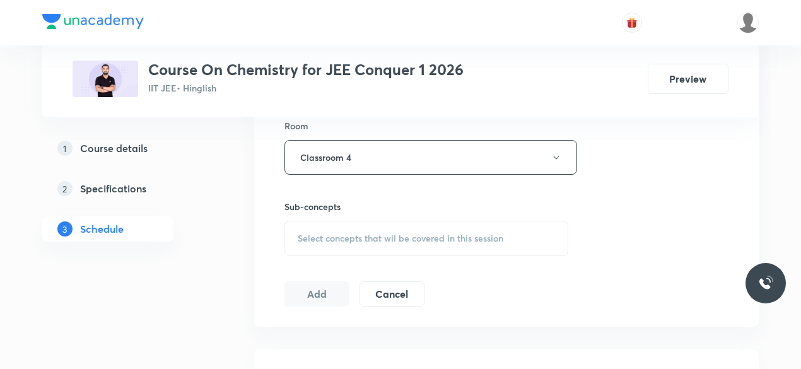
scroll to position [560, 0]
click at [300, 233] on span "Select concepts that wil be covered in this session" at bounding box center [401, 236] width 206 height 10
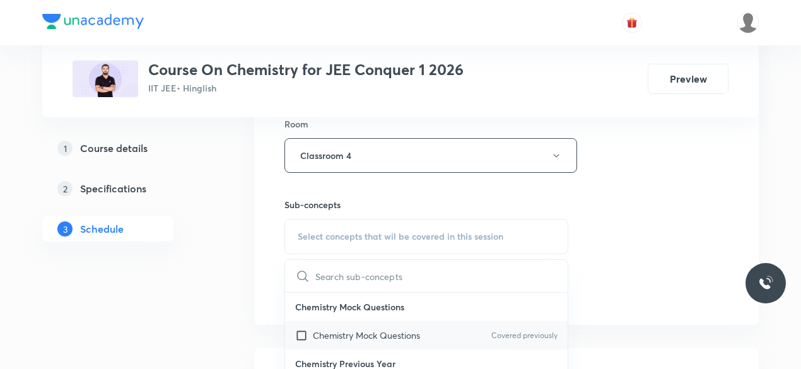
click at [301, 329] on input "checkbox" at bounding box center [304, 335] width 18 height 13
checkbox input "true"
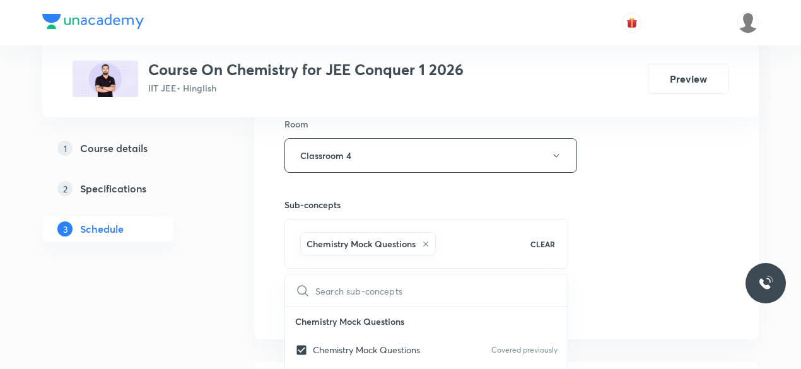
click at [265, 279] on div "Session 104 Live class Session title 45/99 Chemical equilibrium and Ionic equil…" at bounding box center [506, 15] width 504 height 647
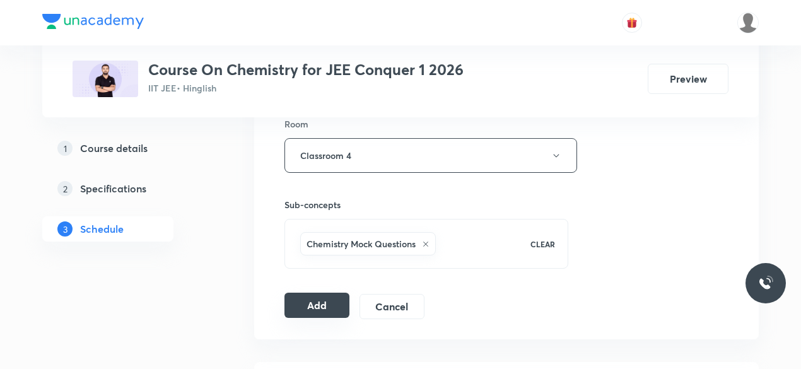
click at [320, 298] on button "Add" at bounding box center [316, 305] width 65 height 25
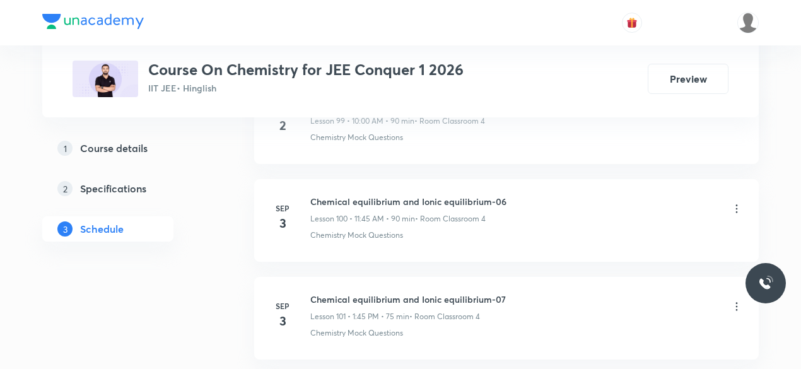
scroll to position [10086, 0]
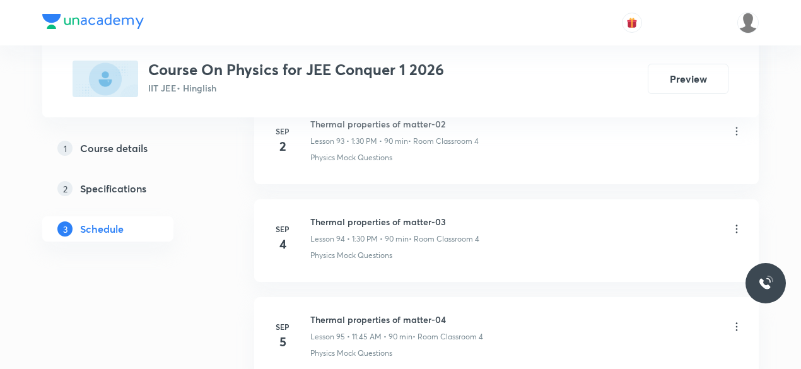
scroll to position [9884, 0]
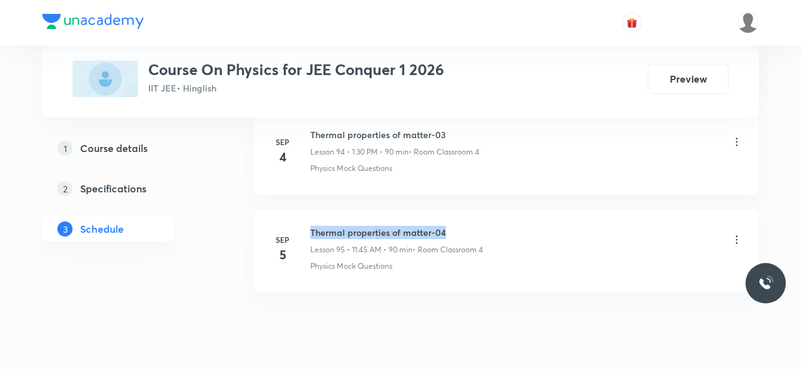
drag, startPoint x: 310, startPoint y: 190, endPoint x: 446, endPoint y: 189, distance: 136.2
click at [446, 226] on h6 "Thermal properties of matter-04" at bounding box center [396, 232] width 173 height 13
copy h6 "Thermal properties of matter-04"
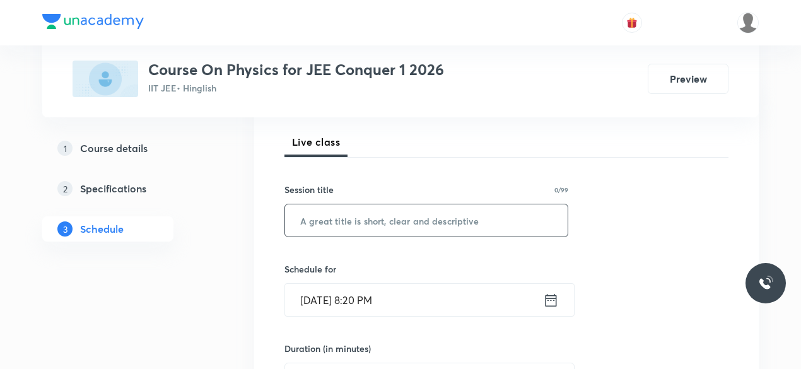
scroll to position [176, 0]
click at [334, 224] on input "text" at bounding box center [426, 219] width 282 height 32
paste input "Thermal properties of matter-04"
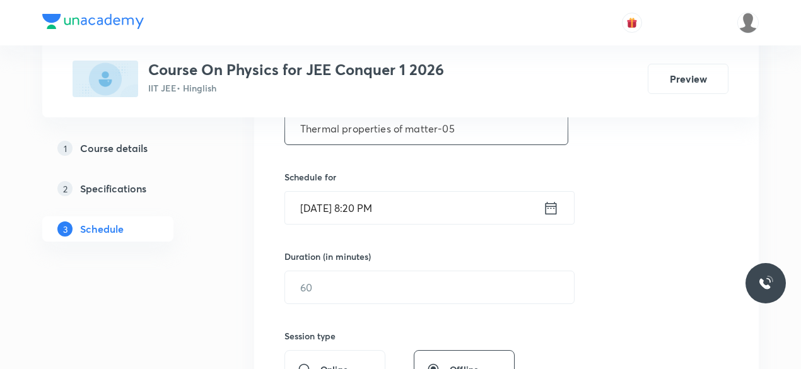
scroll to position [267, 0]
type input "Thermal properties of matter-05"
click at [552, 208] on icon at bounding box center [551, 208] width 16 height 18
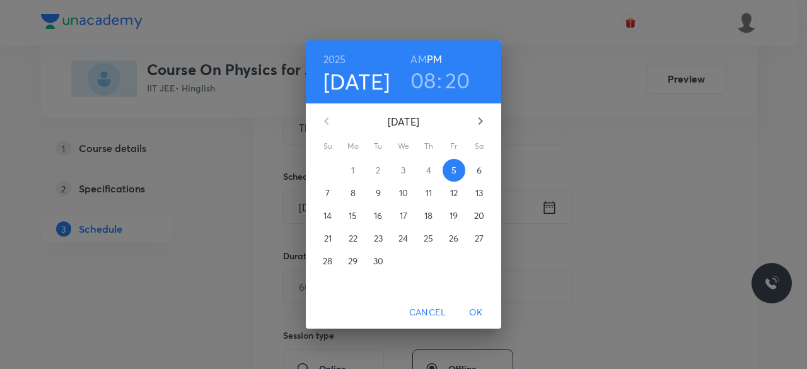
click at [477, 171] on p "6" at bounding box center [479, 170] width 5 height 13
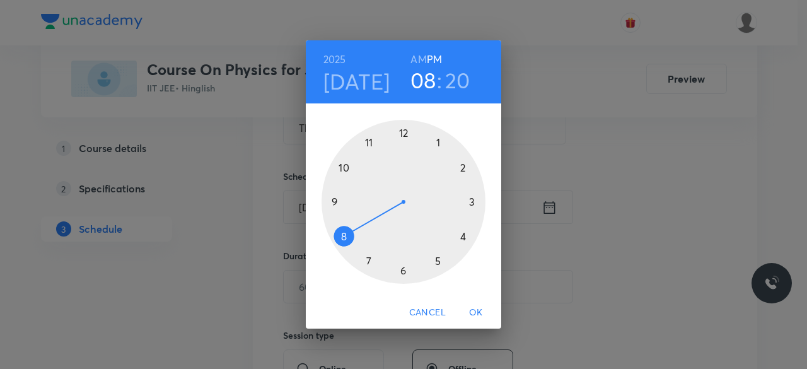
click at [438, 141] on div at bounding box center [404, 202] width 164 height 164
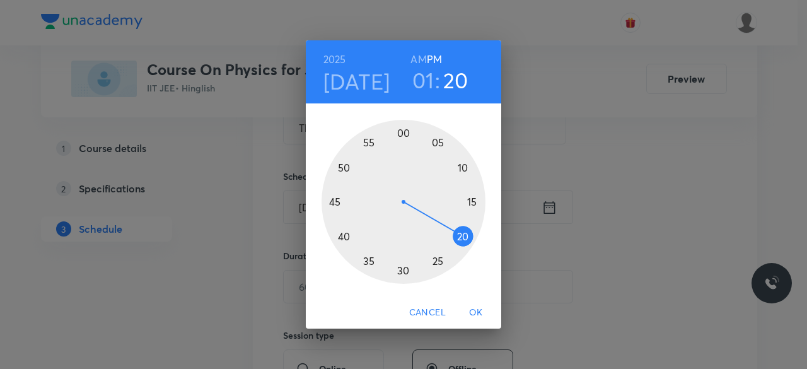
click at [404, 269] on div at bounding box center [404, 202] width 164 height 164
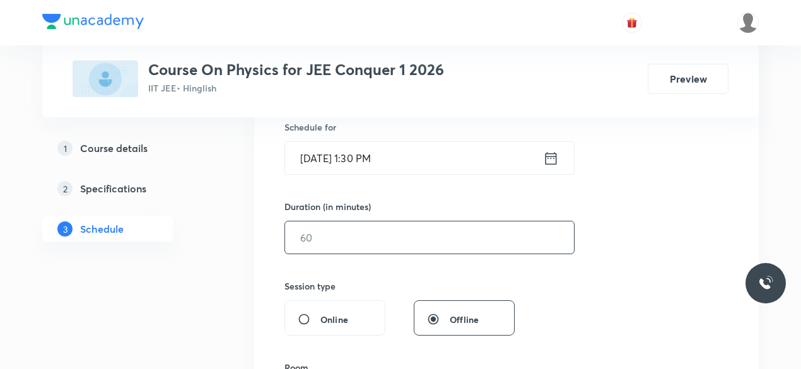
scroll to position [318, 0]
click at [342, 238] on input "text" at bounding box center [429, 235] width 289 height 32
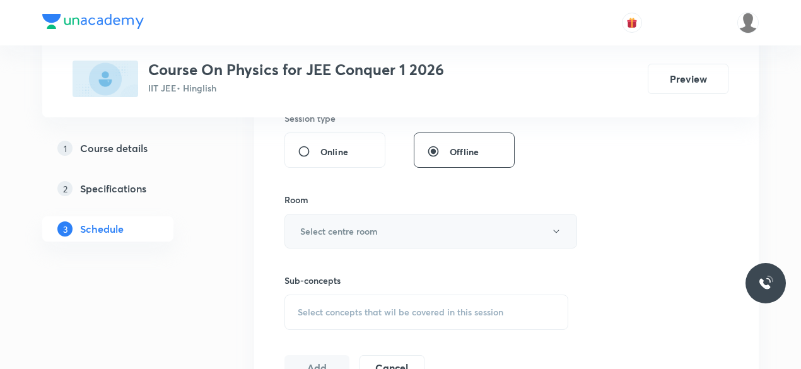
scroll to position [485, 0]
type input "90"
click at [302, 224] on h6 "Select centre room" at bounding box center [339, 230] width 78 height 13
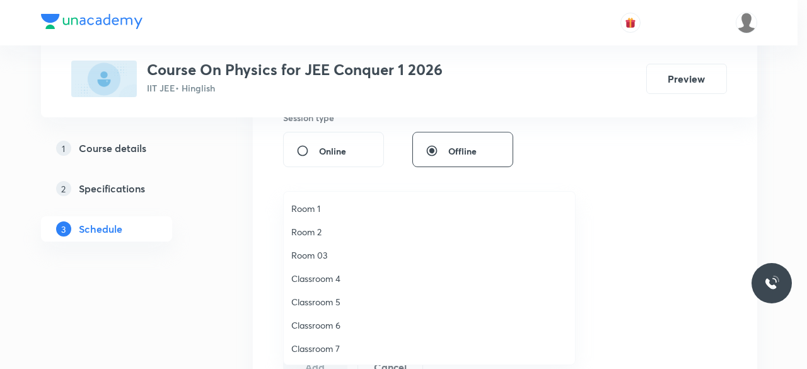
click at [334, 277] on span "Classroom 4" at bounding box center [429, 278] width 276 height 13
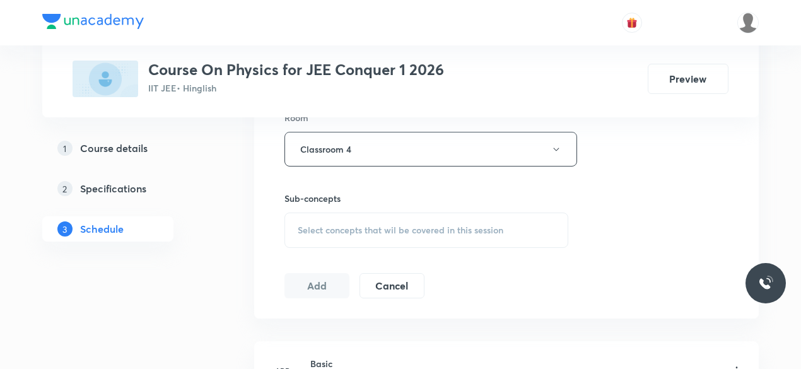
scroll to position [569, 0]
click at [300, 224] on span "Select concepts that wil be covered in this session" at bounding box center [401, 227] width 206 height 10
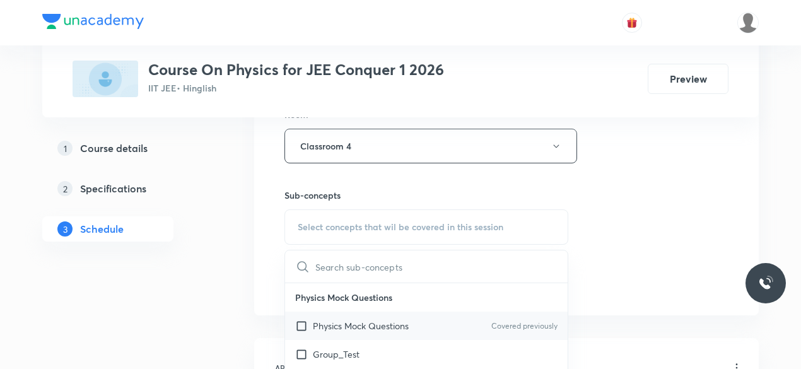
click at [301, 327] on input "checkbox" at bounding box center [304, 325] width 18 height 13
checkbox input "true"
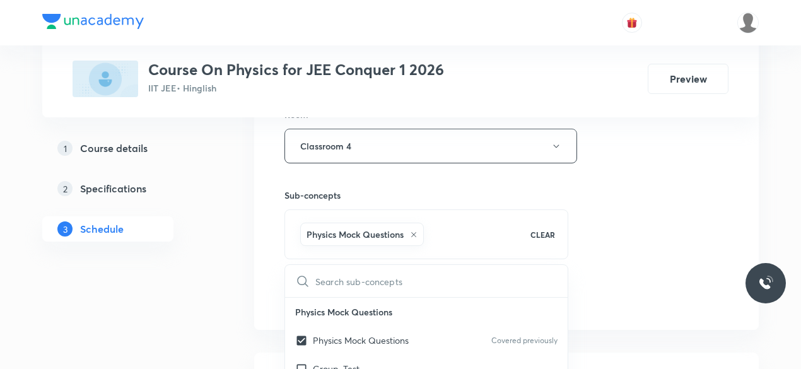
click at [267, 278] on div "Session 96 Live class Session title 31/99 Thermal properties of matter-05 ​ Sch…" at bounding box center [506, 6] width 504 height 647
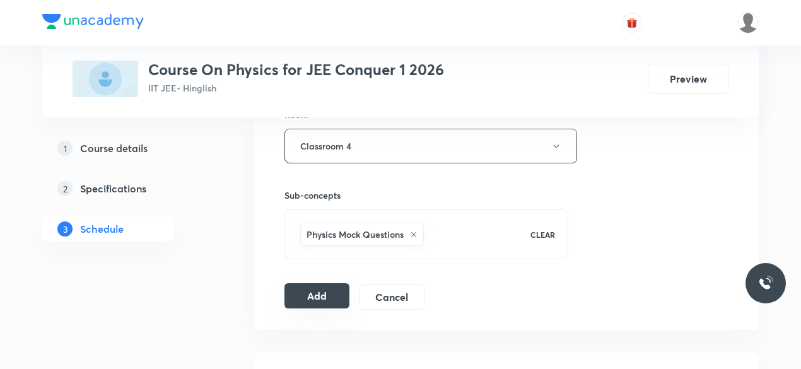
click at [310, 296] on button "Add" at bounding box center [316, 295] width 65 height 25
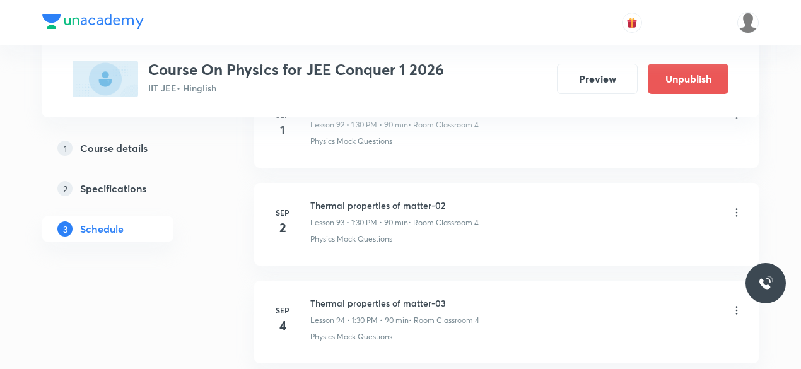
scroll to position [9133, 0]
